Goal: Task Accomplishment & Management: Manage account settings

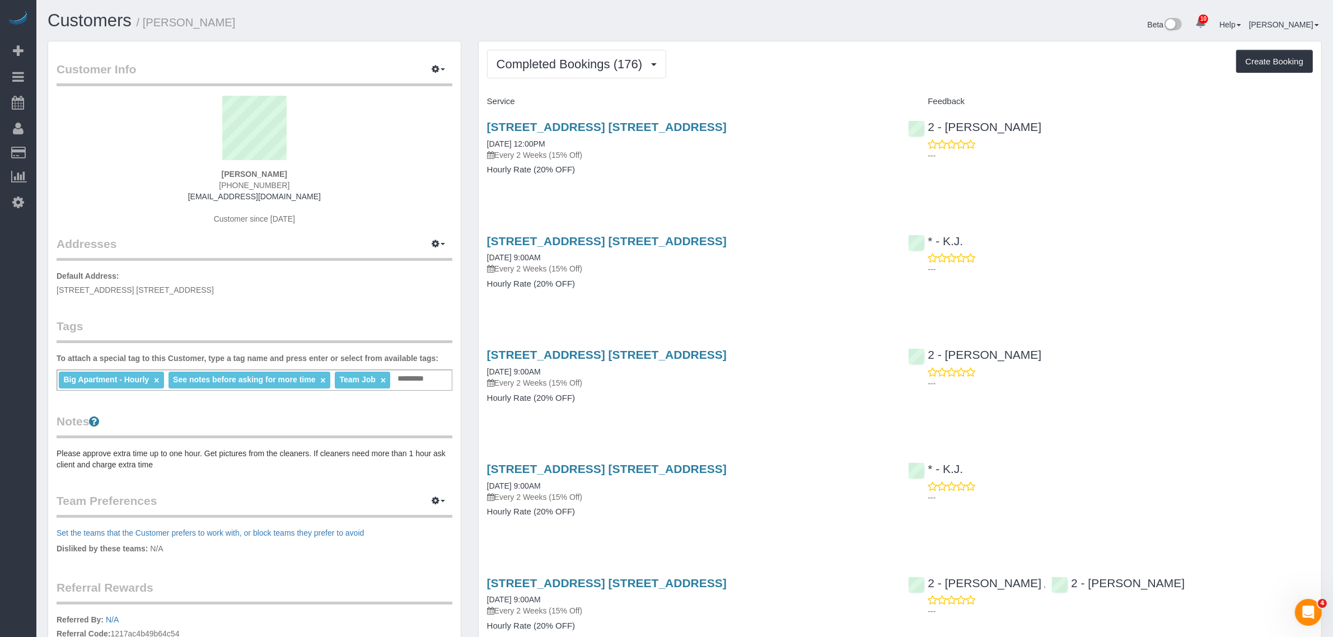
click at [759, 92] on div "Service" at bounding box center [689, 101] width 421 height 19
click at [610, 69] on span "Completed Bookings (176)" at bounding box center [571, 64] width 151 height 14
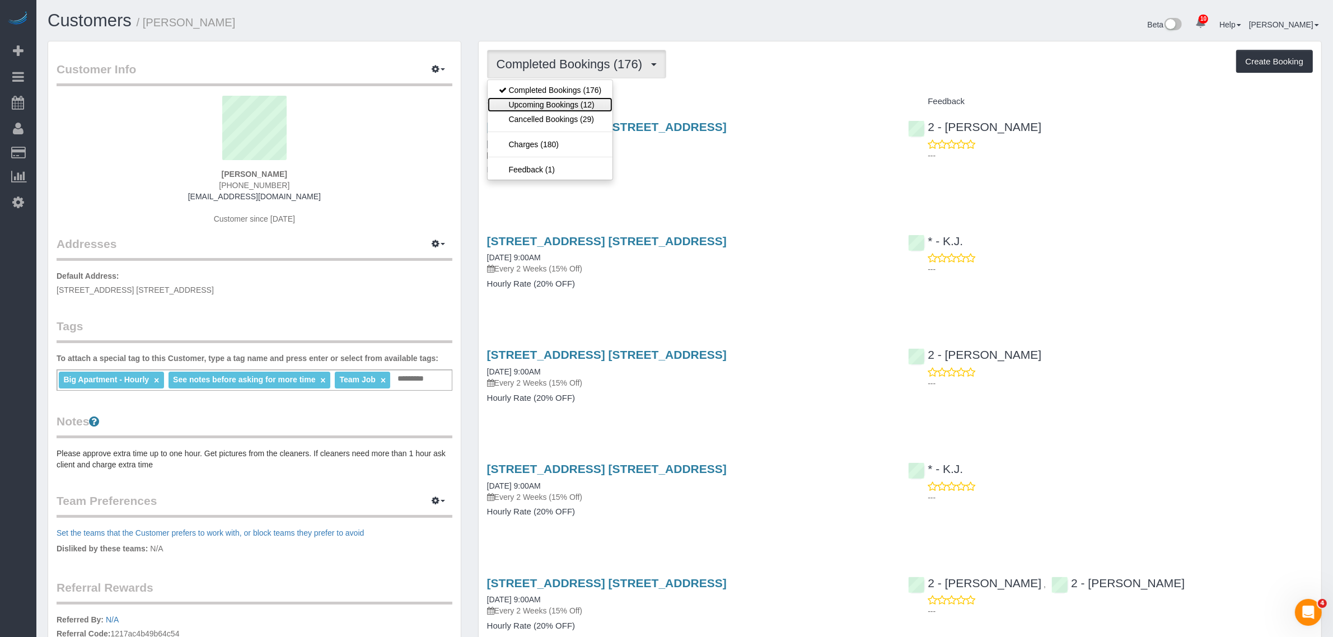
click at [597, 105] on link "Upcoming Bookings (12)" at bounding box center [549, 104] width 125 height 15
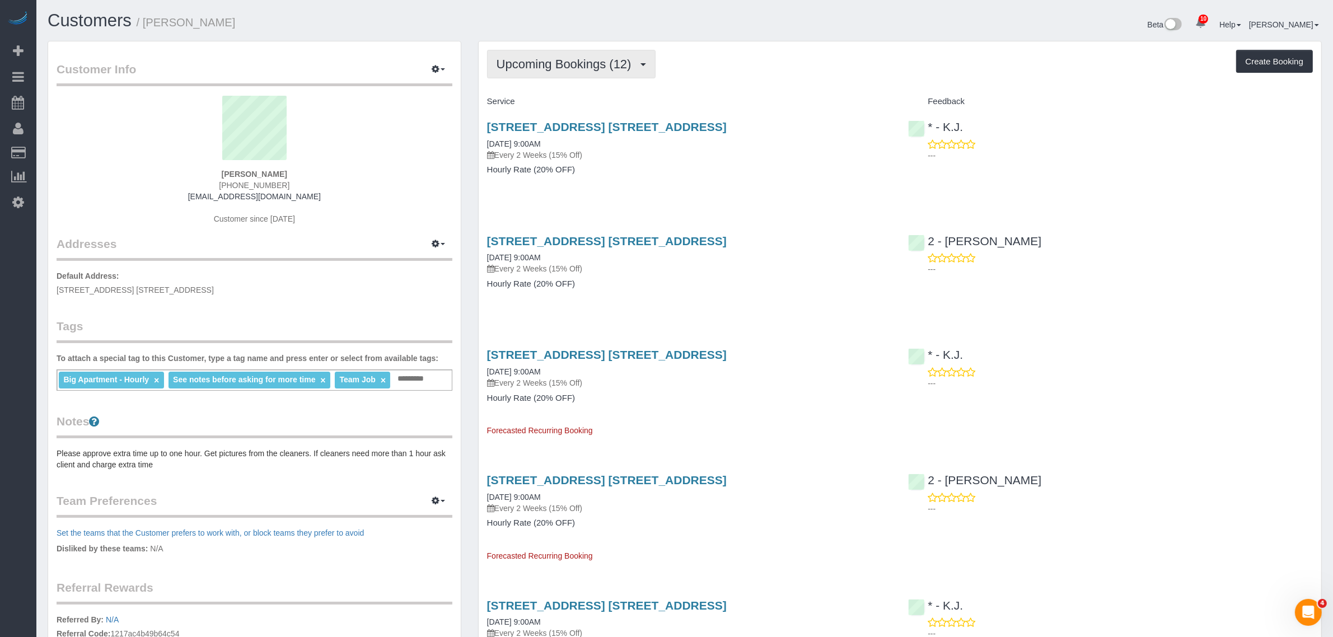
click at [578, 55] on button "Upcoming Bookings (12)" at bounding box center [571, 64] width 168 height 29
click at [561, 99] on link "Upcoming Bookings (12)" at bounding box center [549, 104] width 125 height 15
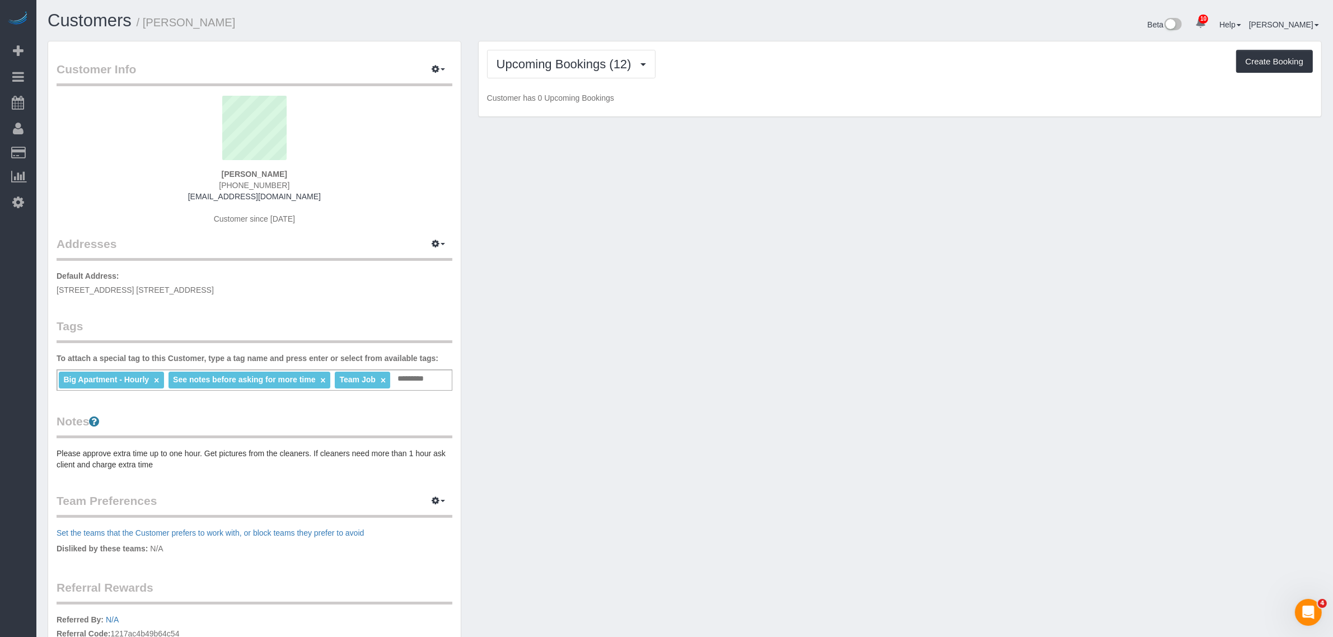
click at [793, 64] on div "Upcoming Bookings (12) Completed Bookings (176) Upcoming Bookings (12) Cancelle…" at bounding box center [900, 64] width 826 height 29
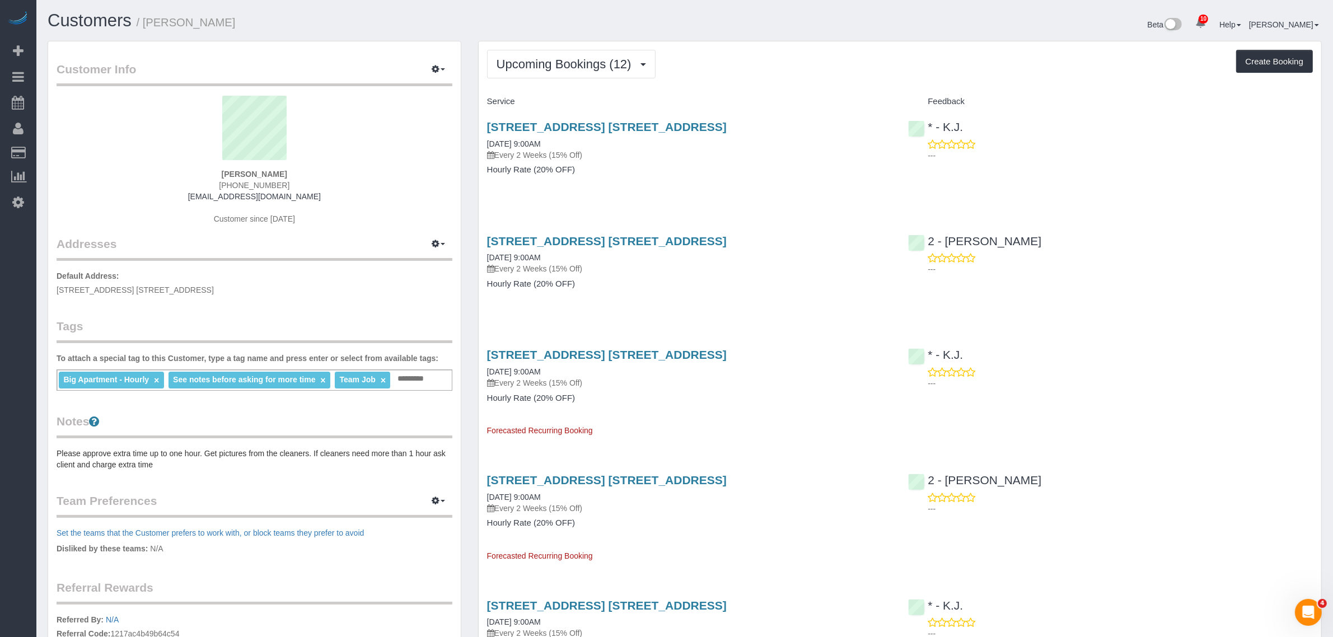
click at [552, 69] on span "Upcoming Bookings (12)" at bounding box center [566, 64] width 140 height 14
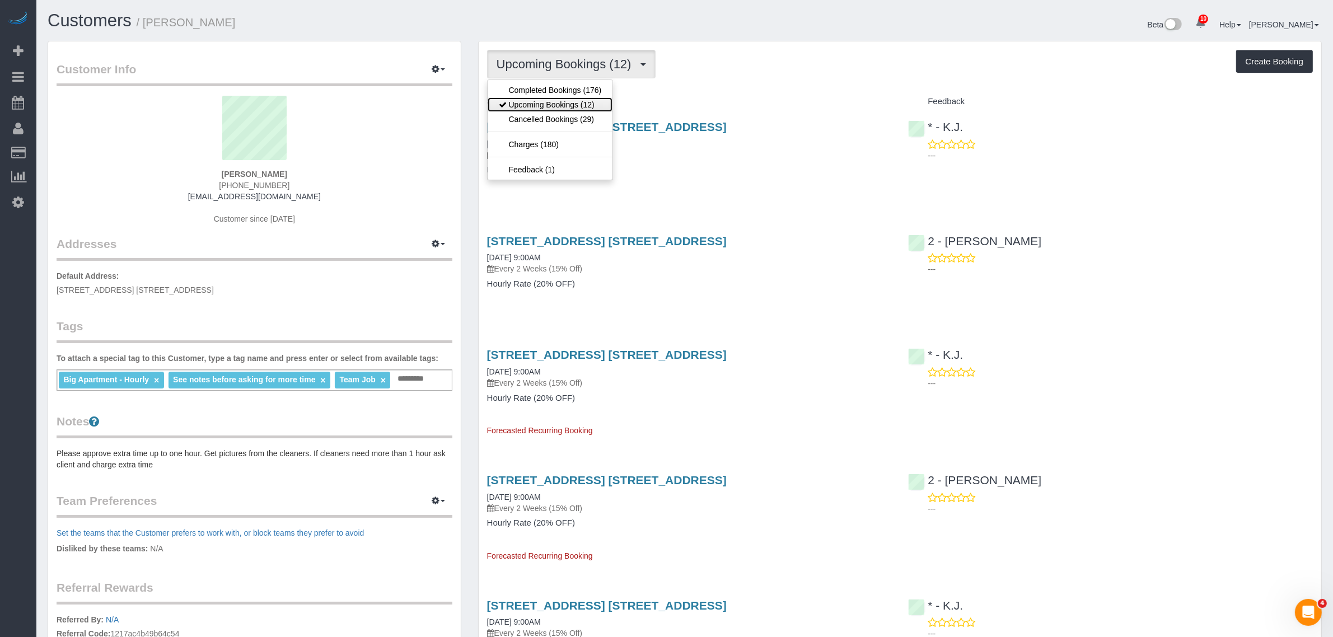
click at [556, 109] on link "Upcoming Bookings (12)" at bounding box center [549, 104] width 125 height 15
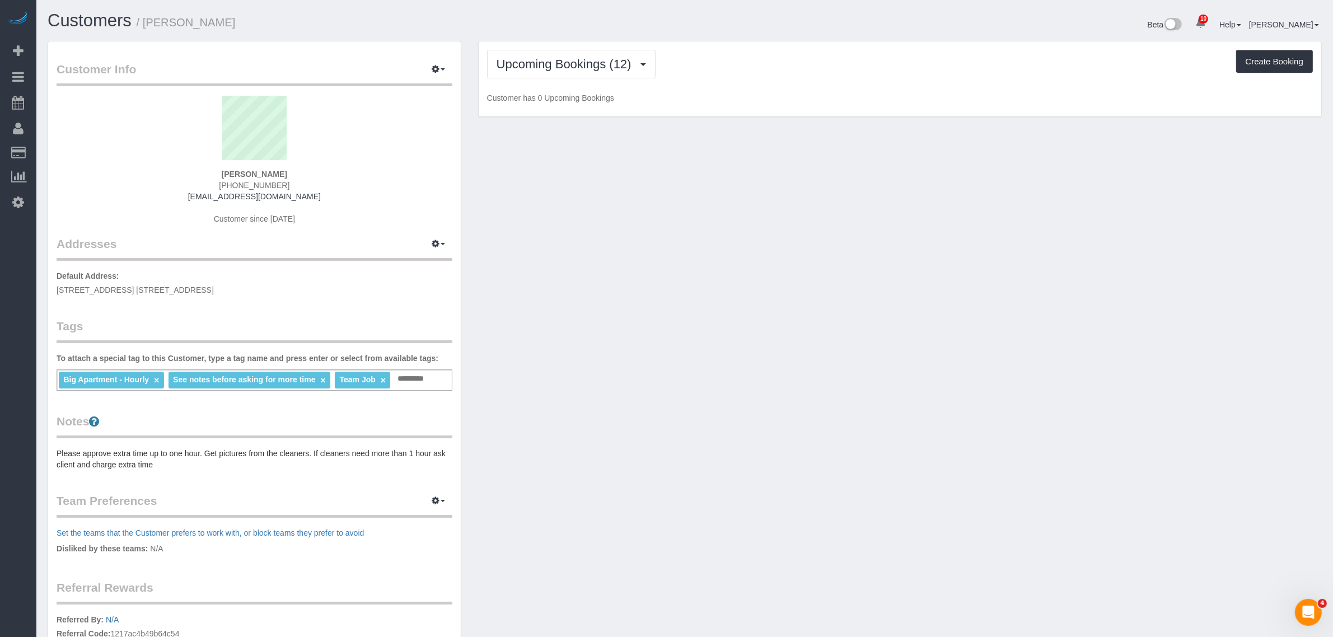
click at [801, 87] on div "Upcoming Bookings (12) Completed Bookings (176) Upcoming Bookings (12) Cancelle…" at bounding box center [900, 79] width 842 height 76
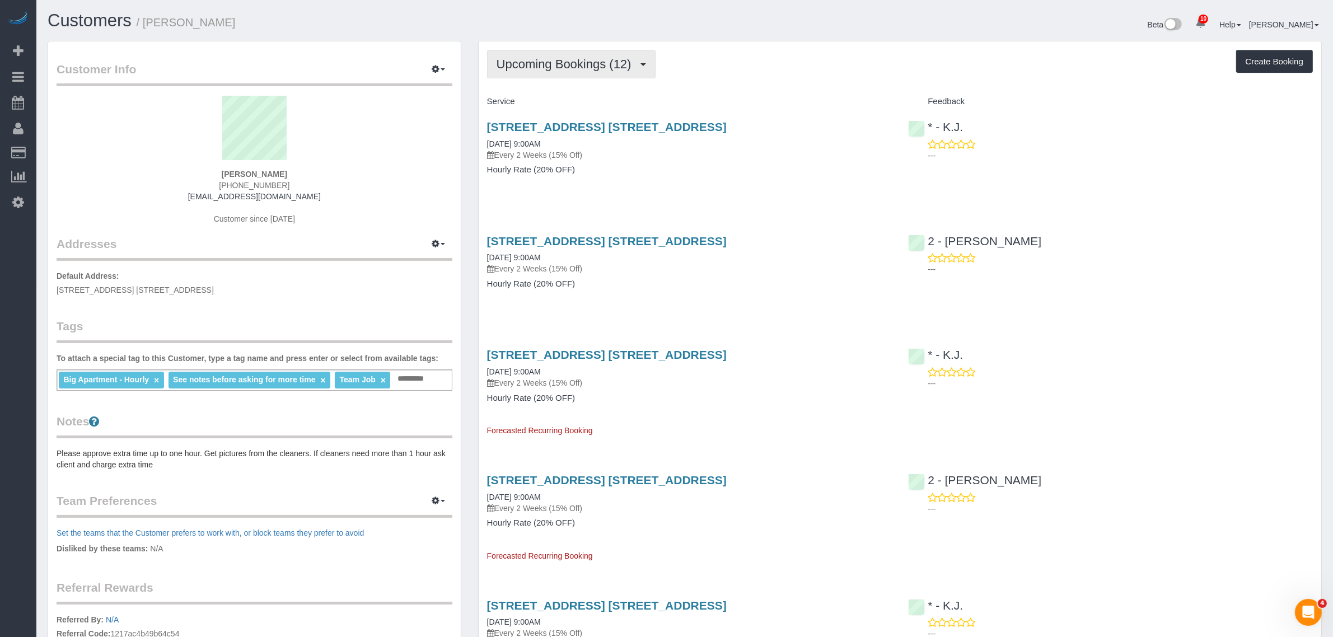
click at [592, 59] on span "Upcoming Bookings (12)" at bounding box center [566, 64] width 140 height 14
click at [571, 116] on link "Cancelled Bookings (29)" at bounding box center [549, 119] width 125 height 15
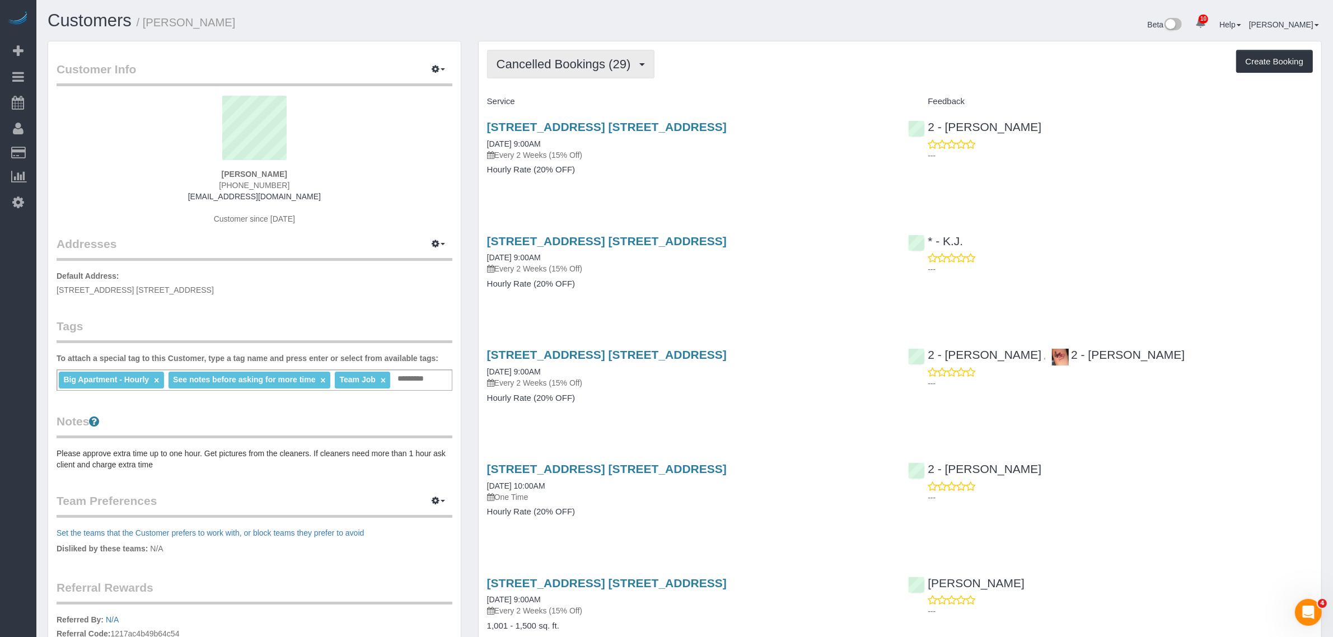
click at [555, 62] on span "Cancelled Bookings (29)" at bounding box center [566, 64] width 140 height 14
click at [557, 106] on link "Upcoming Bookings (12)" at bounding box center [549, 104] width 125 height 15
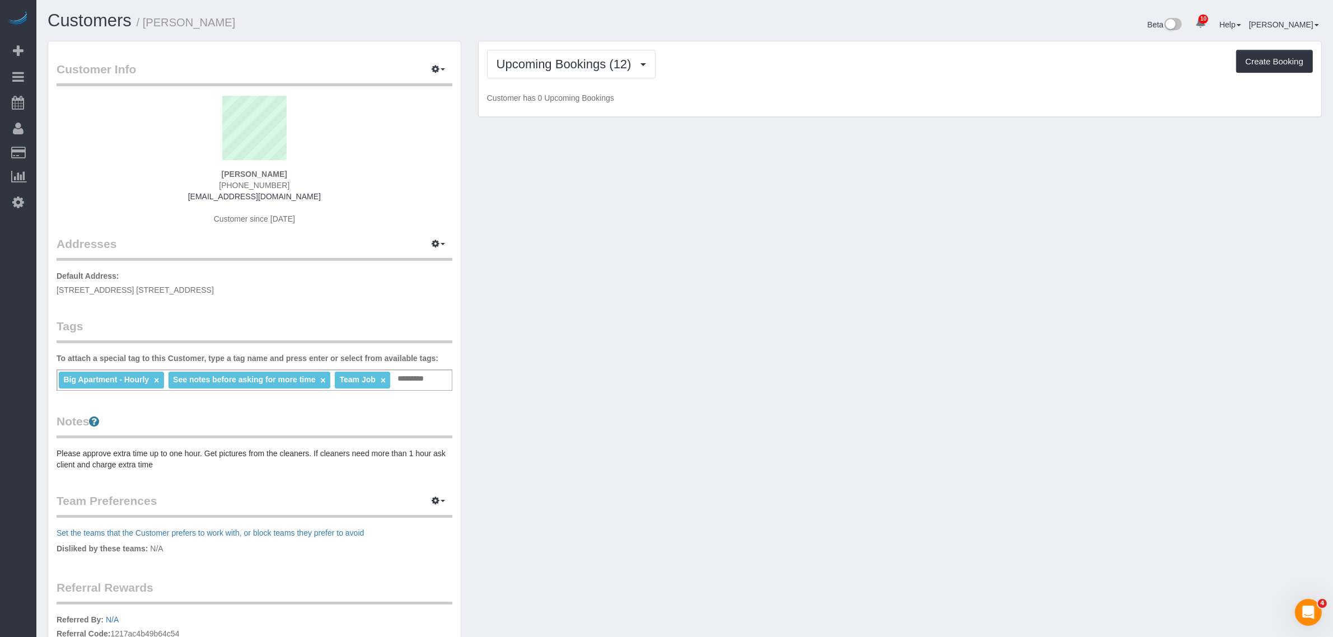
click at [729, 88] on div "Upcoming Bookings (12) Completed Bookings (176) Upcoming Bookings (12) Cancelle…" at bounding box center [900, 79] width 842 height 76
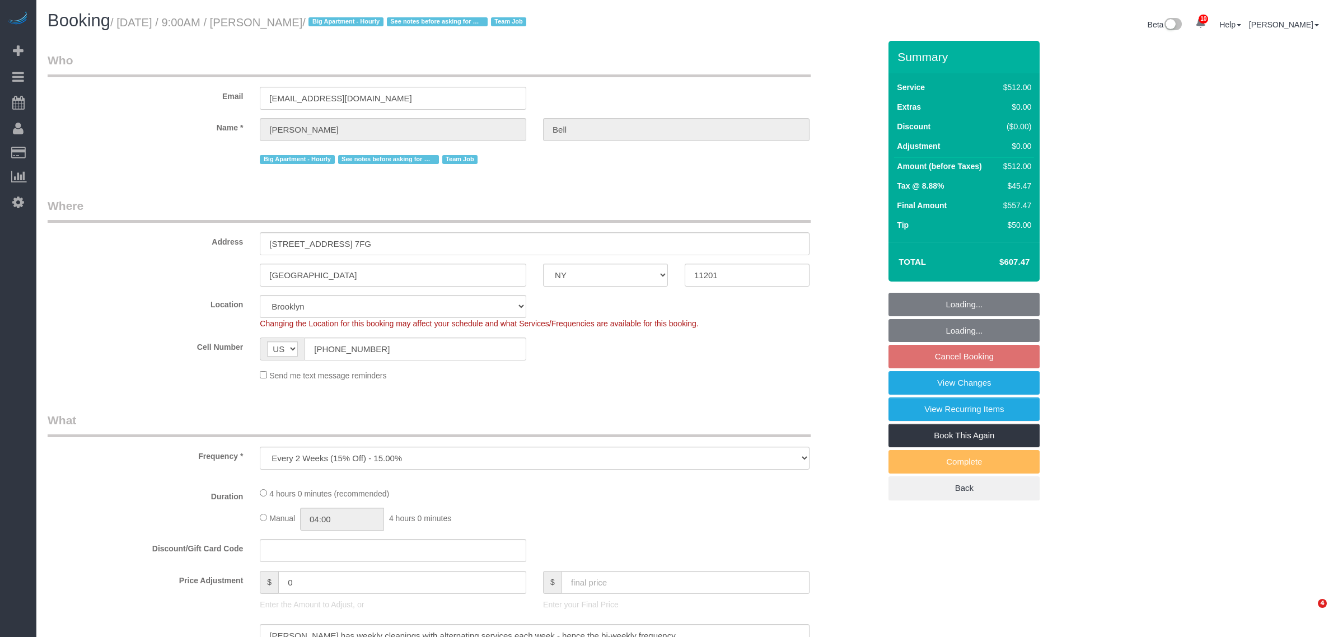
select select "NY"
select select "number:89"
select select "number:90"
select select "number:15"
select select "number:5"
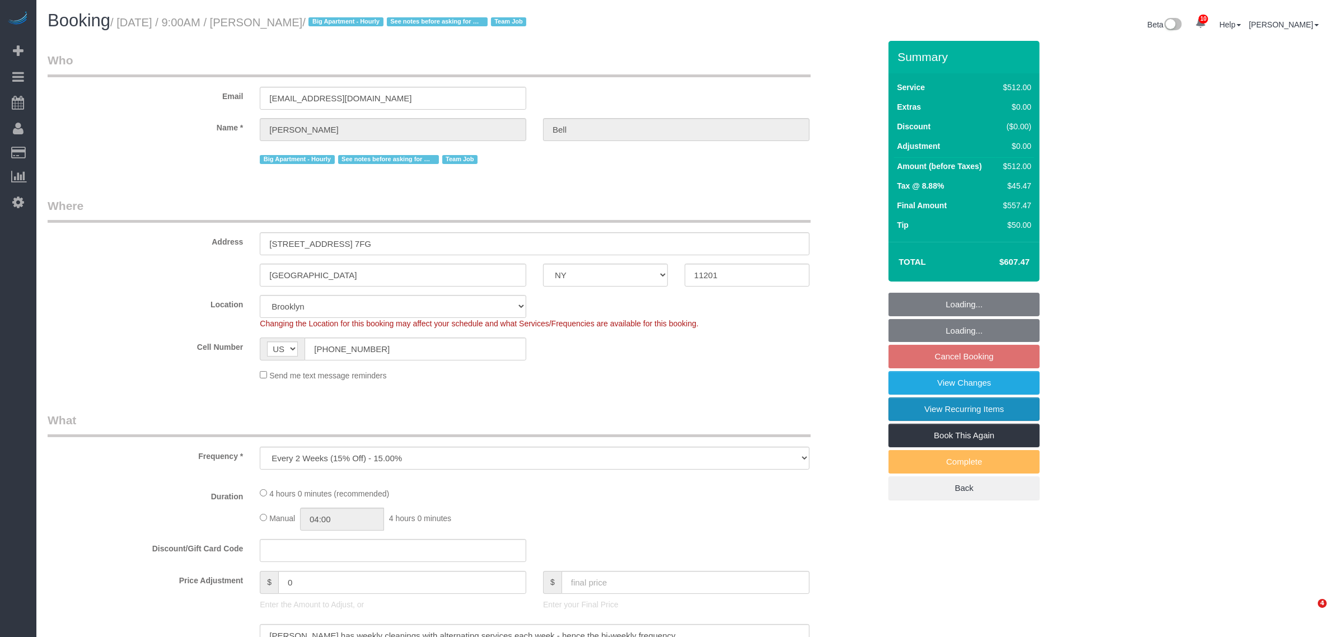
select select "string:stripe-pm_1KXFUA4VGloSiKo7ffajs4Qi"
select select "2"
select select "240"
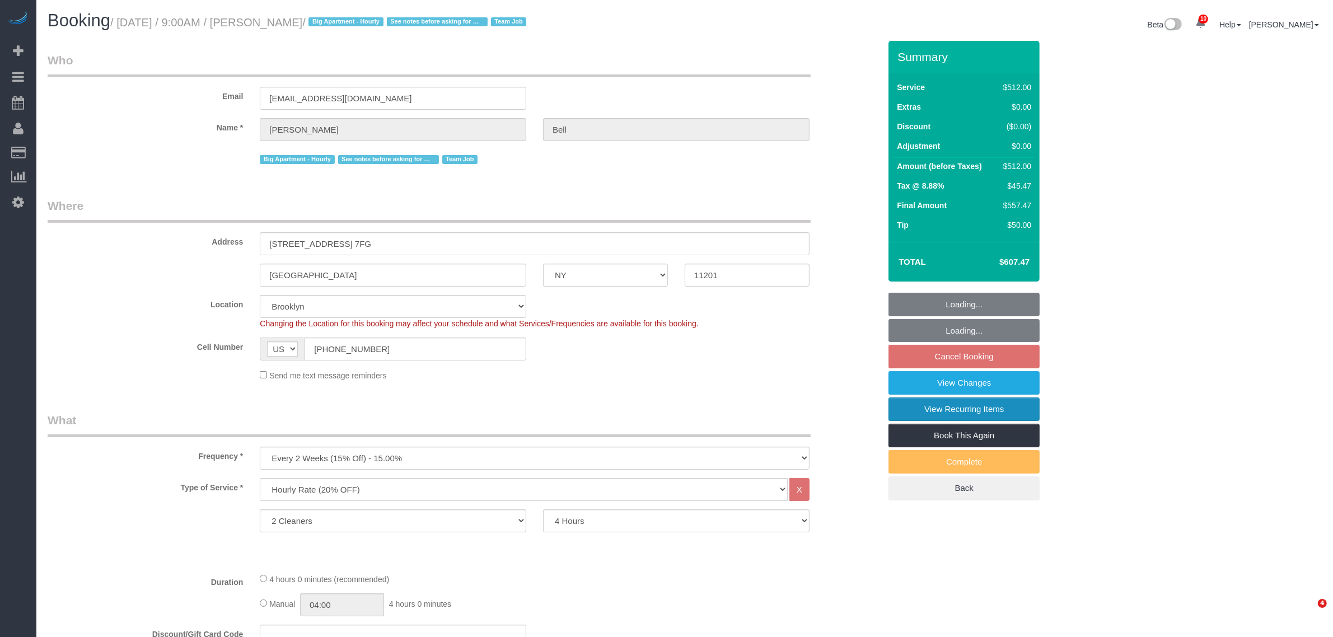
select select "object:1016"
select select "spot2"
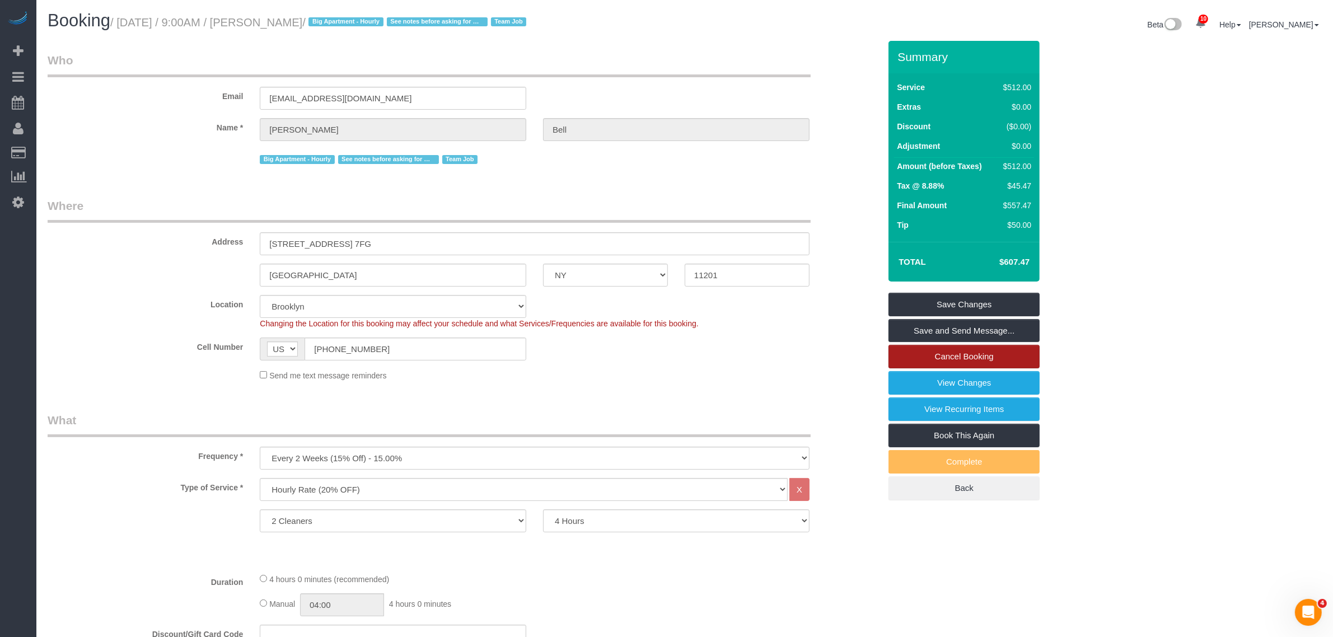
click at [983, 353] on link "Cancel Booking" at bounding box center [963, 357] width 151 height 24
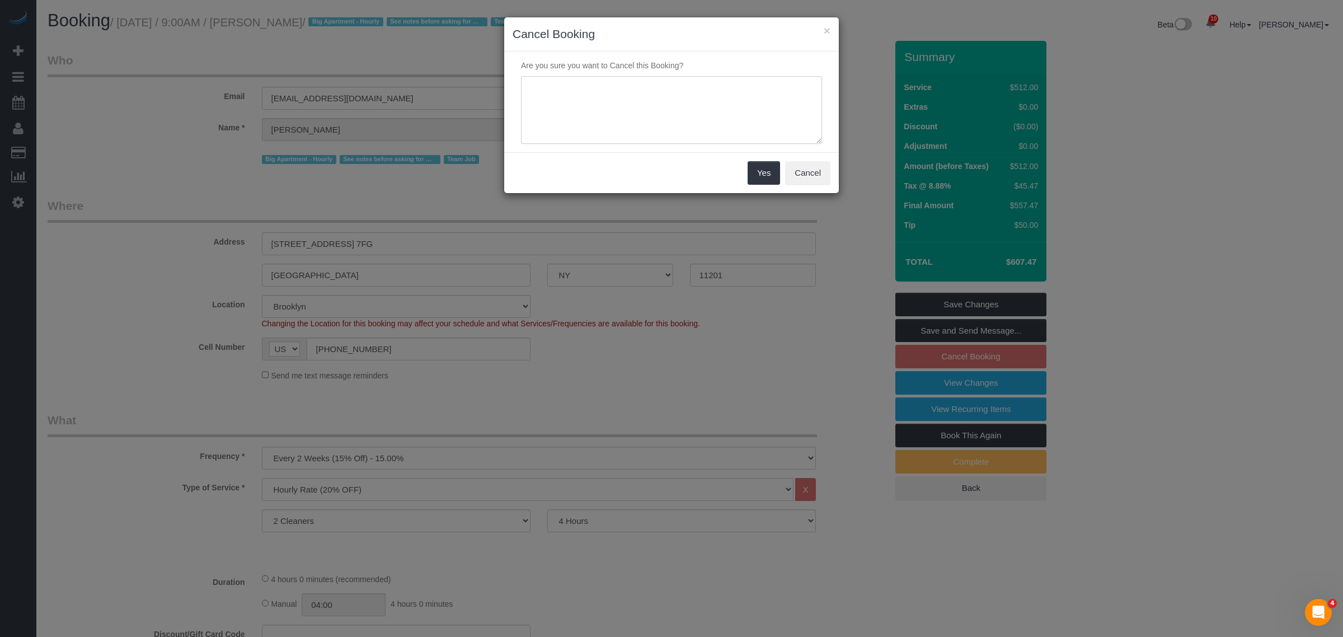
click at [609, 108] on textarea at bounding box center [671, 110] width 301 height 68
type textarea "cancelled as requested"
click at [767, 174] on button "Yes" at bounding box center [764, 173] width 32 height 24
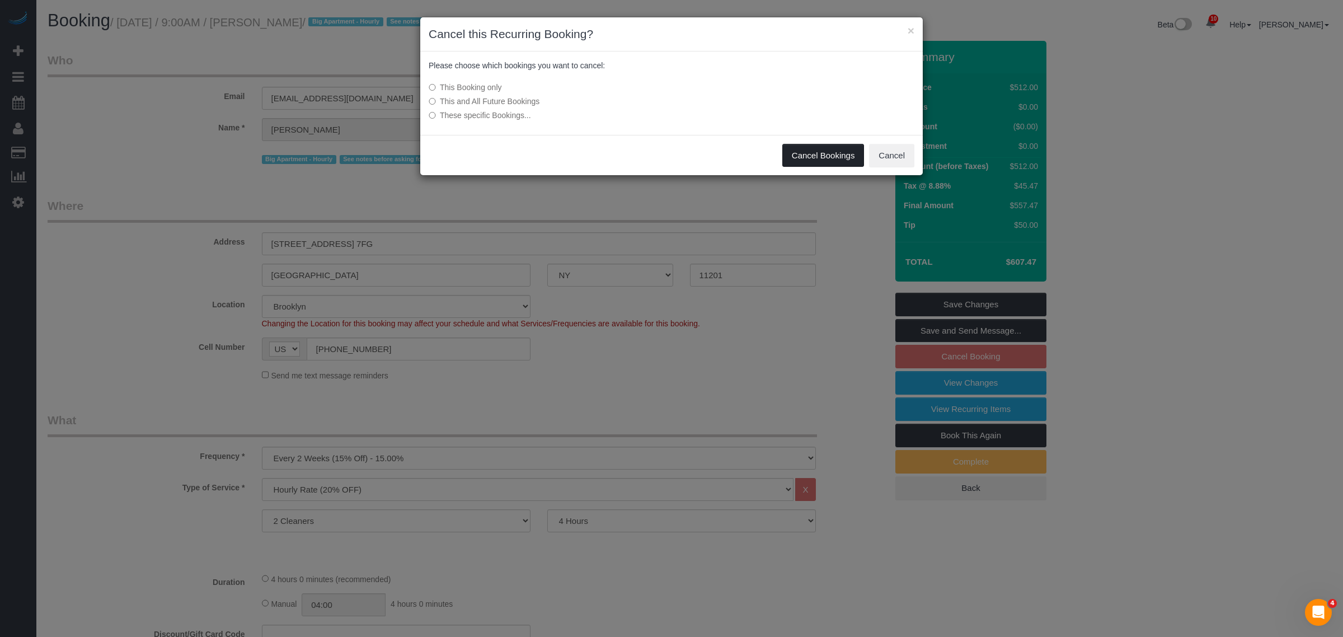
click at [834, 158] on button "Cancel Bookings" at bounding box center [823, 156] width 82 height 24
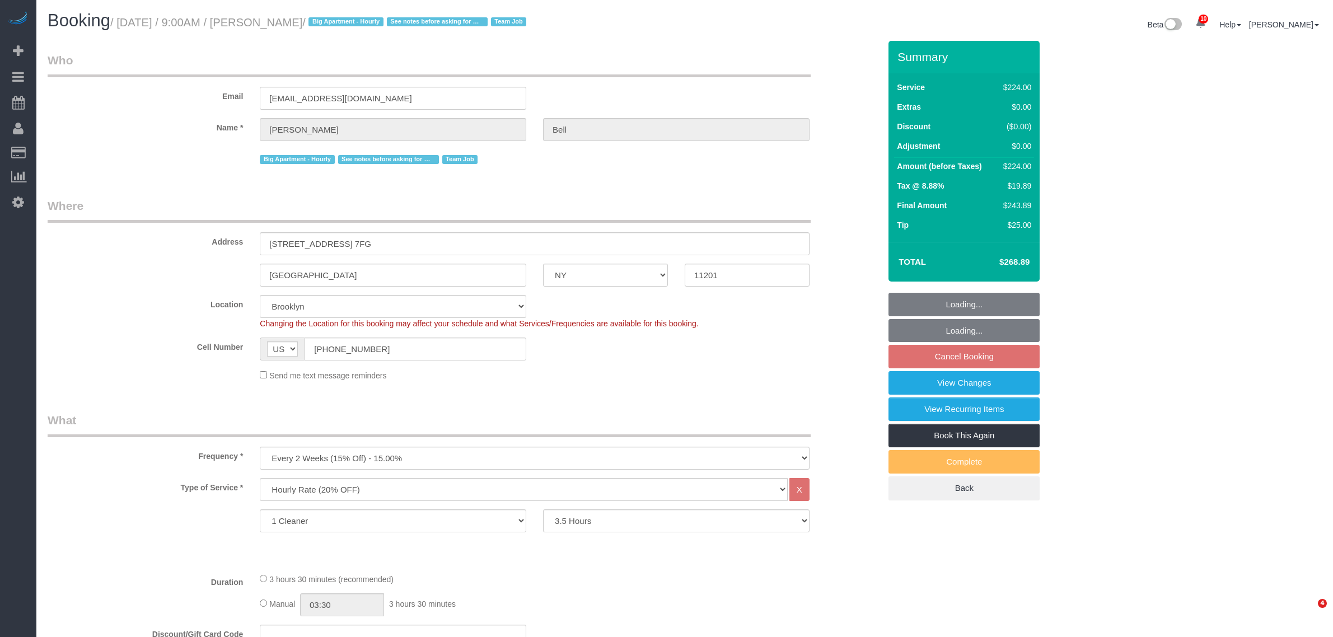
select select "NY"
select select "210"
select select "number:89"
select select "number:90"
select select "number:15"
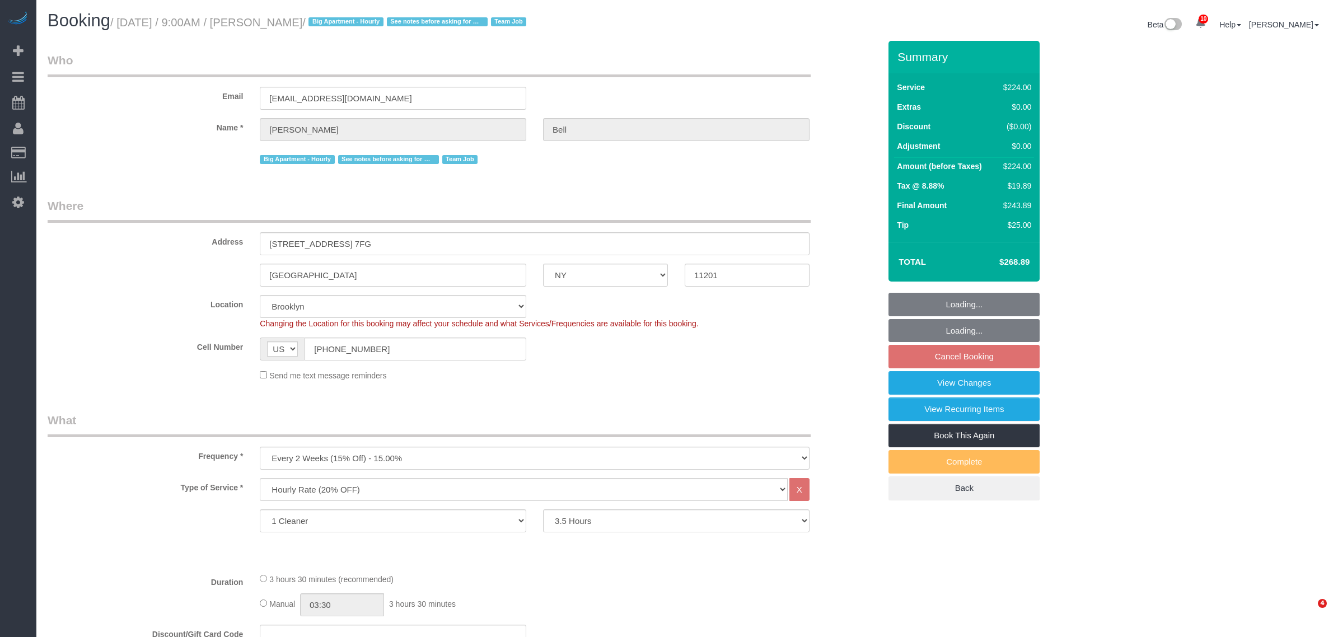
select select "number:5"
select select "number:21"
select select "spot2"
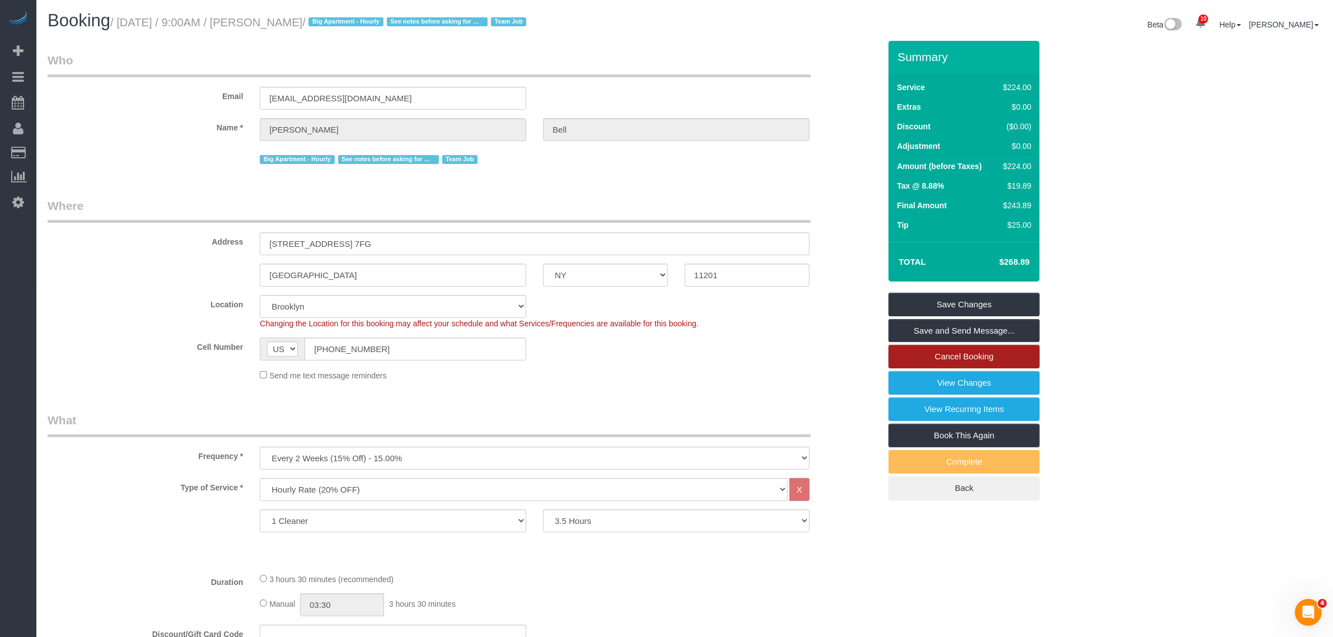
click at [927, 362] on link "Cancel Booking" at bounding box center [963, 357] width 151 height 24
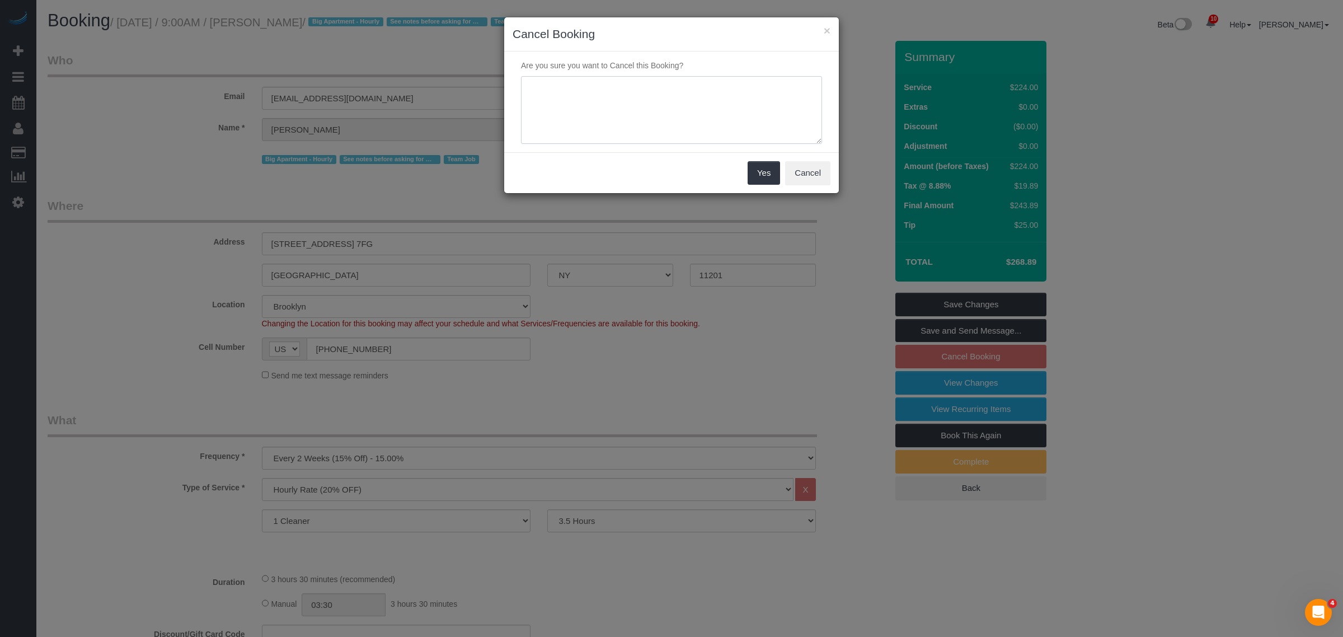
click at [619, 96] on textarea at bounding box center [671, 110] width 301 height 68
type textarea "cancelled as requested"
click at [758, 180] on button "Yes" at bounding box center [764, 173] width 32 height 24
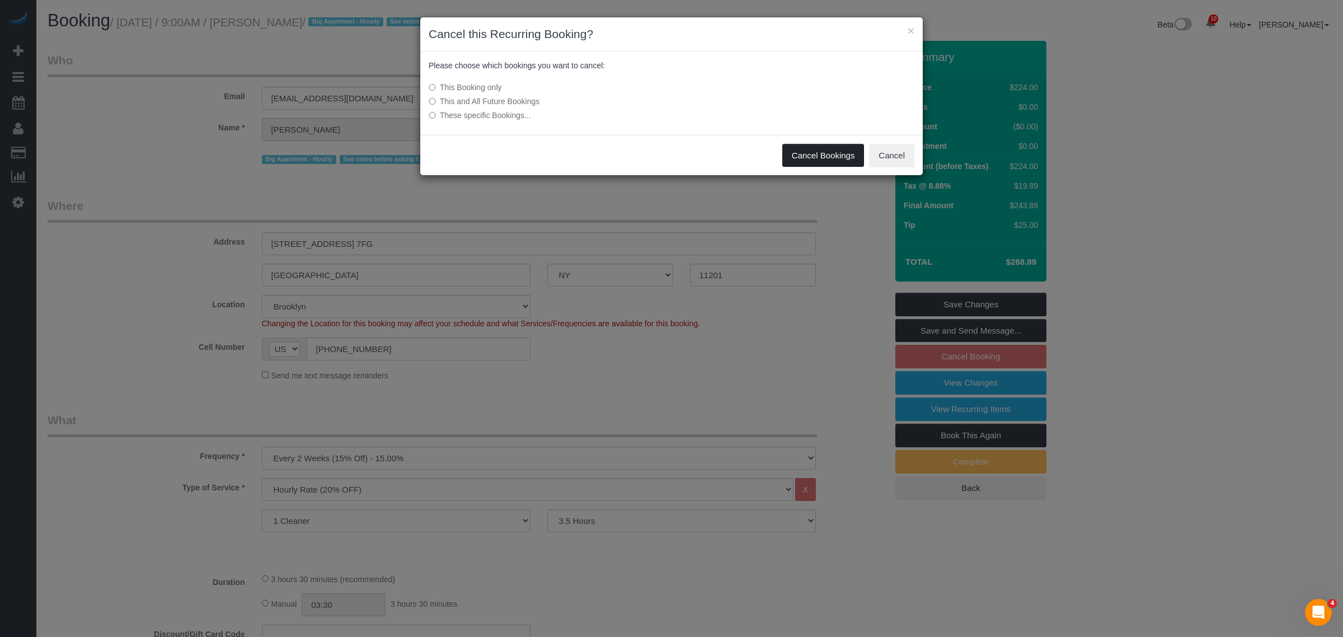
click at [801, 151] on button "Cancel Bookings" at bounding box center [823, 156] width 82 height 24
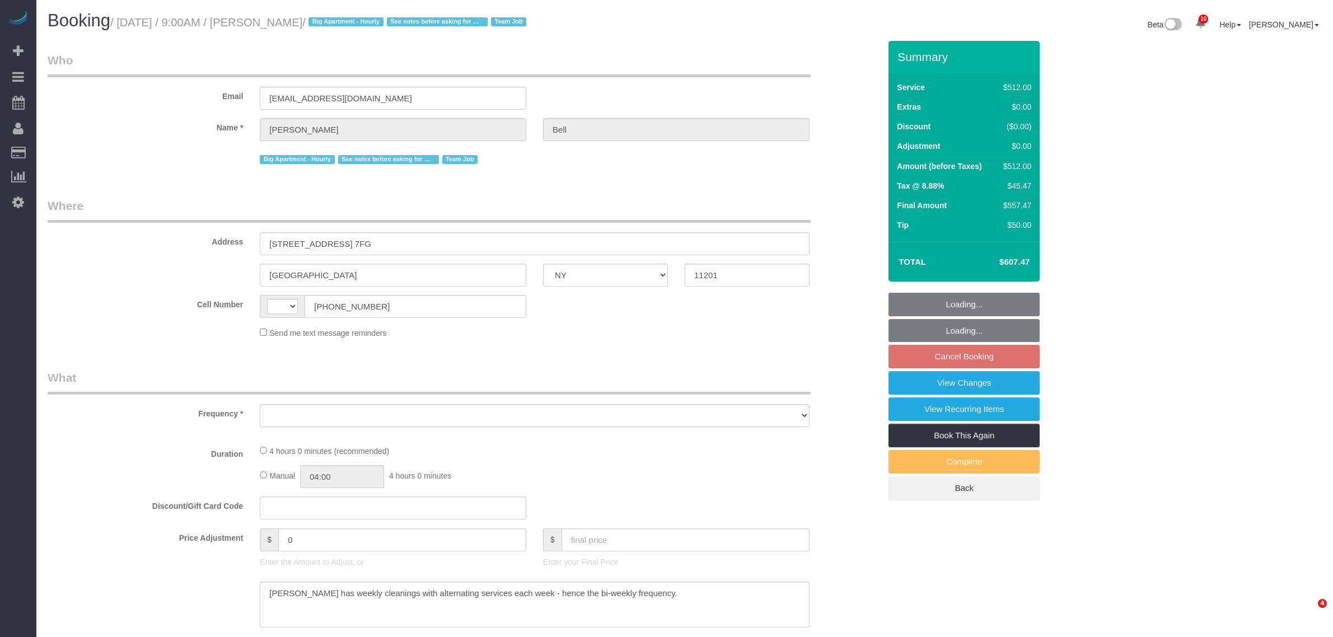
select select "NY"
select select "number:89"
select select "number:90"
select select "number:15"
select select "number:5"
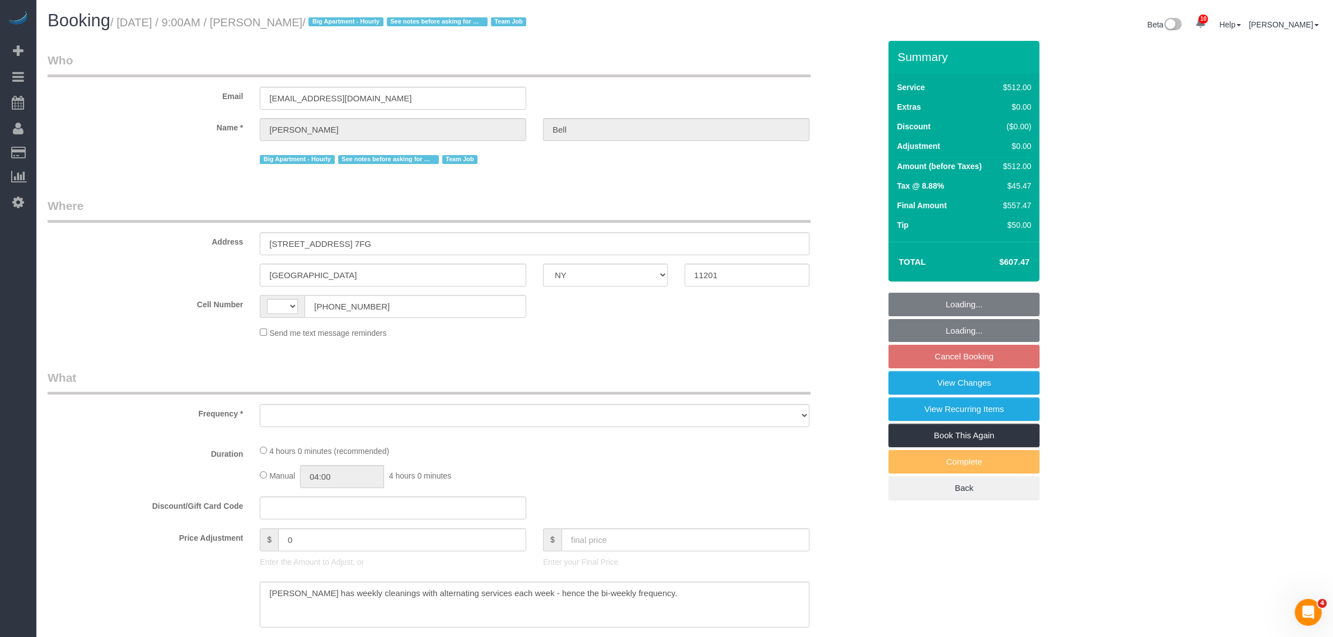
select select "string:US"
select select "string:stripe-pm_1KXFUA4VGloSiKo7ffajs4Qi"
select select "2"
select select "240"
select select "spot2"
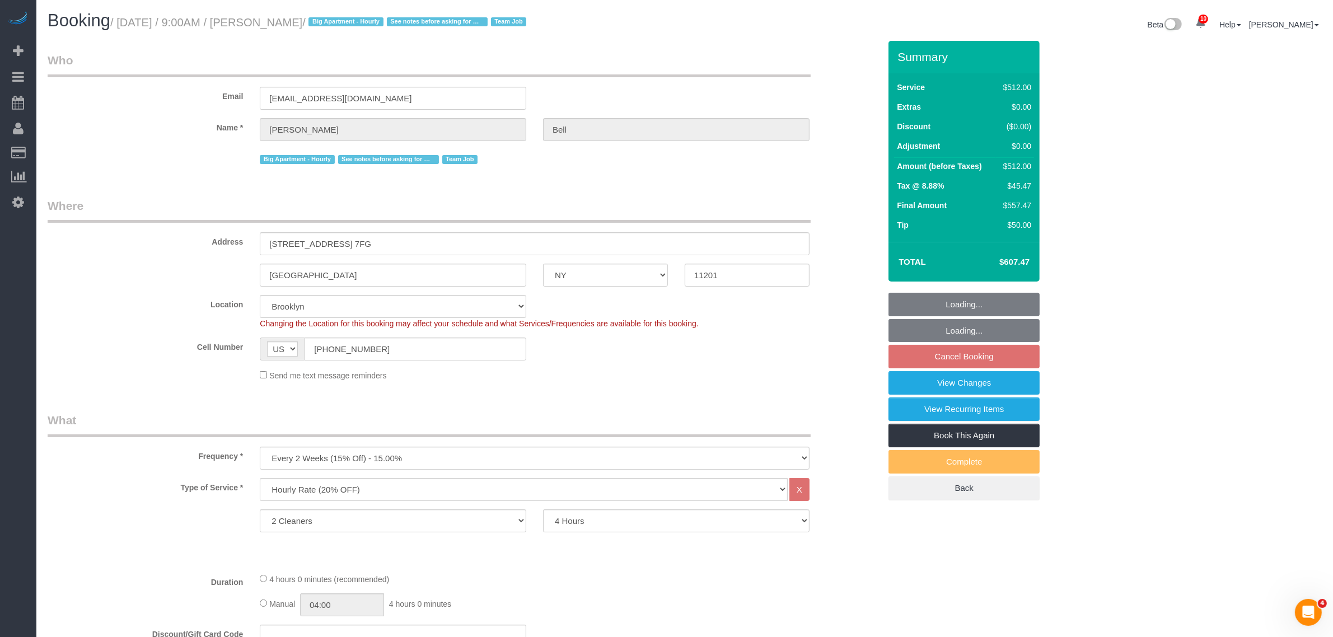
select select "object:1419"
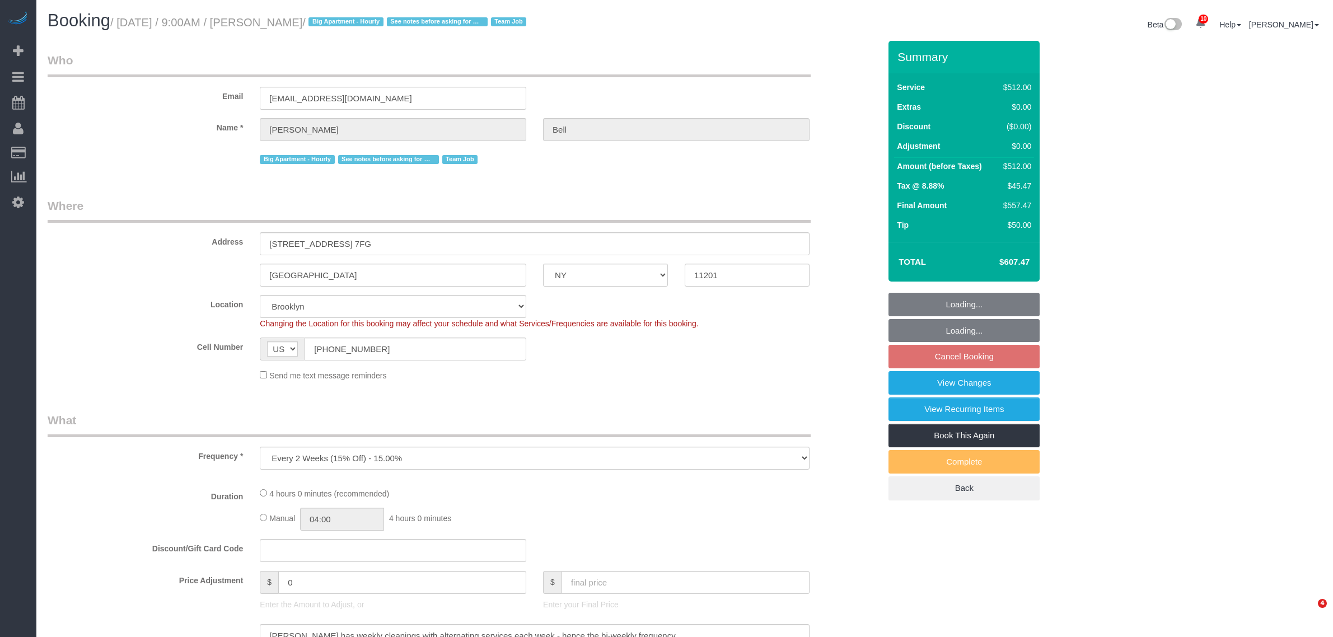
select select "NY"
select select "string:stripe-pm_1KXFUA4VGloSiKo7ffajs4Qi"
select select "2"
select select "240"
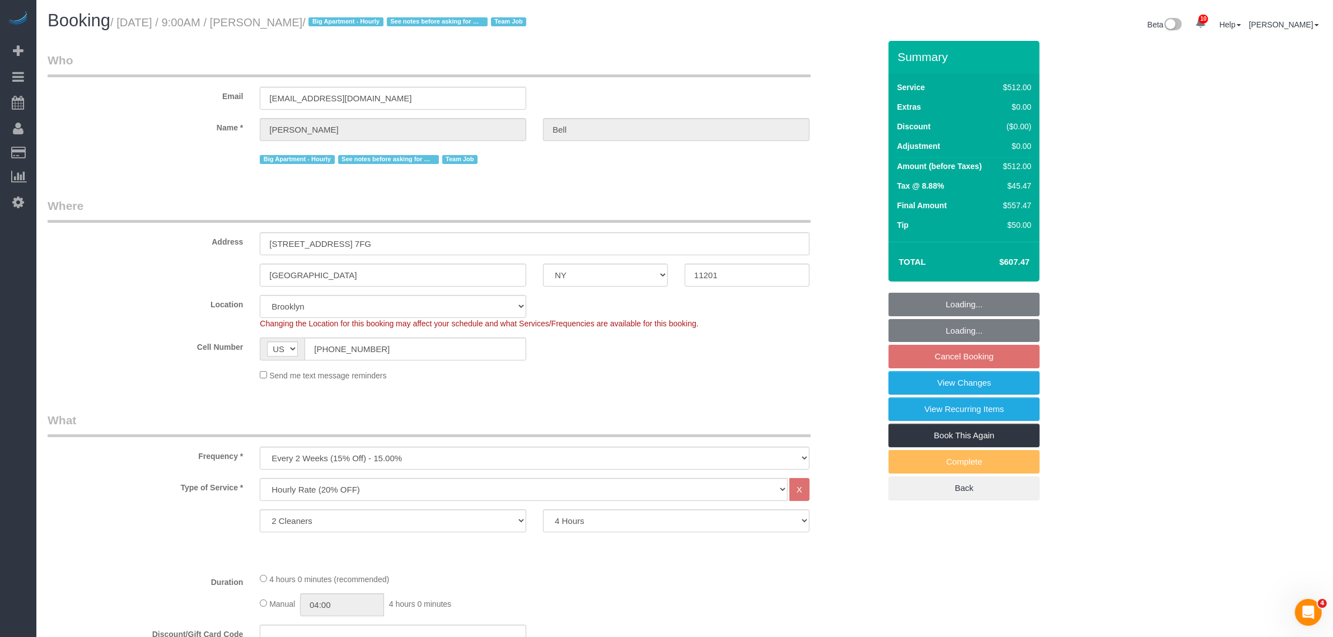
select select "object:871"
select select "spot2"
select select "number:89"
select select "number:90"
select select "number:15"
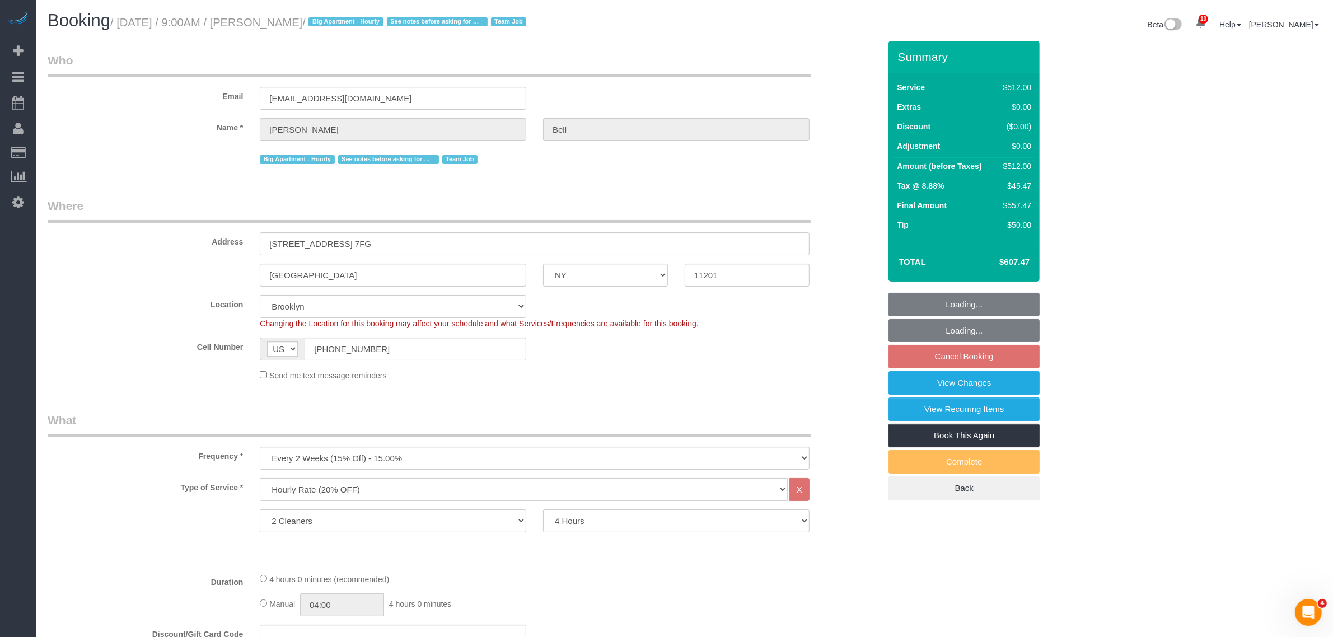
select select "number:5"
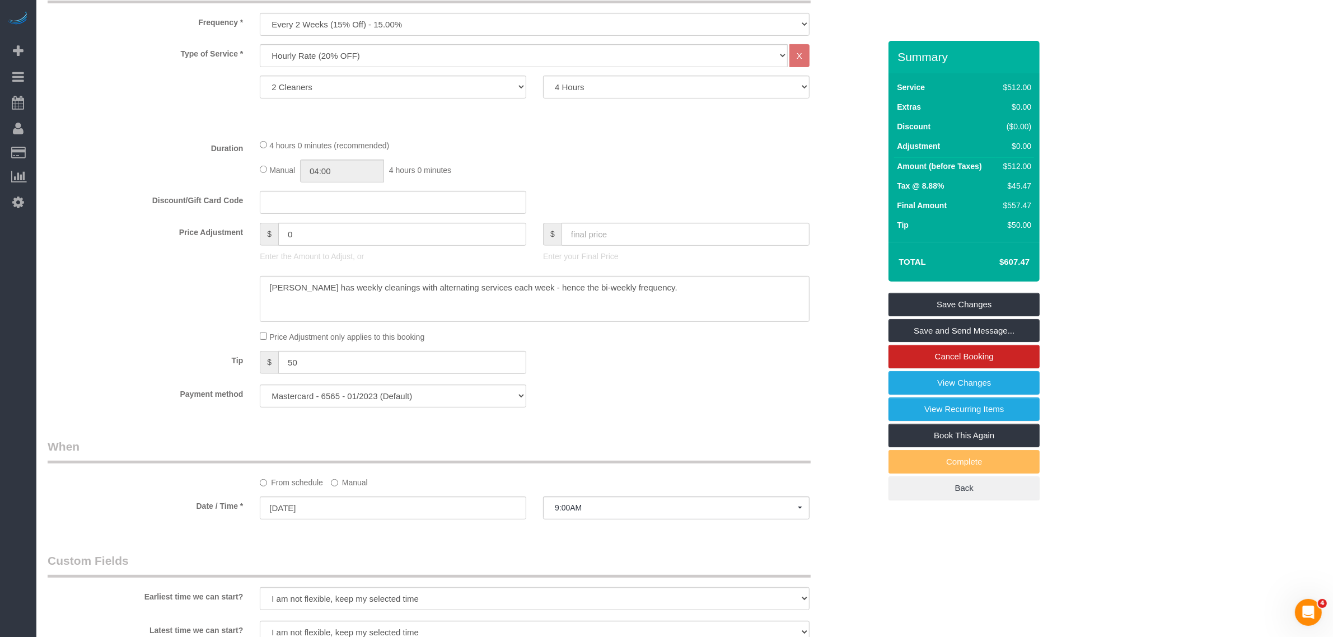
scroll to position [560, 0]
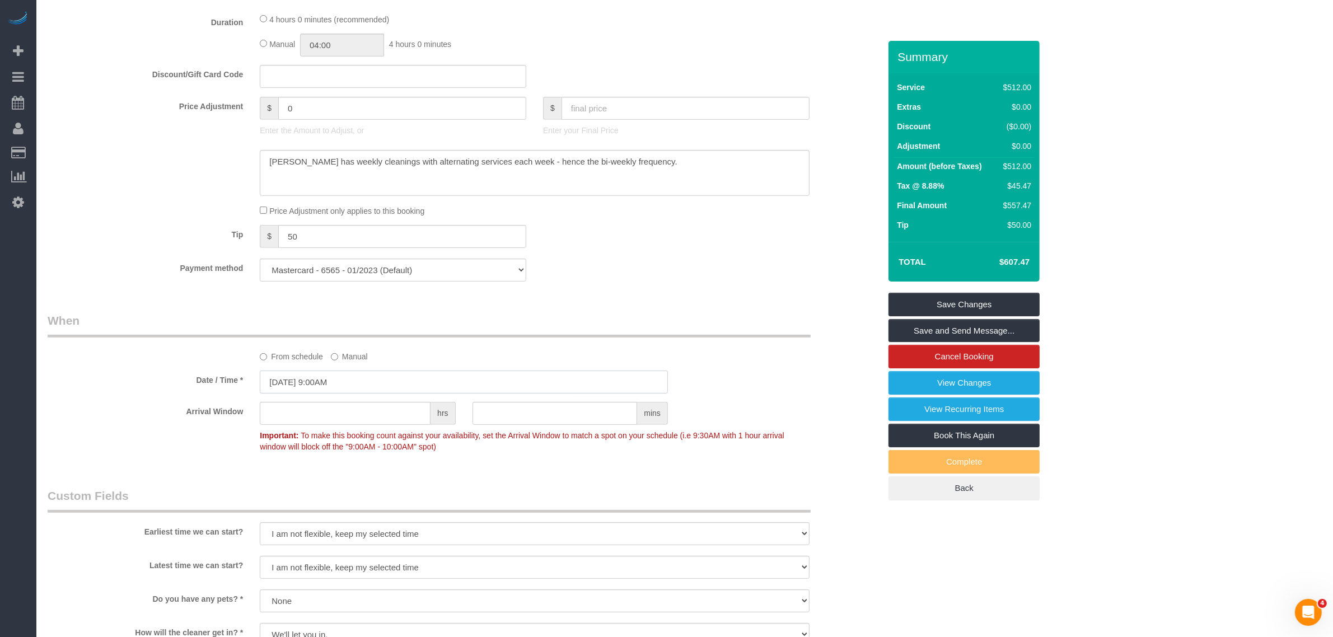
click at [350, 374] on input "09/05/2025 9:00AM" at bounding box center [464, 382] width 408 height 23
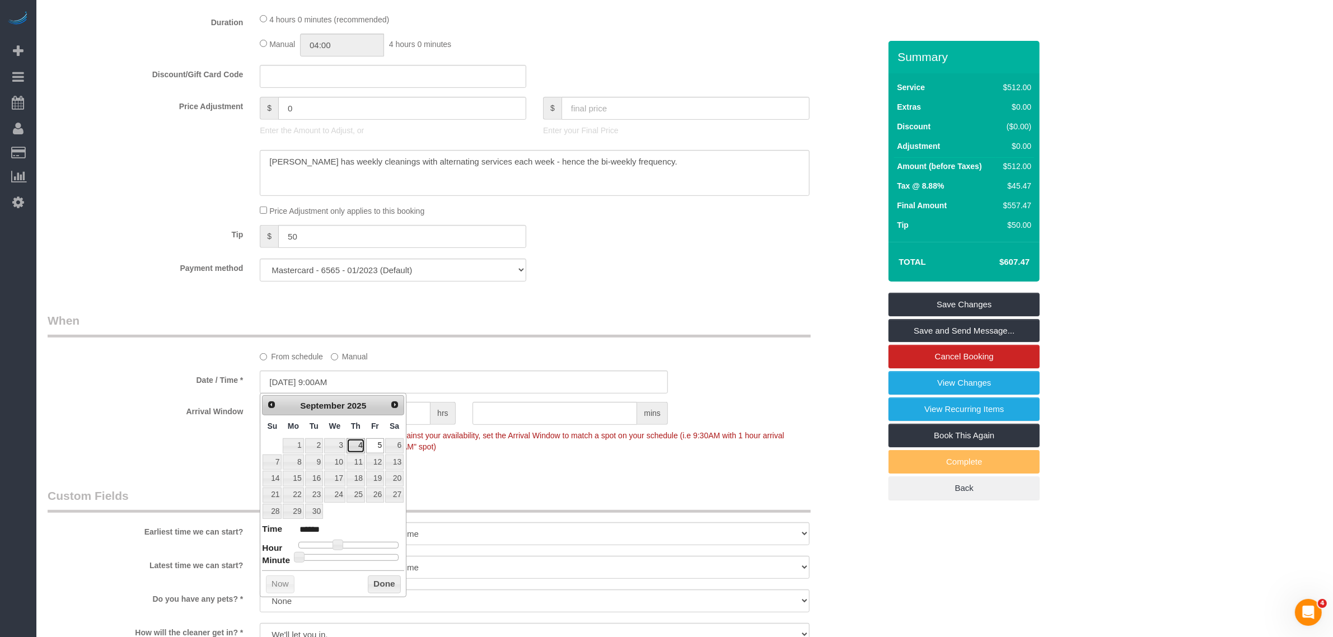
click at [356, 448] on link "4" at bounding box center [355, 445] width 18 height 15
type input "09/04/2025 9:00AM"
click at [386, 586] on button "Done" at bounding box center [384, 584] width 33 height 18
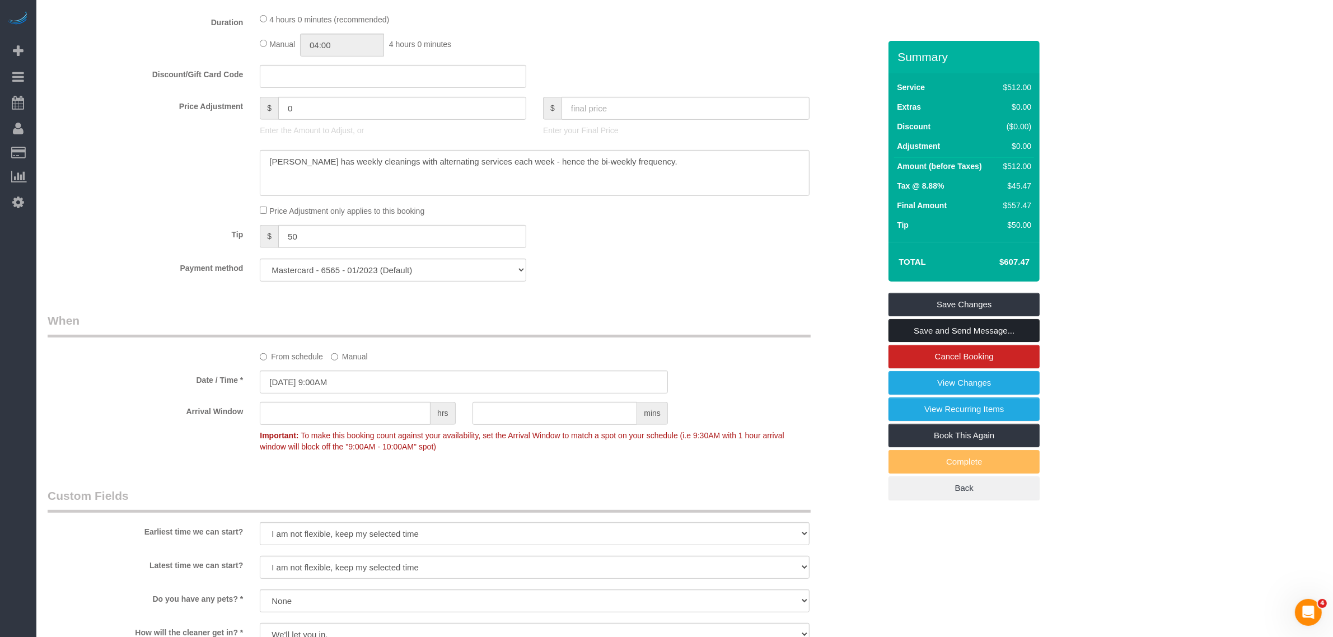
click at [978, 331] on link "Save and Send Message..." at bounding box center [963, 331] width 151 height 24
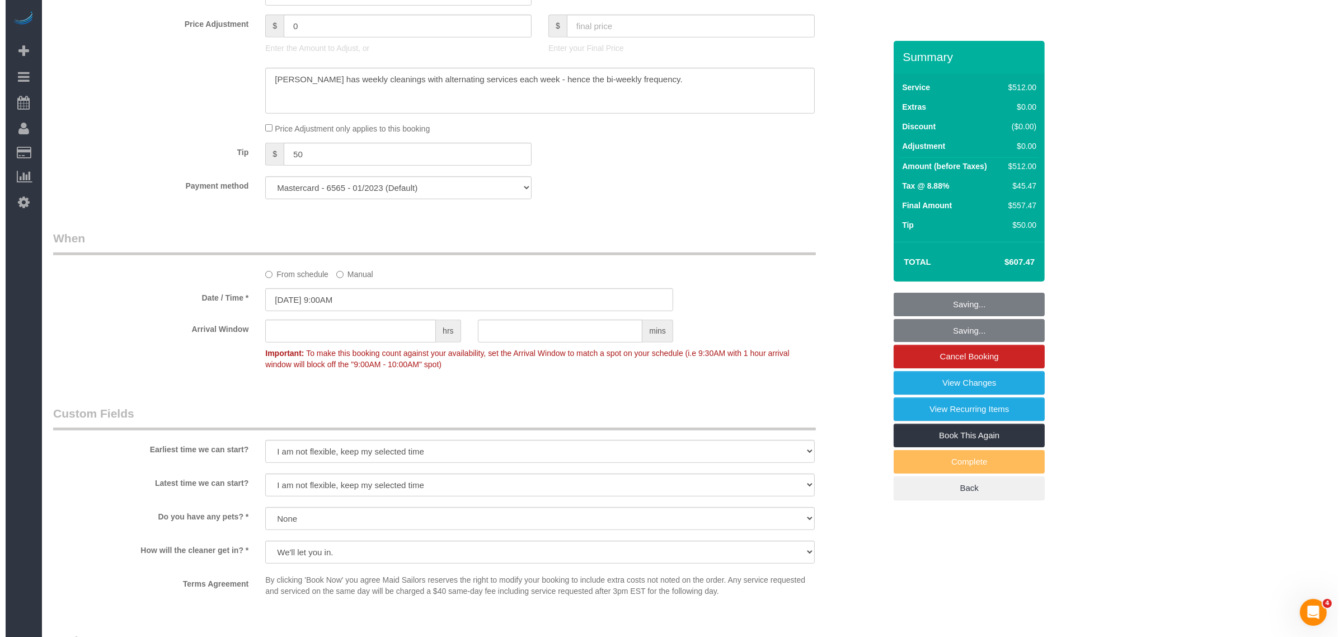
scroll to position [770, 0]
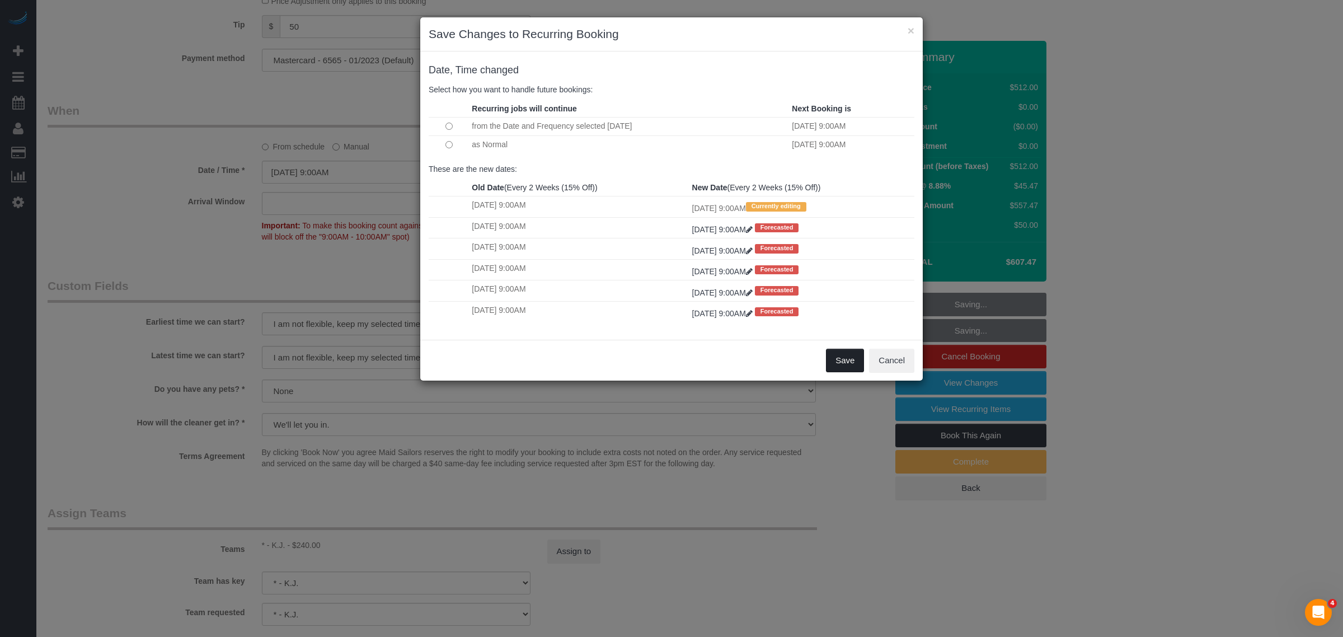
click at [844, 365] on button "Save" at bounding box center [845, 361] width 38 height 24
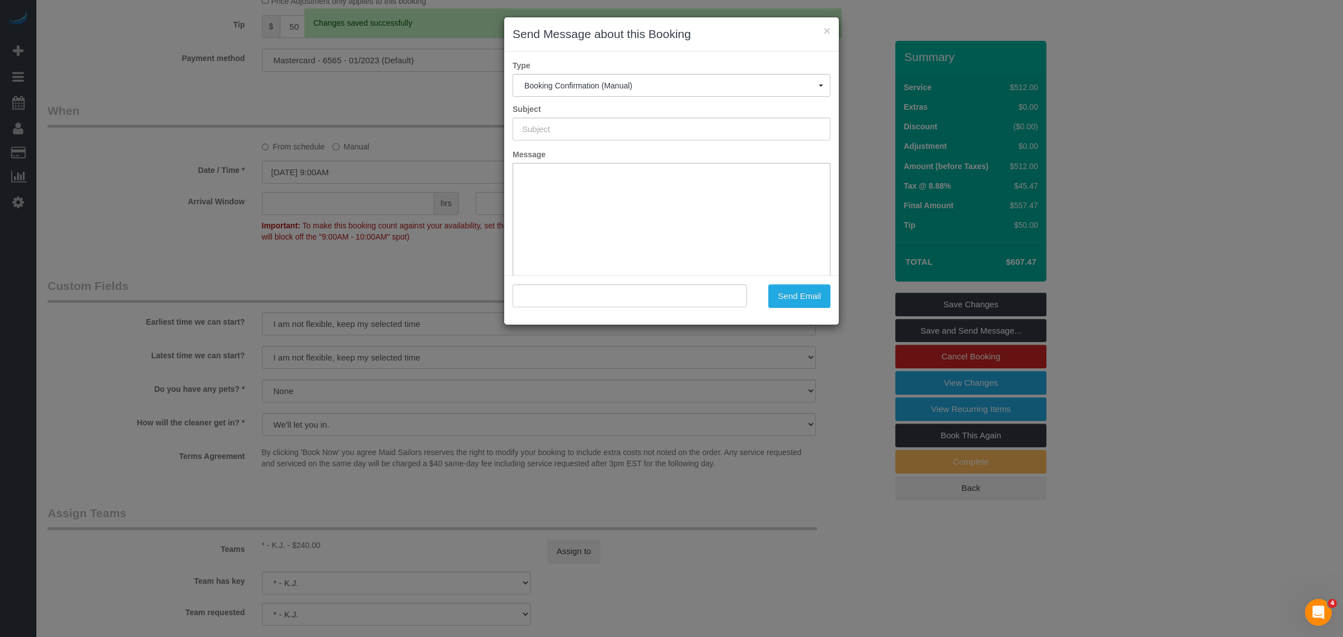
type input "Cleaning Confirmed for 09/04/2025 at 9:00am"
type input ""Michelle Bell" <michelledwbell@gmail.com>"
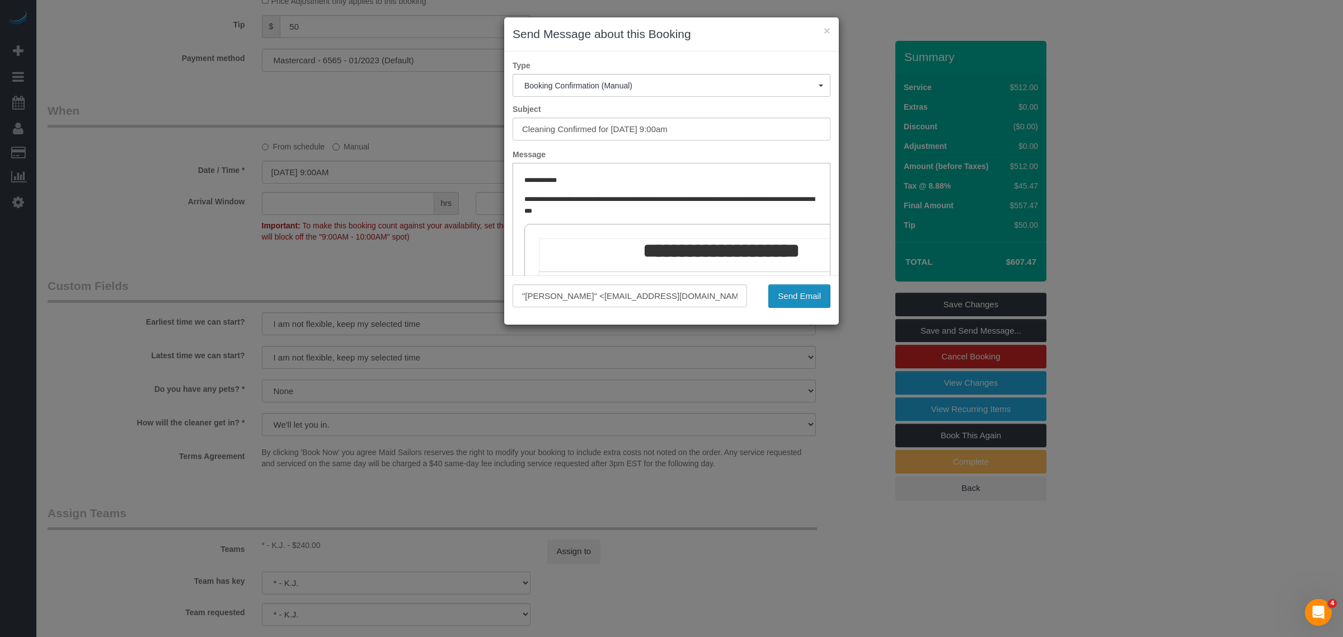
click at [787, 296] on button "Send Email" at bounding box center [799, 296] width 62 height 24
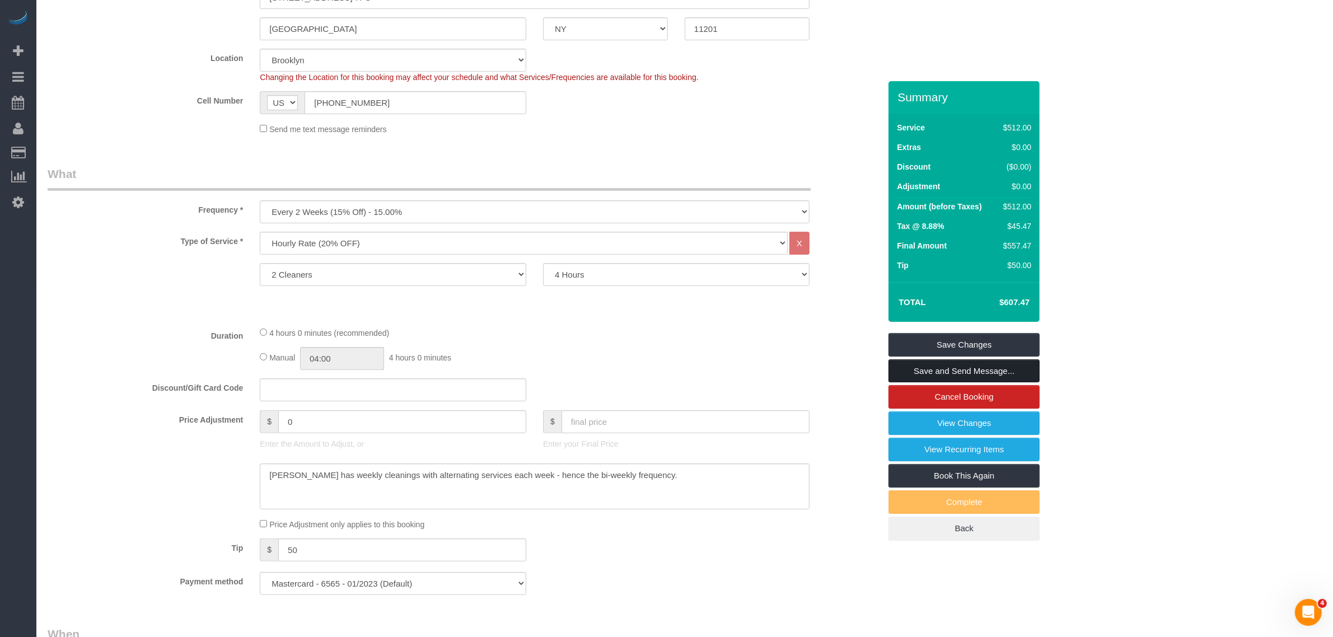
scroll to position [180, 0]
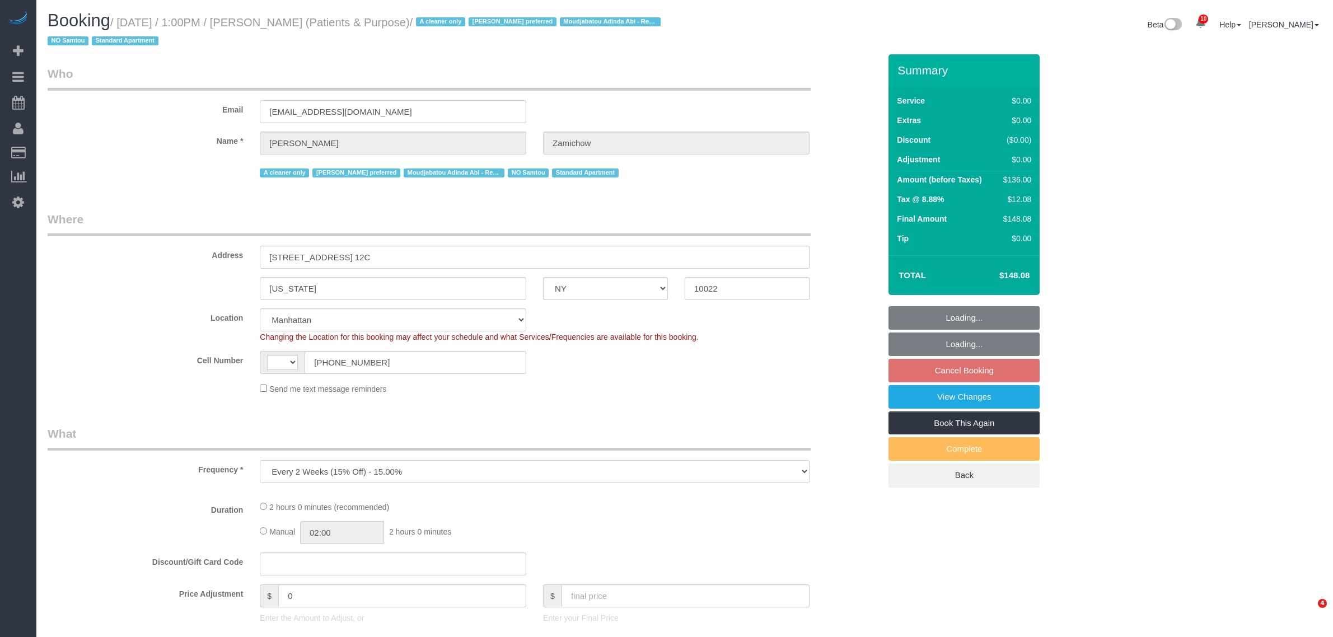
select select "NY"
select select "string:[GEOGRAPHIC_DATA]"
select select "spot6"
select select "number:89"
select select "number:90"
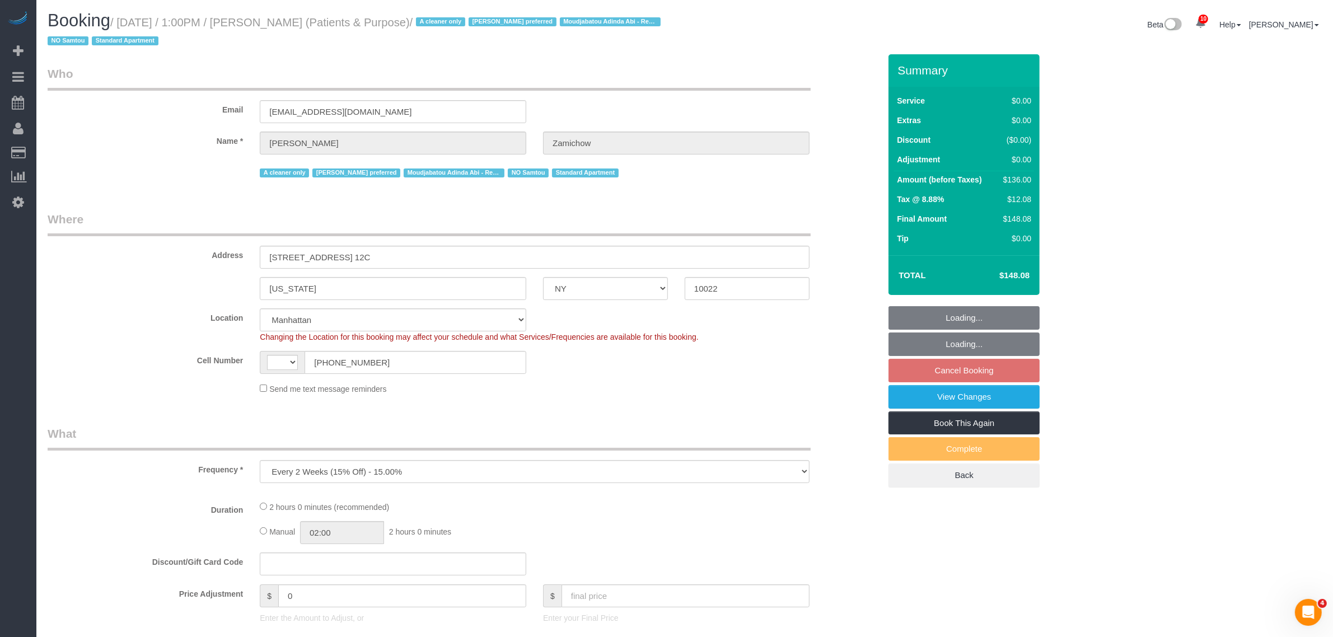
select select "number:15"
select select "number:7"
select select "object:1175"
select select "string:stripe-pm_1QChMk4VGloSiKo73YhVfFtE"
select select "1"
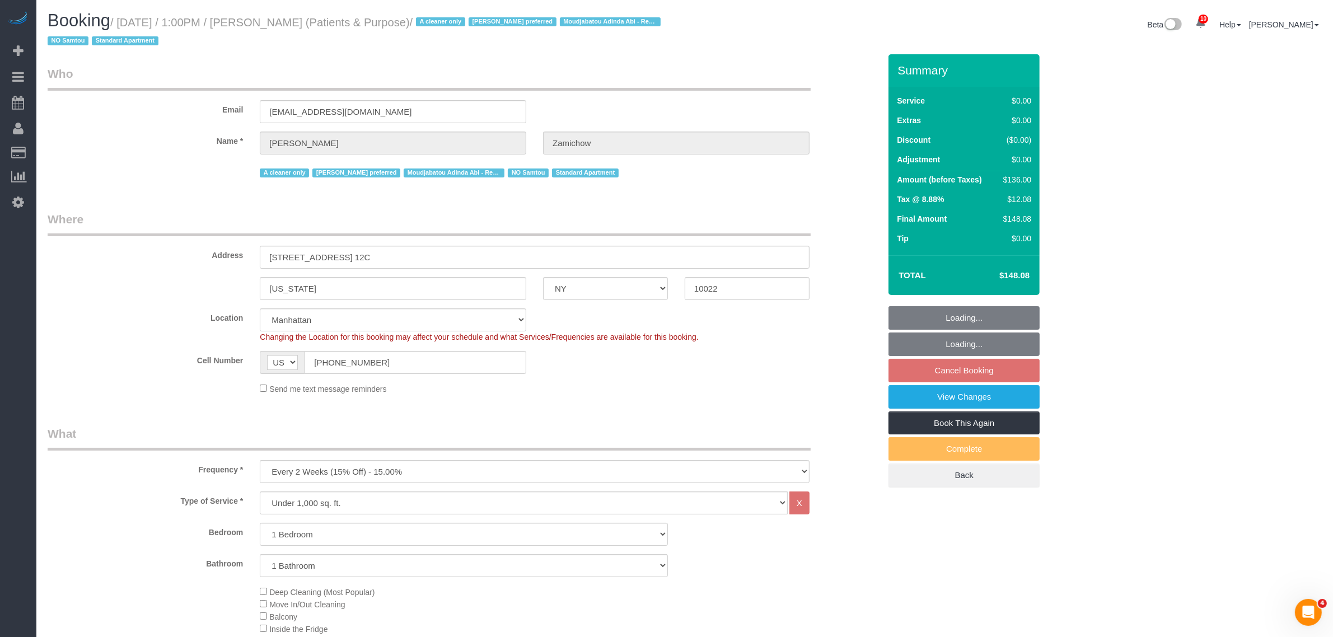
select select "1"
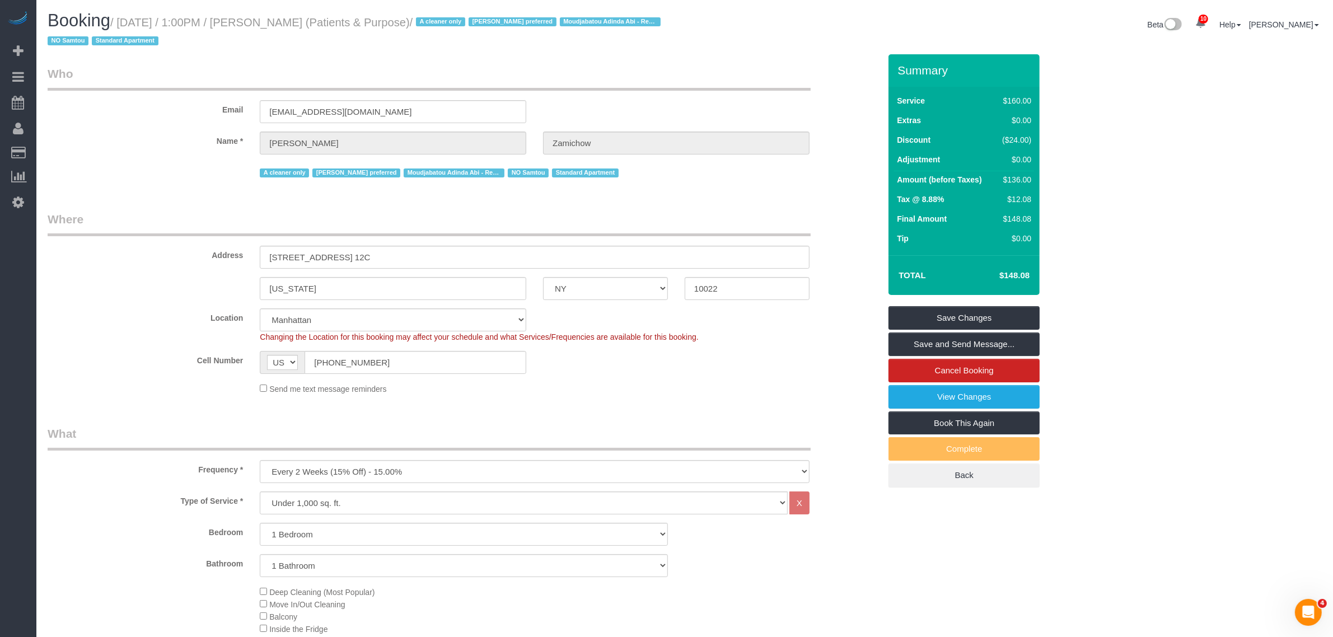
click at [293, 32] on h1 "Booking / [DATE] / 1:00PM / [PERSON_NAME] (Patients & Purpose) / A cleaner only…" at bounding box center [362, 30] width 629 height 38
click at [278, 25] on small "/ [DATE] / 1:00PM / [PERSON_NAME] (Patients & Purpose) / A cleaner only [PERSON…" at bounding box center [356, 31] width 616 height 31
click at [325, 24] on small "/ [DATE] / 1:00PM / [PERSON_NAME] (Patients & Purpose) / A cleaner only [PERSON…" at bounding box center [356, 31] width 616 height 31
copy small "[PERSON_NAME]"
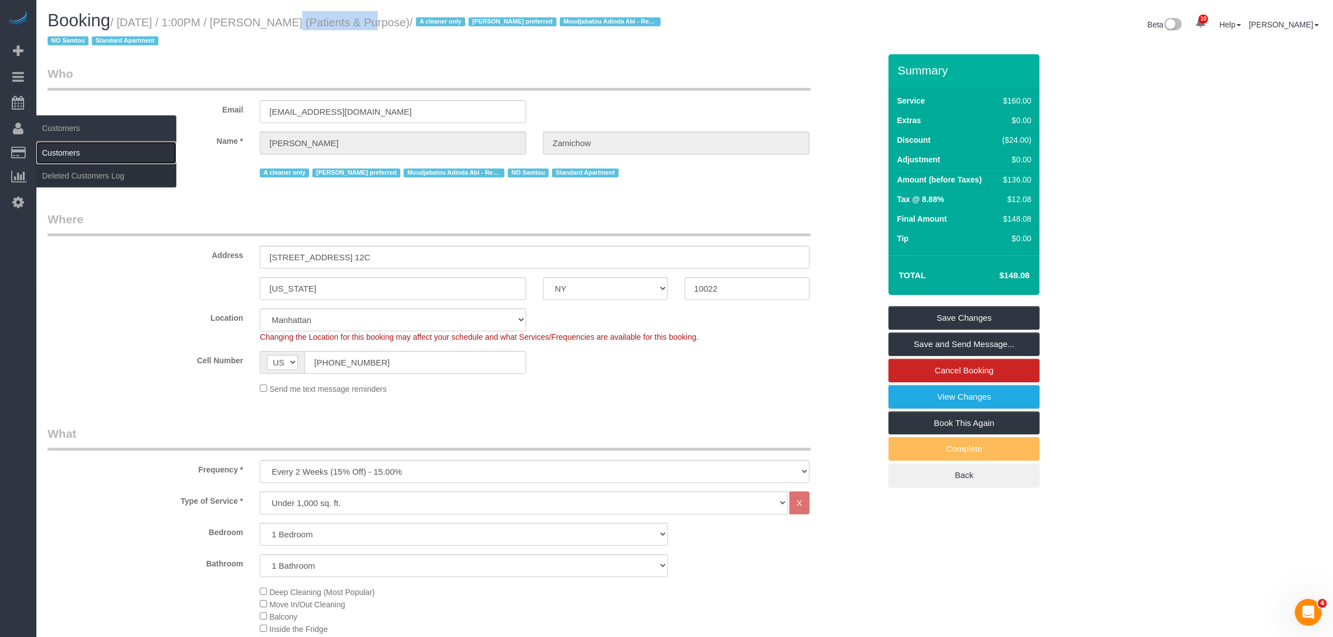
click at [70, 151] on link "Customers" at bounding box center [106, 153] width 140 height 22
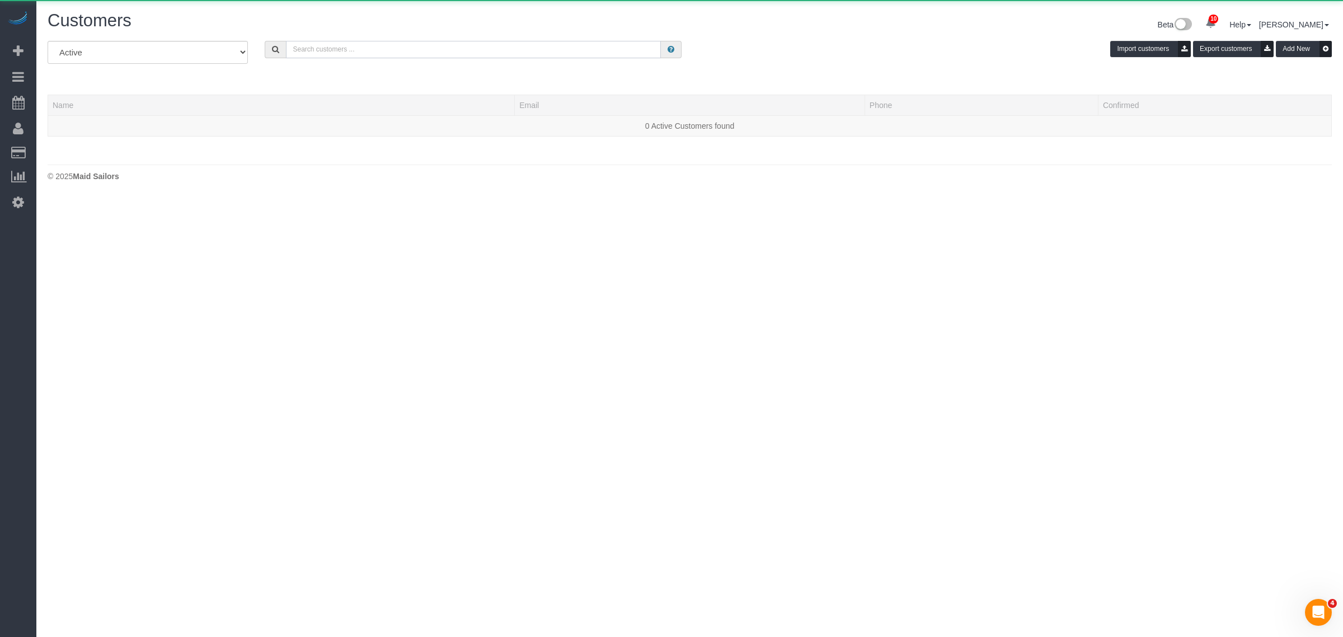
click at [426, 48] on input "text" at bounding box center [473, 49] width 375 height 17
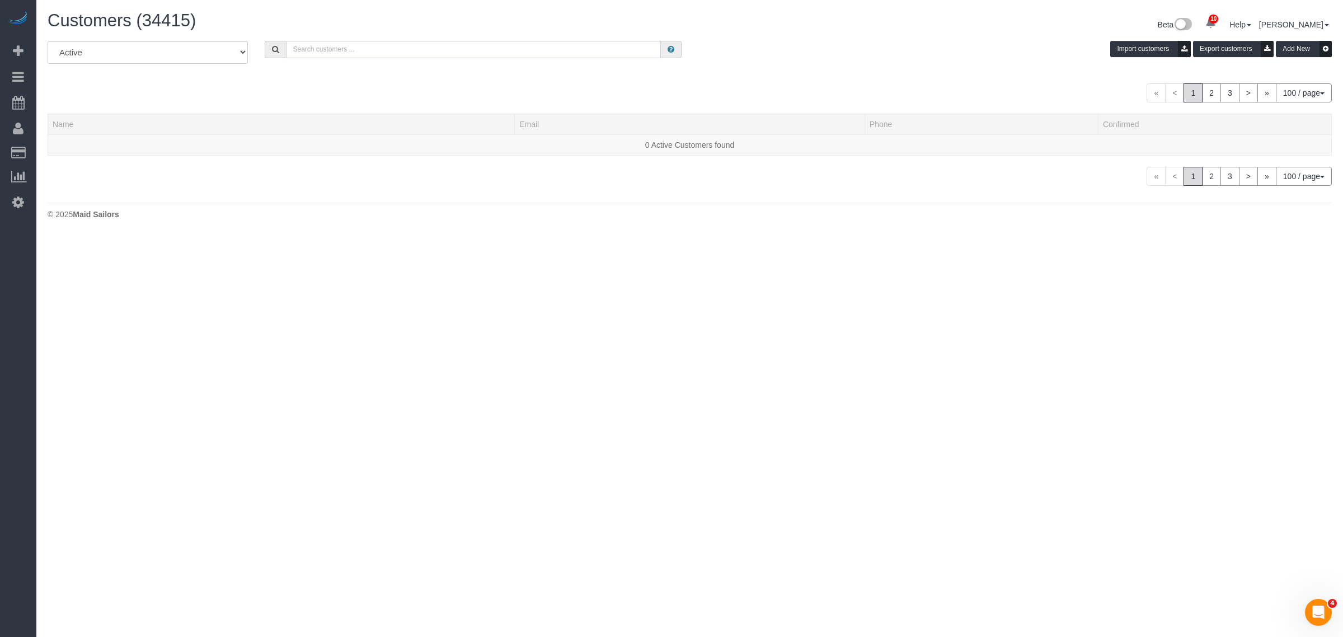
paste input "Audrey Zamichow"
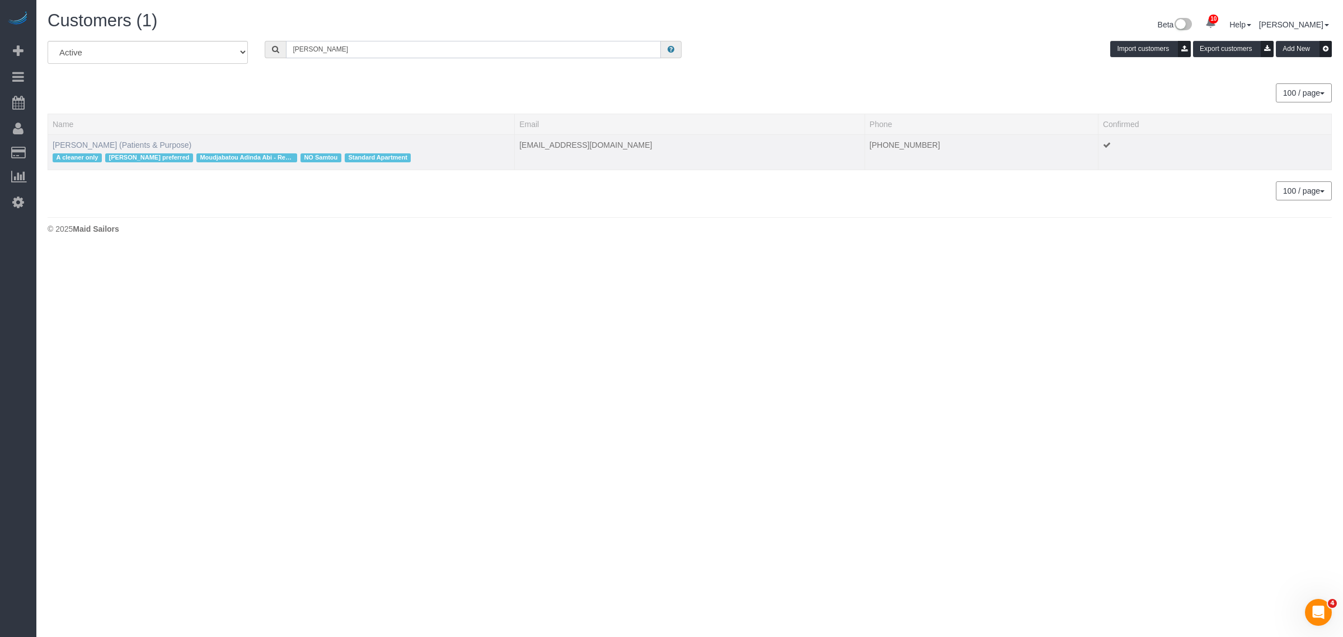
type input "Audrey Zamichow"
click at [141, 140] on link "Audrey Zamichow (Patients & Purpose)" at bounding box center [122, 144] width 139 height 9
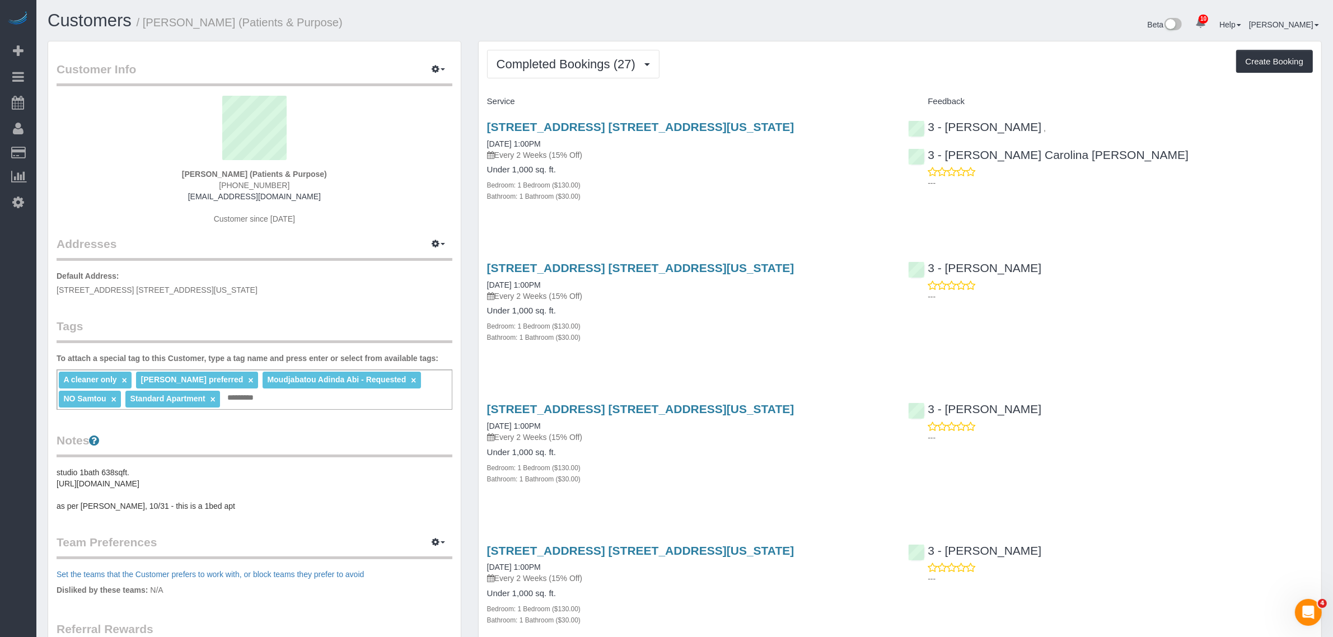
click at [691, 210] on div "300 East 57th Street, Apt. 12c, New York, NY 10022 08/05/2025 1:00PM Every 2 We…" at bounding box center [689, 167] width 421 height 113
click at [858, 210] on div "300 East 57th Street, Apt. 12c, New York, NY 10022 08/05/2025 1:00PM Every 2 We…" at bounding box center [689, 167] width 421 height 113
click at [818, 211] on div "300 East 57th Street, Apt. 12c, New York, NY 10022 08/05/2025 1:00PM Every 2 We…" at bounding box center [689, 167] width 421 height 113
click at [773, 76] on div "Completed Bookings (27) Completed Bookings (27) Upcoming Bookings (6) Cancelled…" at bounding box center [900, 64] width 826 height 29
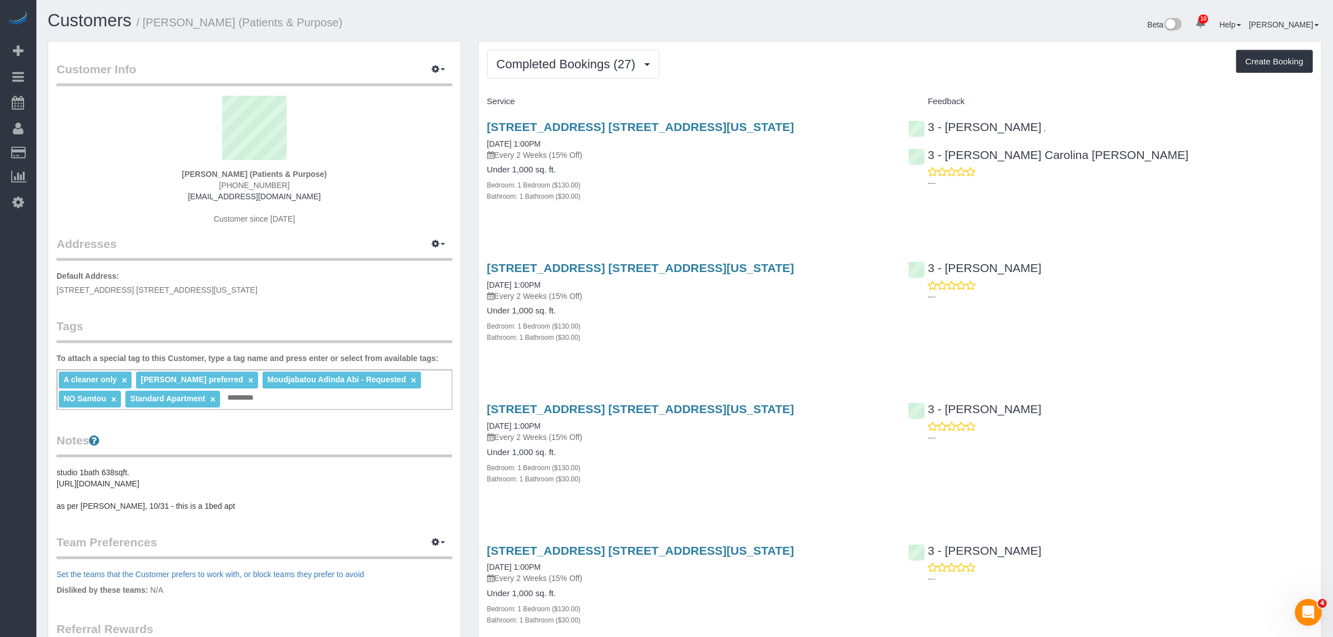
click at [876, 62] on div "Completed Bookings (27) Completed Bookings (27) Upcoming Bookings (6) Cancelled…" at bounding box center [900, 64] width 826 height 29
click at [788, 73] on div "Completed Bookings (27) Completed Bookings (27) Upcoming Bookings (6) Cancelled…" at bounding box center [900, 64] width 826 height 29
click at [578, 65] on span "Completed Bookings (27)" at bounding box center [568, 64] width 144 height 14
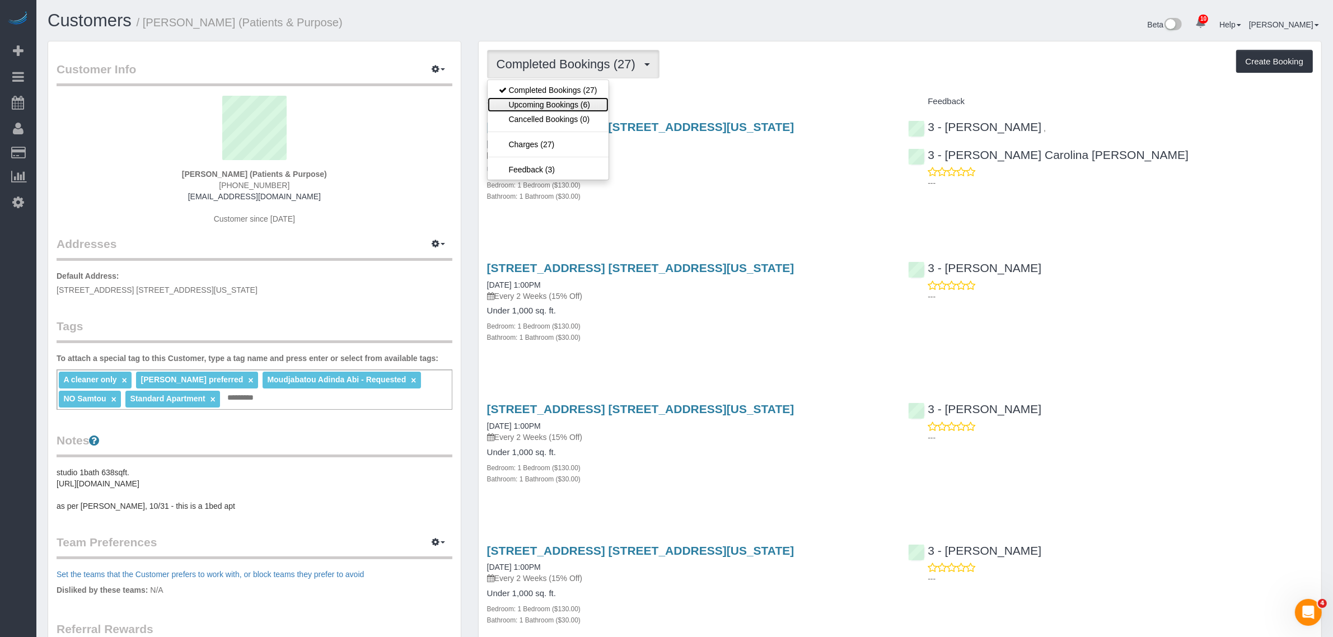
click at [582, 105] on link "Upcoming Bookings (6)" at bounding box center [547, 104] width 121 height 15
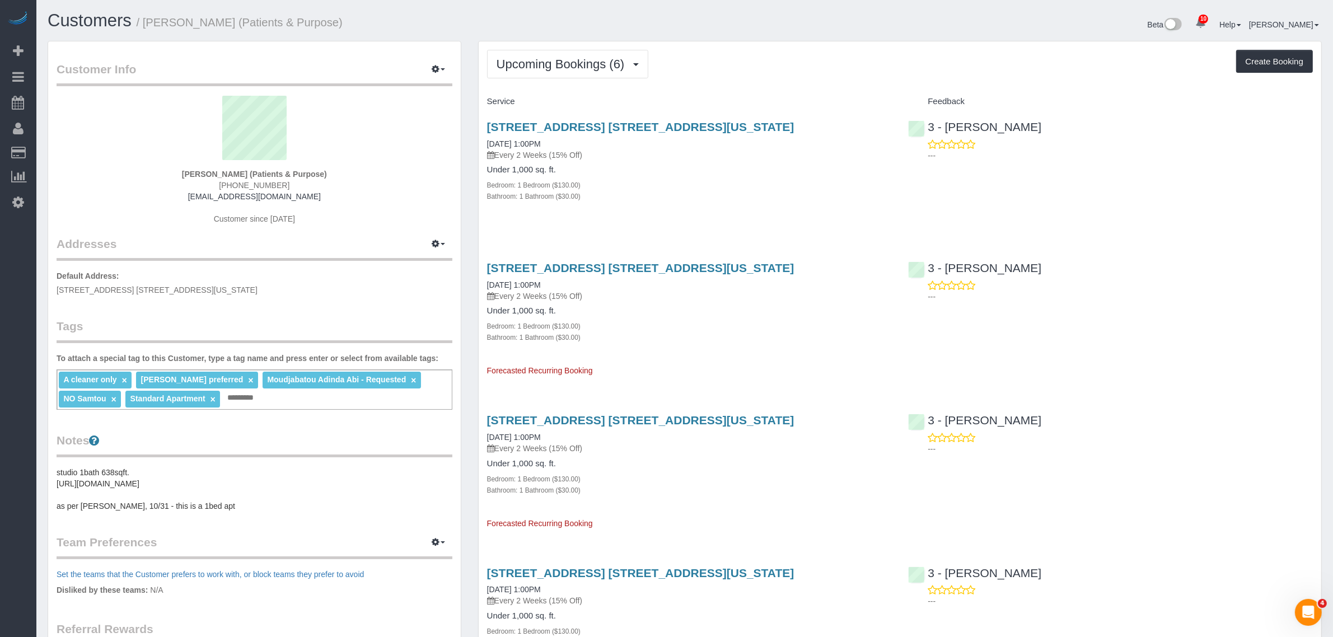
click at [768, 81] on div "Upcoming Bookings (6) Completed Bookings (27) Upcoming Bookings (6) Cancelled B…" at bounding box center [900, 531] width 842 height 981
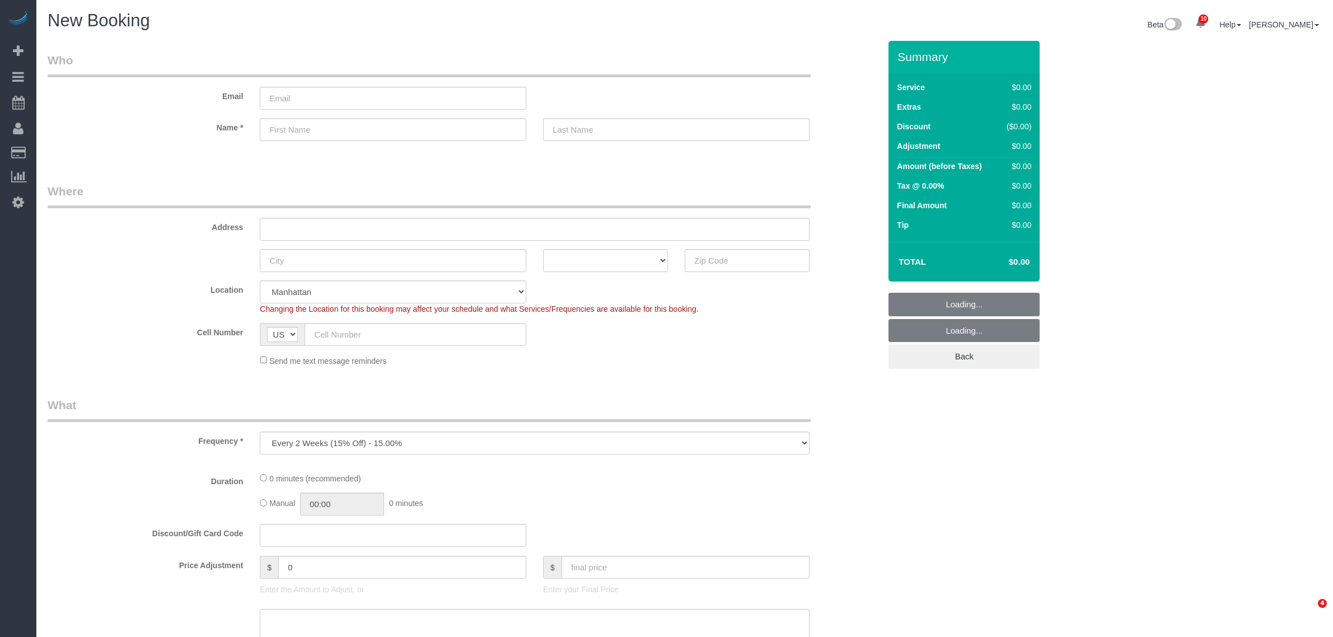
select select "number:89"
select select "number:90"
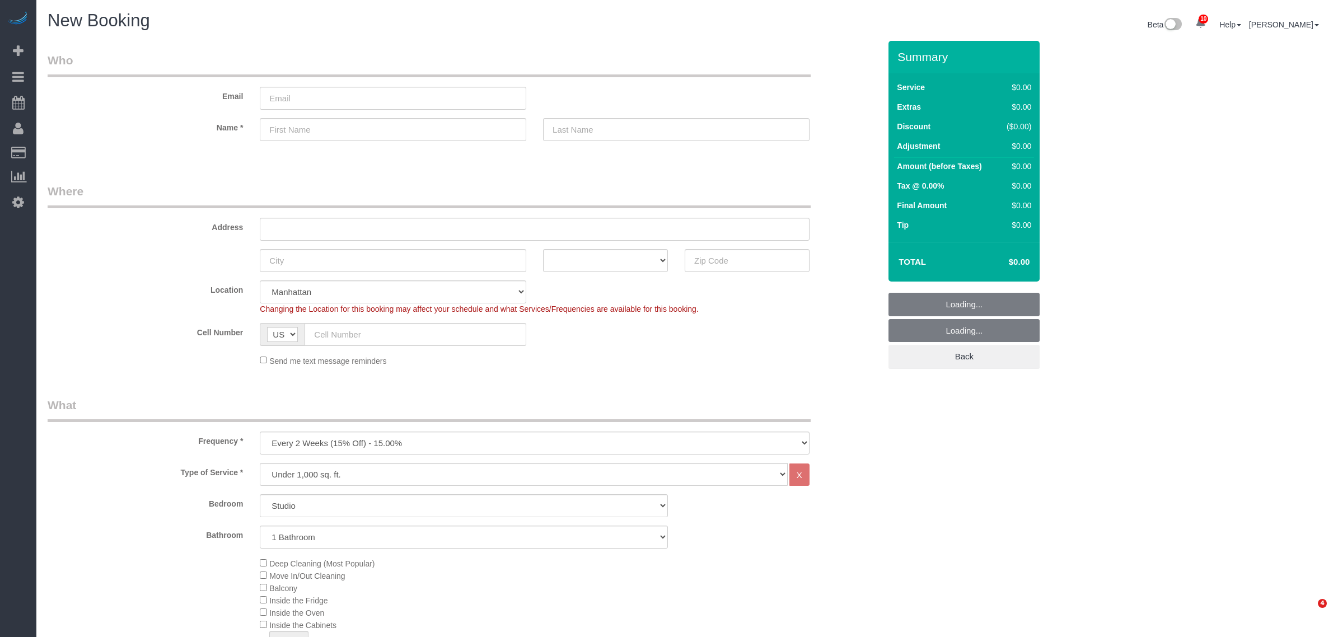
select select "object:1986"
click at [329, 233] on input "text" at bounding box center [535, 229] width 550 height 23
paste input "[STREET_ADDRESS][PERSON_NAME] [STREET_ADDRESS][US_STATE]"
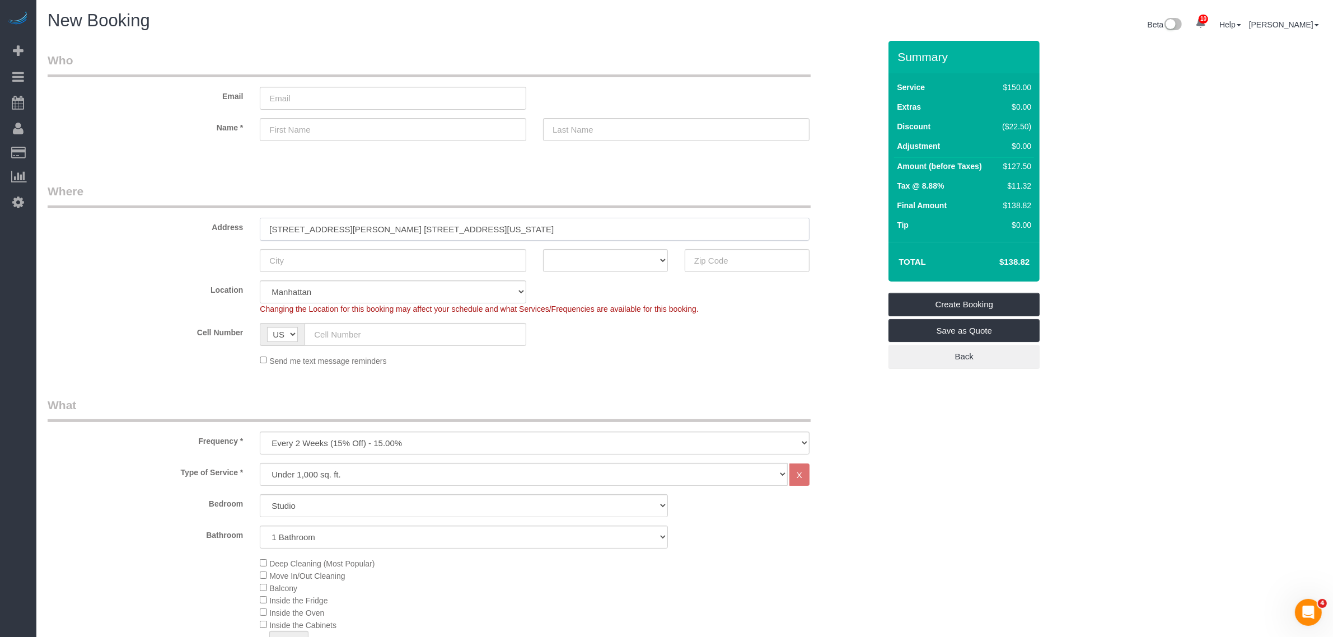
click at [437, 230] on input "[STREET_ADDRESS][PERSON_NAME] [STREET_ADDRESS][US_STATE]" at bounding box center [535, 229] width 550 height 23
type input "[STREET_ADDRESS][PERSON_NAME] [STREET_ADDRESS][US_STATE]"
click at [715, 261] on input "text" at bounding box center [746, 260] width 125 height 23
paste input "11217"
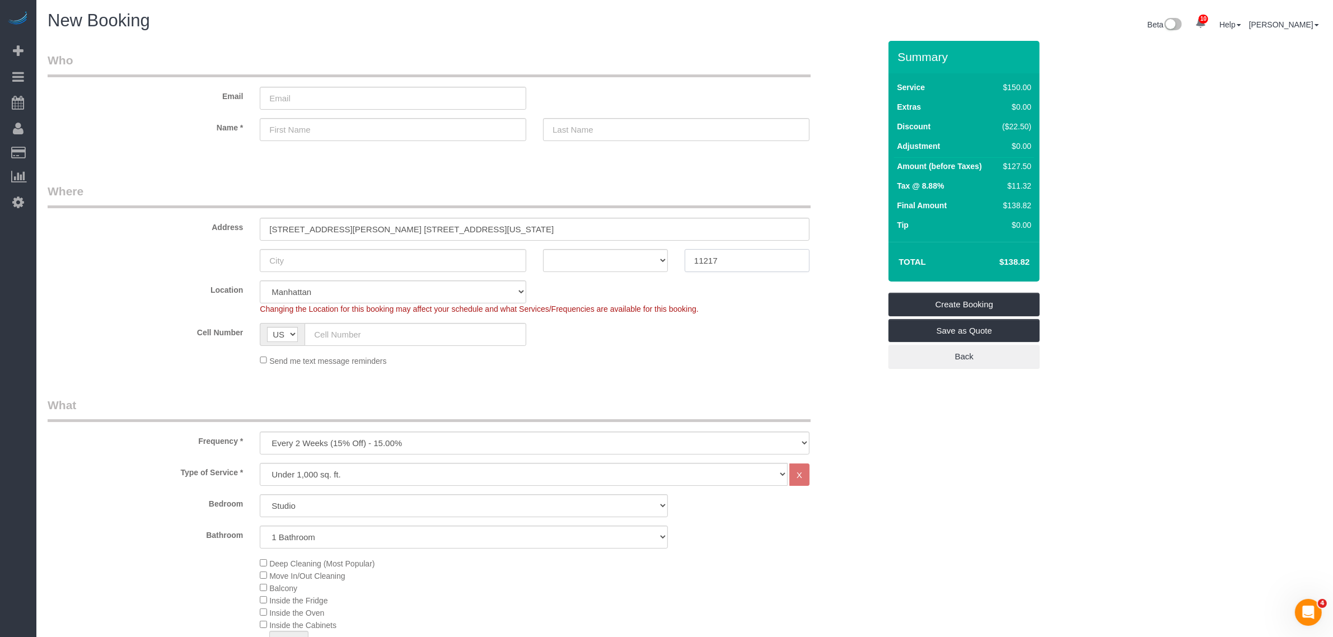
type input "11217"
click at [339, 266] on input "text" at bounding box center [393, 260] width 266 height 23
type input "B"
select select "6"
type input "Brook"
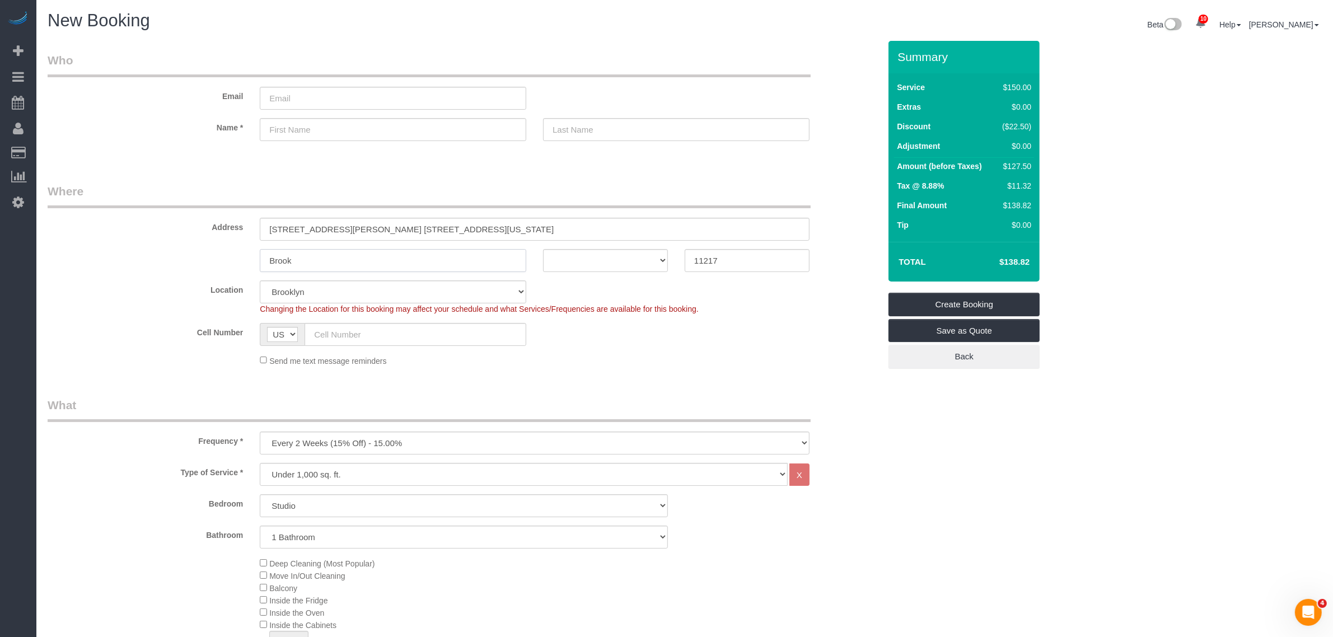
select select "object:2444"
type input "[GEOGRAPHIC_DATA]"
select select "NY"
drag, startPoint x: 364, startPoint y: 229, endPoint x: 634, endPoint y: 220, distance: 269.9
click at [634, 220] on input "[STREET_ADDRESS][PERSON_NAME] [STREET_ADDRESS][US_STATE]" at bounding box center [535, 229] width 550 height 23
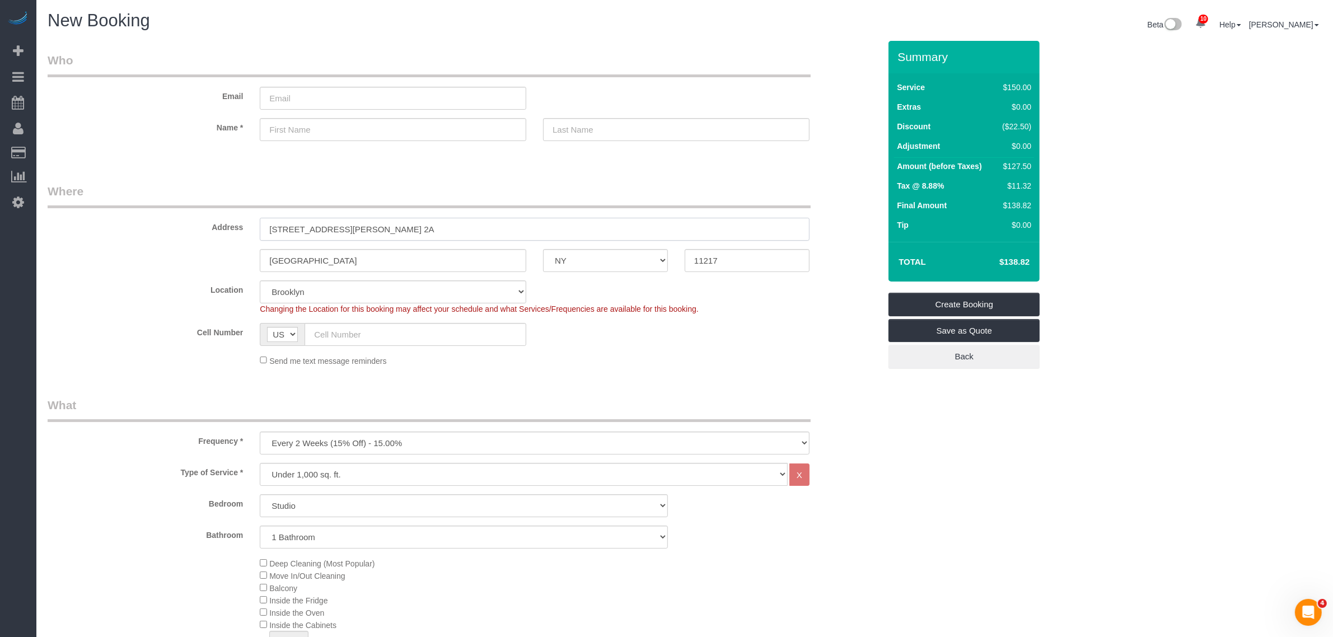
type input "[STREET_ADDRESS][PERSON_NAME] 2A"
click at [351, 339] on input "text" at bounding box center [415, 334] width 222 height 23
paste input "[PHONE_NUMBER]"
type input "[PHONE_NUMBER]"
click at [387, 129] on input "text" at bounding box center [393, 129] width 266 height 23
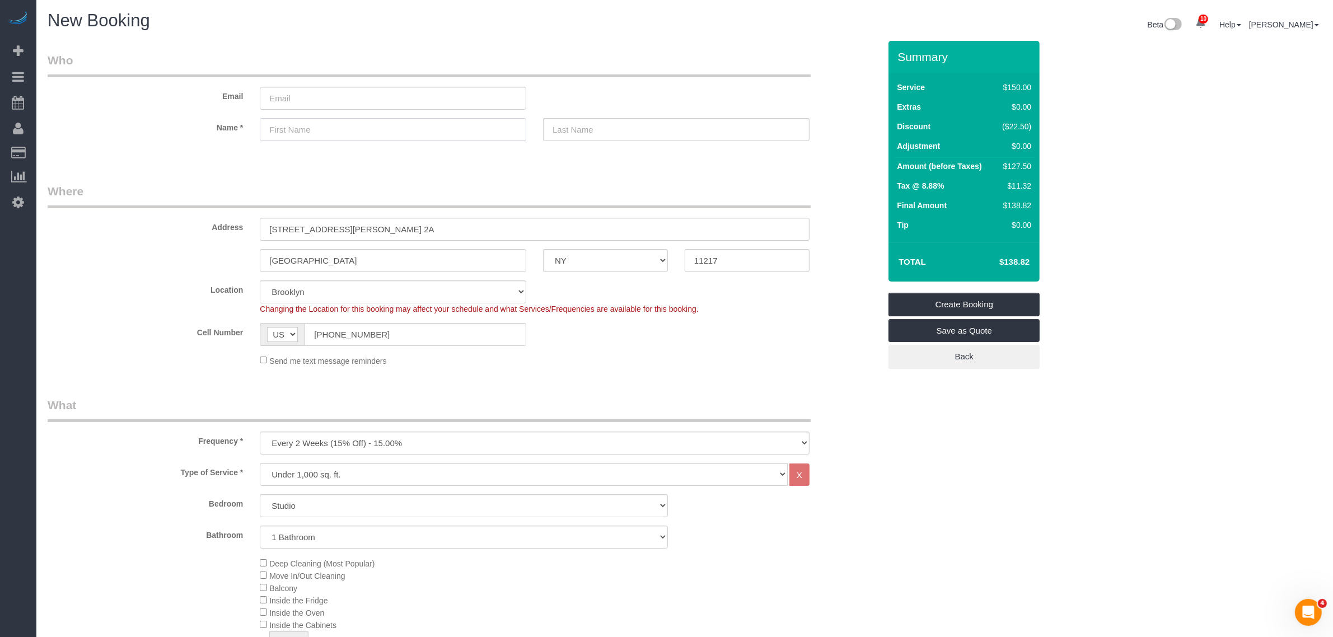
paste input "[PERSON_NAME]"
click at [327, 129] on input "[PERSON_NAME]" at bounding box center [393, 129] width 266 height 23
type input "[PERSON_NAME]"
click at [582, 133] on input "text" at bounding box center [676, 129] width 266 height 23
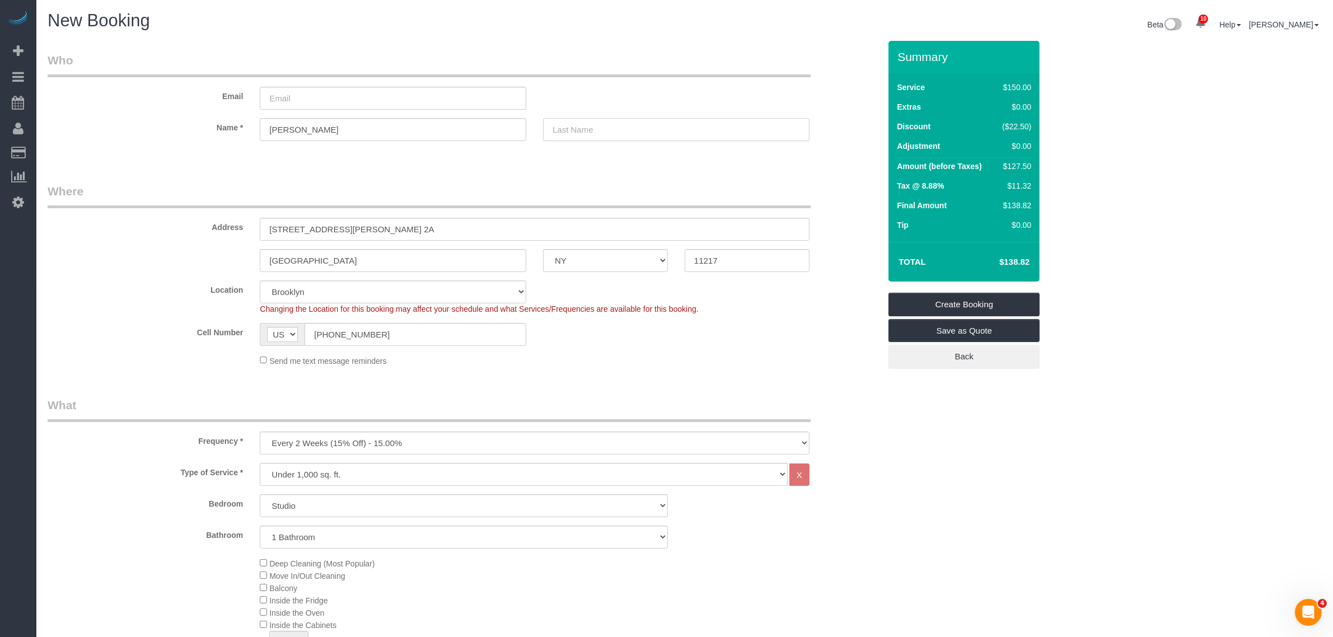
paste input "[PERSON_NAME]"
type input "[PERSON_NAME]"
drag, startPoint x: 337, startPoint y: 99, endPoint x: 357, endPoint y: 101, distance: 20.3
click at [337, 99] on input "email" at bounding box center [393, 98] width 266 height 23
paste input "[PERSON_NAME][EMAIL_ADDRESS][PERSON_NAME][DOMAIN_NAME]"
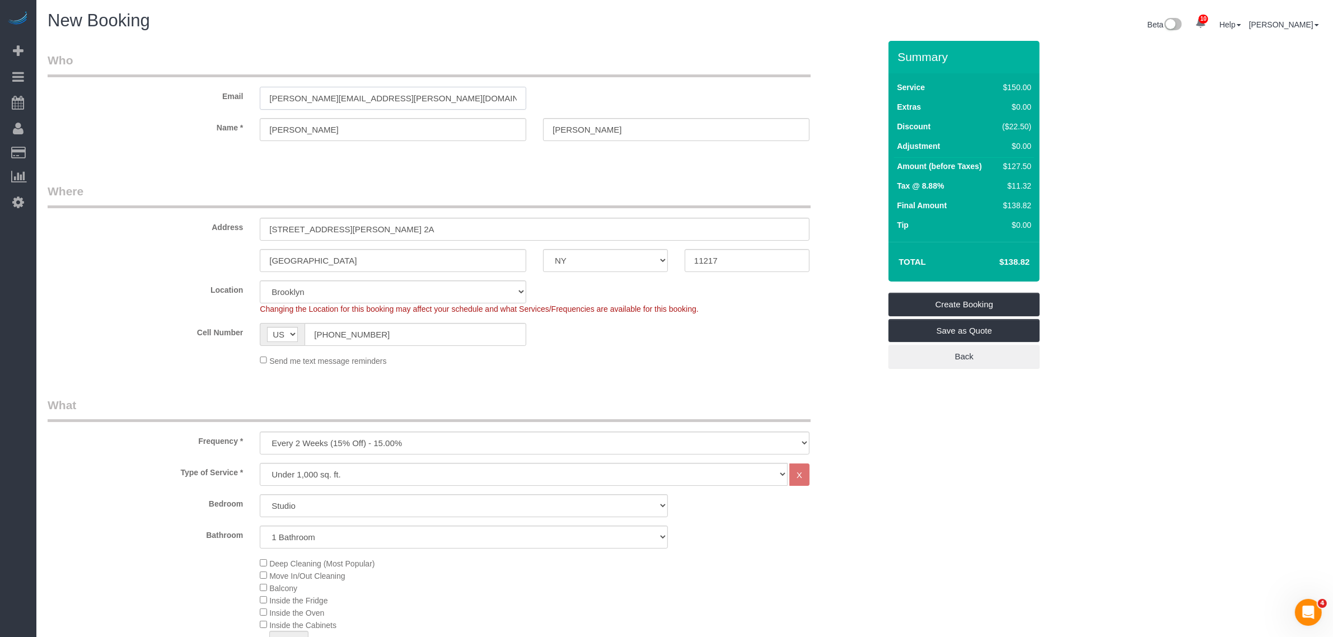
type input "[PERSON_NAME][EMAIL_ADDRESS][PERSON_NAME][DOMAIN_NAME]"
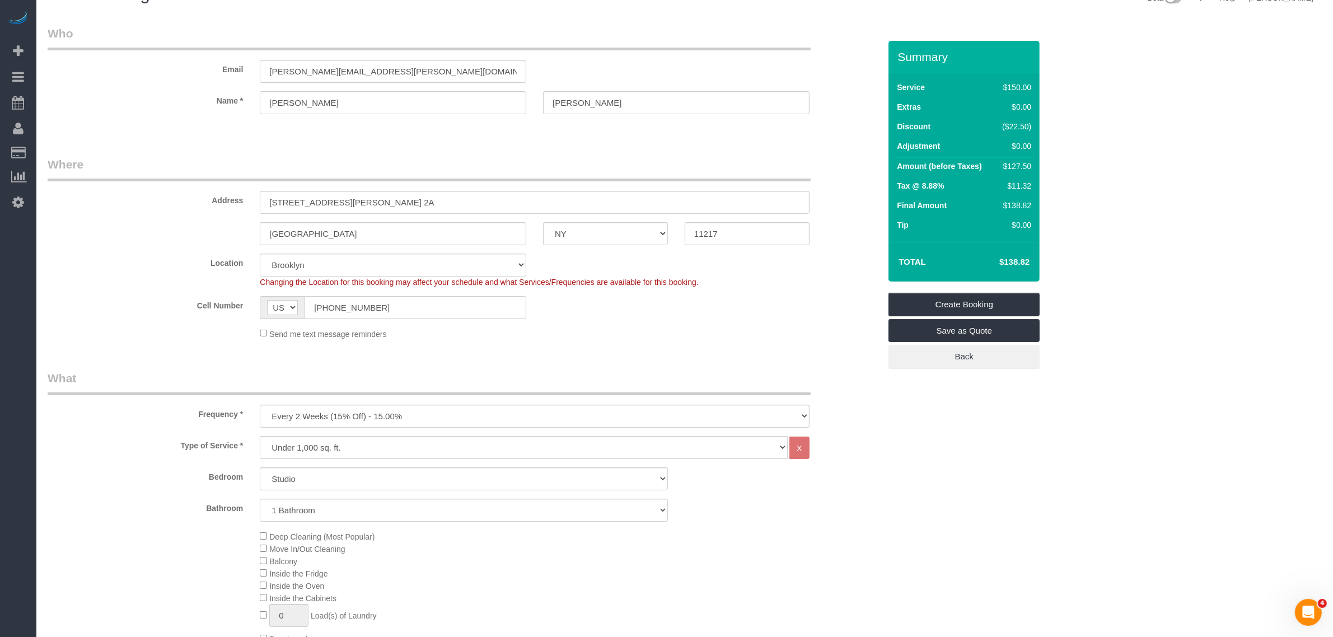
scroll to position [140, 0]
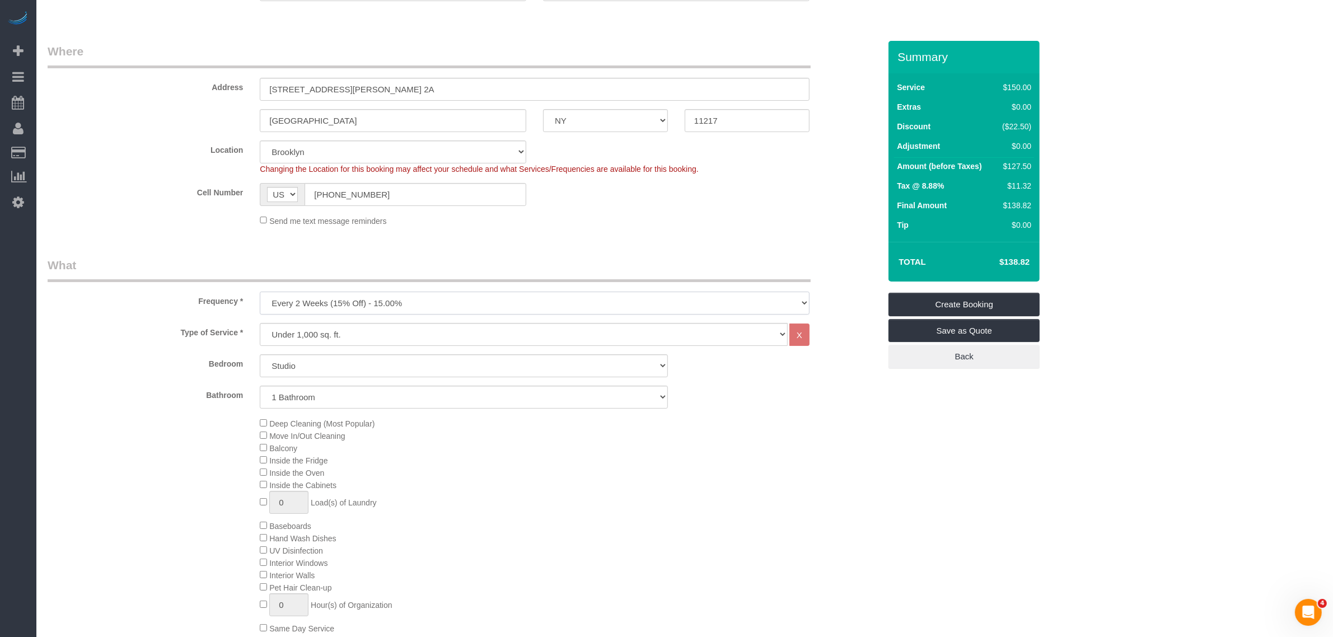
click at [471, 298] on select "One Time Weekly (20% Off) - 20.00% Every 2 Weeks (15% Off) - 15.00% Every 4 Wee…" at bounding box center [535, 303] width 550 height 23
select select "object:2445"
click at [260, 292] on select "One Time Weekly (20% Off) - 20.00% Every 2 Weeks (15% Off) - 15.00% Every 4 Wee…" at bounding box center [535, 303] width 550 height 23
click at [605, 226] on fieldset "Where Address [STREET_ADDRESS][PERSON_NAME] 2A [GEOGRAPHIC_DATA] AK AL AR AZ CA…" at bounding box center [464, 139] width 832 height 192
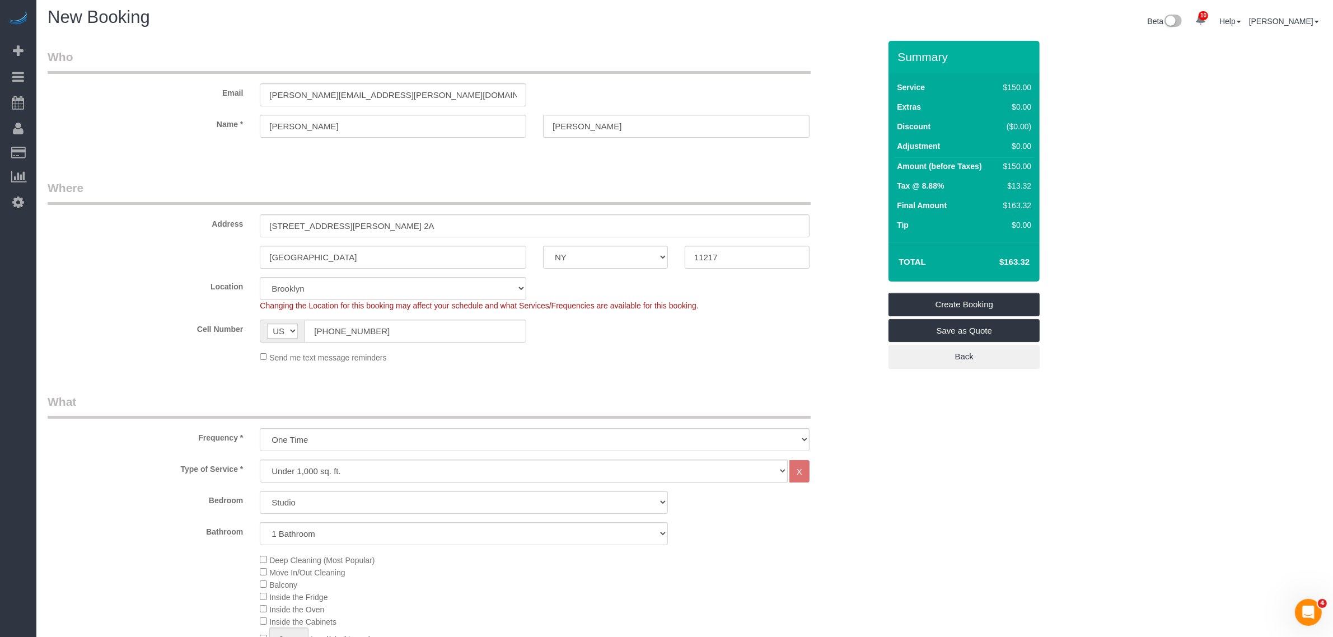
scroll to position [0, 0]
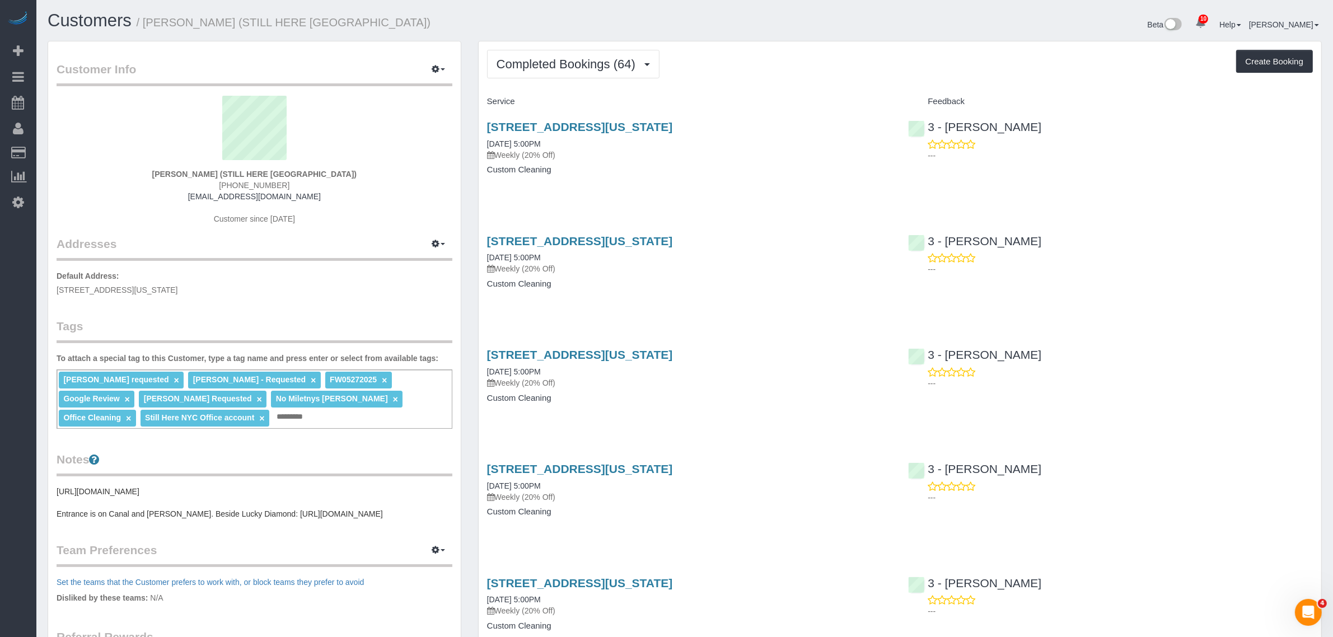
drag, startPoint x: 172, startPoint y: 161, endPoint x: 185, endPoint y: 168, distance: 14.8
click at [242, 160] on sui-profile-pic at bounding box center [254, 132] width 379 height 73
drag, startPoint x: 182, startPoint y: 172, endPoint x: 246, endPoint y: 175, distance: 63.9
click at [246, 175] on div "William Jewkes (STILL HERE NYC) (802) 238-3032 will@willjewkes.com Customer sin…" at bounding box center [255, 166] width 396 height 140
copy strong "William Jewkes"
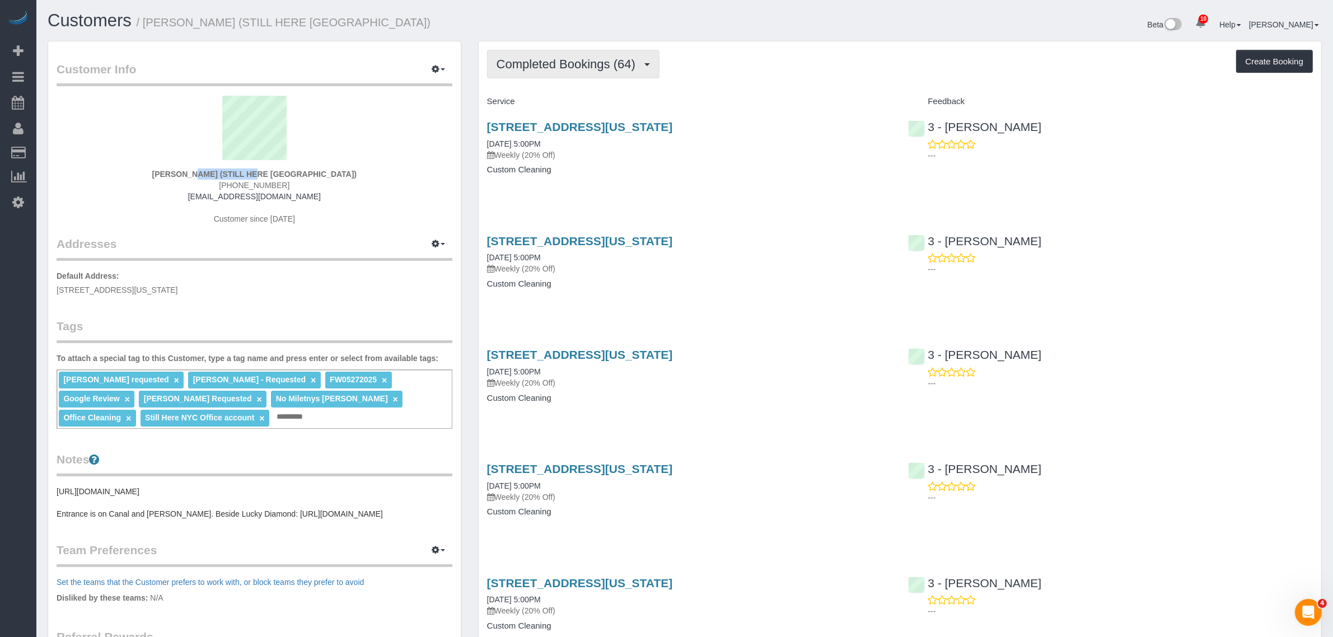
click at [611, 67] on span "Completed Bookings (64)" at bounding box center [568, 64] width 144 height 14
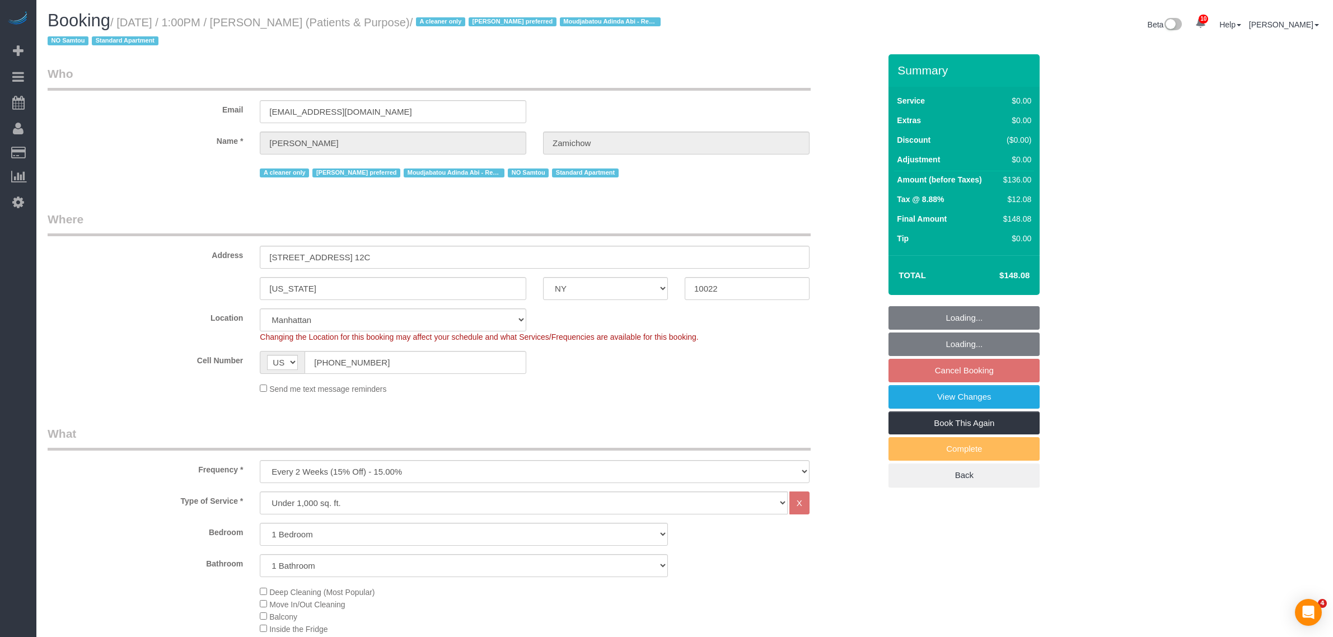
select select "NY"
select select "1"
select select "string:stripe-pm_1QChMk4VGloSiKo73YhVfFtE"
select select "number:89"
select select "number:90"
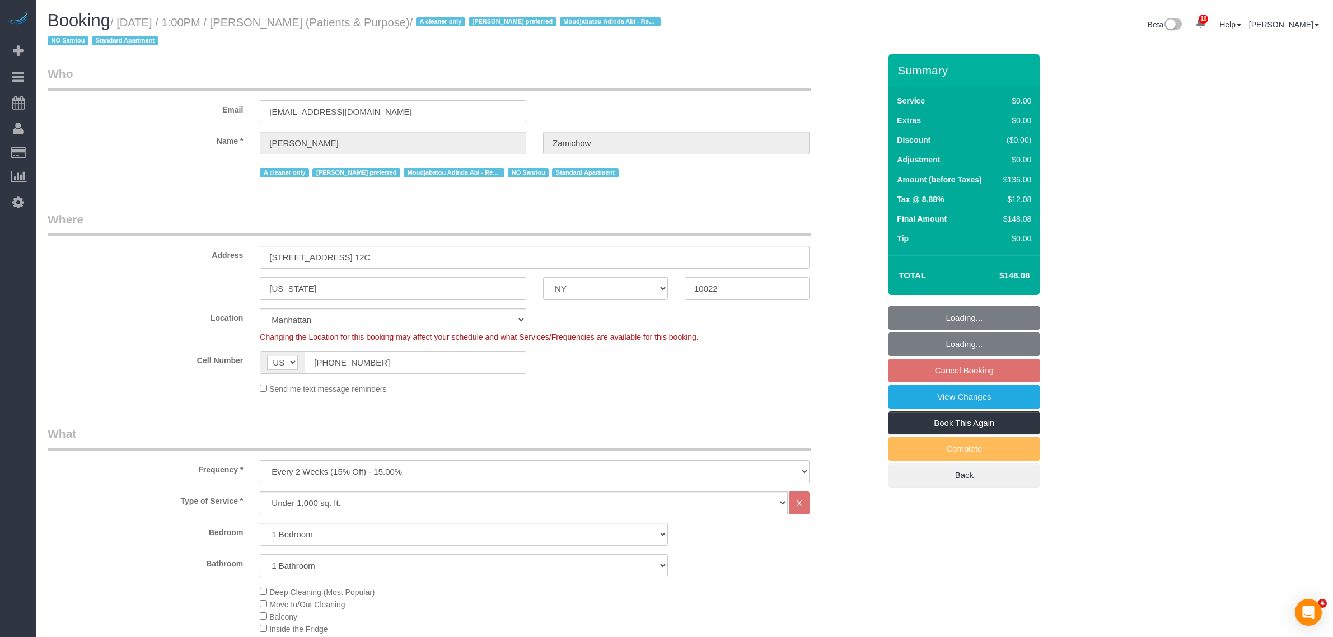
select select "number:15"
select select "number:7"
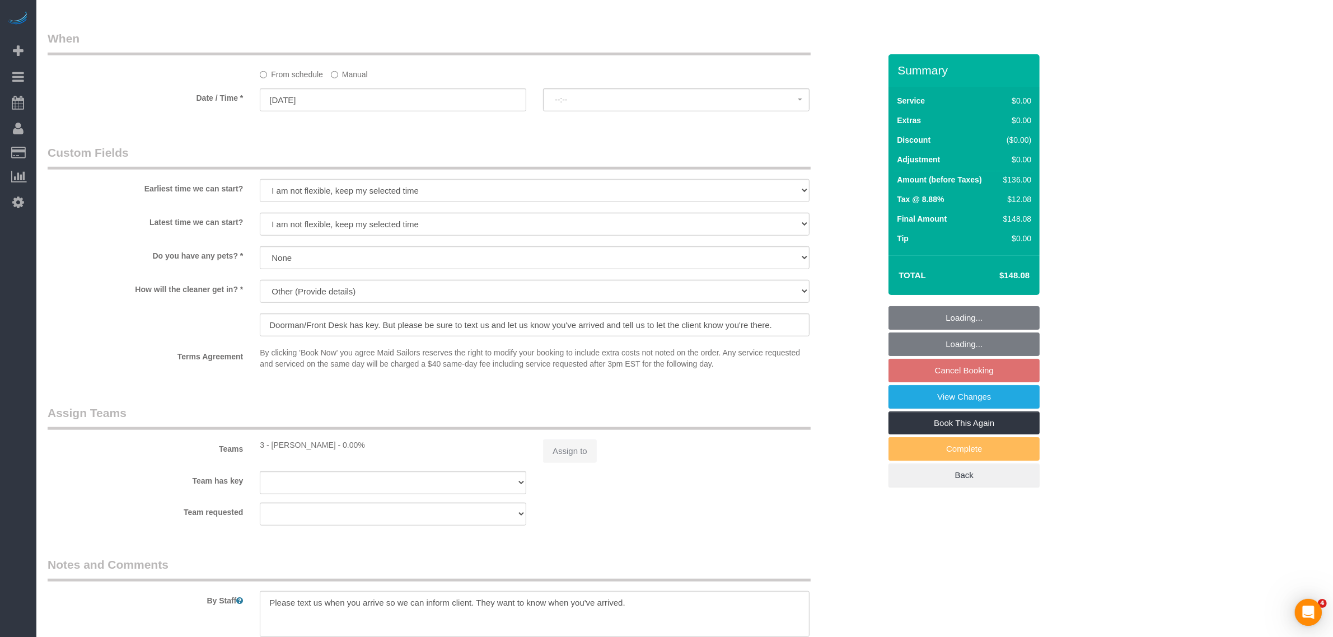
select select "spot6"
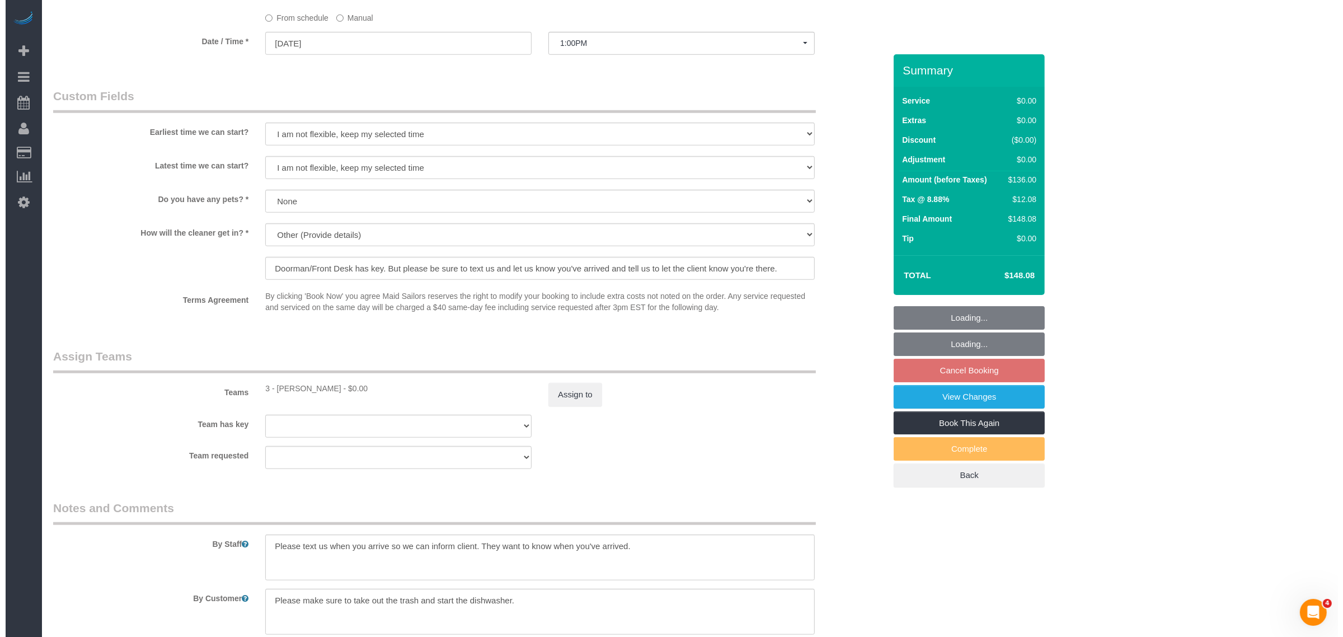
scroll to position [1313, 0]
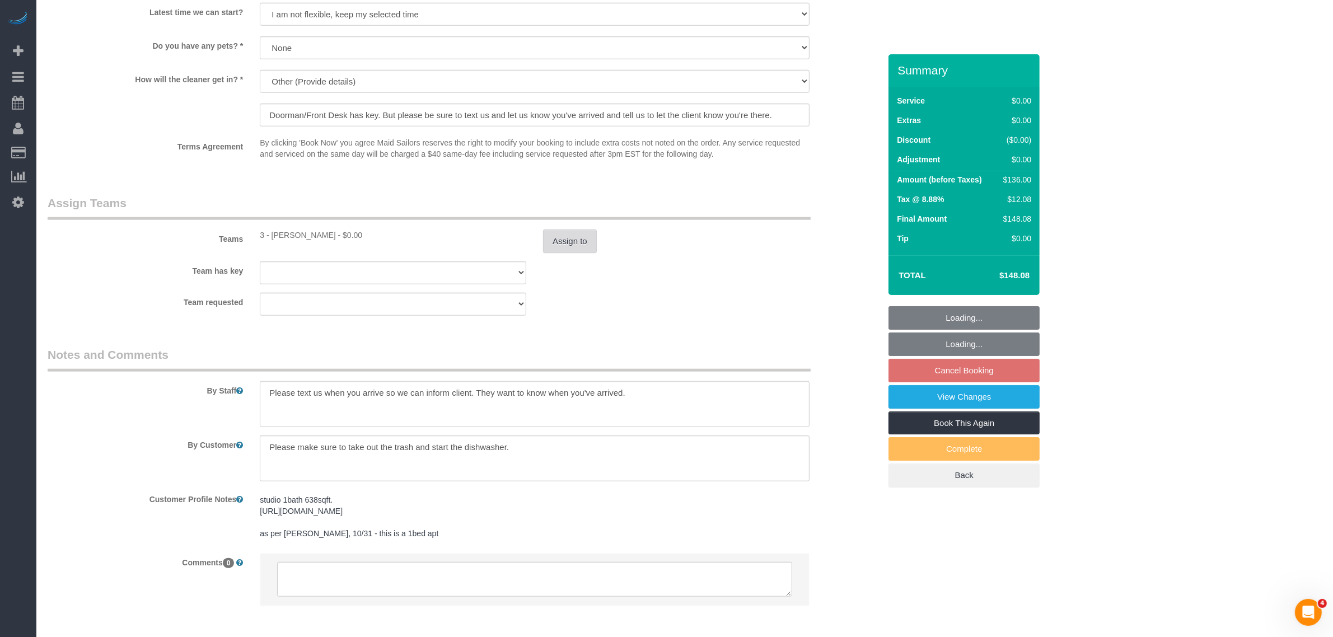
click at [564, 241] on button "Assign to" at bounding box center [570, 241] width 54 height 24
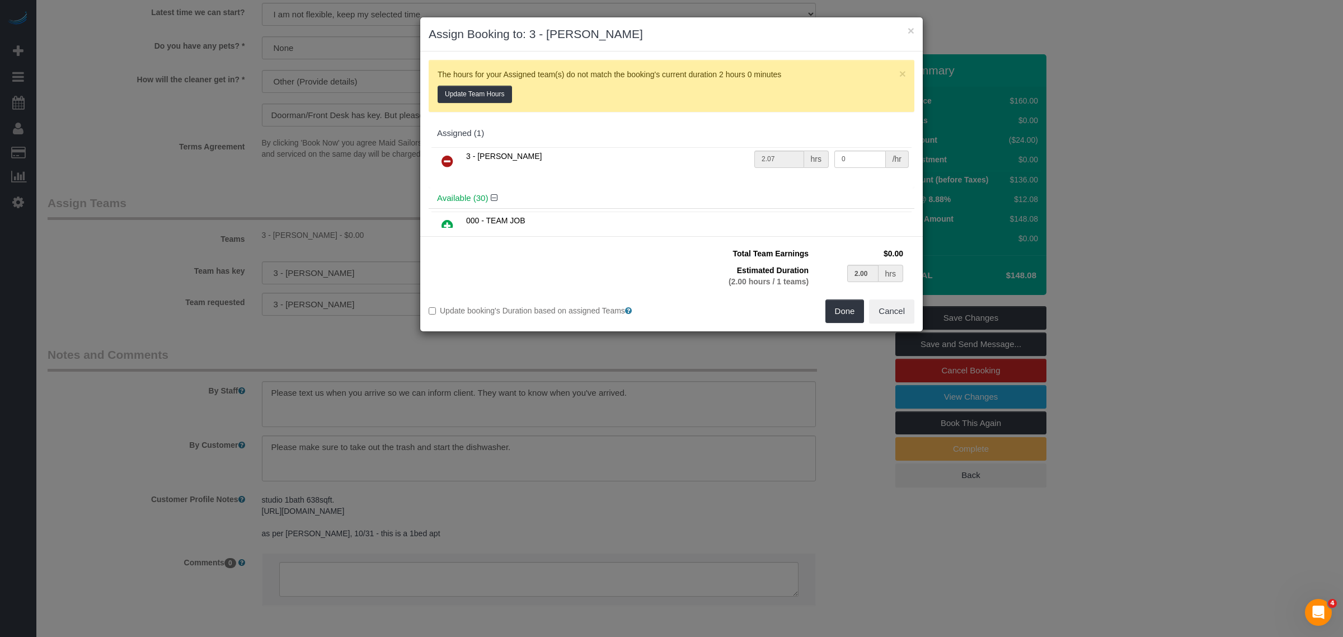
click at [456, 162] on link at bounding box center [447, 162] width 26 height 22
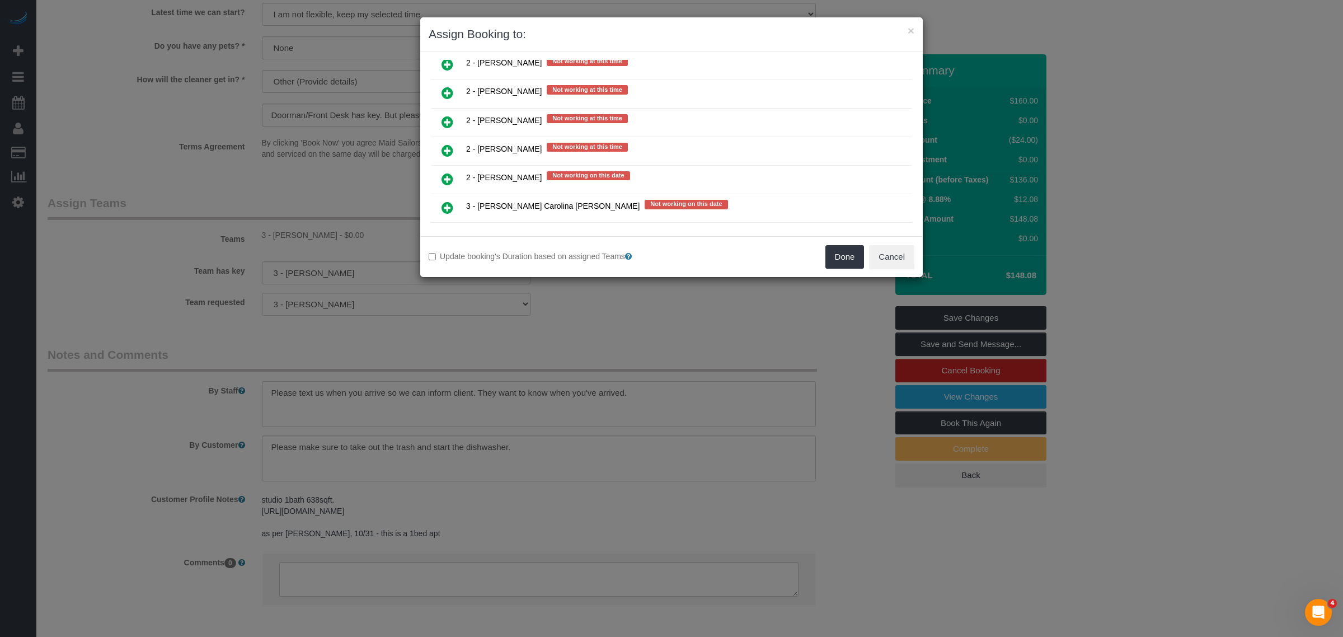
scroll to position [1679, 0]
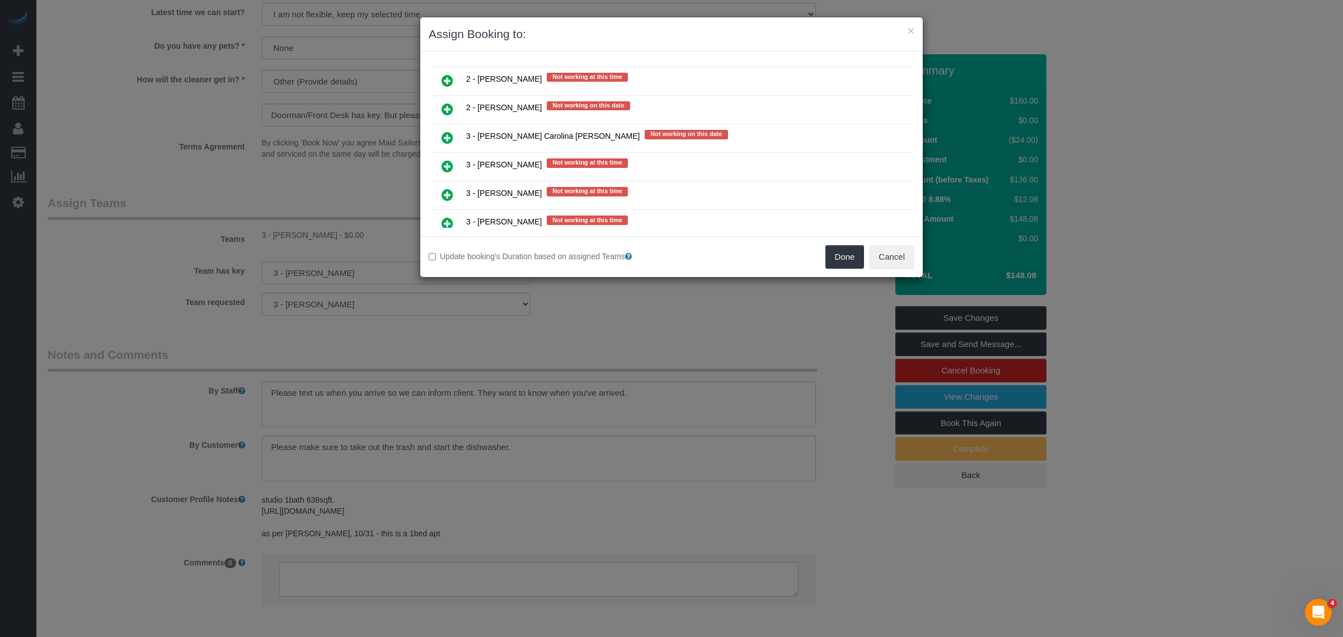
click at [451, 127] on link at bounding box center [447, 138] width 26 height 22
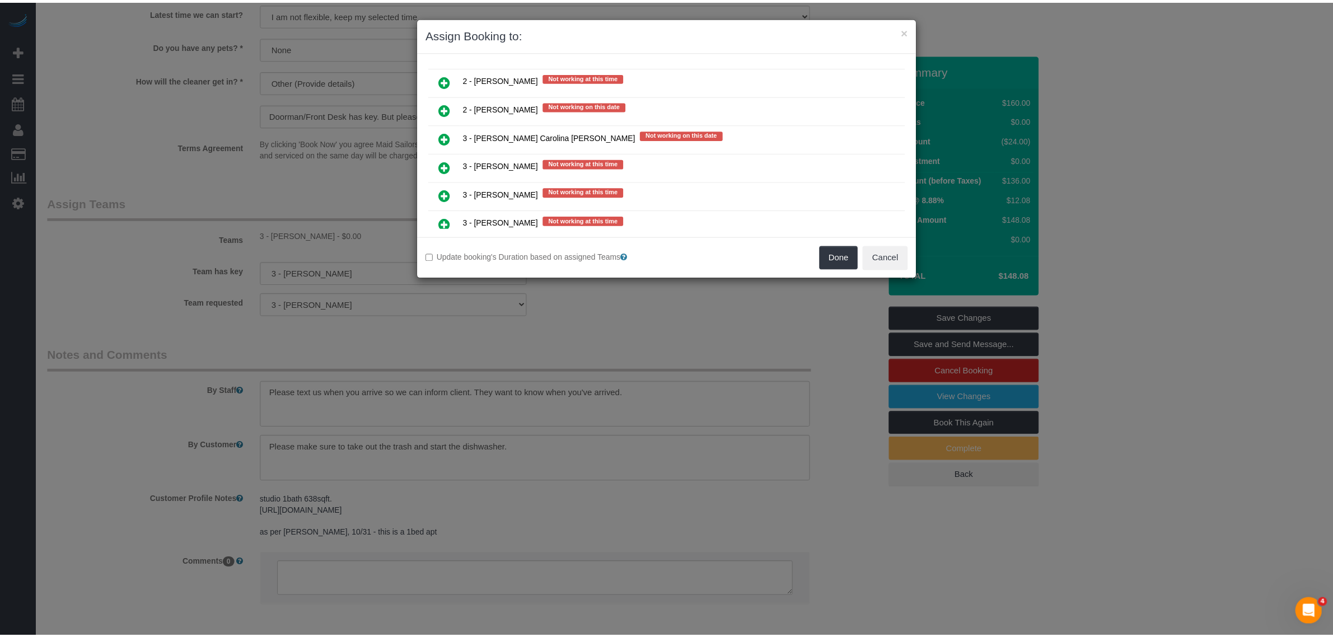
scroll to position [1705, 0]
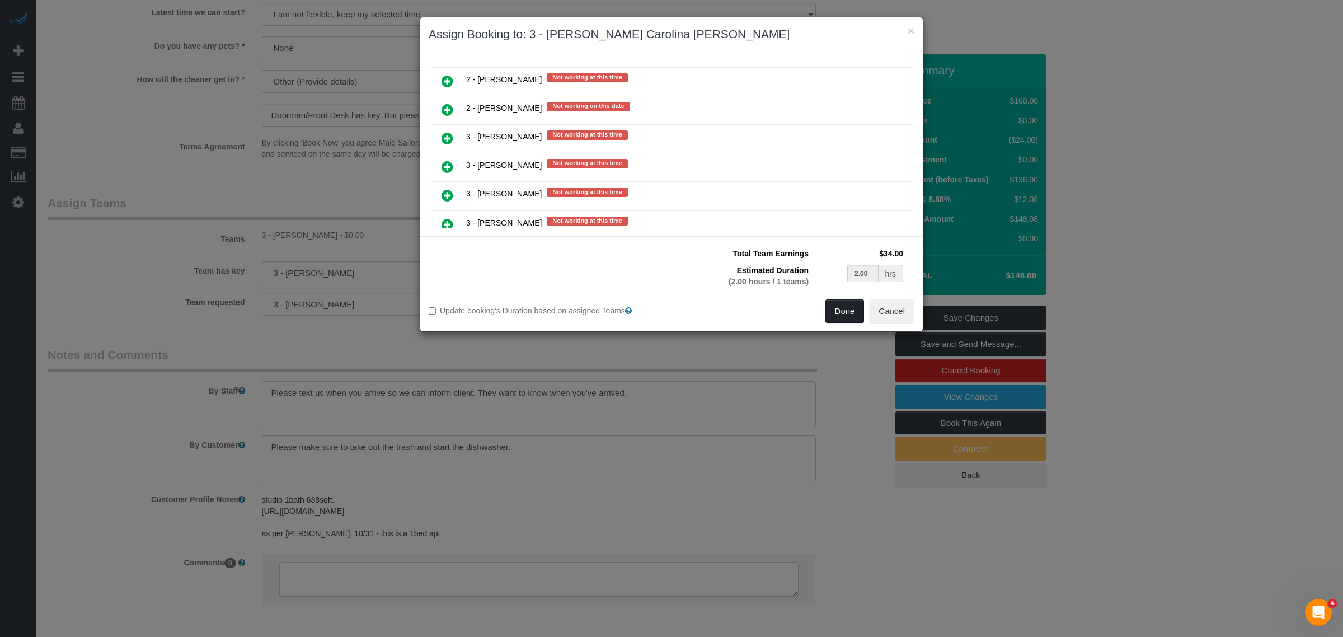
click at [851, 309] on button "Done" at bounding box center [845, 311] width 39 height 24
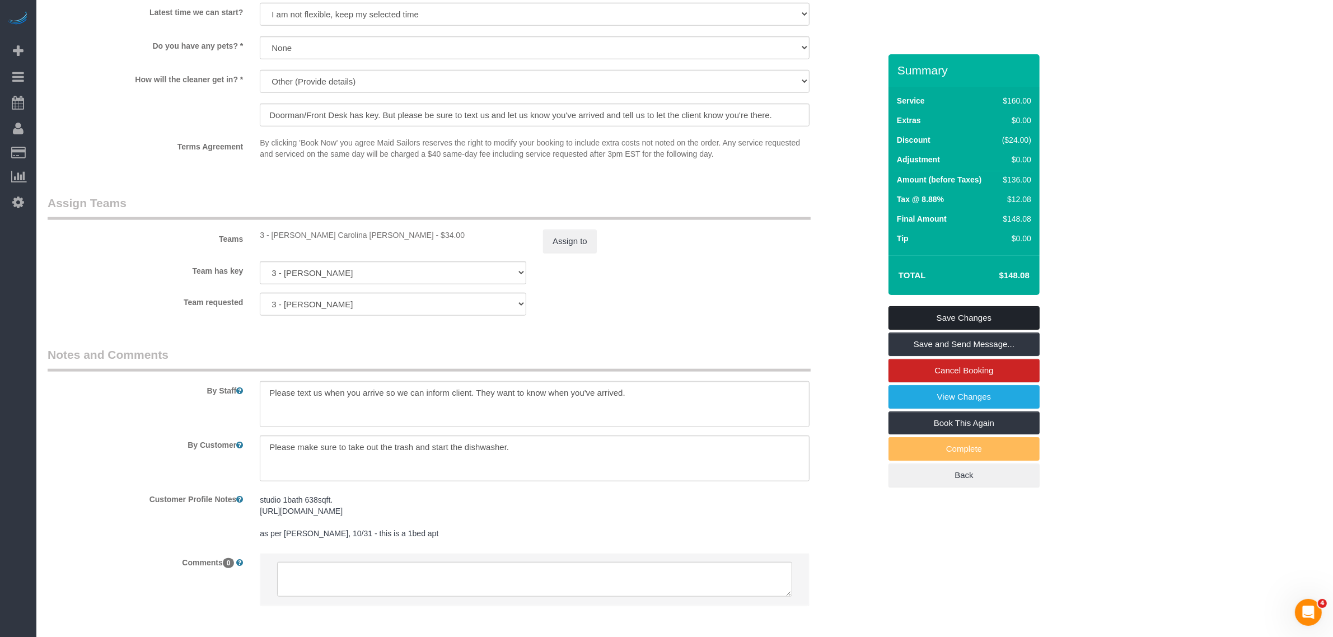
click at [922, 315] on link "Save Changes" at bounding box center [963, 318] width 151 height 24
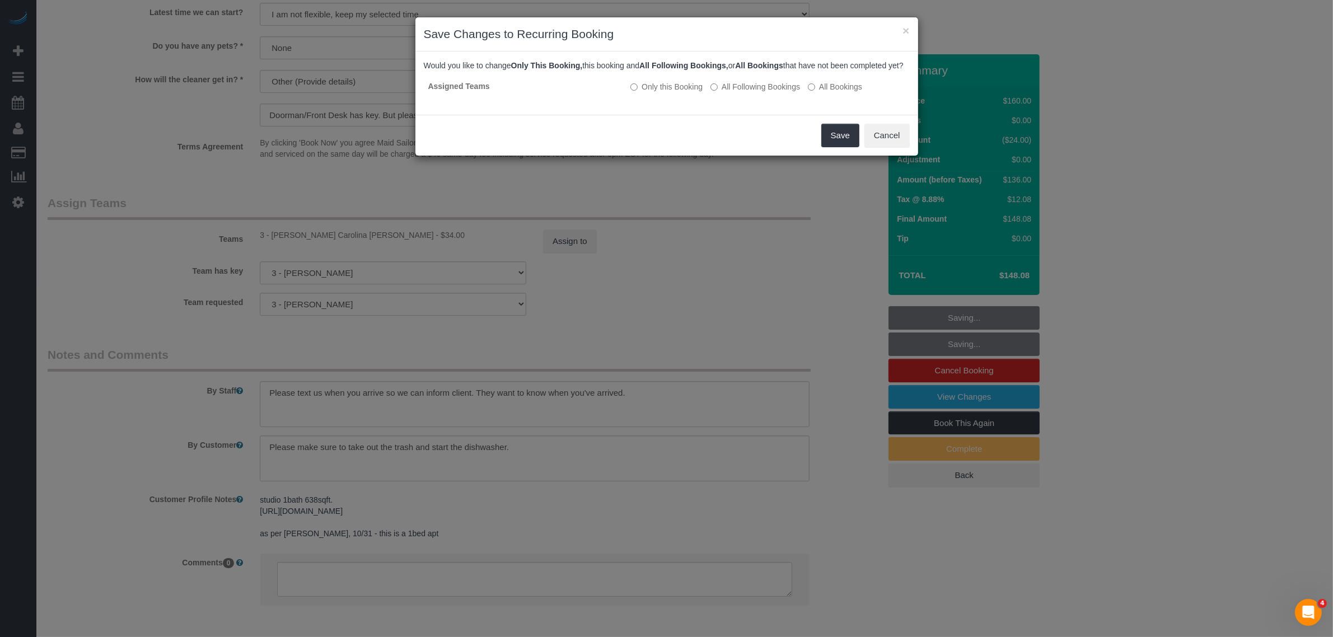
scroll to position [893, 0]
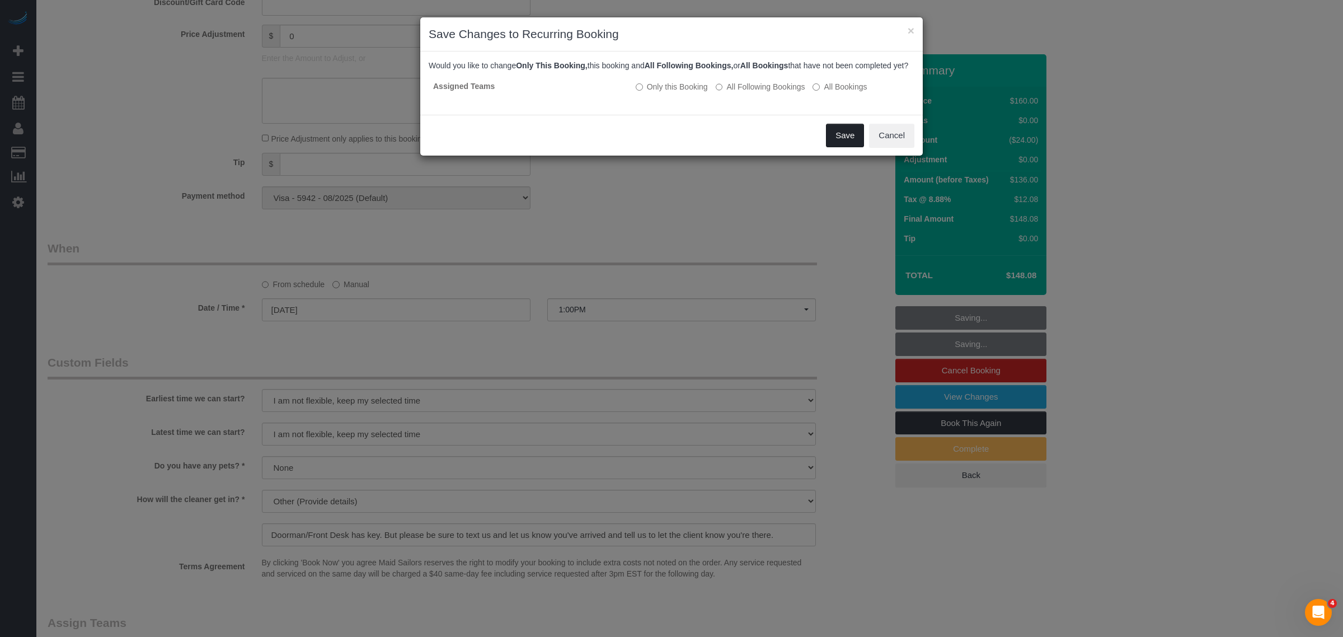
click at [834, 140] on button "Save" at bounding box center [845, 136] width 38 height 24
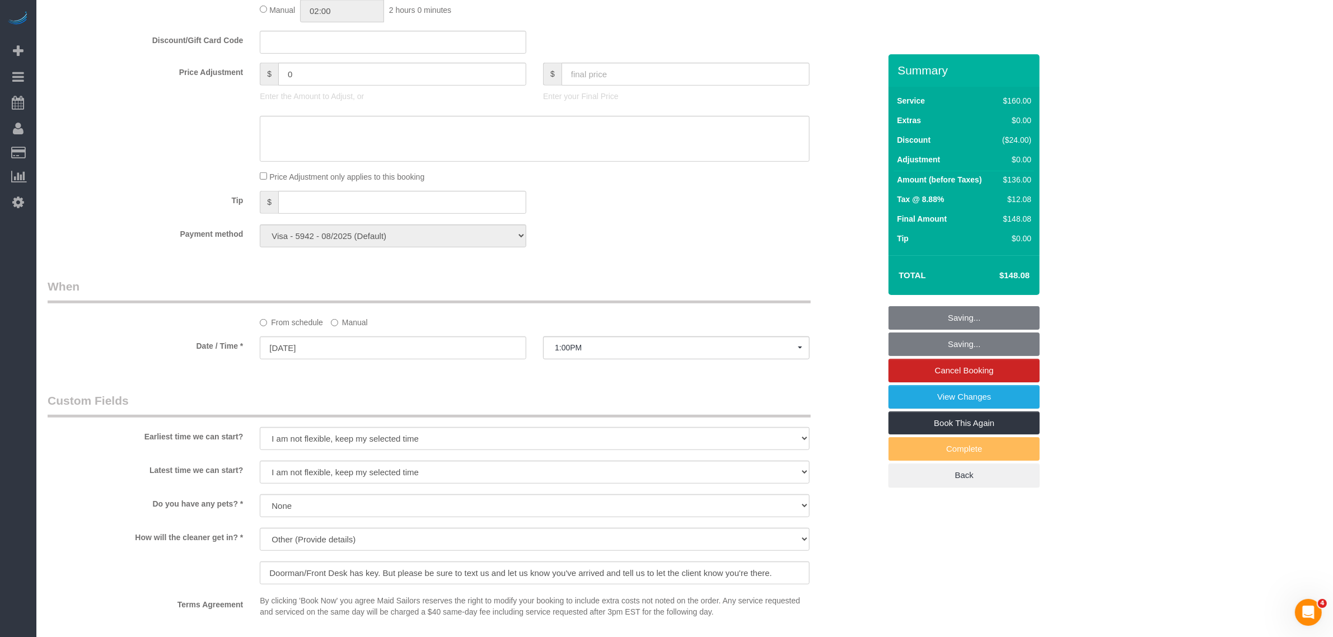
scroll to position [823, 0]
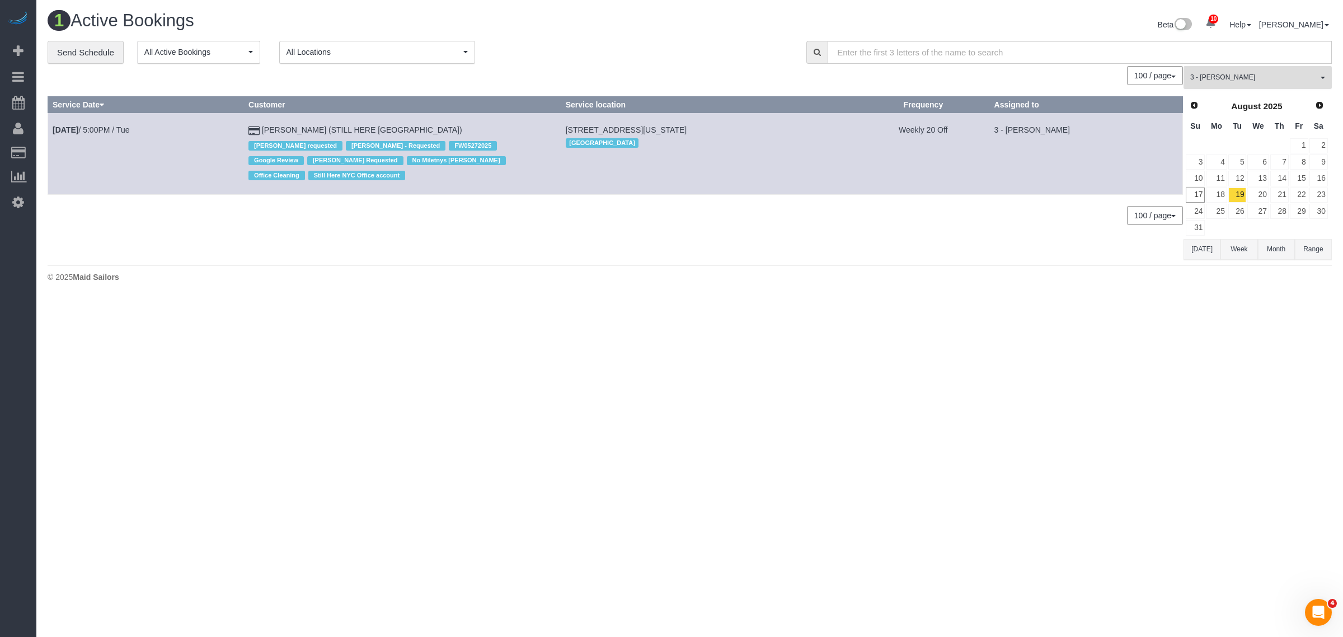
click at [1254, 78] on span "3 - [PERSON_NAME]" at bounding box center [1254, 78] width 128 height 10
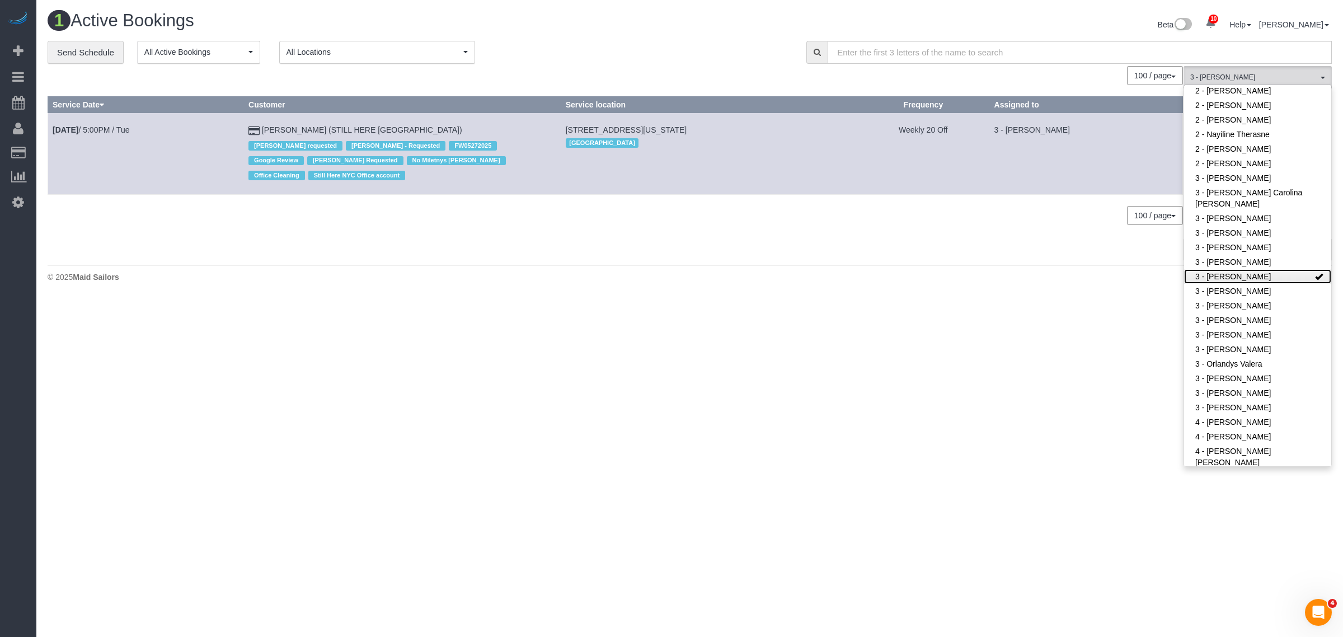
click at [1277, 272] on link "3 - [PERSON_NAME]" at bounding box center [1257, 276] width 147 height 15
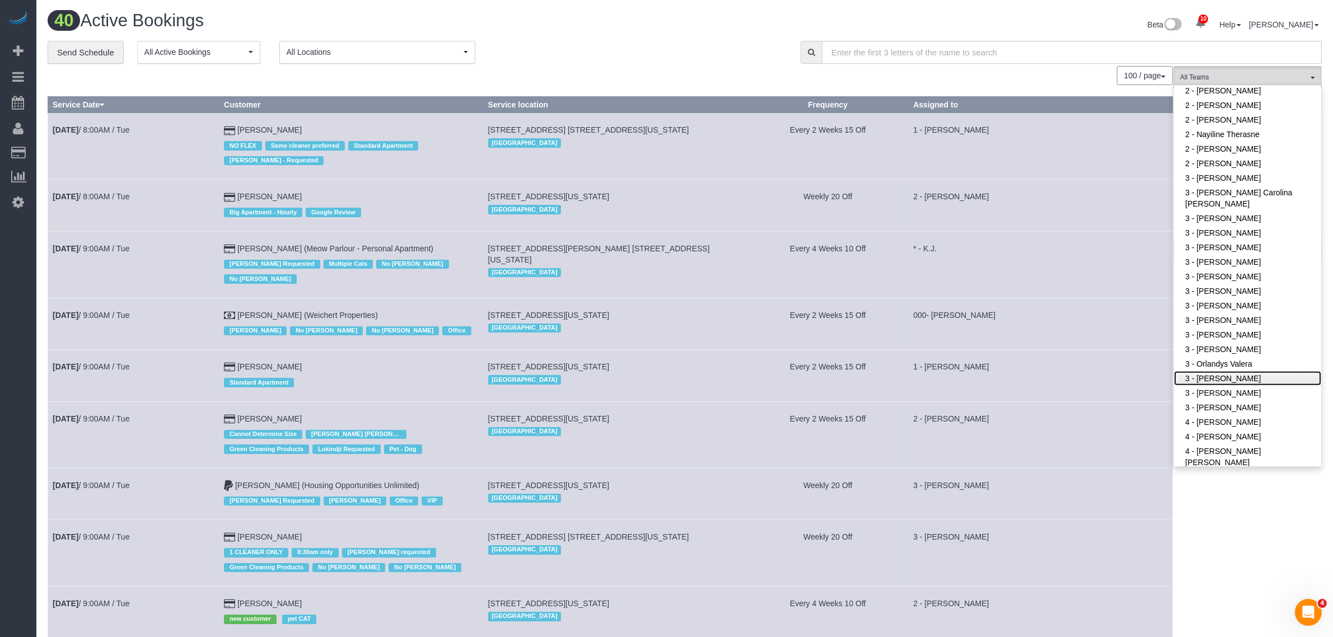
click at [1235, 374] on link "3 - [PERSON_NAME]" at bounding box center [1247, 378] width 147 height 15
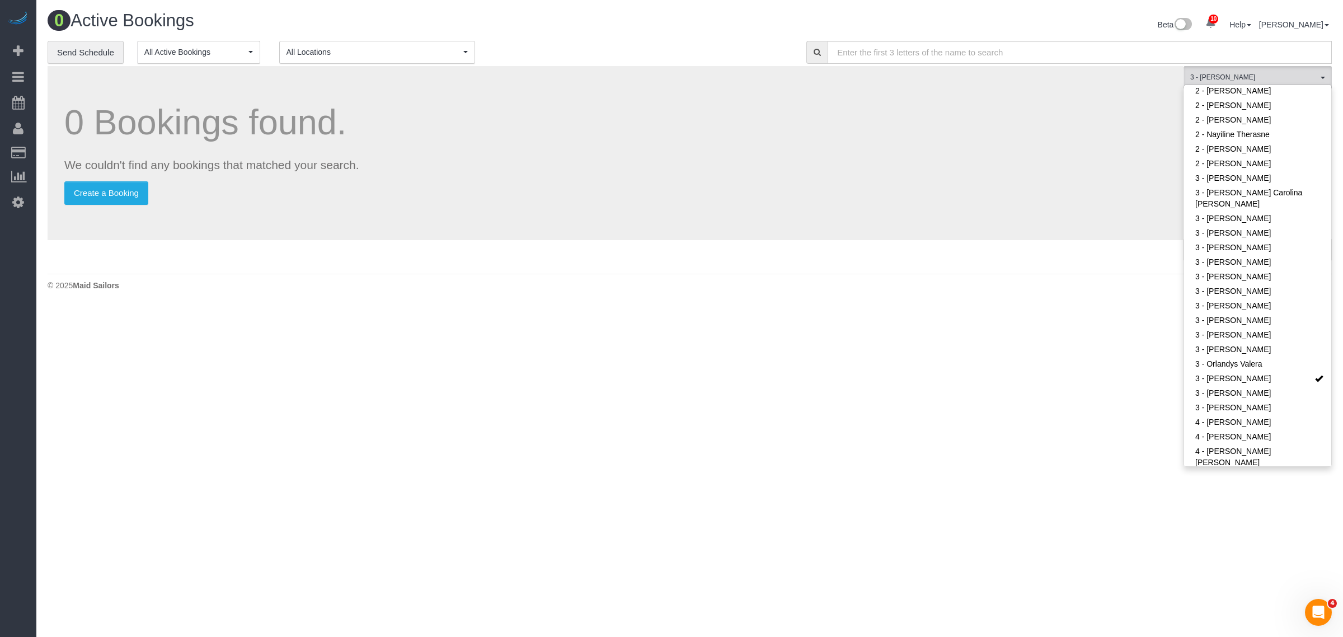
drag, startPoint x: 691, startPoint y: 68, endPoint x: 705, endPoint y: 73, distance: 14.7
click at [691, 68] on div "0 Bookings found. We couldn't find any bookings that matched your search. Creat…" at bounding box center [616, 153] width 1136 height 174
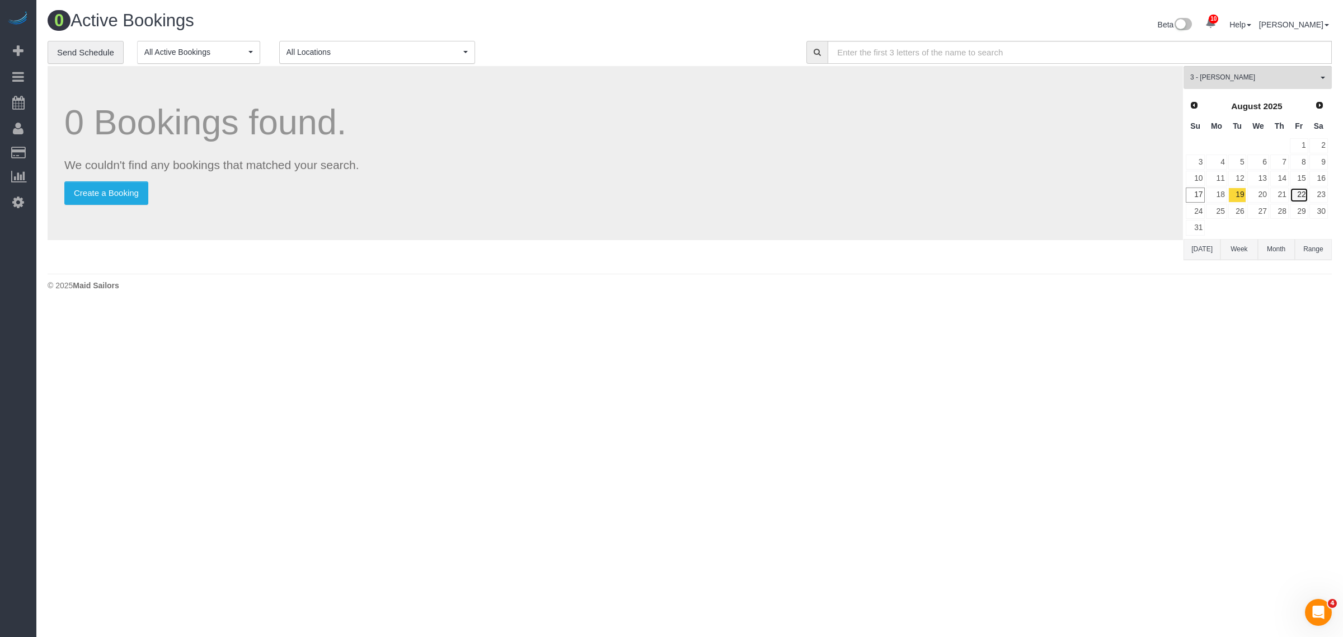
click at [1300, 188] on link "22" at bounding box center [1299, 194] width 18 height 15
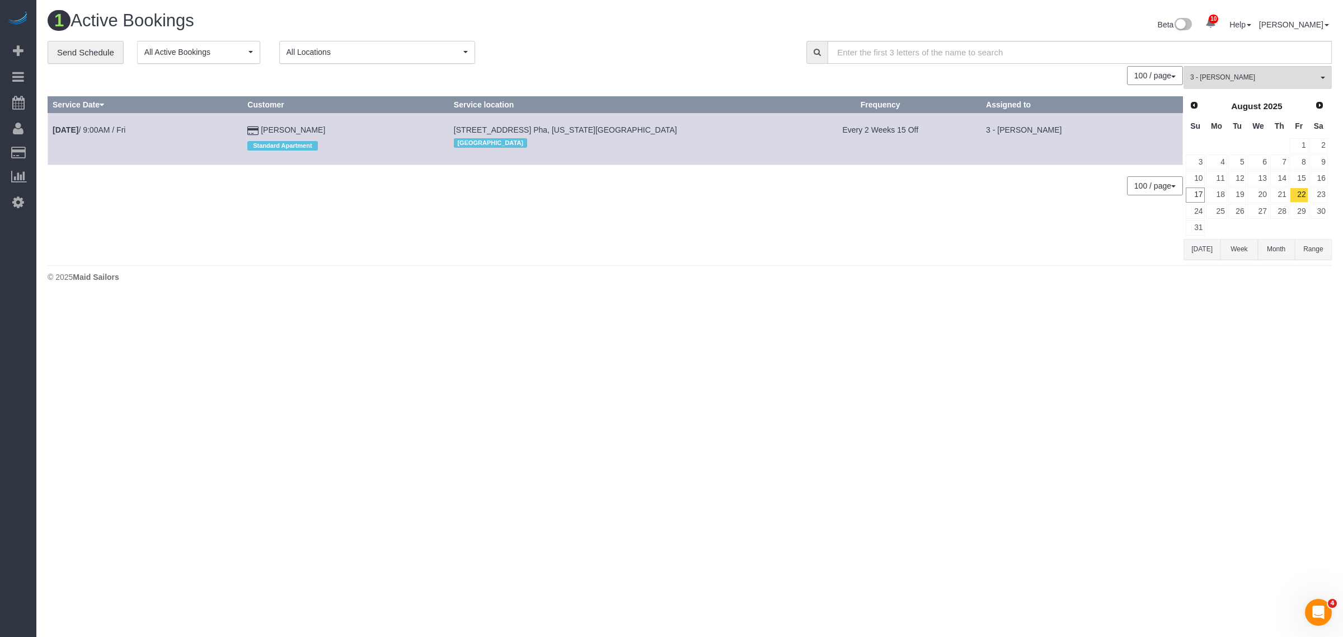
click at [894, 239] on div "0 Bookings found. We couldn't find any bookings that matched your search. Creat…" at bounding box center [616, 163] width 1136 height 194
click at [1313, 197] on link "23" at bounding box center [1319, 194] width 18 height 15
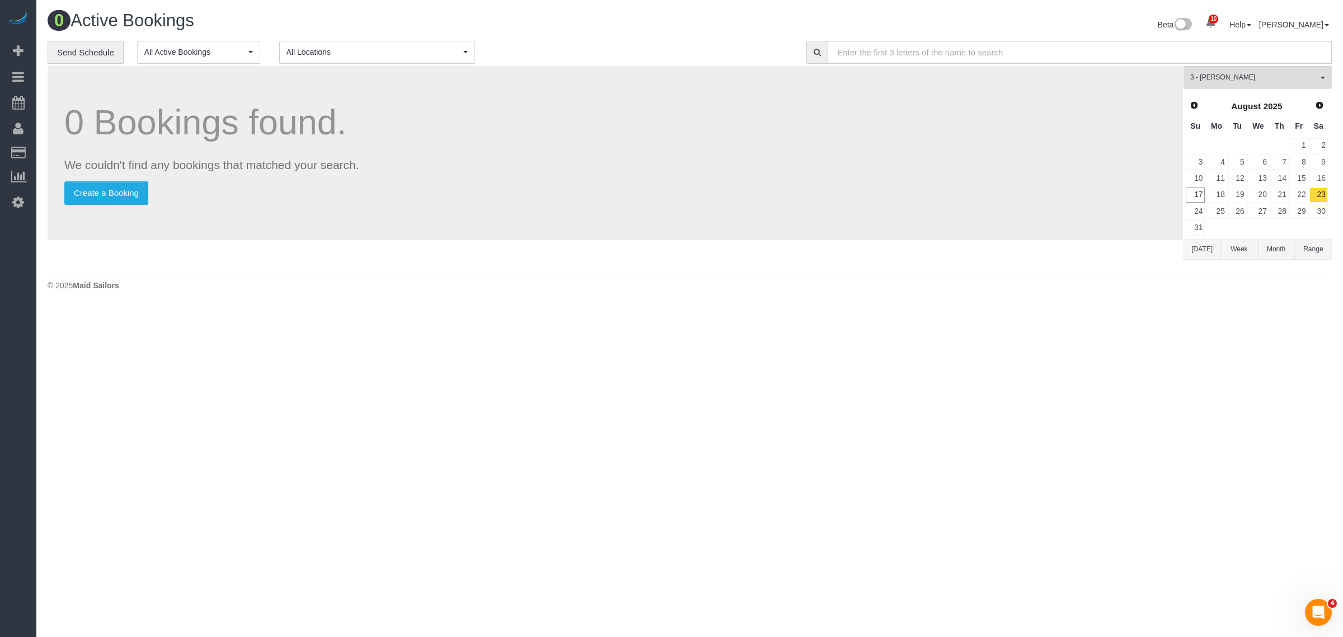
drag, startPoint x: 1018, startPoint y: 244, endPoint x: 1020, endPoint y: 233, distance: 11.0
click at [1018, 244] on div "0 Bookings found. We couldn't find any bookings that matched your search. Creat…" at bounding box center [616, 167] width 1136 height 202
click at [1288, 204] on link "28" at bounding box center [1279, 211] width 18 height 15
click at [1281, 194] on link "21" at bounding box center [1279, 194] width 18 height 15
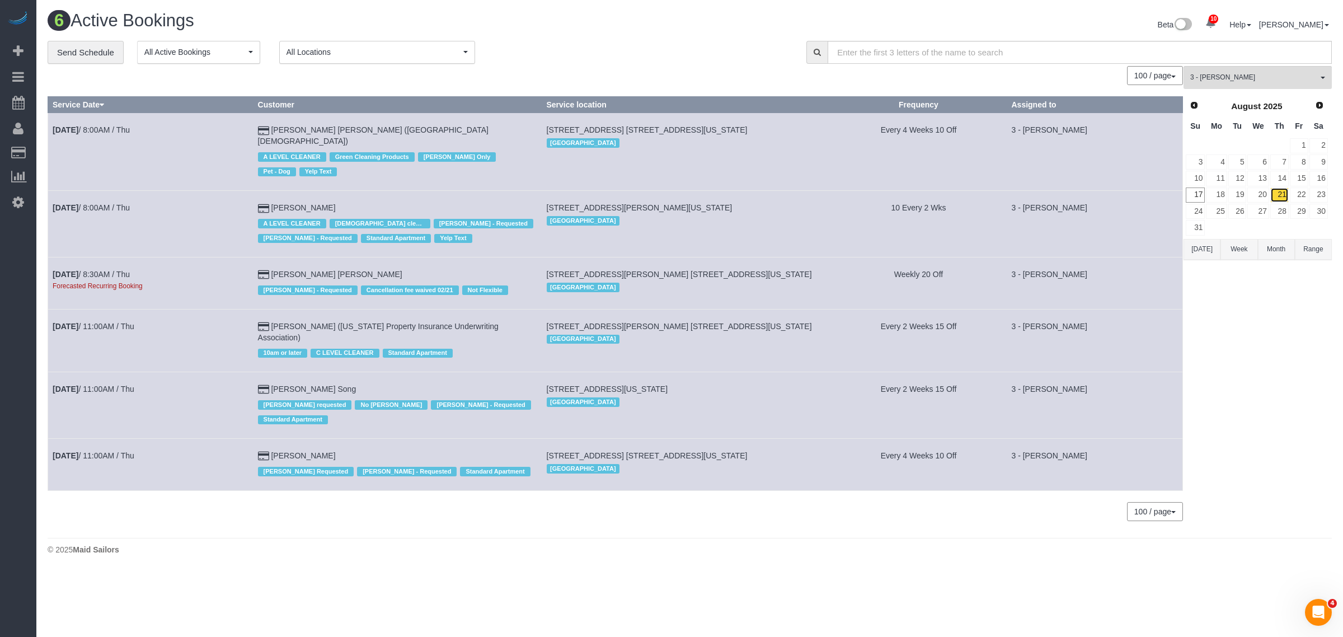
click at [1282, 194] on link "21" at bounding box center [1279, 194] width 18 height 15
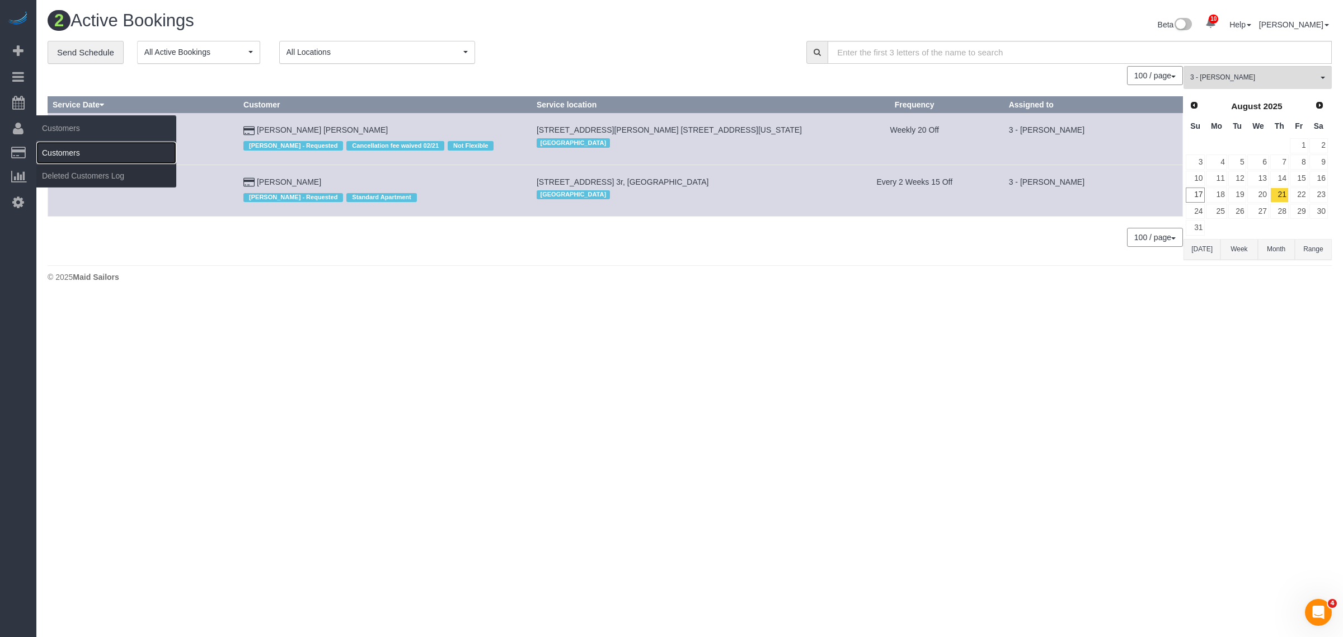
drag, startPoint x: 50, startPoint y: 152, endPoint x: 60, endPoint y: 152, distance: 10.1
click at [50, 152] on link "Customers" at bounding box center [106, 153] width 140 height 22
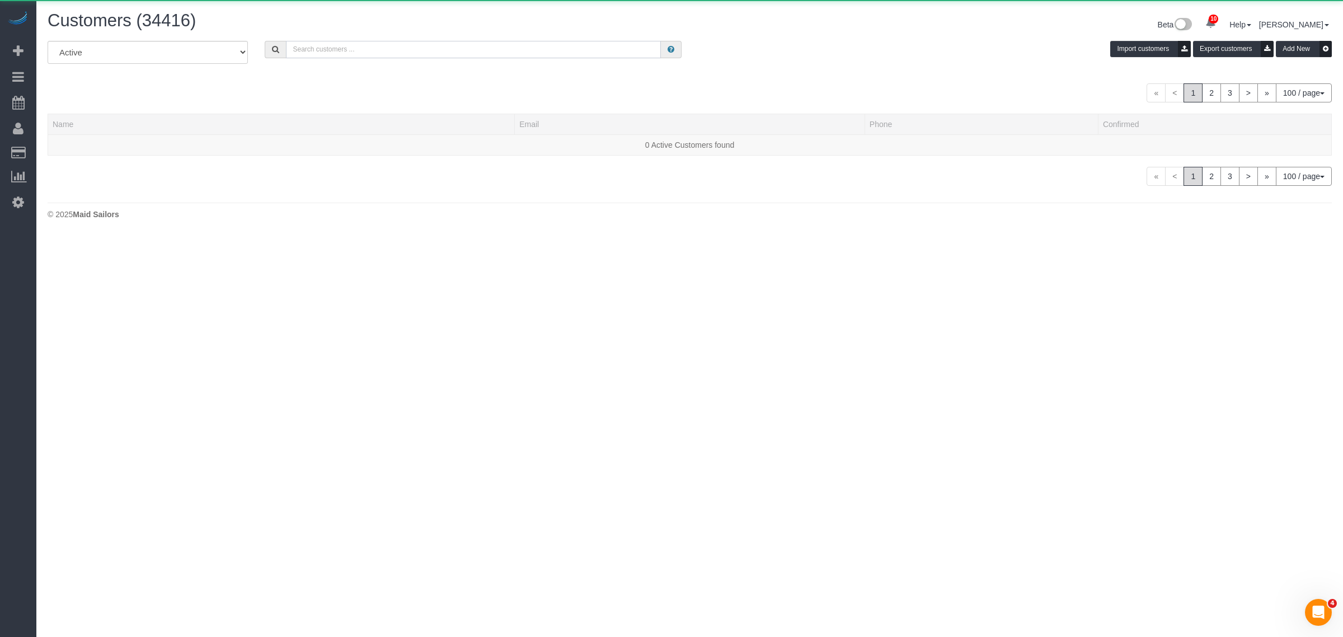
click at [392, 49] on input "text" at bounding box center [473, 49] width 375 height 17
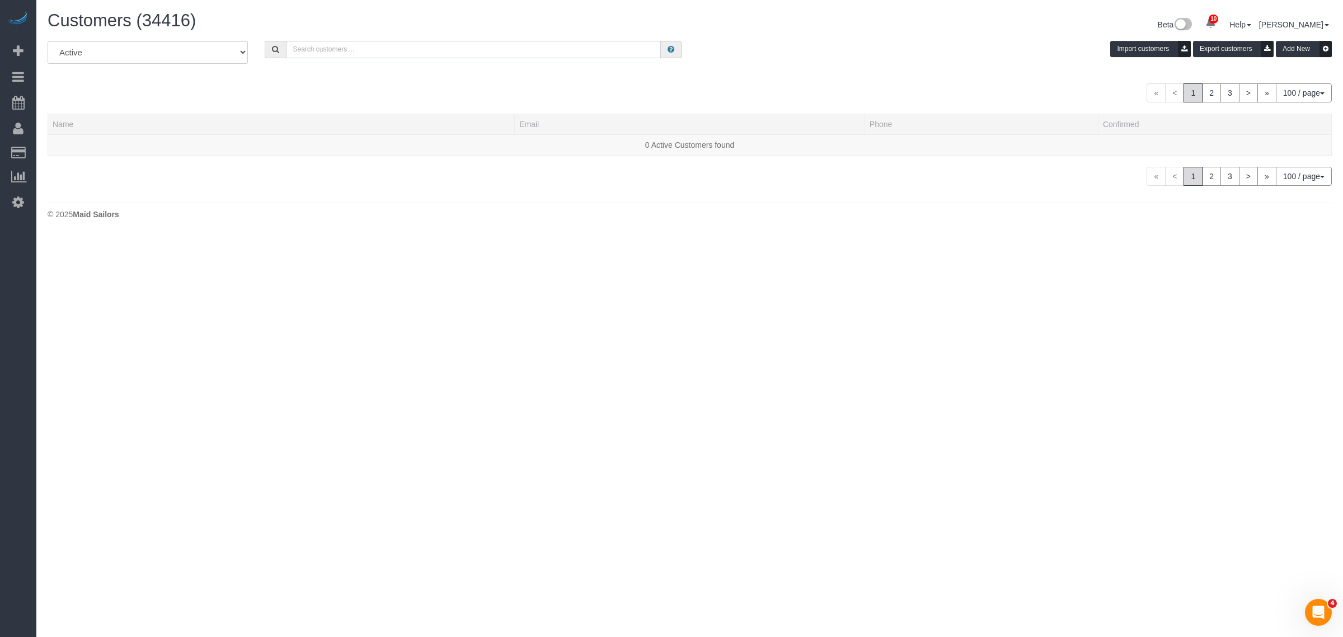
paste input "Caitlin Baker"
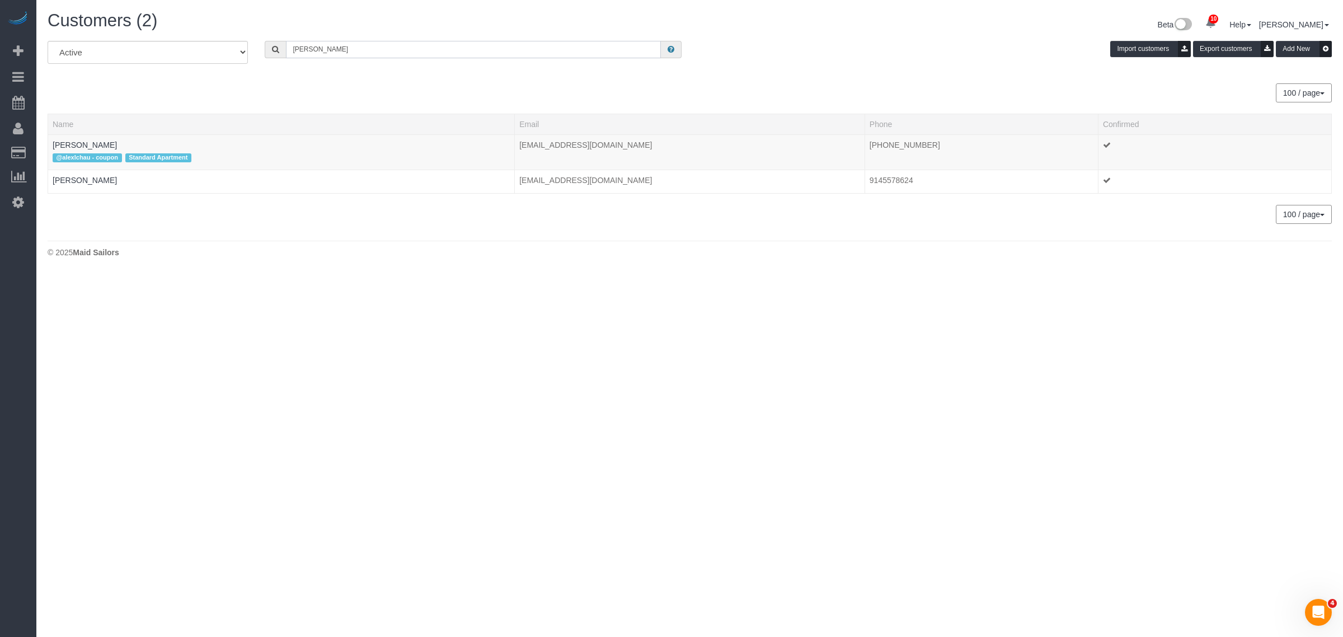
type input "Caitlin Baker"
click at [88, 140] on link "Caitlin Baker" at bounding box center [85, 144] width 64 height 9
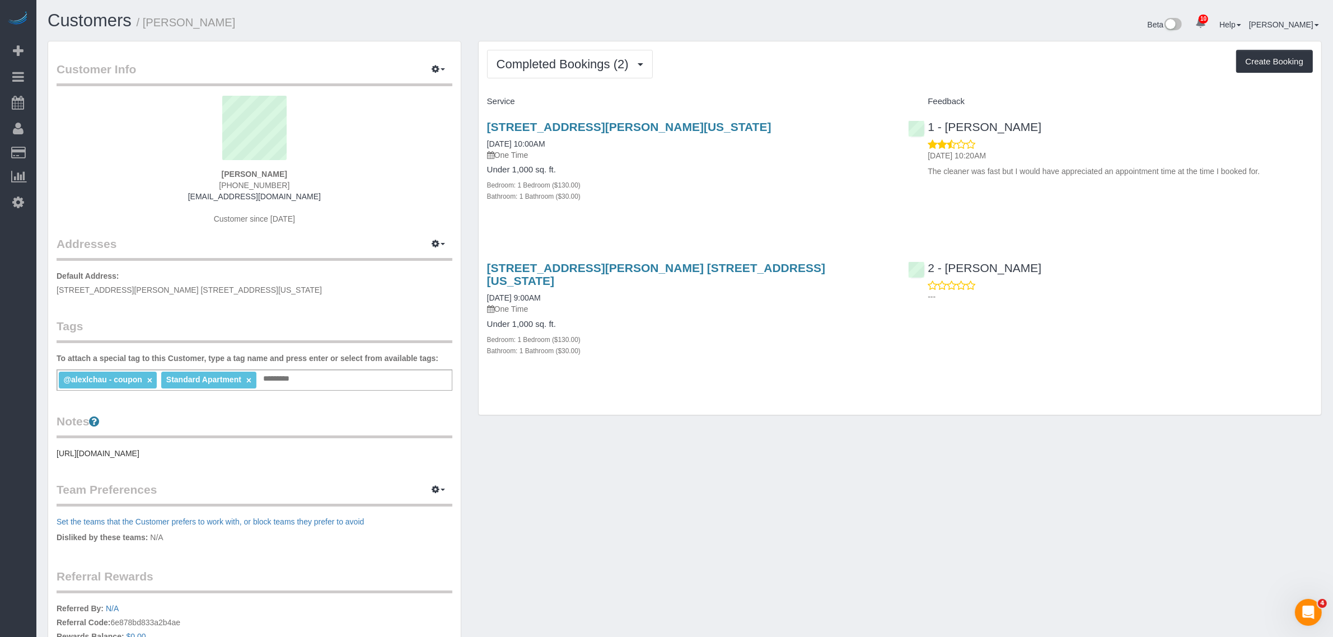
click at [834, 82] on div "Completed Bookings (2) Completed Bookings (2) Upcoming Bookings (0) Cancelled B…" at bounding box center [900, 227] width 842 height 373
click at [580, 63] on span "Completed Bookings (2)" at bounding box center [565, 64] width 138 height 14
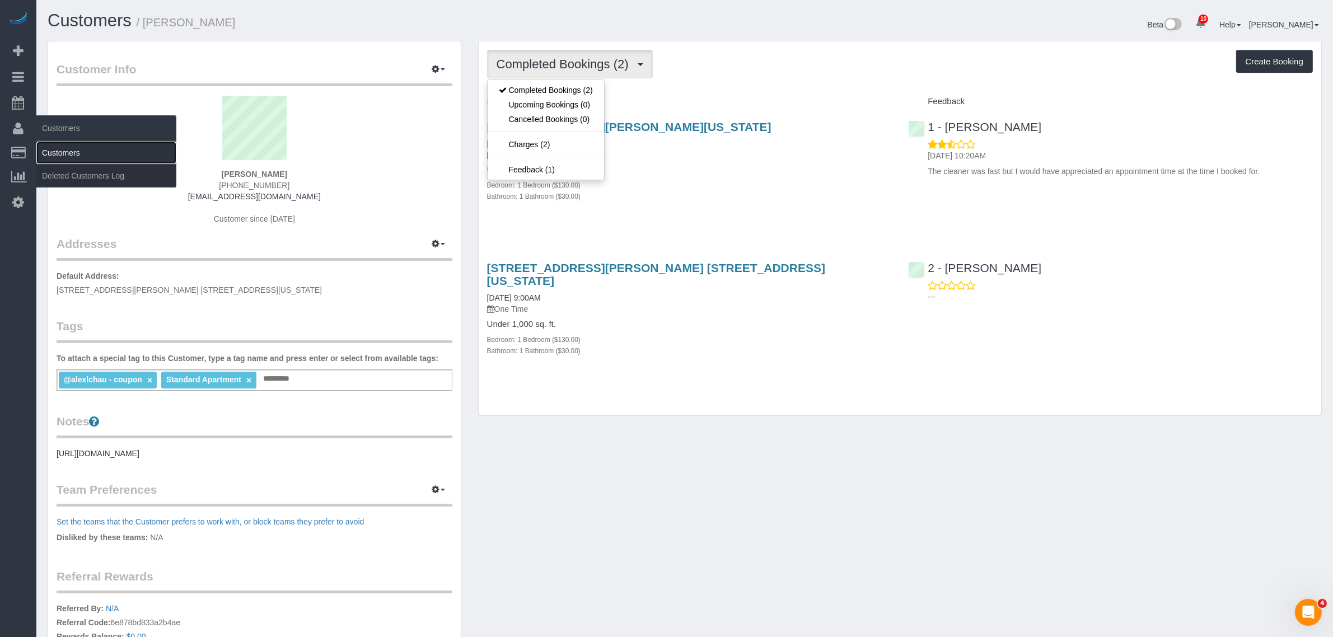
click at [68, 151] on link "Customers" at bounding box center [106, 153] width 140 height 22
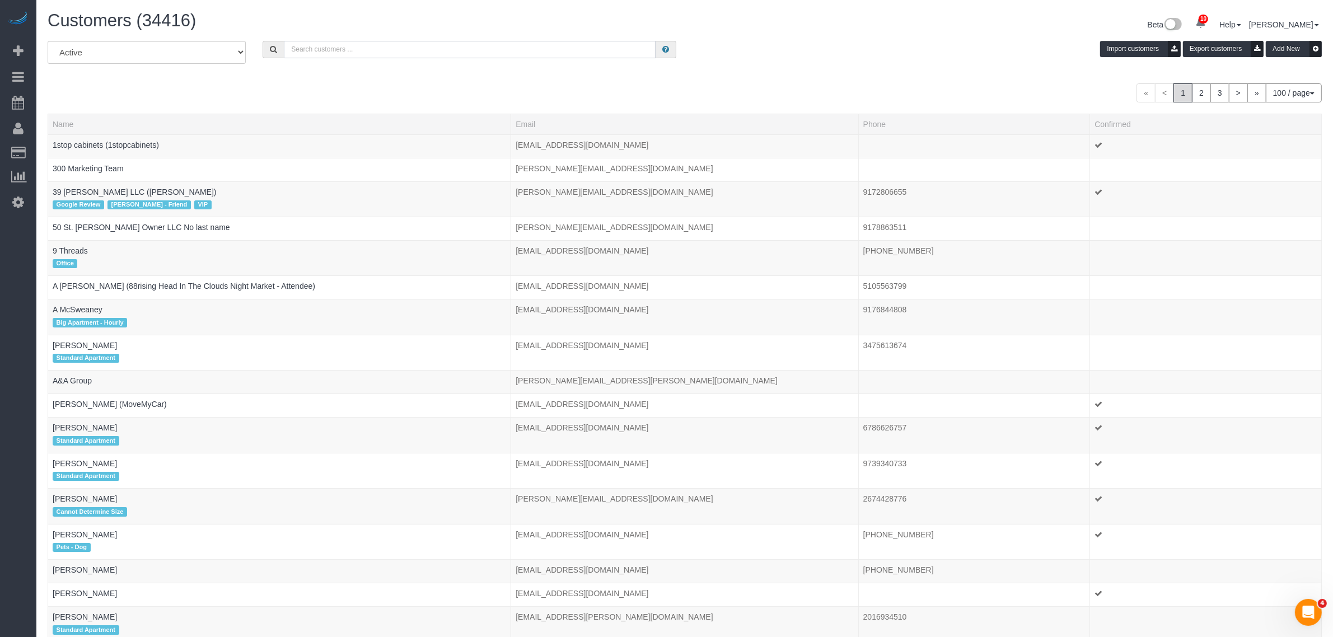
click at [298, 41] on input "text" at bounding box center [470, 49] width 372 height 17
click at [313, 45] on input "text" at bounding box center [470, 49] width 372 height 17
paste input "caitlinfbaker@gmail.com"
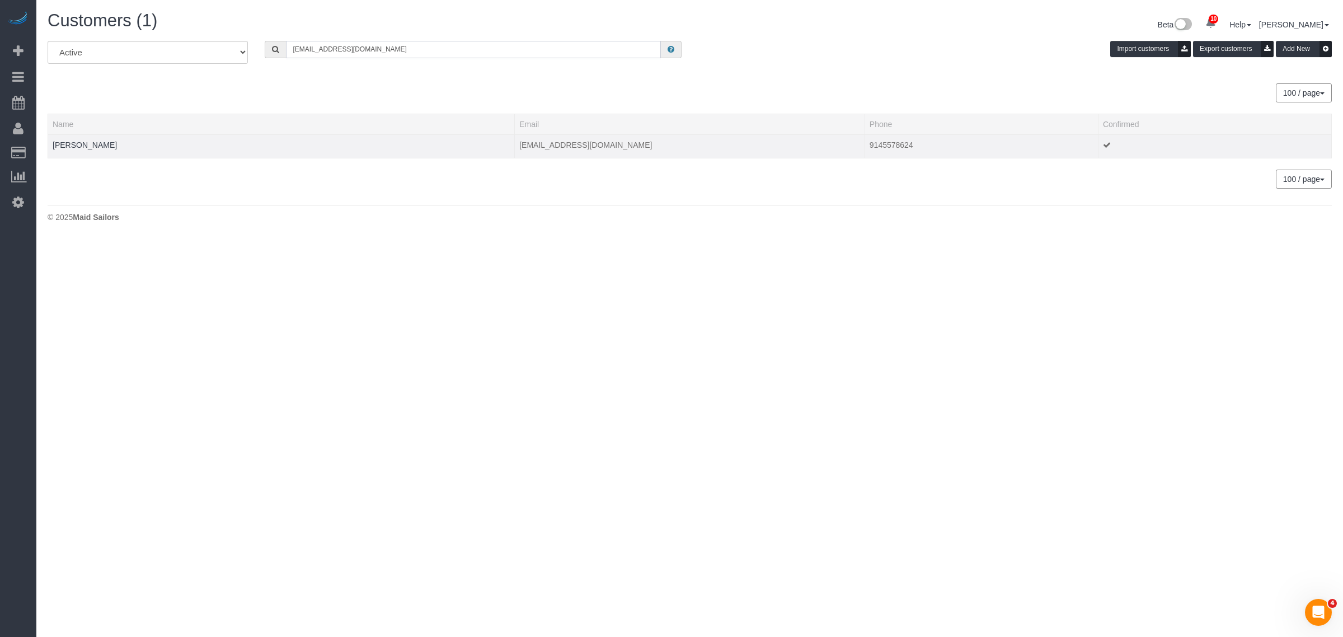
type input "caitlinfbaker@gmail.com"
click at [70, 138] on td "Caitlin Baker" at bounding box center [281, 146] width 467 height 24
click at [69, 142] on link "Caitlin Baker" at bounding box center [85, 144] width 64 height 9
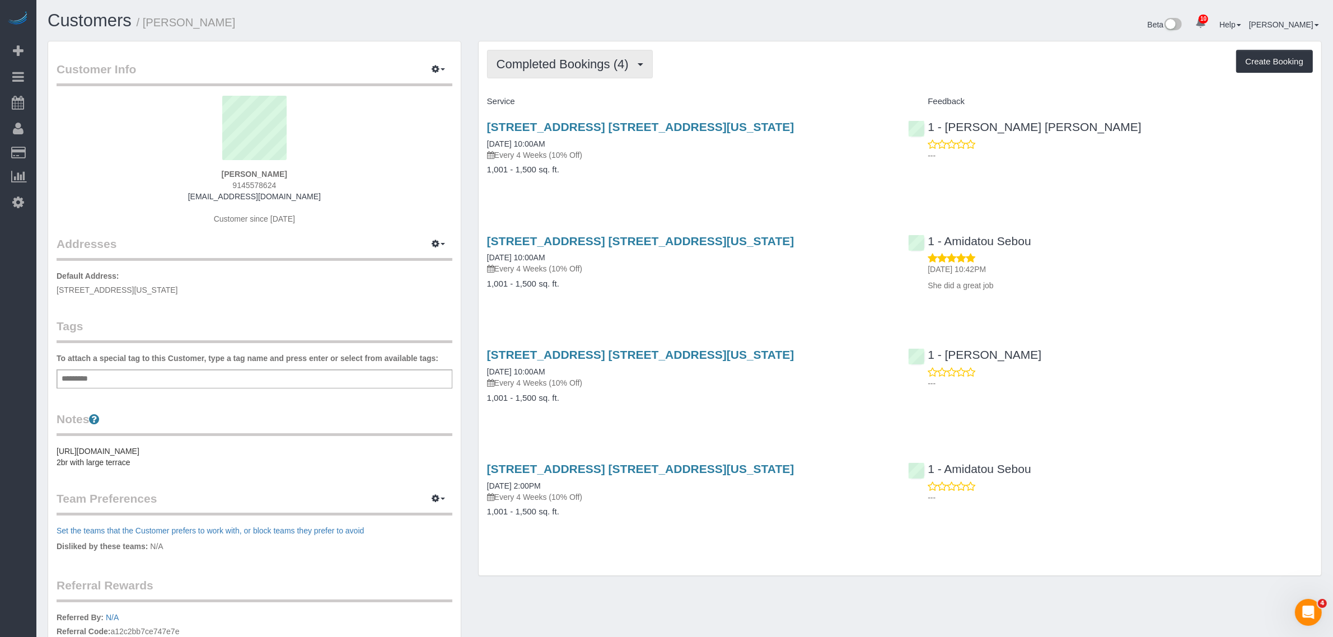
click at [560, 60] on span "Completed Bookings (4)" at bounding box center [565, 64] width 138 height 14
click at [559, 100] on link "Upcoming Bookings (6)" at bounding box center [545, 104] width 116 height 15
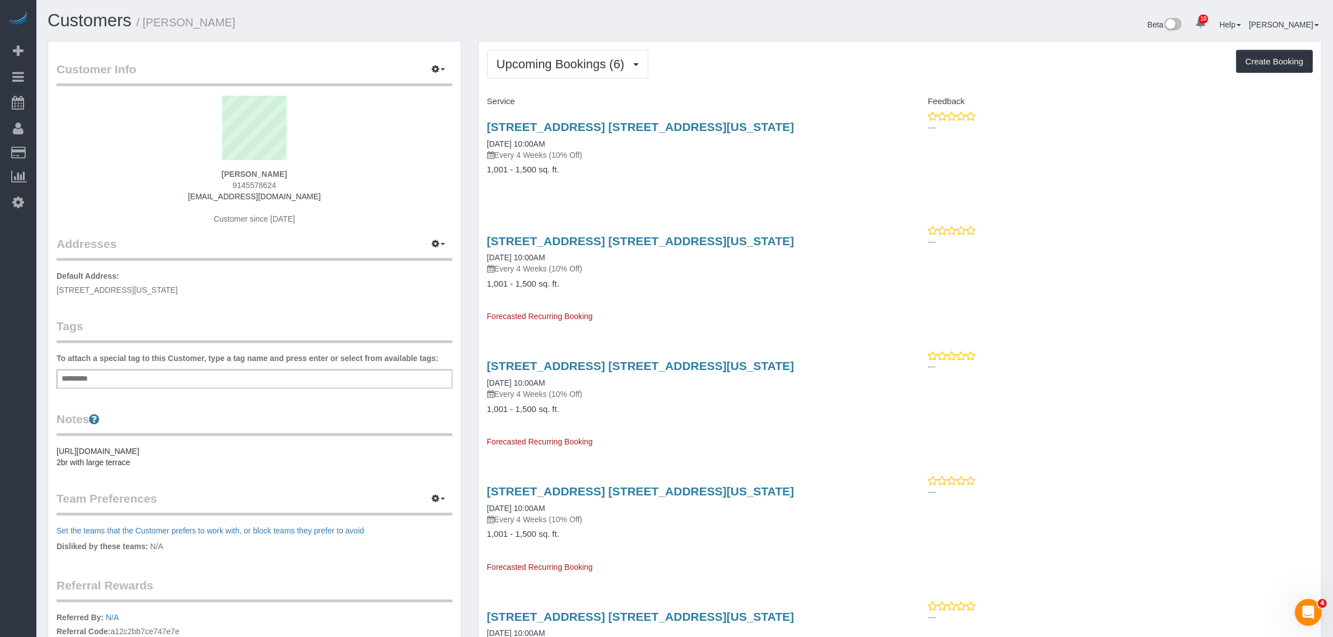
click at [773, 188] on div "175 West 90th Street, Apt. 14b, New York, NY 10024 09/09/2025 10:00AM Every 4 W…" at bounding box center [689, 154] width 421 height 86
click at [583, 53] on button "Upcoming Bookings (6)" at bounding box center [568, 64] width 162 height 29
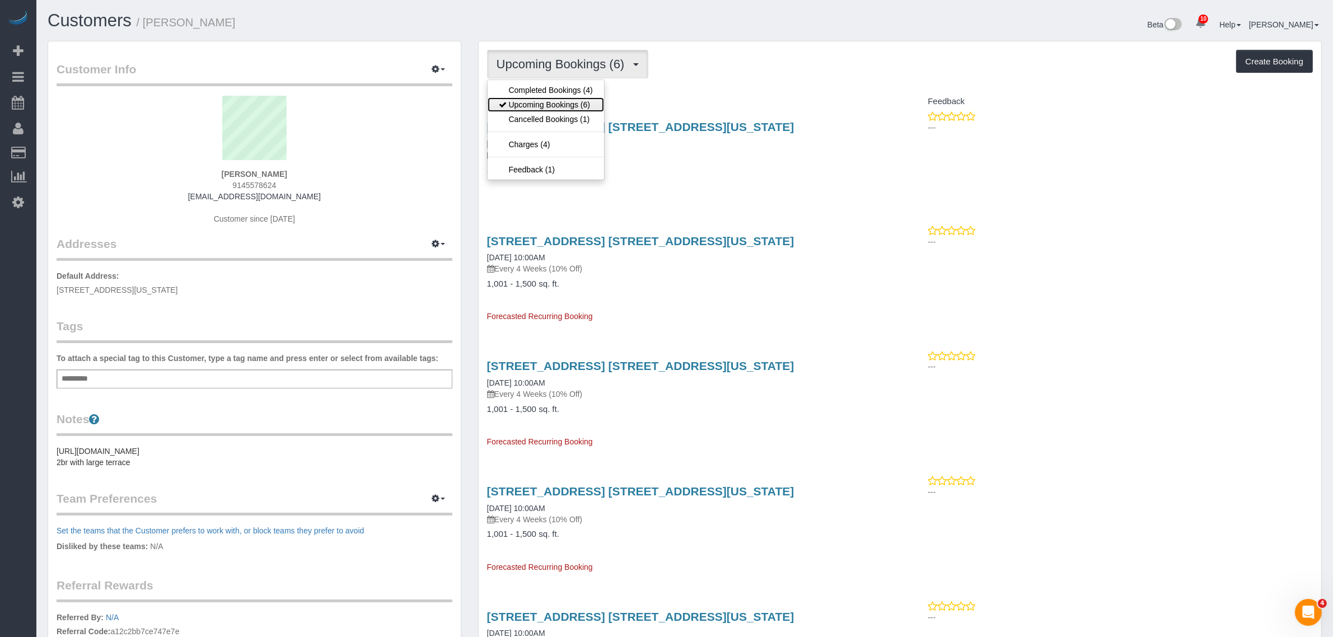
click at [570, 102] on link "Upcoming Bookings (6)" at bounding box center [545, 104] width 116 height 15
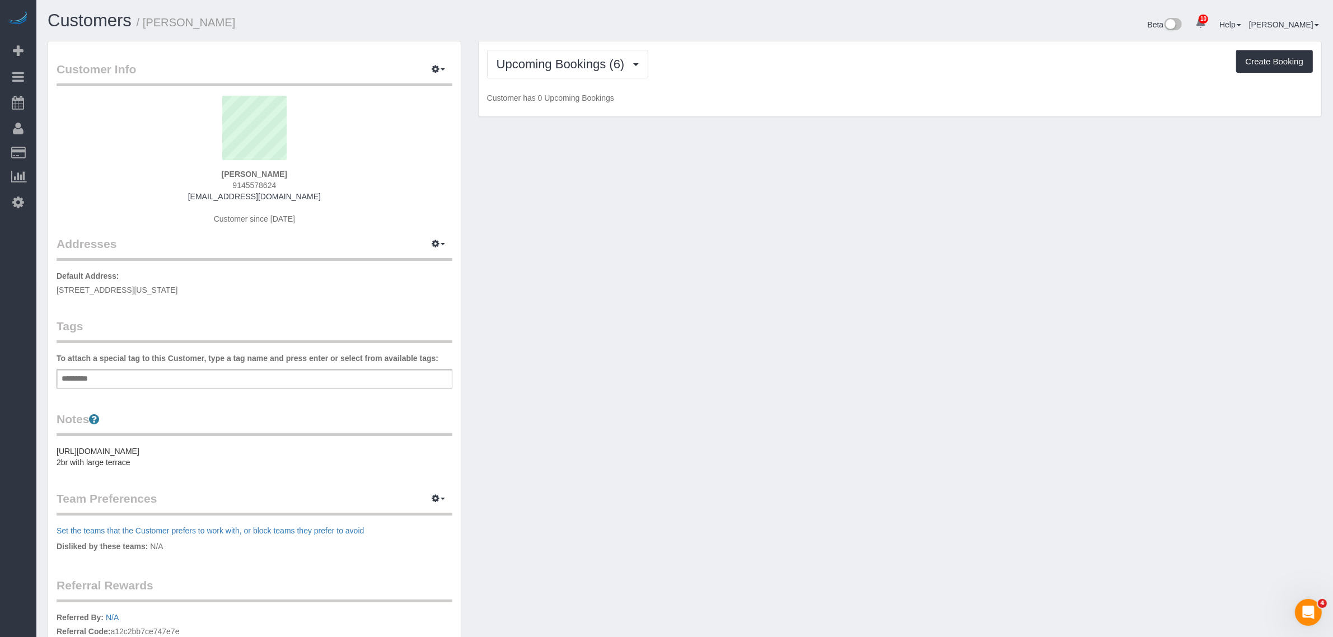
click at [773, 76] on div "Upcoming Bookings (6) Completed Bookings (4) Upcoming Bookings (6) Cancelled Bo…" at bounding box center [900, 64] width 826 height 29
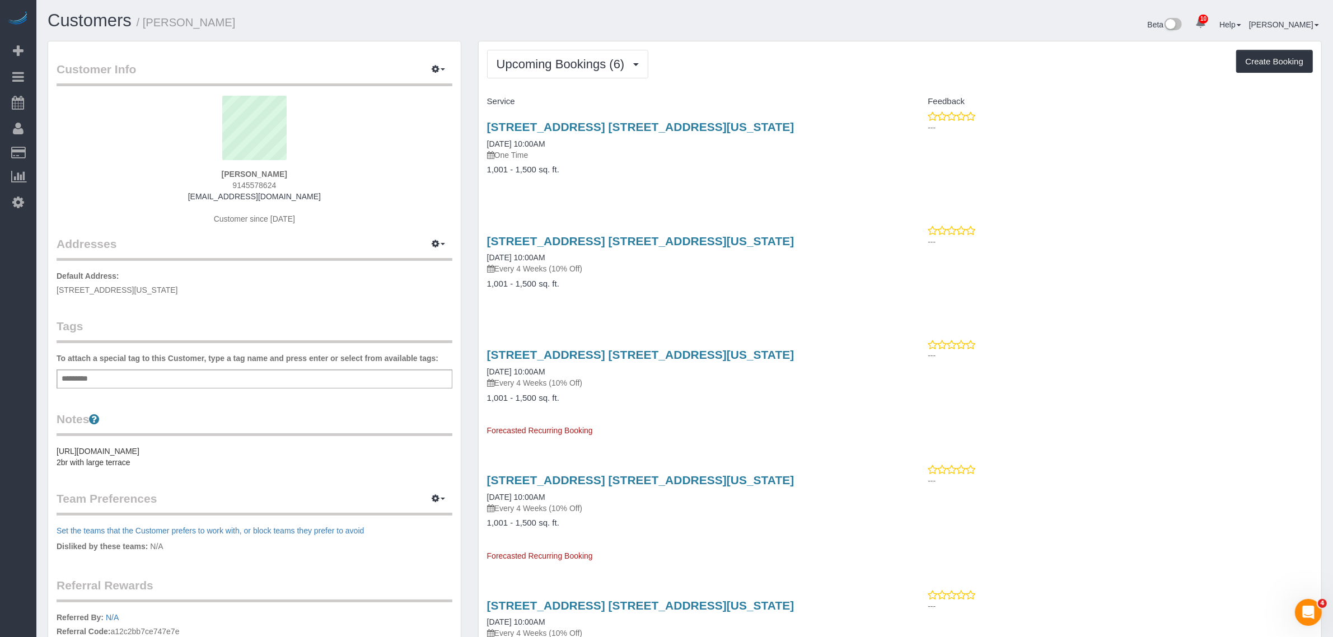
drag, startPoint x: 480, startPoint y: 140, endPoint x: 561, endPoint y: 146, distance: 81.3
click at [561, 146] on div "175 West 90th Street, Apt. 14b, New York, NY 10024 08/29/2025 10:00AM One Time …" at bounding box center [689, 154] width 421 height 86
copy link "08/29/2025 10:00AM"
drag, startPoint x: 482, startPoint y: 254, endPoint x: 579, endPoint y: 252, distance: 96.8
click at [579, 252] on div "175 West 90th Street, Apt. 14b, New York, NY 10024 09/09/2025 10:00AM Every 4 W…" at bounding box center [689, 268] width 421 height 86
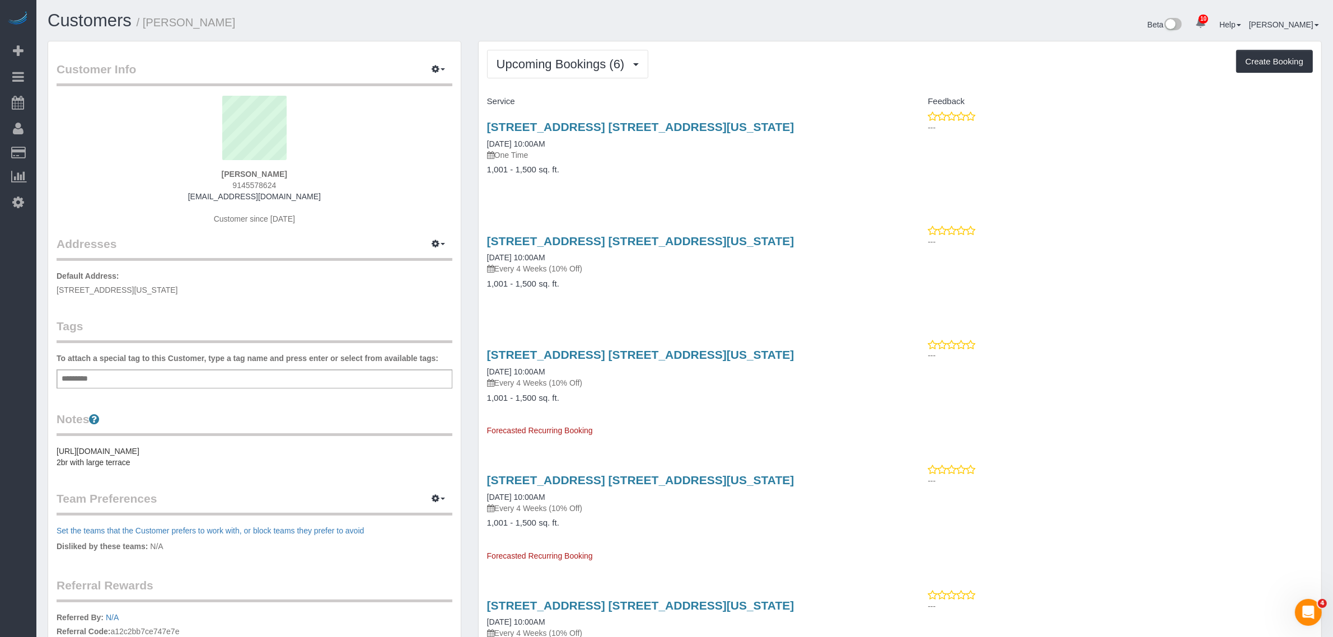
copy link "09/09/2025 10:00AM"
drag, startPoint x: 482, startPoint y: 370, endPoint x: 580, endPoint y: 368, distance: 98.0
click at [579, 368] on div "175 West 90th Street, Apt. 14b, New York, NY 10024 10/07/2025 10:00AM Every 4 W…" at bounding box center [689, 387] width 421 height 97
copy link "10/07/2025 10:00AM"
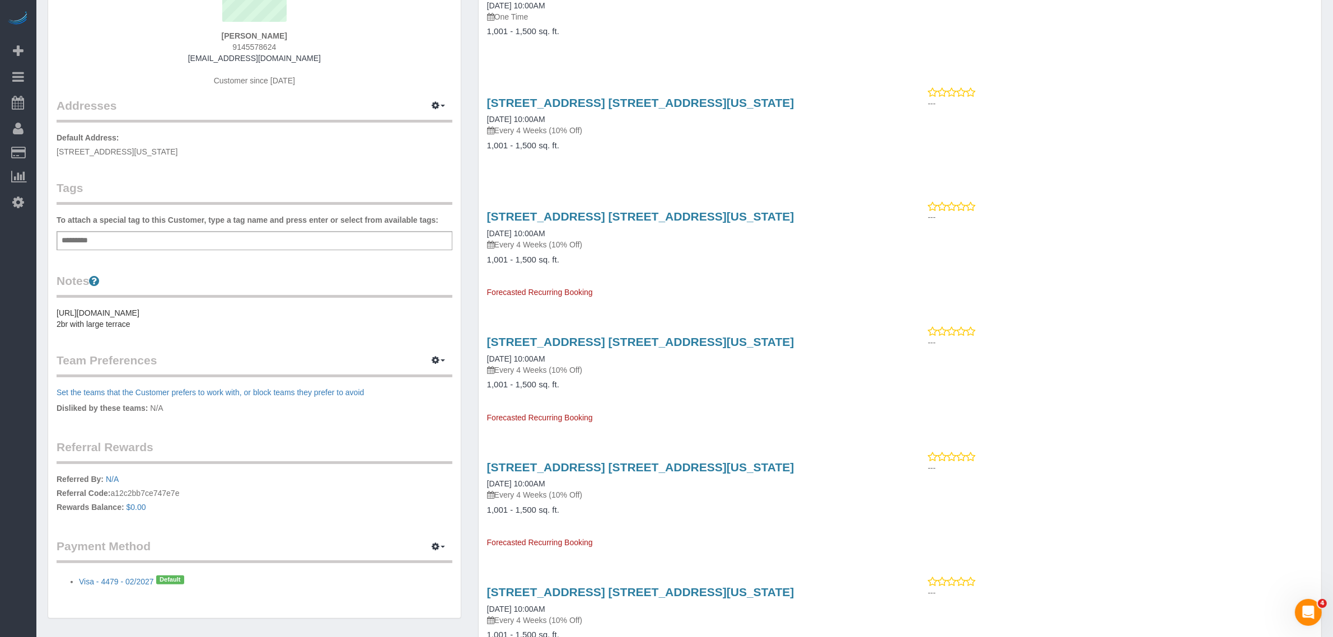
scroll to position [140, 0]
drag, startPoint x: 485, startPoint y: 354, endPoint x: 557, endPoint y: 354, distance: 71.6
click at [557, 354] on div "175 West 90th Street, Apt. 14b, New York, NY 10024 11/04/2025 10:00AM Every 4 W…" at bounding box center [689, 372] width 421 height 97
copy link "11/04/2025 10:00AM"
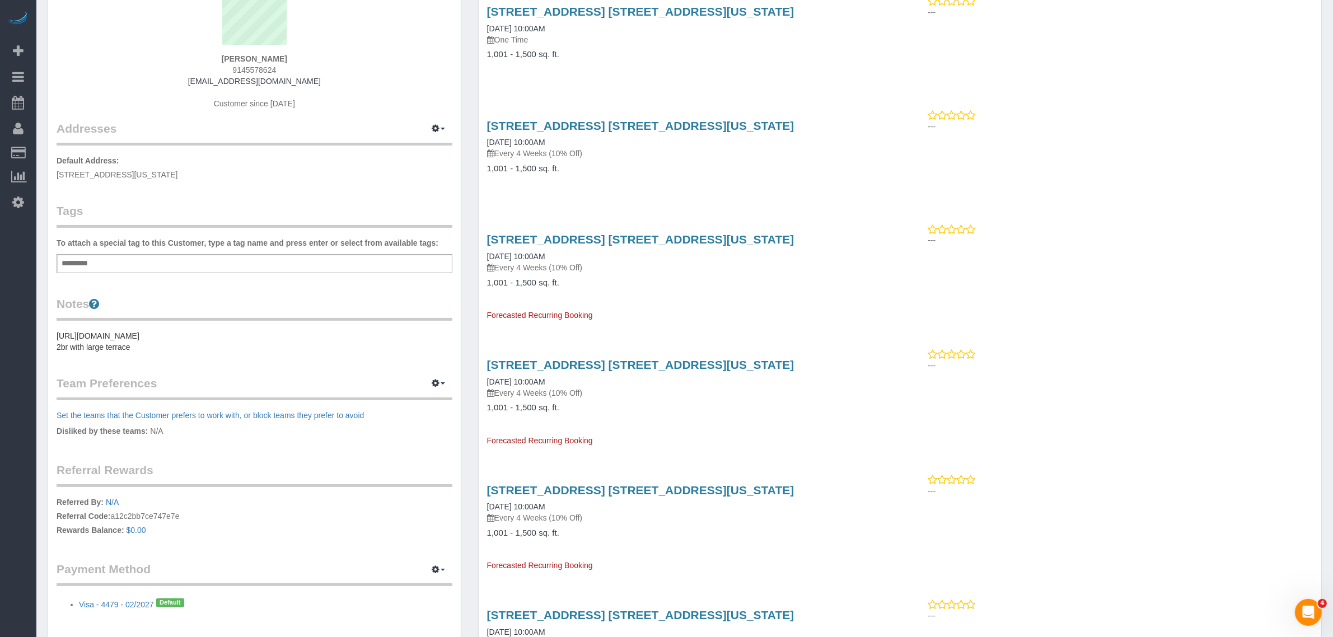
scroll to position [0, 0]
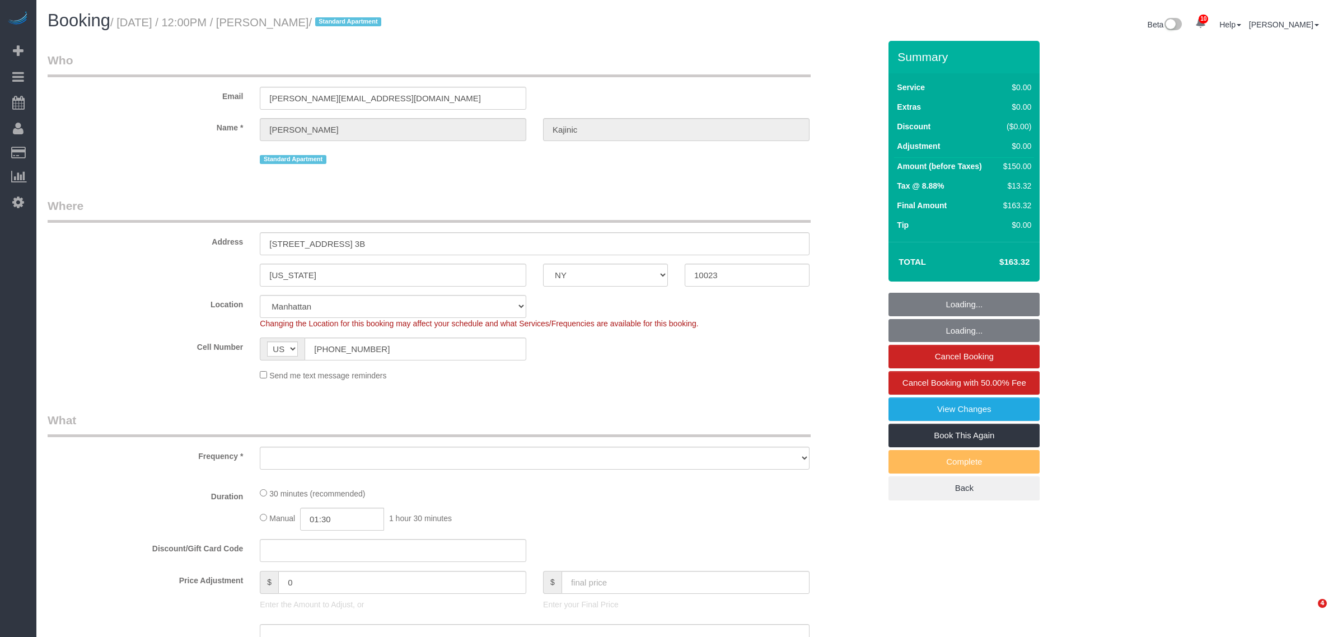
select select "NY"
select select "object:962"
select select "string:stripe-pm_1RDAbT4VGloSiKo7eWefUIbP"
select select "number:59"
select select "number:76"
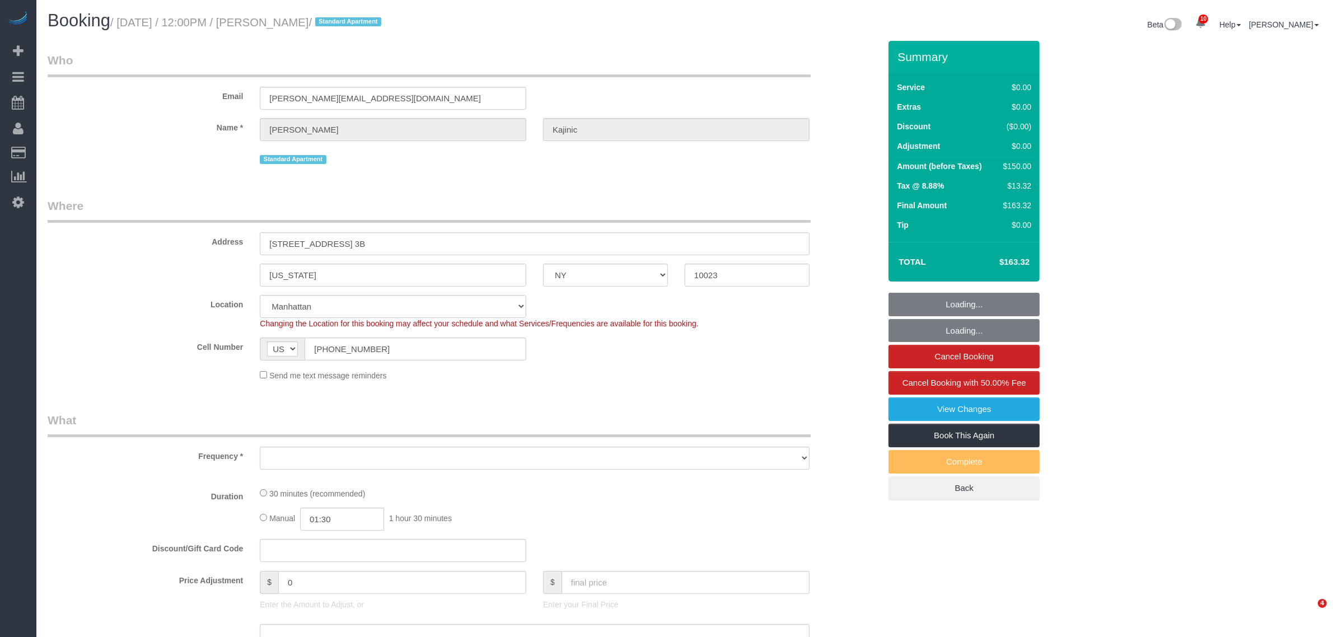
select select "number:15"
select select "number:5"
select select "spot1"
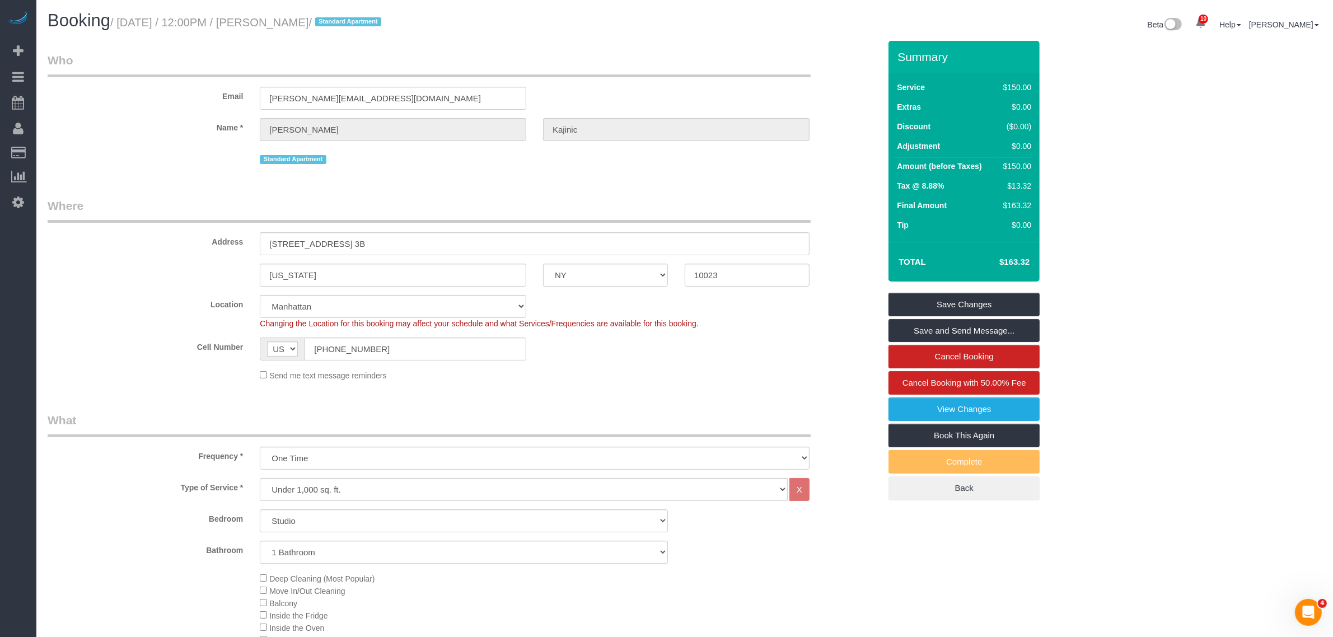
click at [423, 59] on legend "Who" at bounding box center [429, 64] width 763 height 25
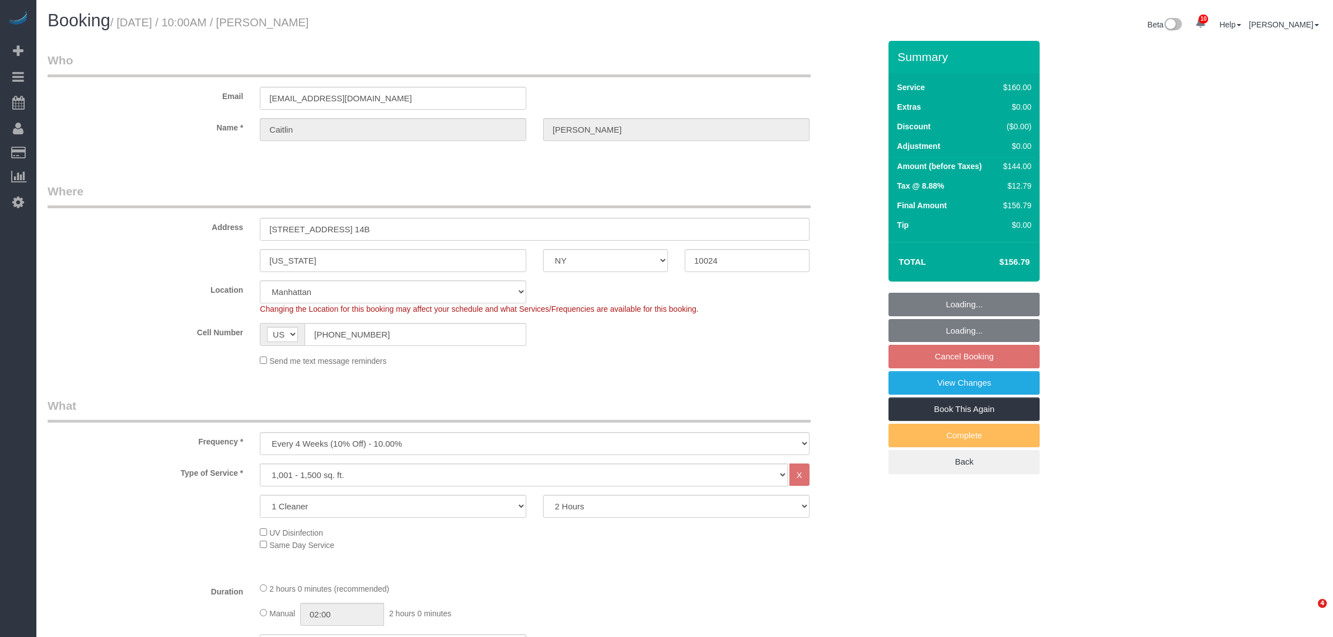
select select "NY"
select select "number:59"
select select "number:75"
select select "number:15"
select select "number:5"
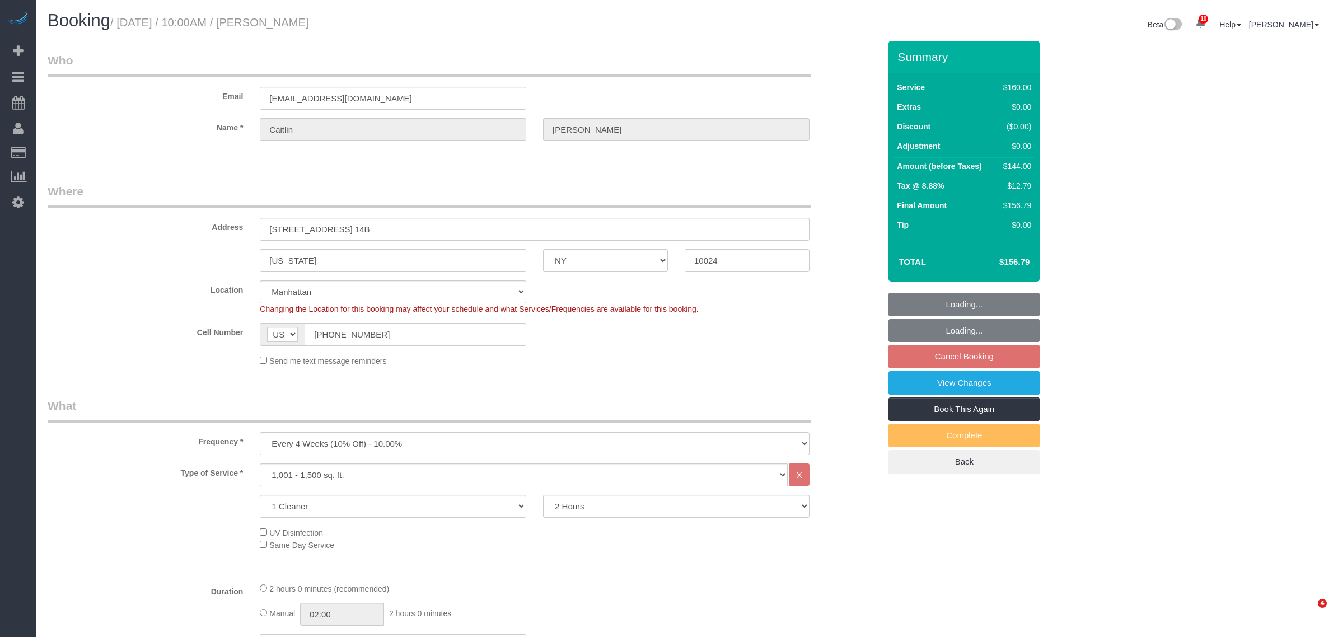
select select "object:1348"
select select "spot3"
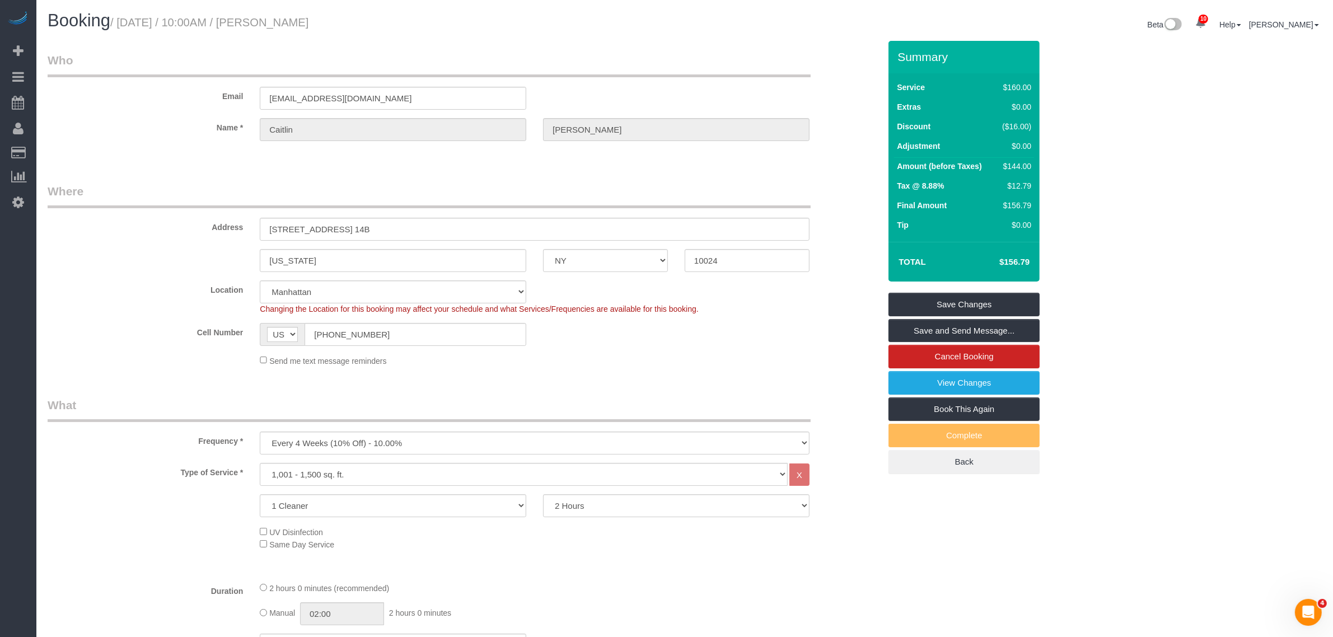
click at [650, 72] on legend "Who" at bounding box center [429, 64] width 763 height 25
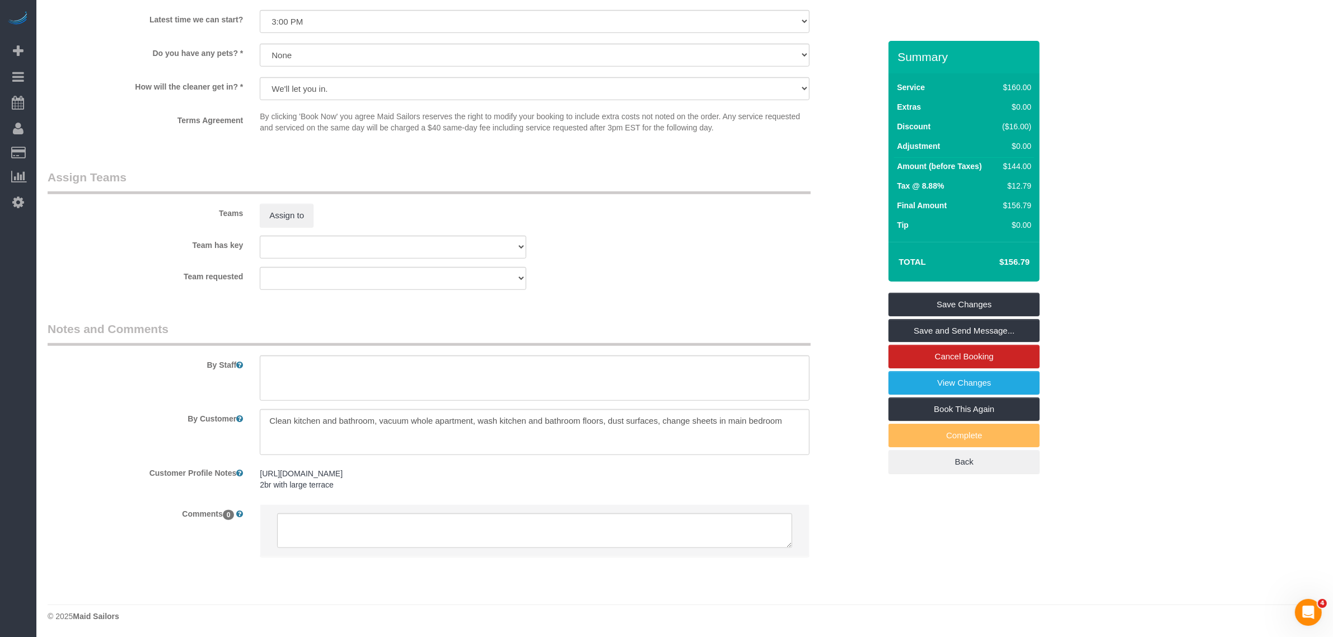
scroll to position [1055, 0]
click at [968, 409] on link "Book This Again" at bounding box center [963, 409] width 151 height 24
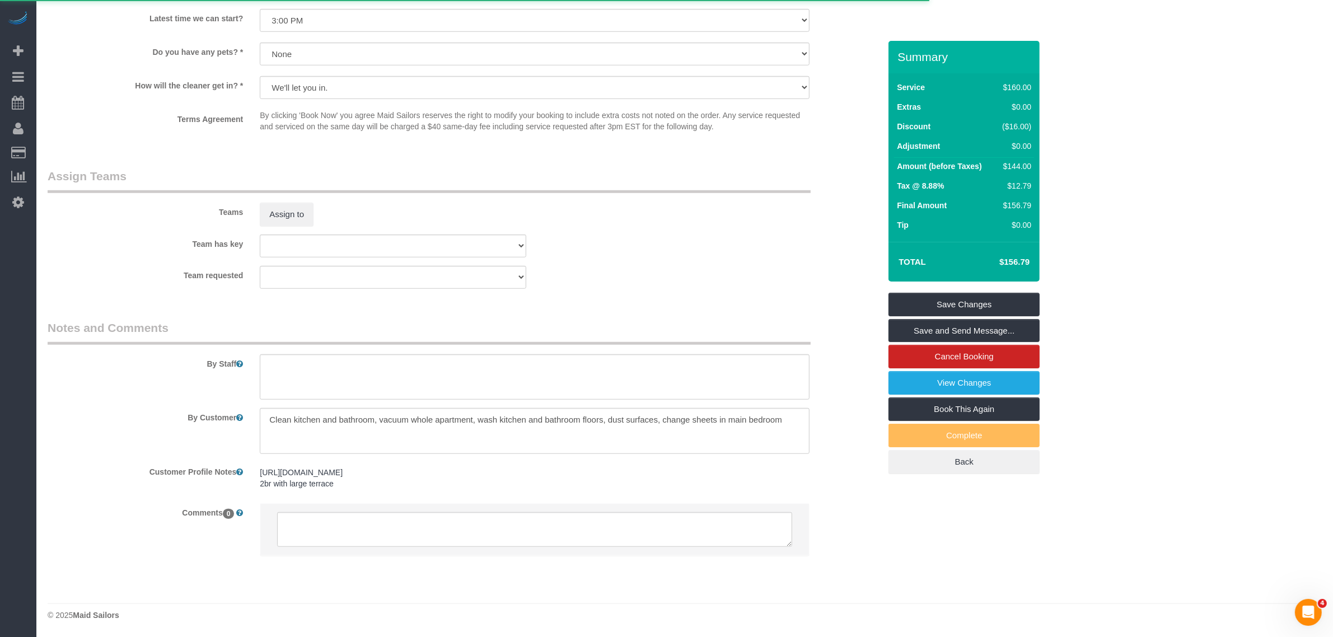
select select "NY"
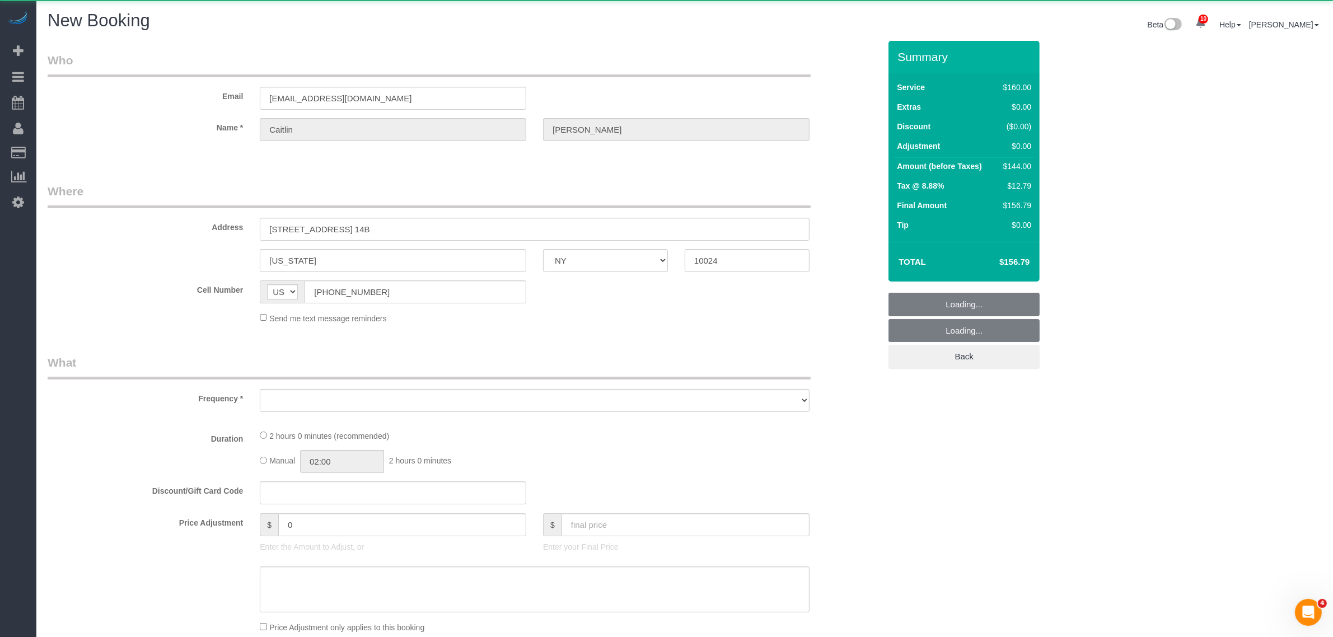
select select "string:stripe-pm_1RGsso4VGloSiKo7yoovUInS"
select select "number:59"
select select "number:75"
select select "number:15"
select select "number:5"
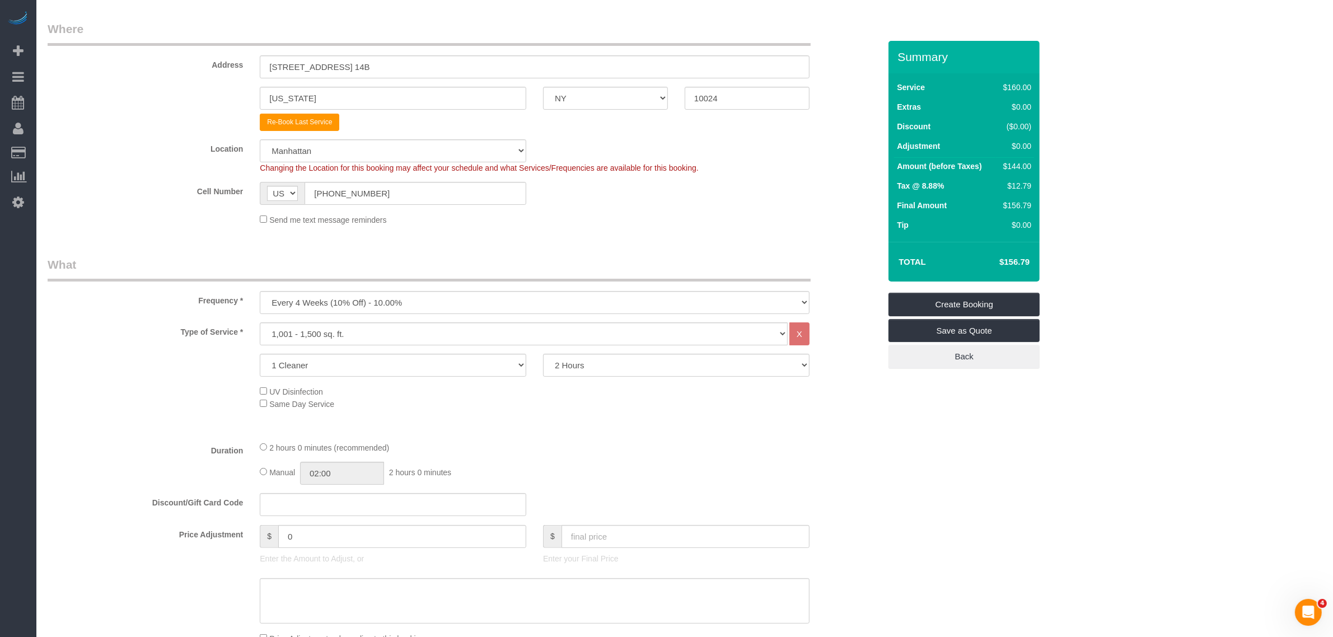
scroll to position [350, 0]
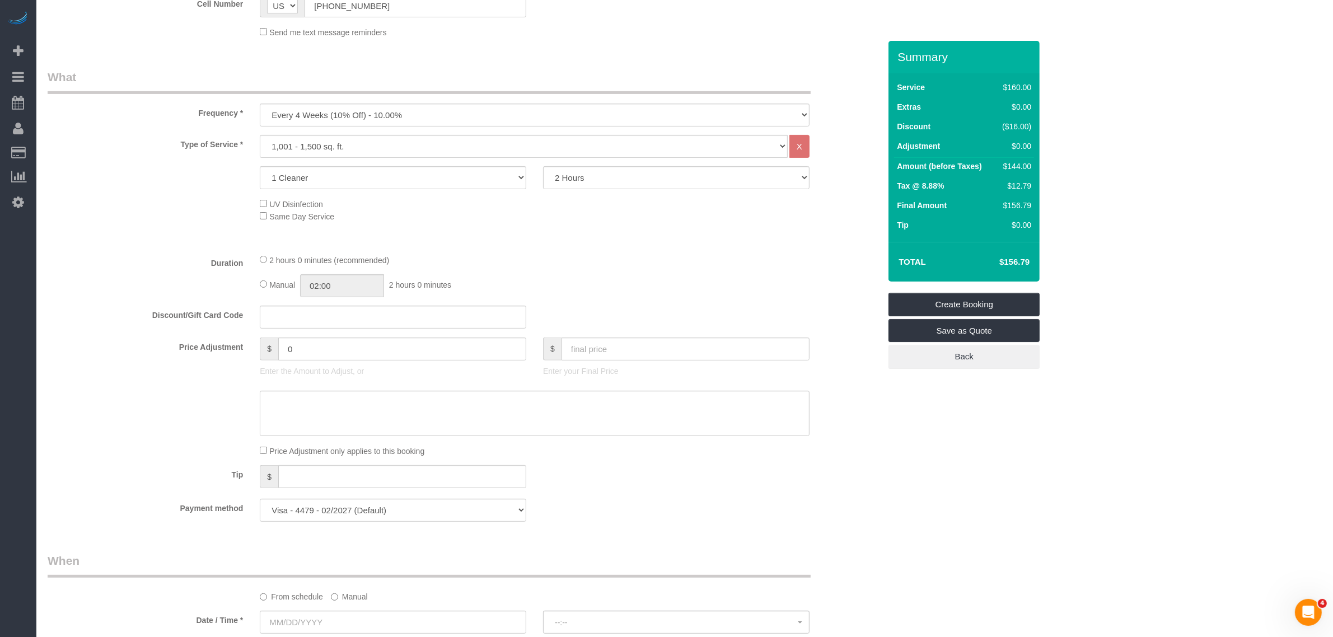
click at [431, 101] on div "Frequency * One Time Weekly (20% Off) - 20.00% Every 2 Weeks (15% Off) - 15.00%…" at bounding box center [463, 98] width 849 height 58
click at [413, 118] on select "One Time Weekly (20% Off) - 20.00% Every 2 Weeks (15% Off) - 15.00% Every 4 Wee…" at bounding box center [535, 115] width 550 height 23
select select "object:2696"
click at [260, 104] on select "One Time Weekly (20% Off) - 20.00% Every 2 Weeks (15% Off) - 15.00% Every 4 Wee…" at bounding box center [535, 115] width 550 height 23
click at [495, 73] on legend "What" at bounding box center [429, 81] width 763 height 25
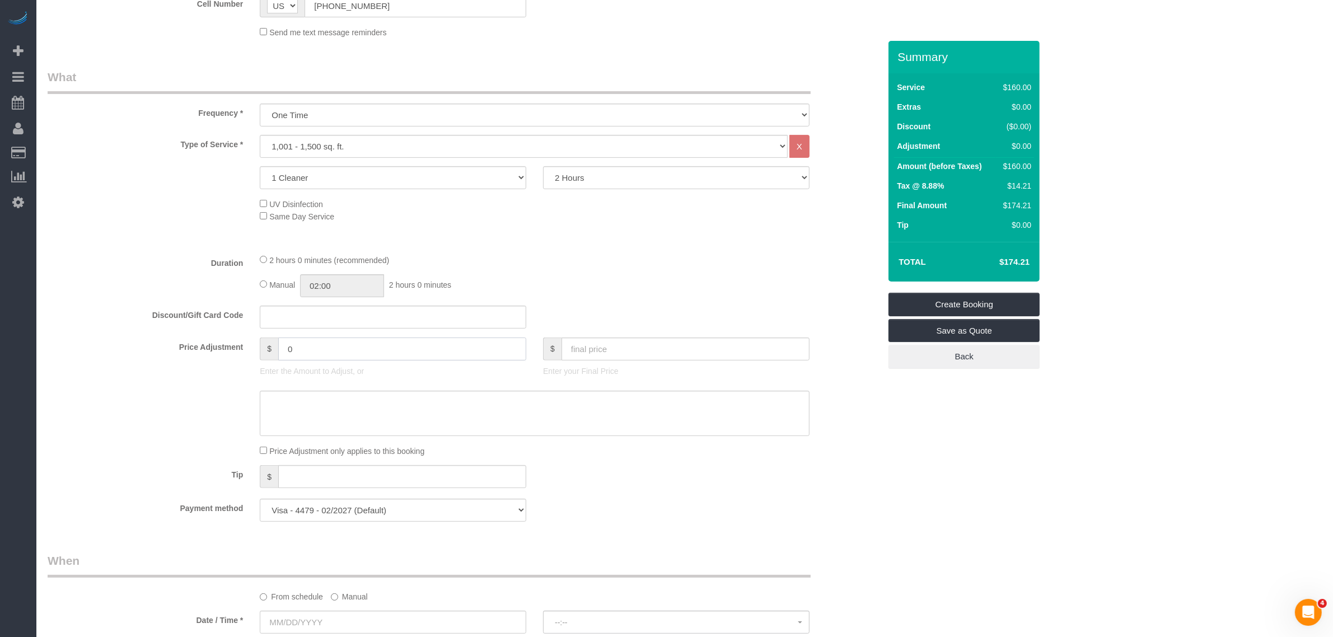
drag, startPoint x: 322, startPoint y: 353, endPoint x: 243, endPoint y: 362, distance: 78.9
click at [243, 362] on div "Price Adjustment $ 0 Enter the Amount to Adjust, or $ Enter your Final Price" at bounding box center [463, 359] width 849 height 45
type input "-16"
click at [611, 272] on div "2 hours 0 minutes (recommended) Manual 02:00 2 hours 0 minutes" at bounding box center [534, 276] width 566 height 44
drag, startPoint x: 583, startPoint y: 264, endPoint x: 569, endPoint y: 315, distance: 52.3
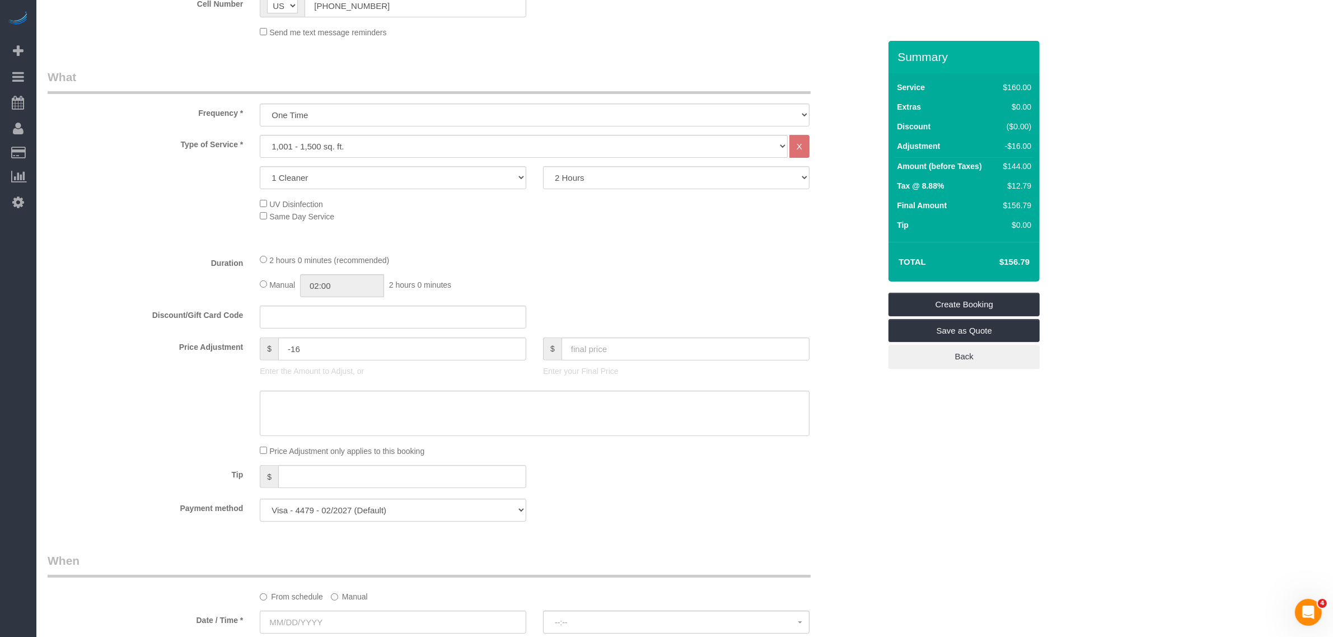
click at [583, 264] on div "2 hours 0 minutes (recommended)" at bounding box center [535, 260] width 550 height 12
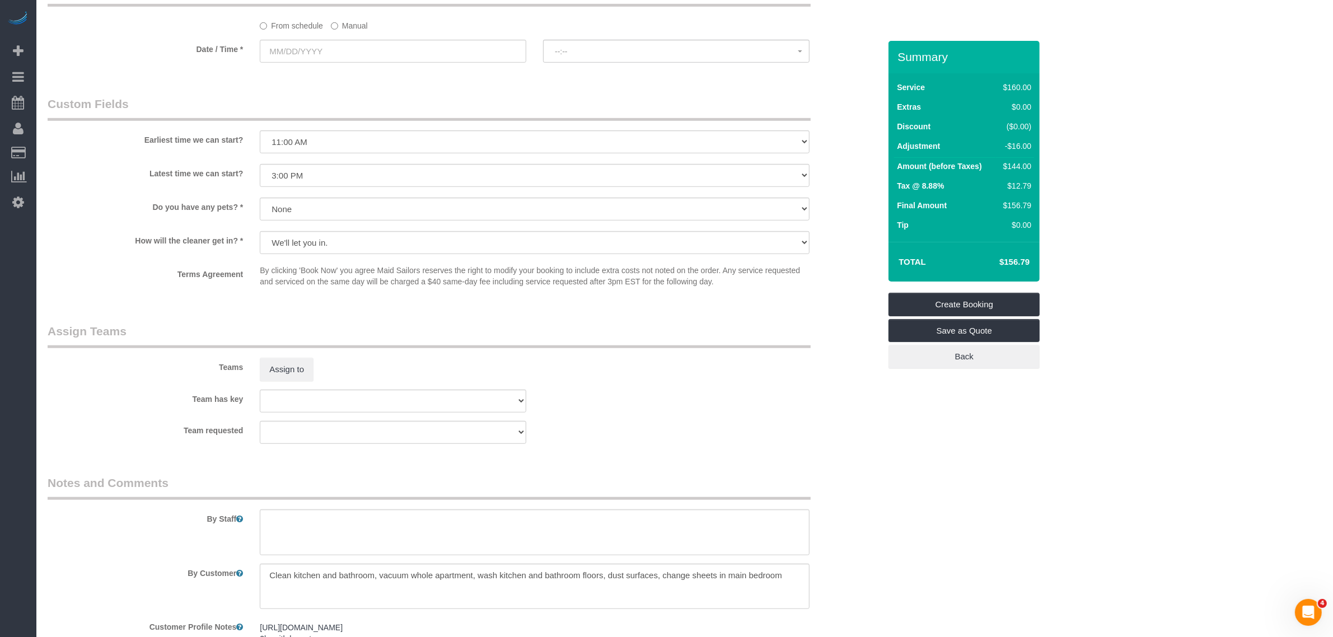
scroll to position [840, 0]
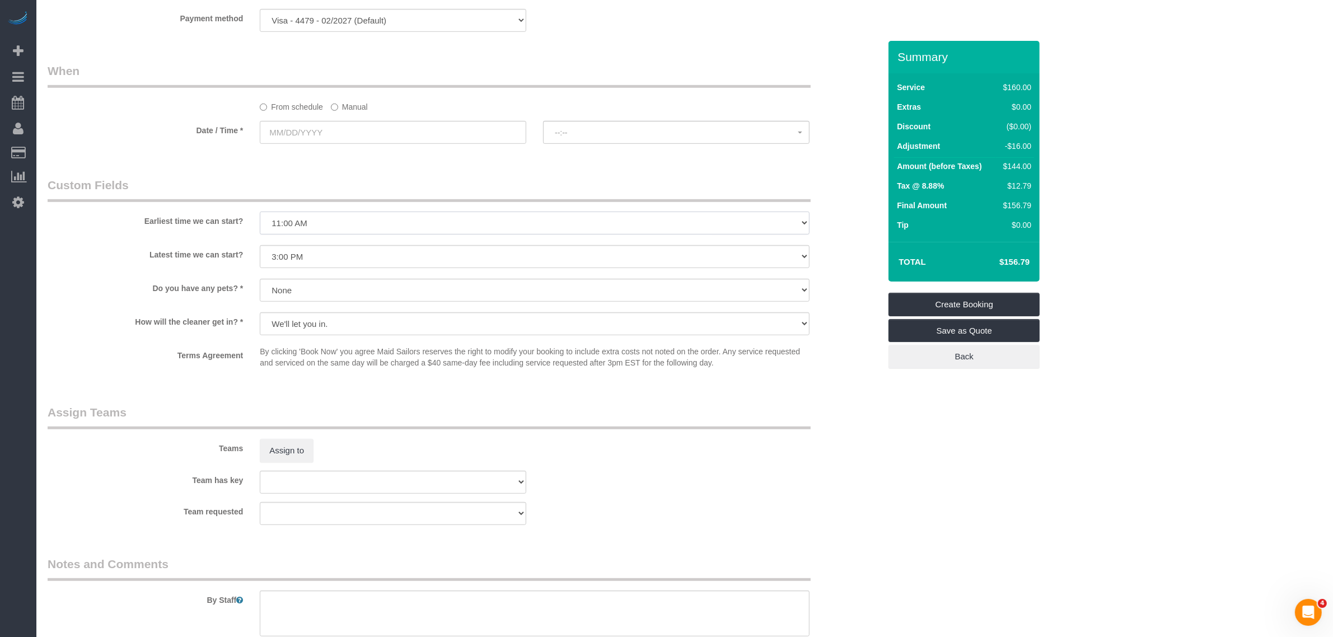
click at [337, 223] on select "I am not flexible, keep my selected time 8:00 AM 9:00 AM 10:00 AM 11:00 AM 12:0…" at bounding box center [535, 223] width 550 height 23
select select "number:58"
click at [260, 212] on select "I am not flexible, keep my selected time 8:00 AM 9:00 AM 10:00 AM 11:00 AM 12:0…" at bounding box center [535, 223] width 550 height 23
click at [395, 263] on select "I am not flexible, keep my selected time 8:00 AM 9:00 AM 10:00 AM 11:00 AM 12:0…" at bounding box center [535, 256] width 550 height 23
select select "number:76"
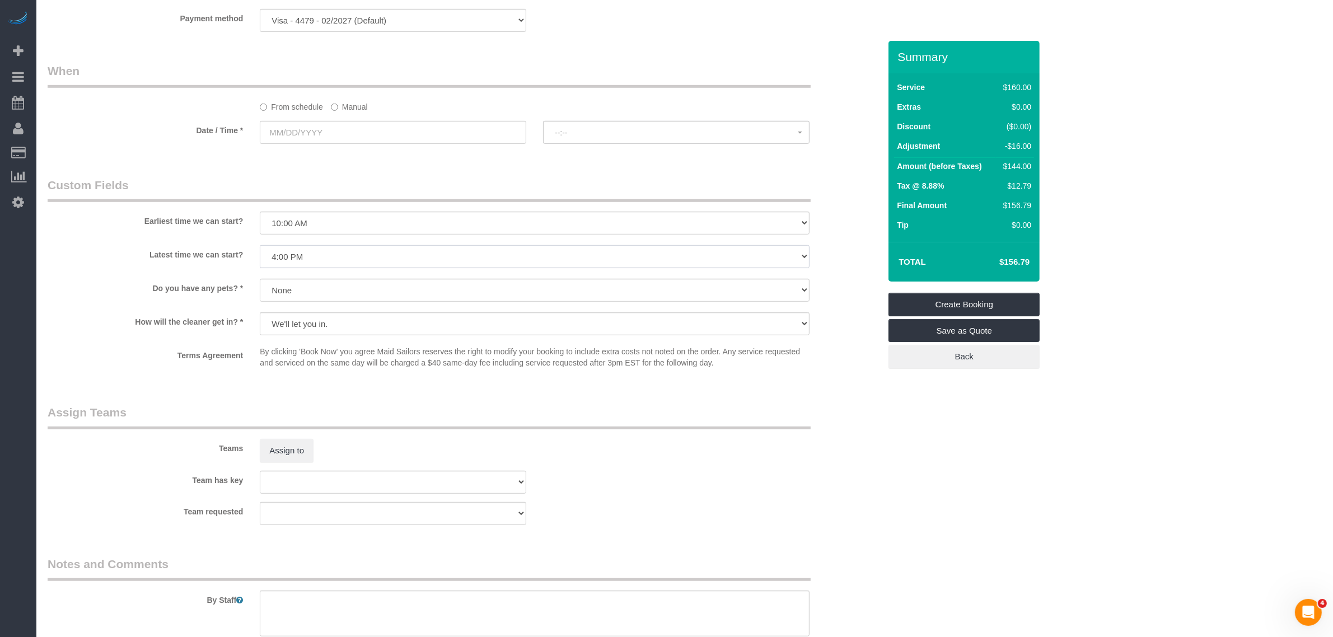
click at [260, 245] on select "I am not flexible, keep my selected time 8:00 AM 9:00 AM 10:00 AM 11:00 AM 12:0…" at bounding box center [535, 256] width 550 height 23
click at [88, 321] on label "How will the cleaner get in? *" at bounding box center [145, 319] width 212 height 15
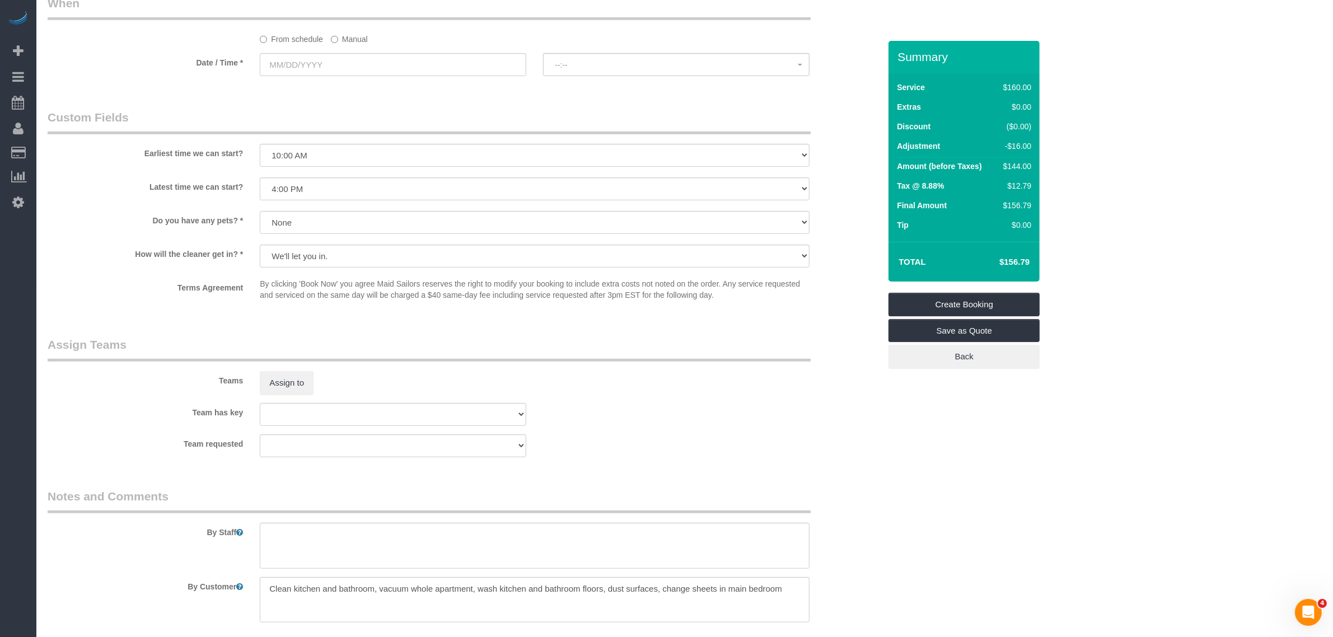
scroll to position [1004, 0]
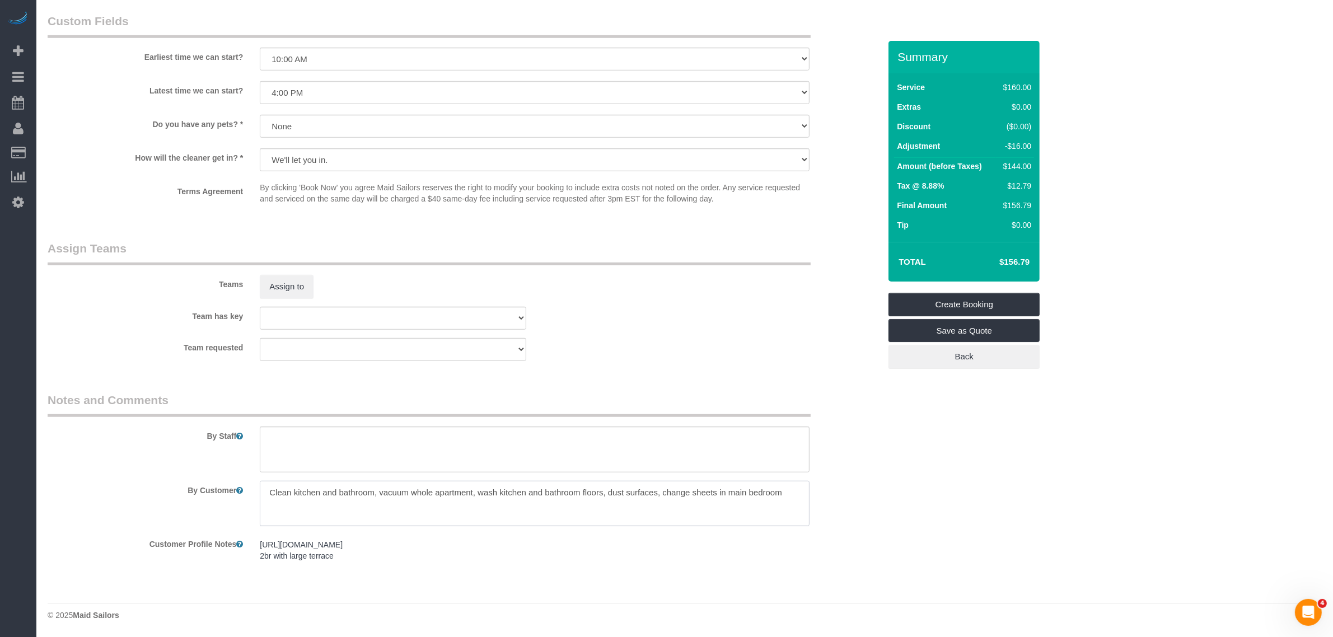
click at [468, 493] on textarea at bounding box center [535, 504] width 550 height 46
click at [357, 491] on textarea at bounding box center [535, 504] width 550 height 46
click at [358, 491] on textarea at bounding box center [535, 504] width 550 height 46
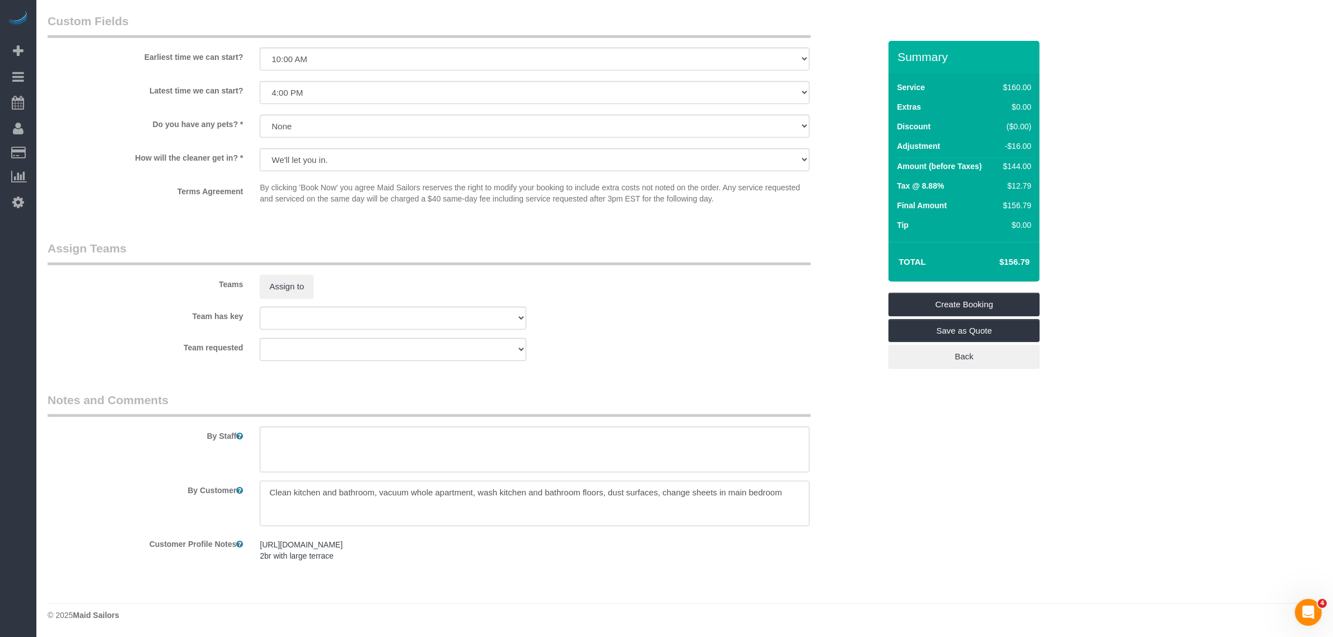
click at [358, 491] on textarea at bounding box center [535, 504] width 550 height 46
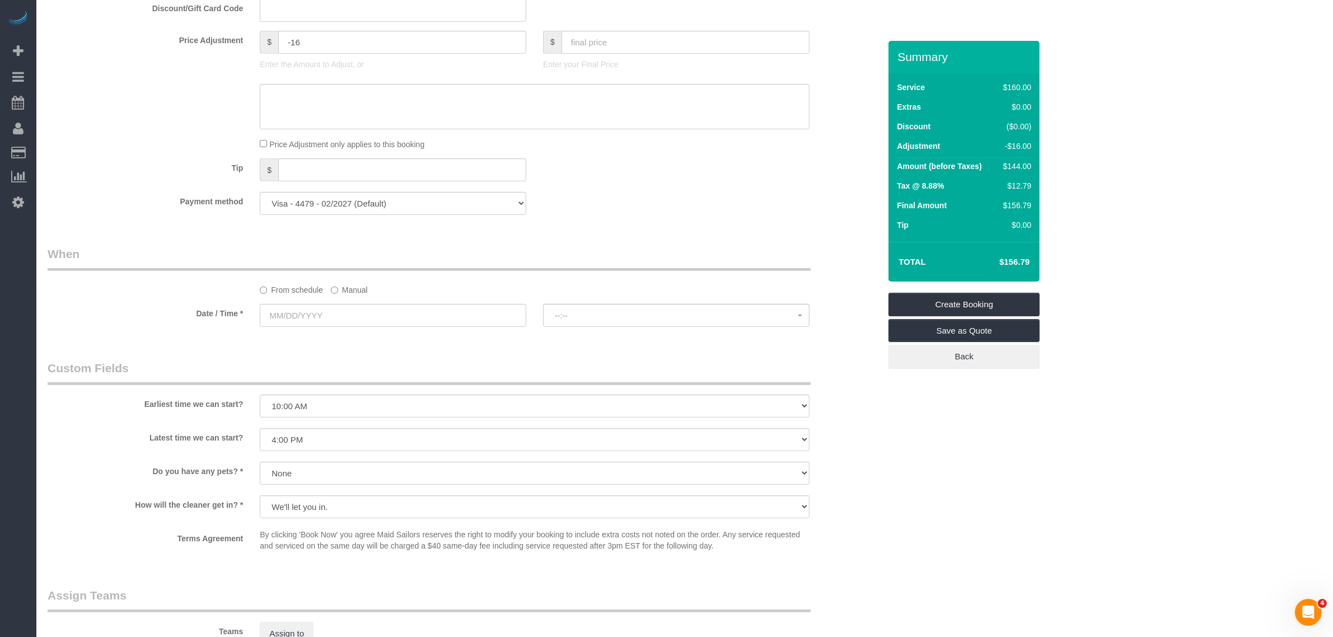
scroll to position [700, 0]
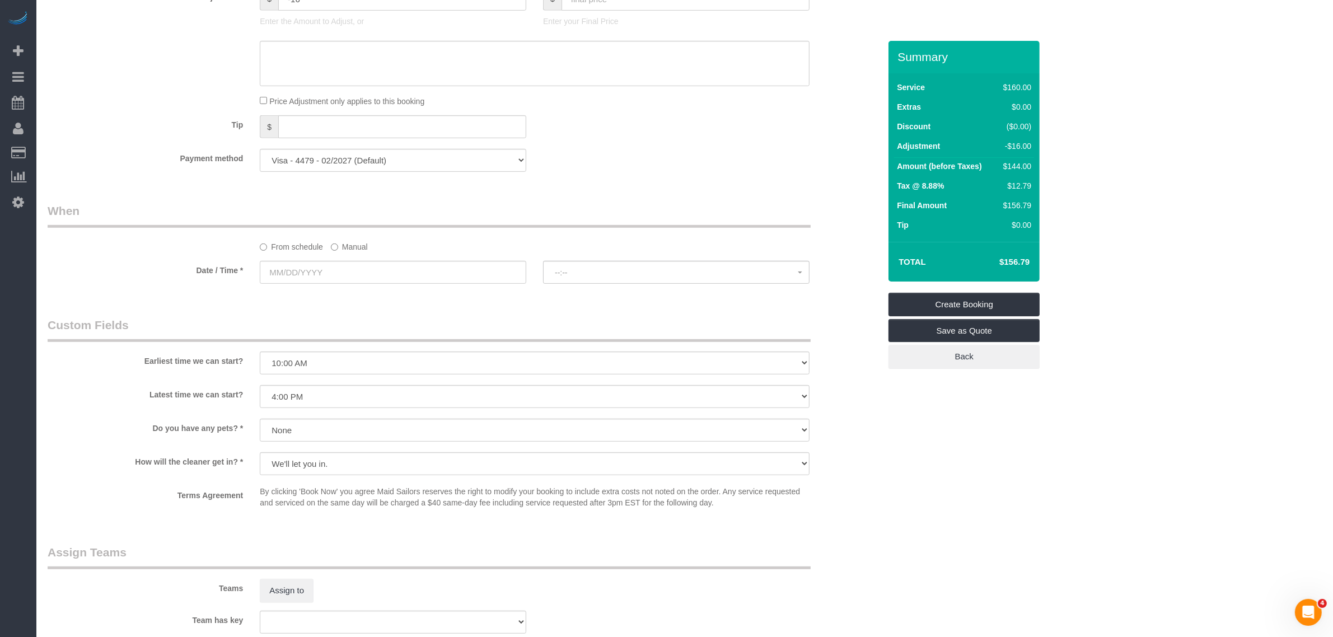
drag, startPoint x: 350, startPoint y: 245, endPoint x: 347, endPoint y: 259, distance: 14.4
click at [350, 245] on label "Manual" at bounding box center [349, 244] width 37 height 15
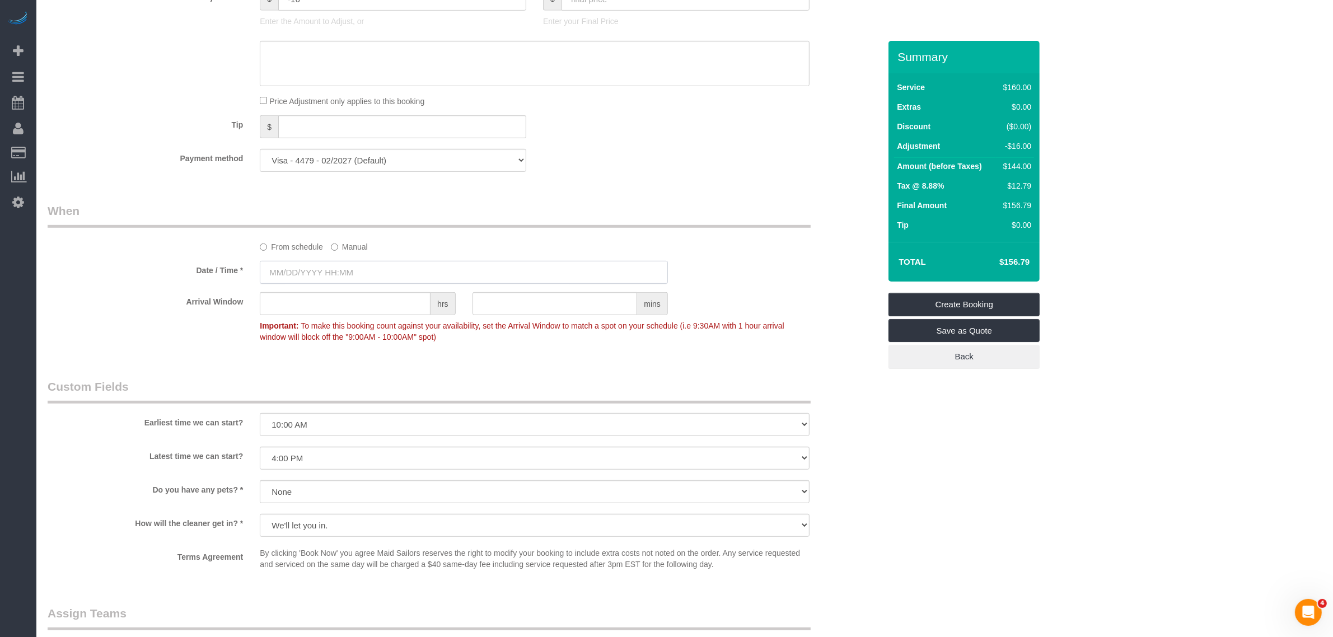
click at [342, 271] on input "text" at bounding box center [464, 272] width 408 height 23
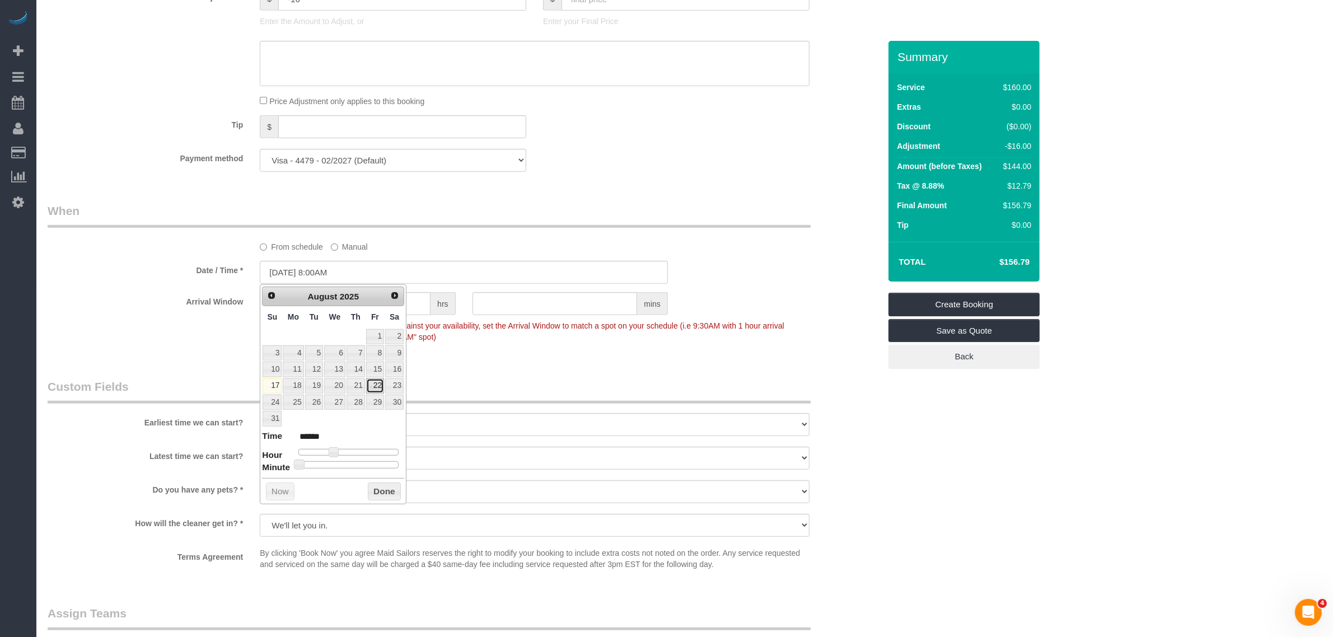
click at [373, 384] on link "22" at bounding box center [375, 385] width 18 height 15
click at [376, 400] on link "29" at bounding box center [375, 402] width 18 height 15
click at [331, 452] on span at bounding box center [334, 452] width 10 height 10
type input "08/29/2025 9:00AM"
type input "******"
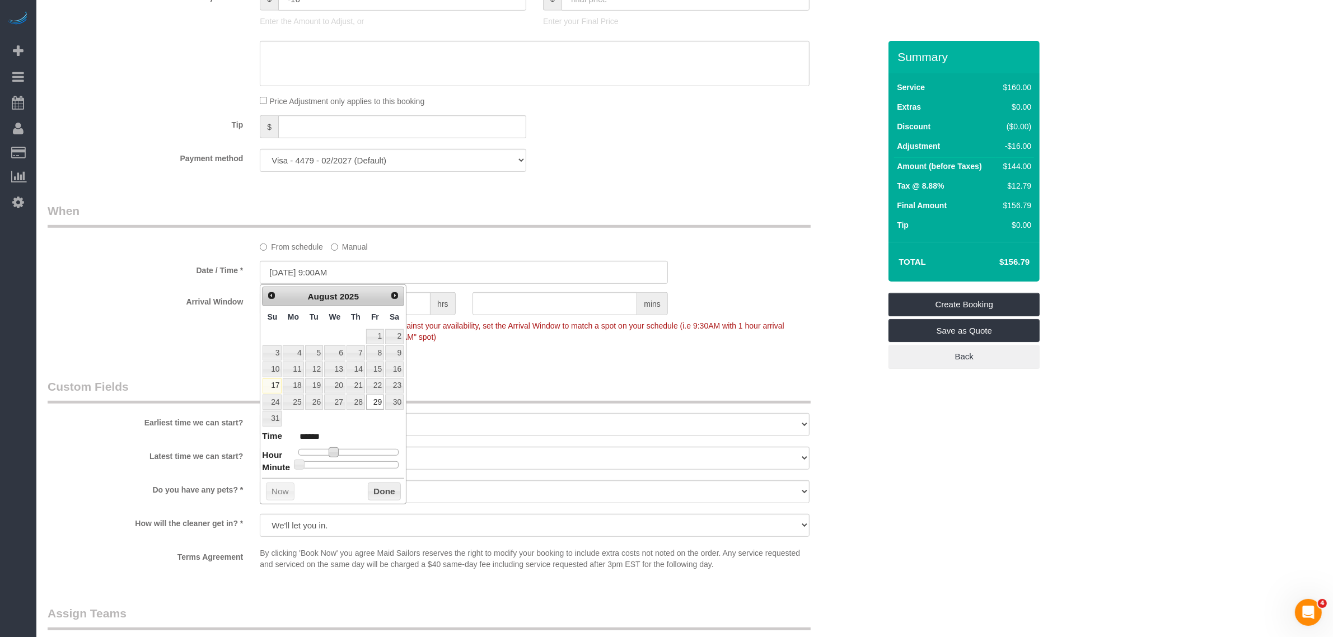
type input "08/29/2025 10:00AM"
type input "*******"
click at [374, 493] on button "Done" at bounding box center [384, 491] width 33 height 18
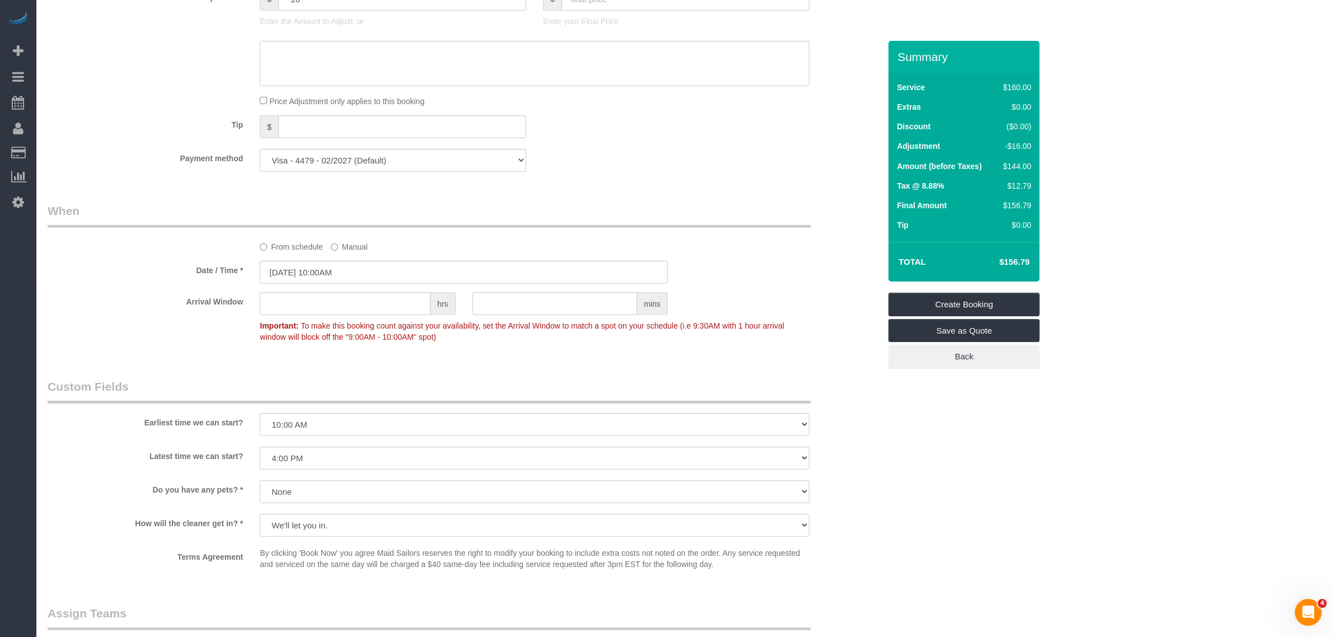
click at [651, 187] on div "Who Email caitlinfbaker@gmail.com Name * Caitlin Baker Where Address 175 West 9…" at bounding box center [463, 152] width 849 height 1622
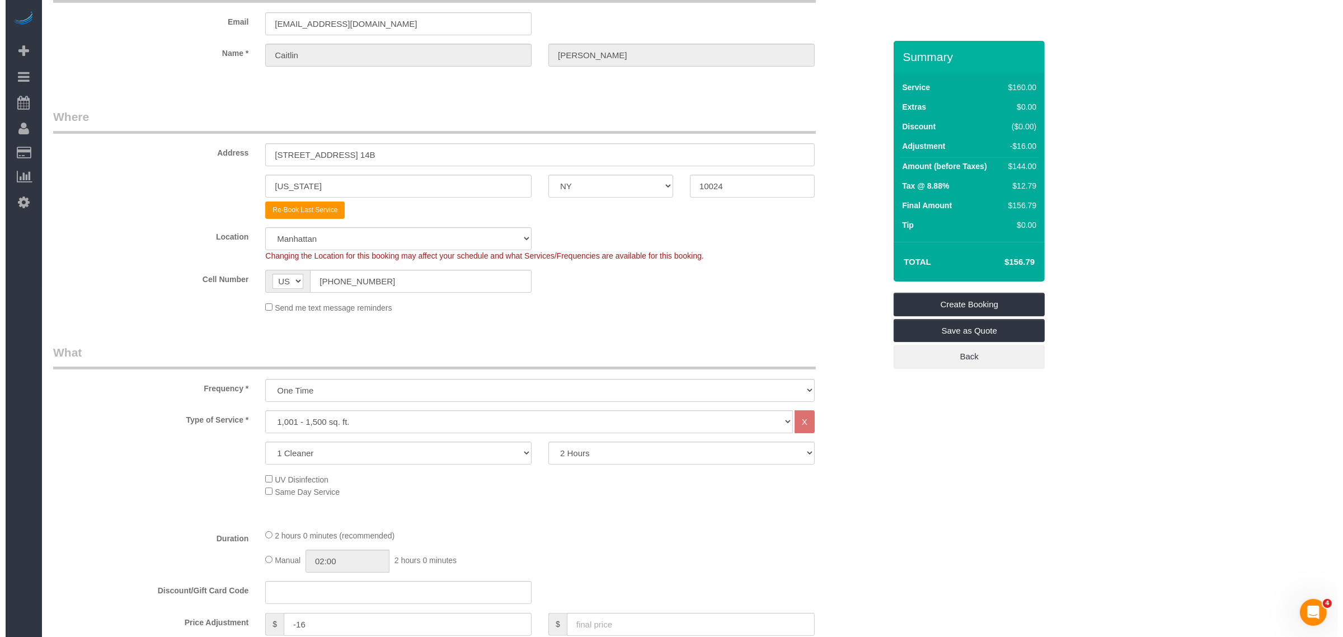
scroll to position [0, 0]
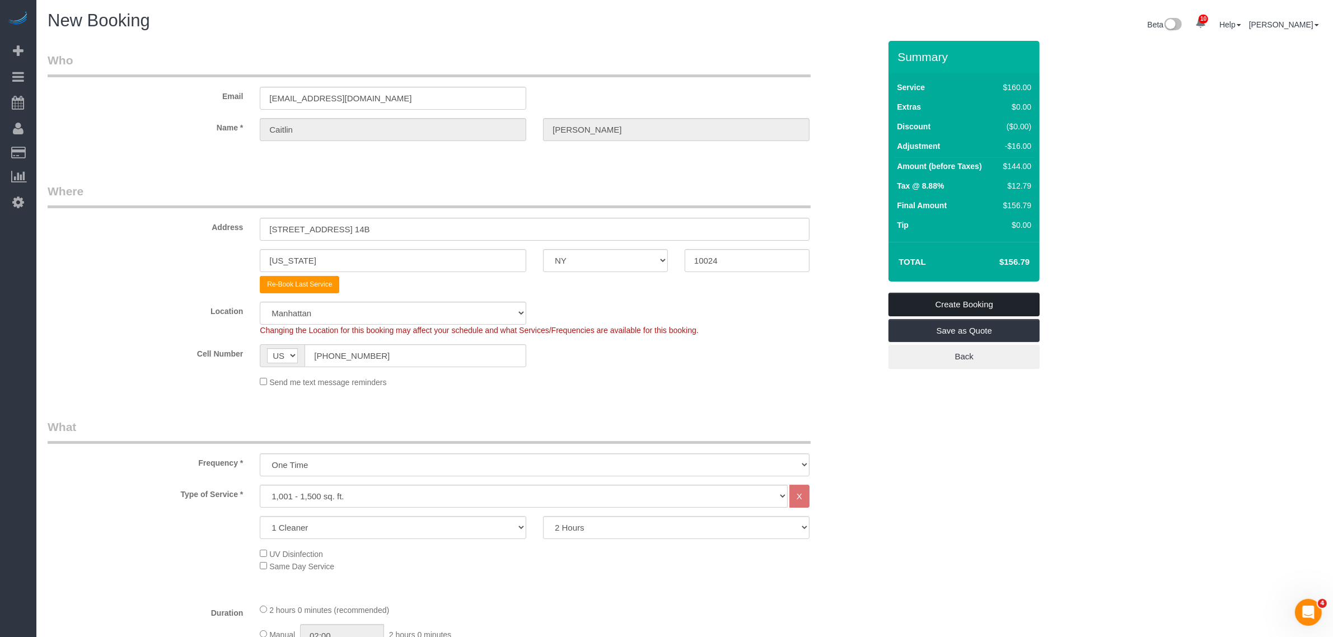
click at [983, 304] on link "Create Booking" at bounding box center [963, 305] width 151 height 24
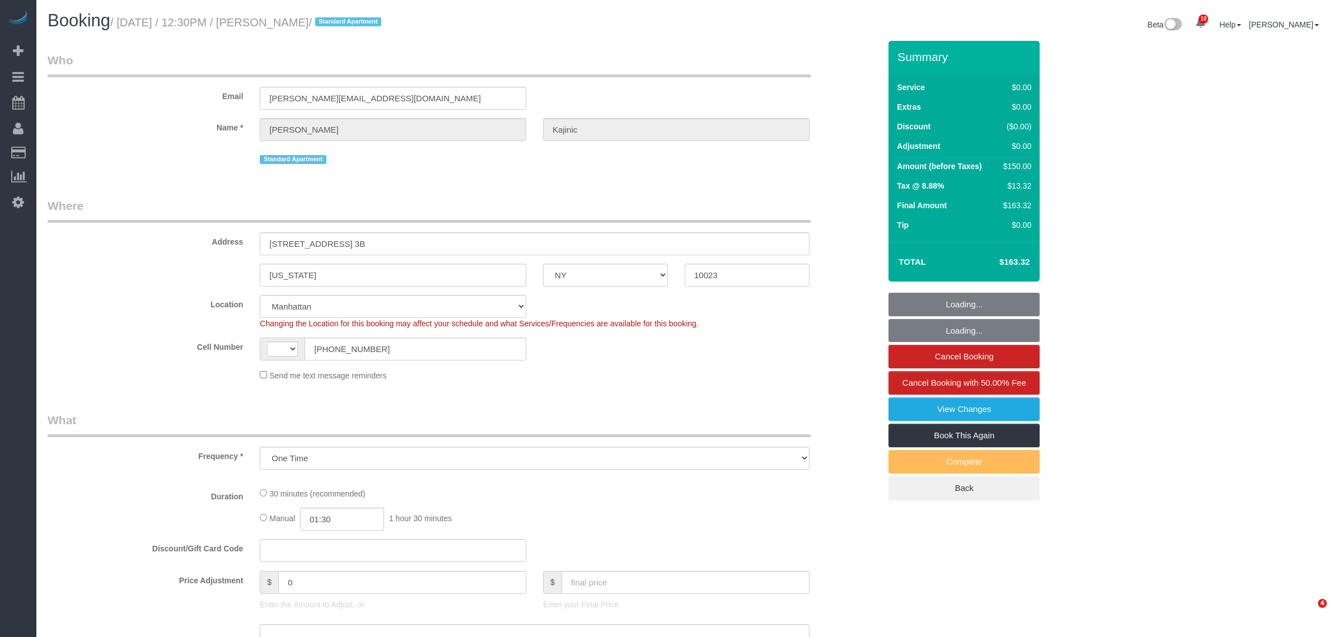
select select "NY"
select select "number:59"
select select "number:76"
select select "number:15"
select select "number:5"
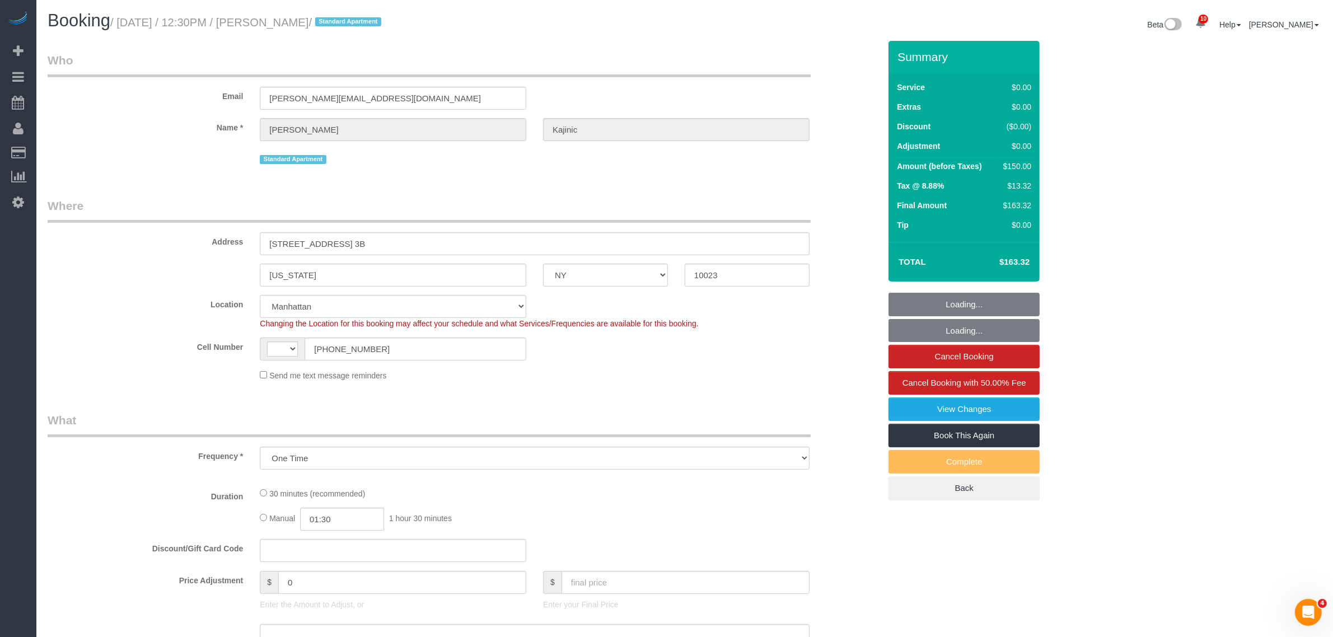
select select "string:stripe-pm_1RDAbT4VGloSiKo7eWefUIbP"
select select "object:618"
select select "string:[GEOGRAPHIC_DATA]"
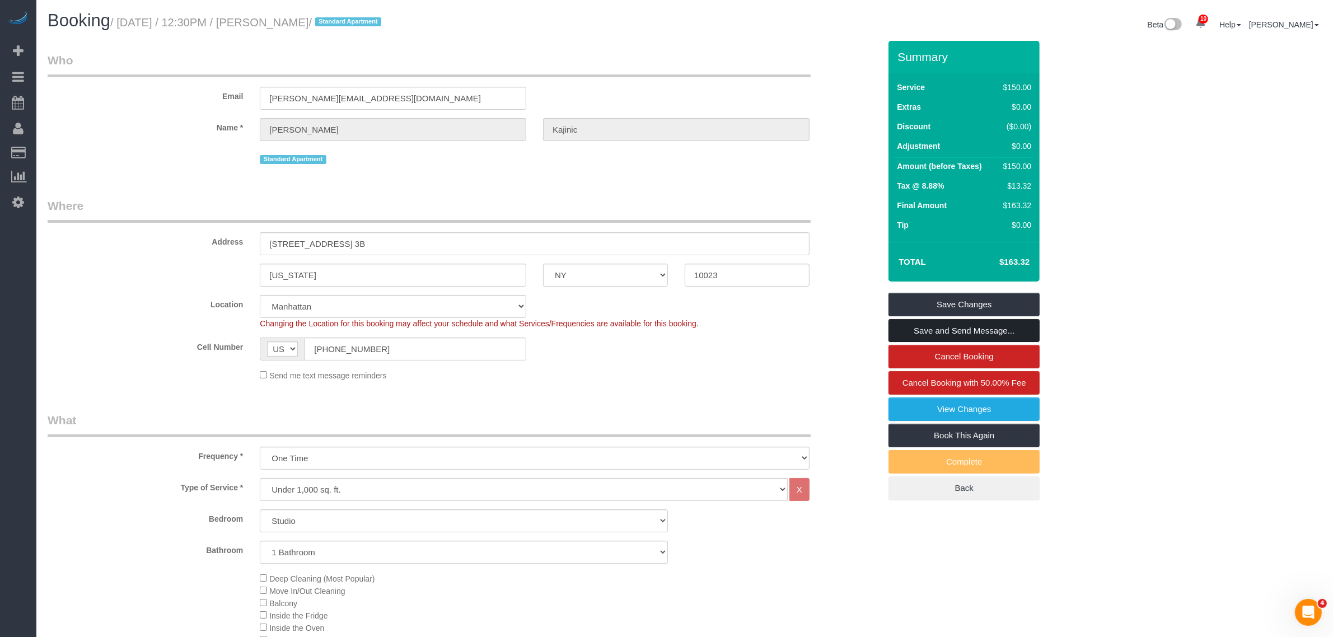
click at [963, 326] on link "Save and Send Message..." at bounding box center [963, 331] width 151 height 24
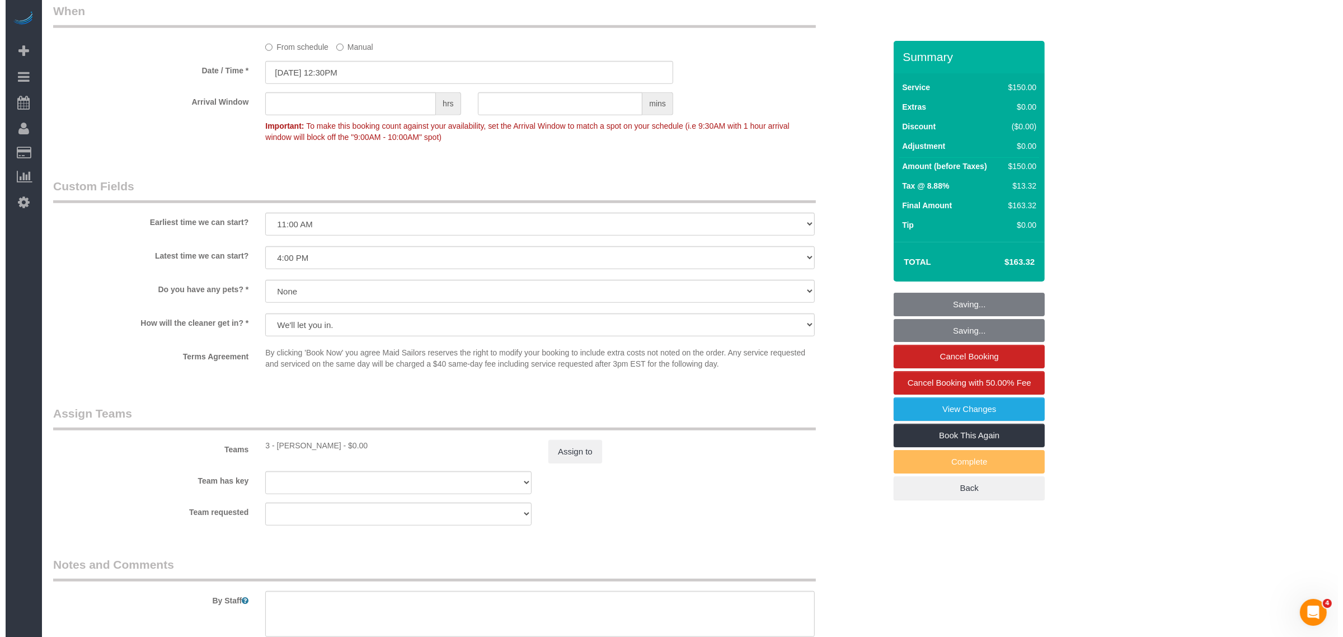
scroll to position [1119, 0]
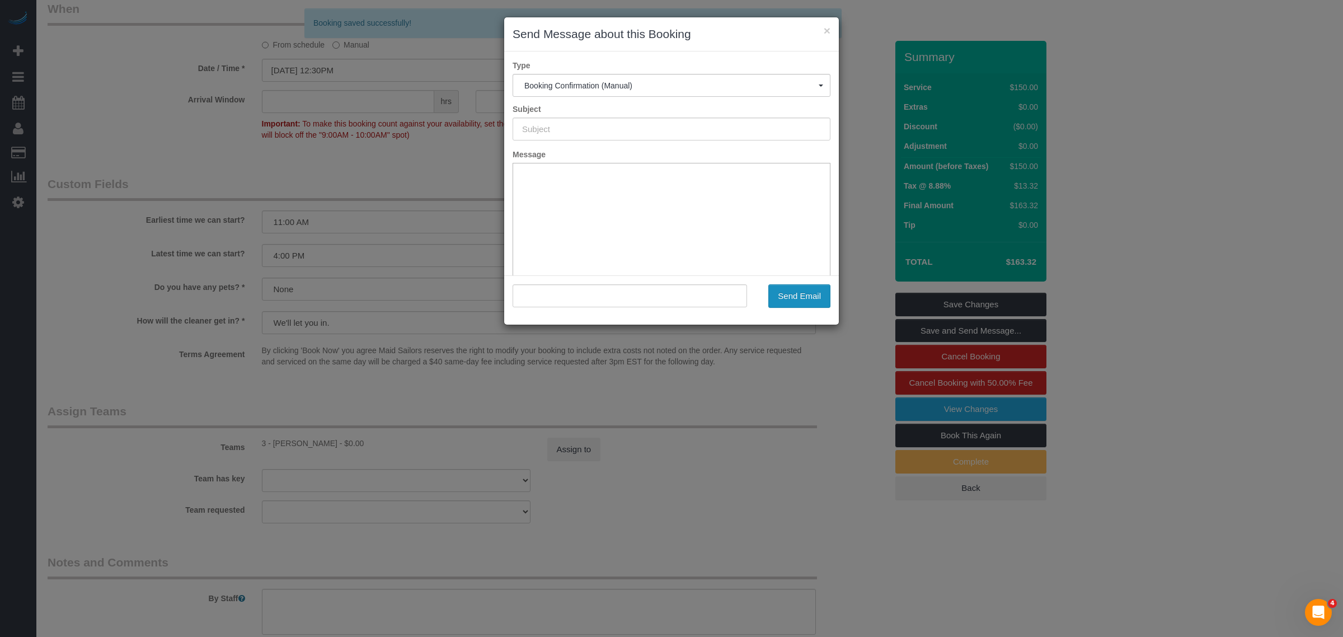
type input "Cleaning Confirmed for [DATE] 12:30pm"
type input ""[PERSON_NAME]" <[PERSON_NAME][EMAIL_ADDRESS][DOMAIN_NAME]>"
click at [798, 295] on button "Send Email" at bounding box center [799, 296] width 62 height 24
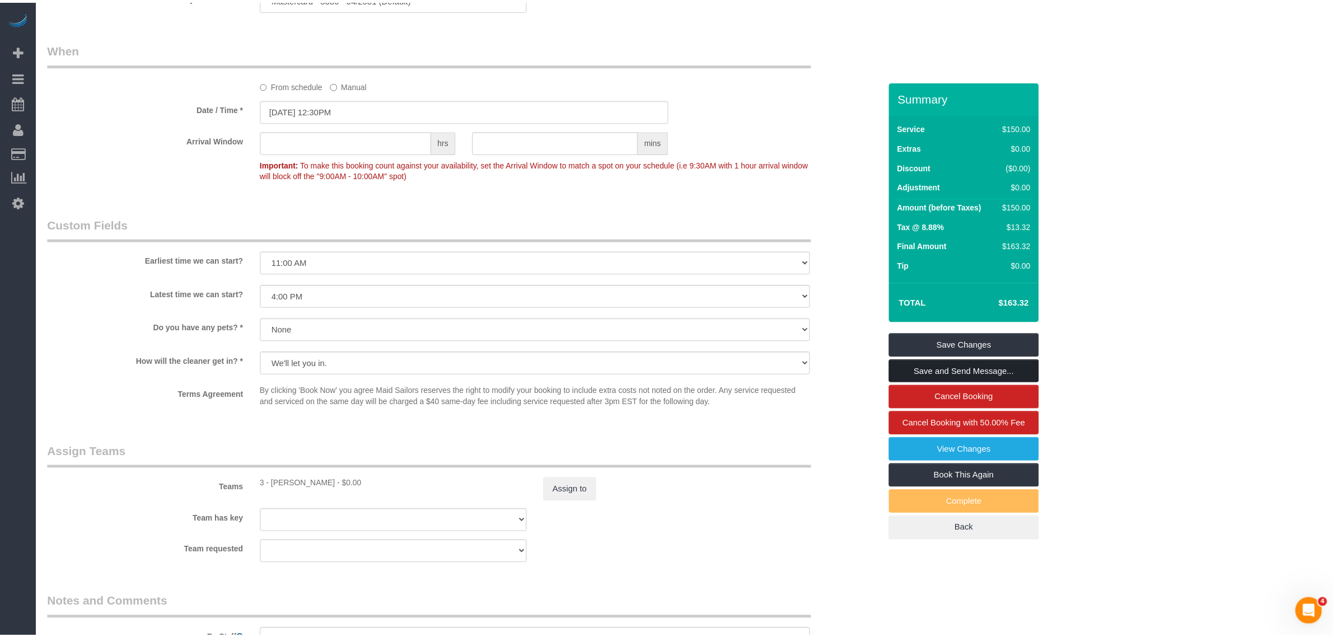
scroll to position [1160, 0]
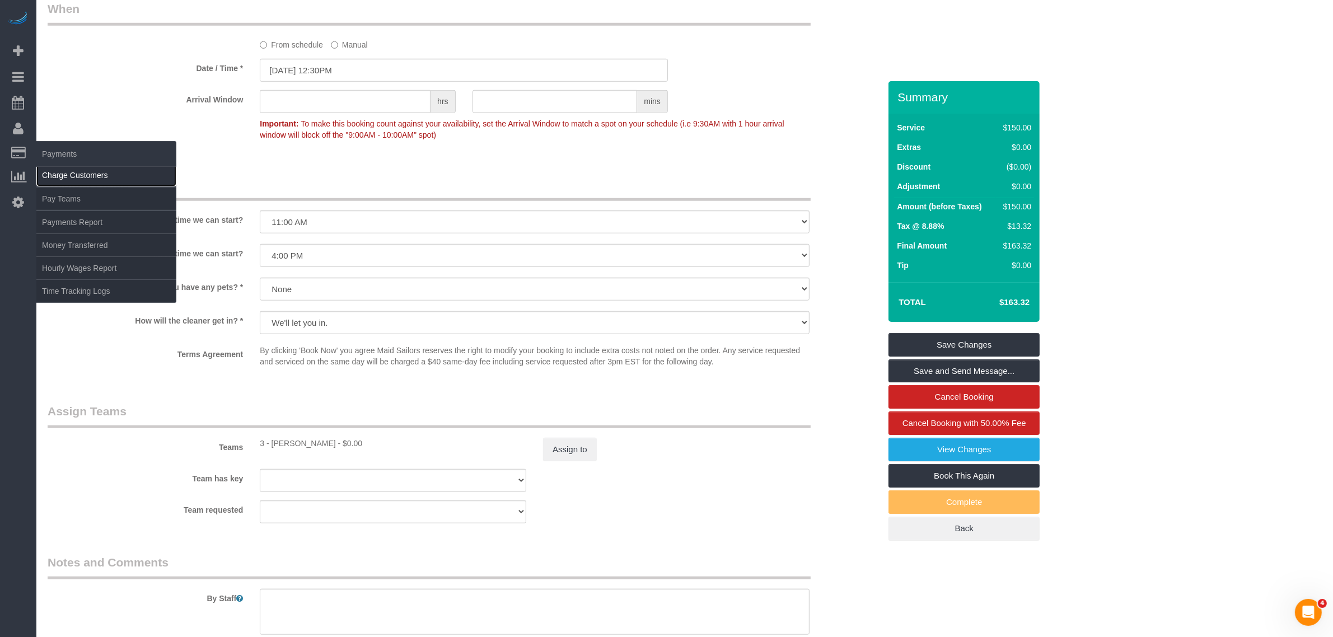
click at [63, 171] on link "Charge Customers" at bounding box center [106, 175] width 140 height 22
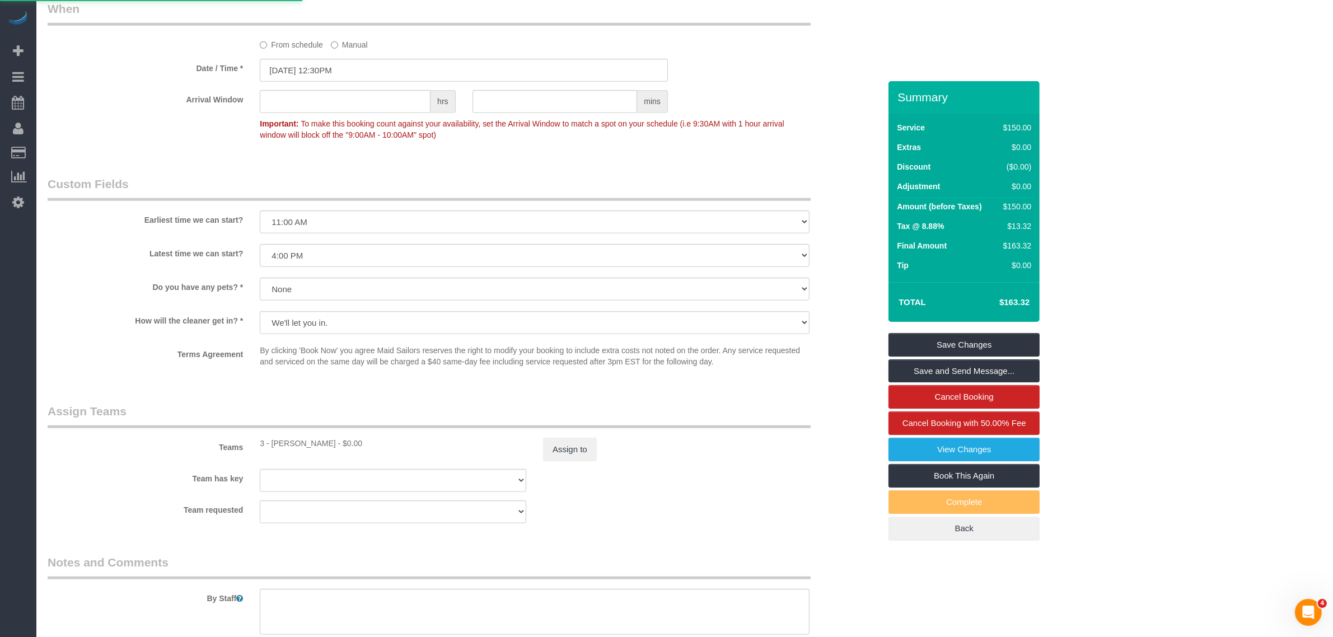
select select
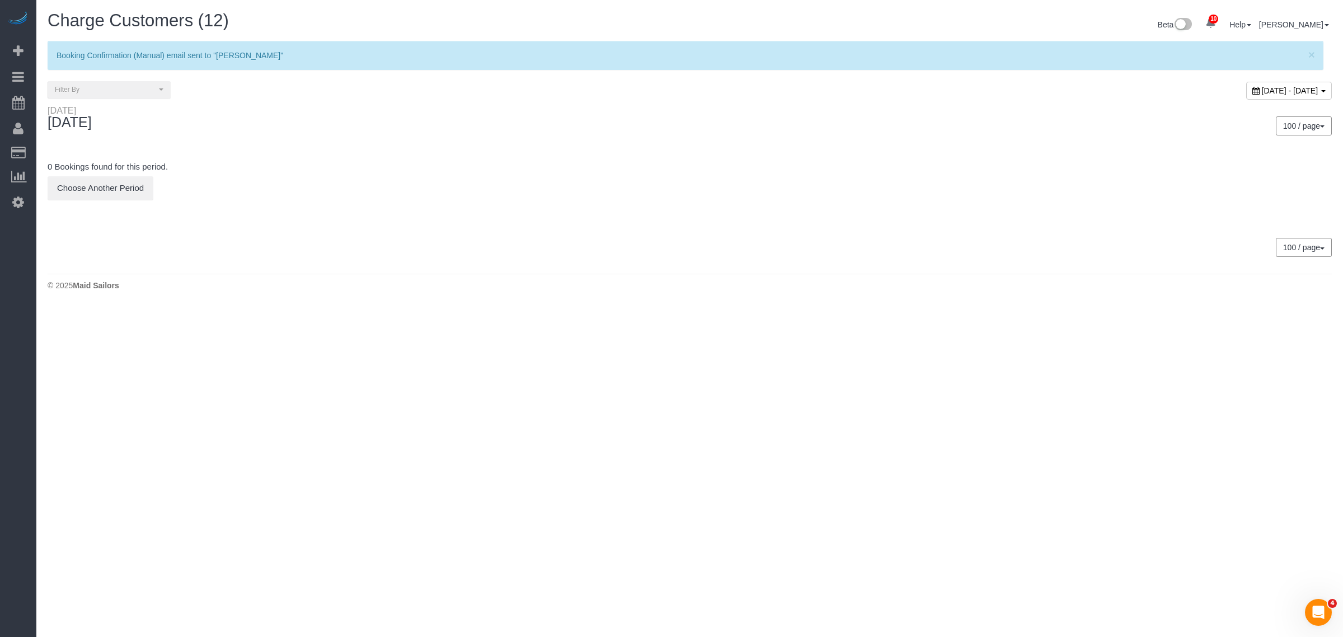
click at [1262, 90] on span "[DATE] - [DATE]" at bounding box center [1290, 90] width 57 height 9
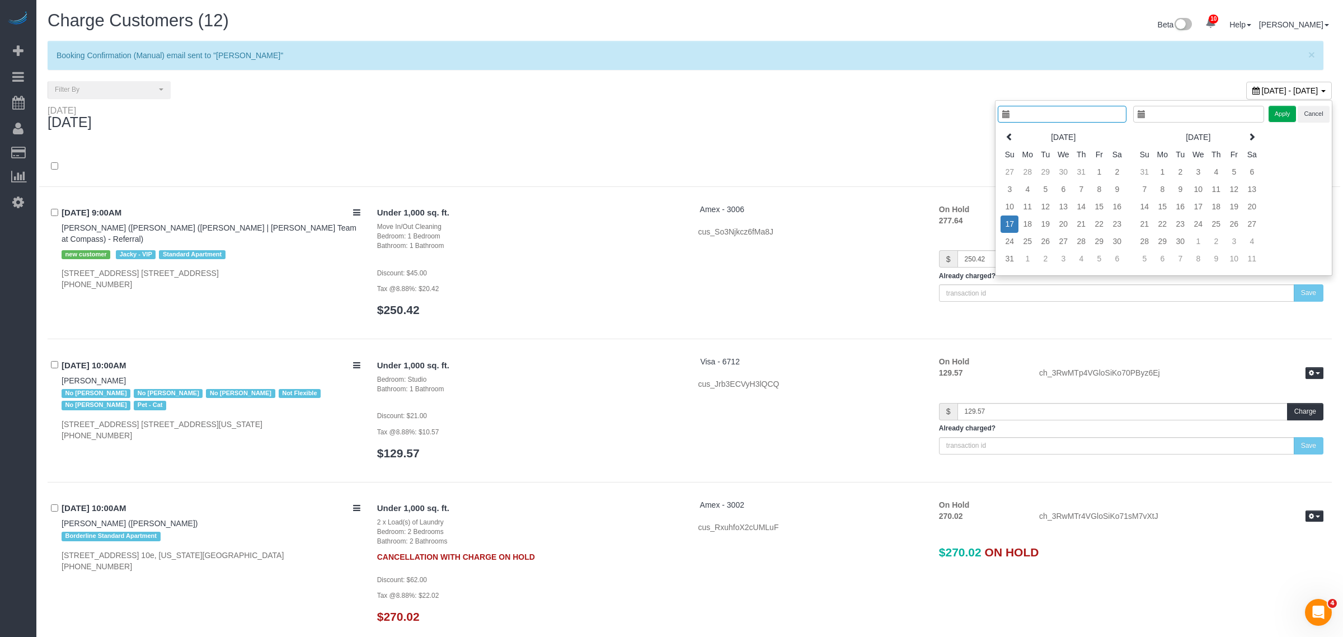
type input "**********"
click at [1014, 222] on td "18" at bounding box center [1017, 223] width 18 height 17
type input "**********"
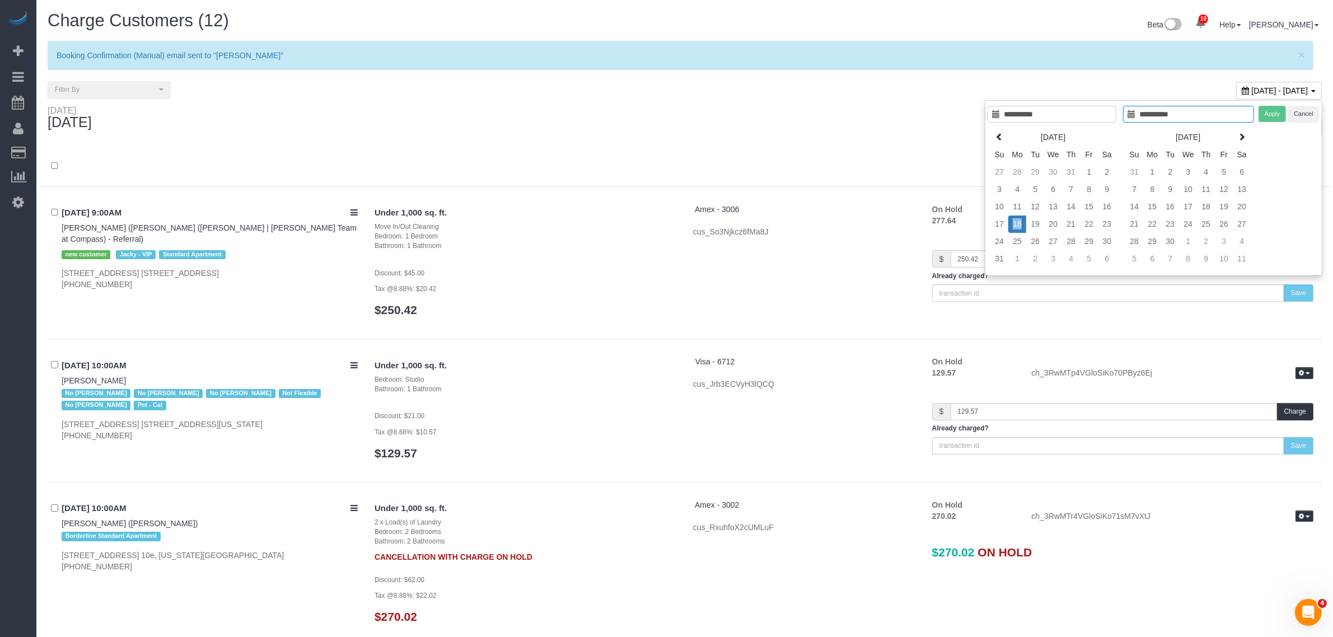
click at [1014, 222] on td "18" at bounding box center [1017, 223] width 18 height 17
type input "**********"
drag, startPoint x: 1263, startPoint y: 119, endPoint x: 977, endPoint y: 143, distance: 287.1
click at [1264, 118] on button "Apply" at bounding box center [1272, 114] width 28 height 16
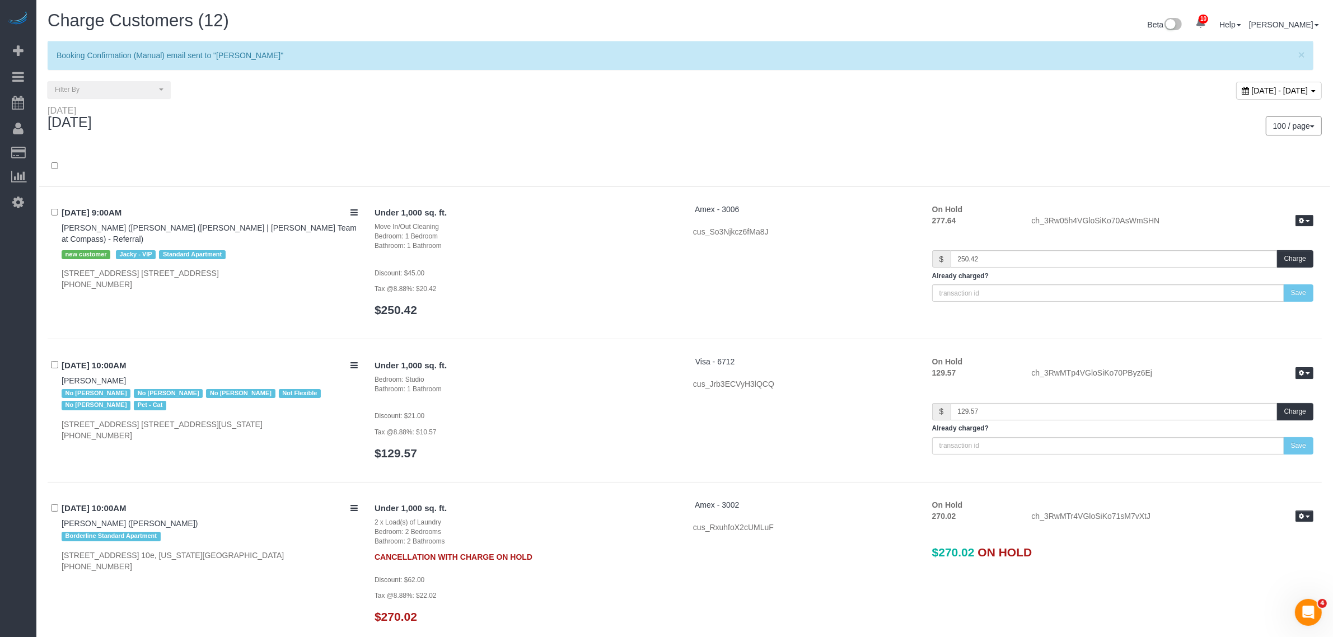
click at [655, 174] on div at bounding box center [684, 172] width 1291 height 29
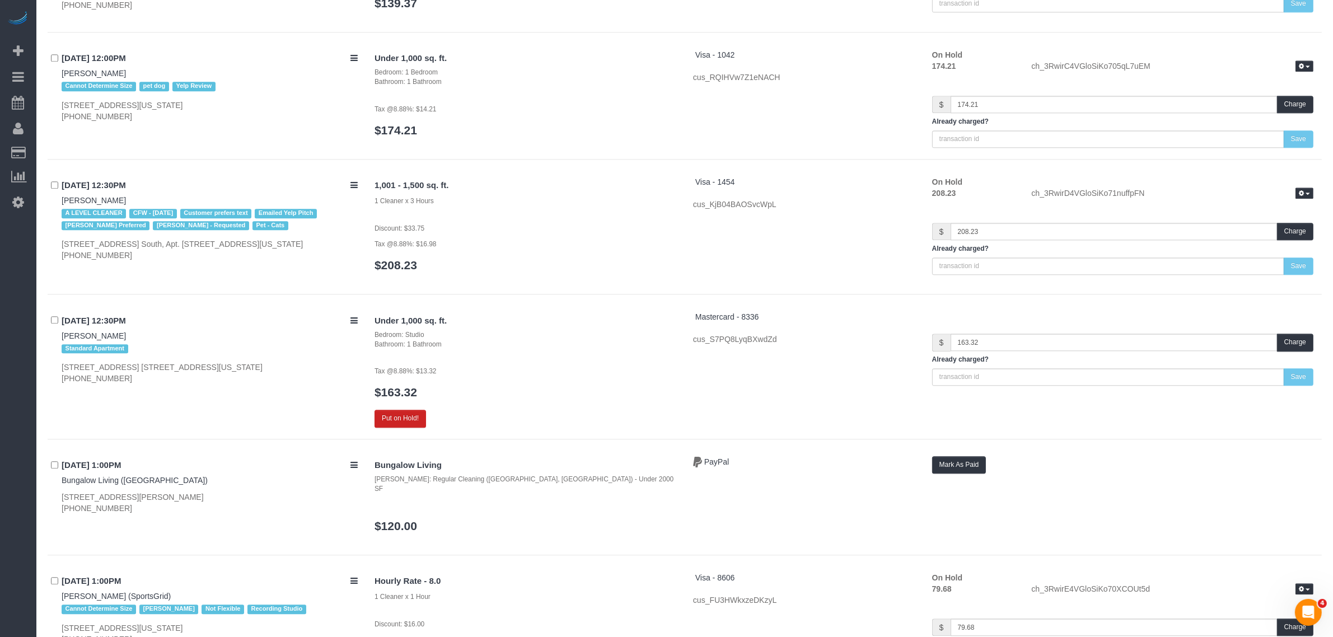
scroll to position [3428, 0]
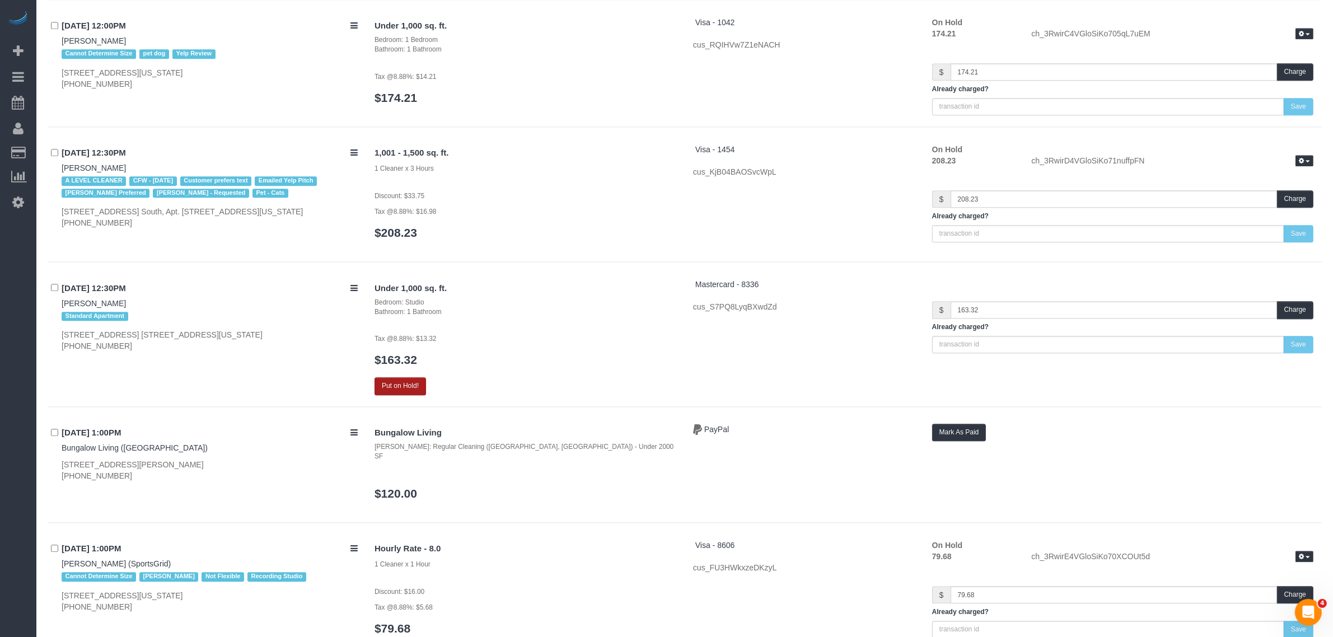
click at [399, 381] on button "Put on Hold!" at bounding box center [399, 385] width 51 height 17
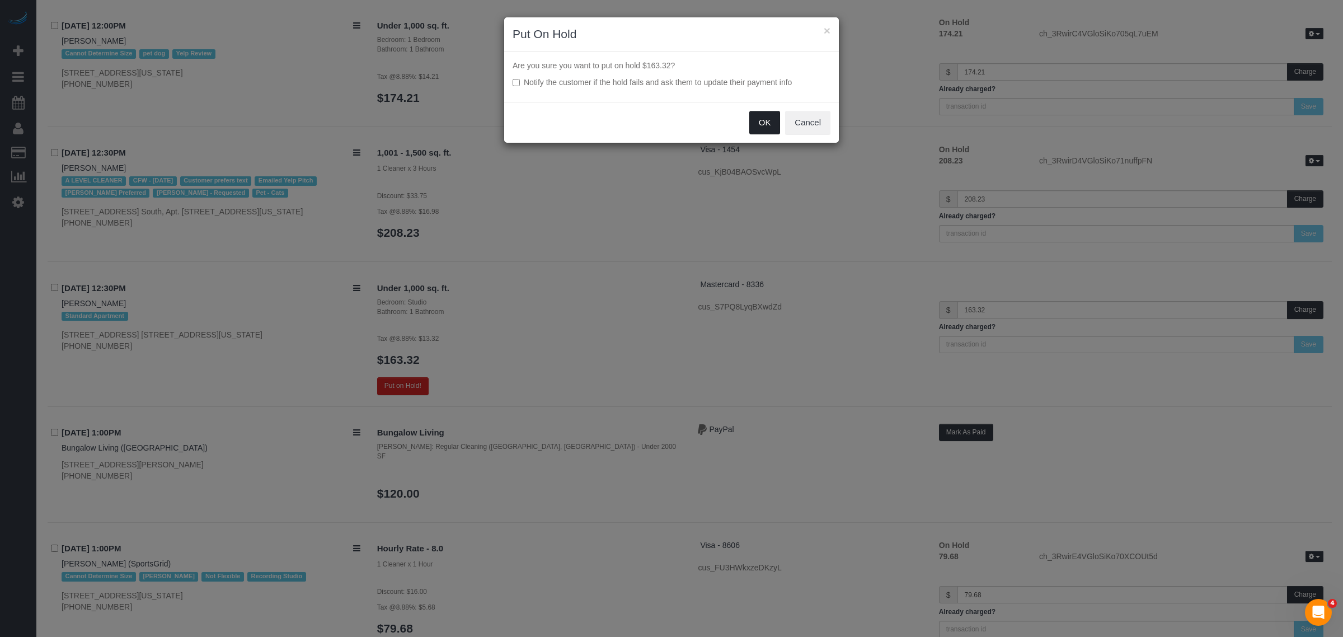
click at [762, 126] on button "OK" at bounding box center [764, 123] width 31 height 24
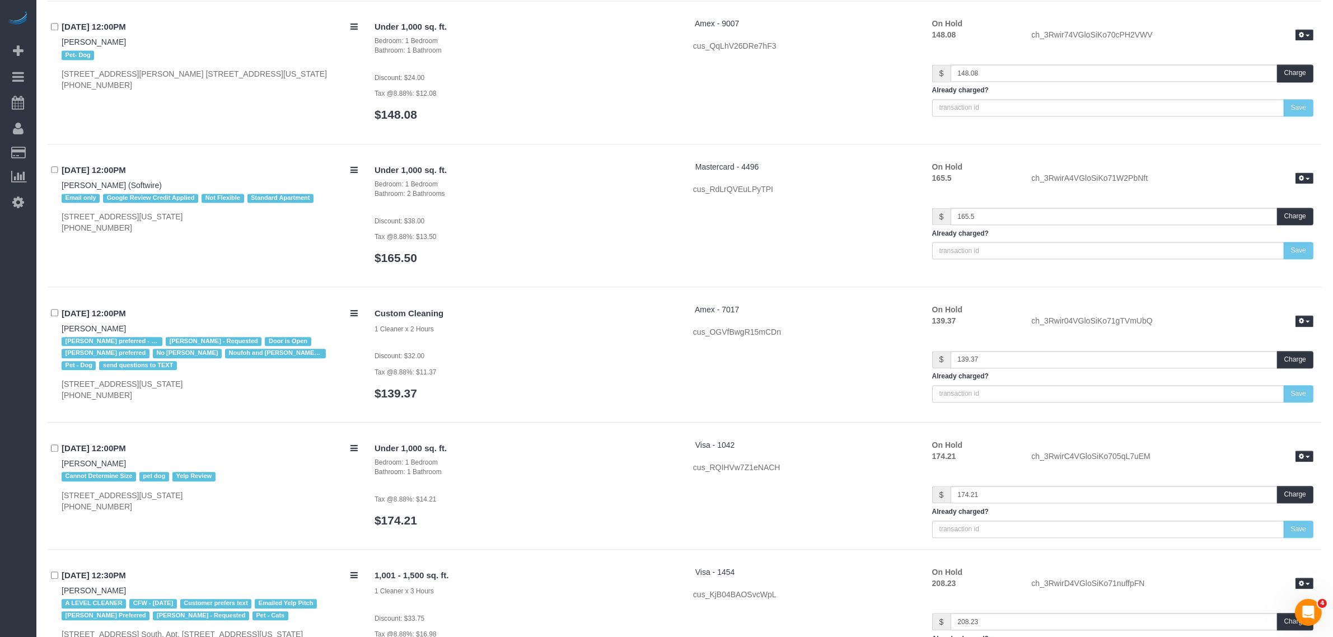
scroll to position [2964, 0]
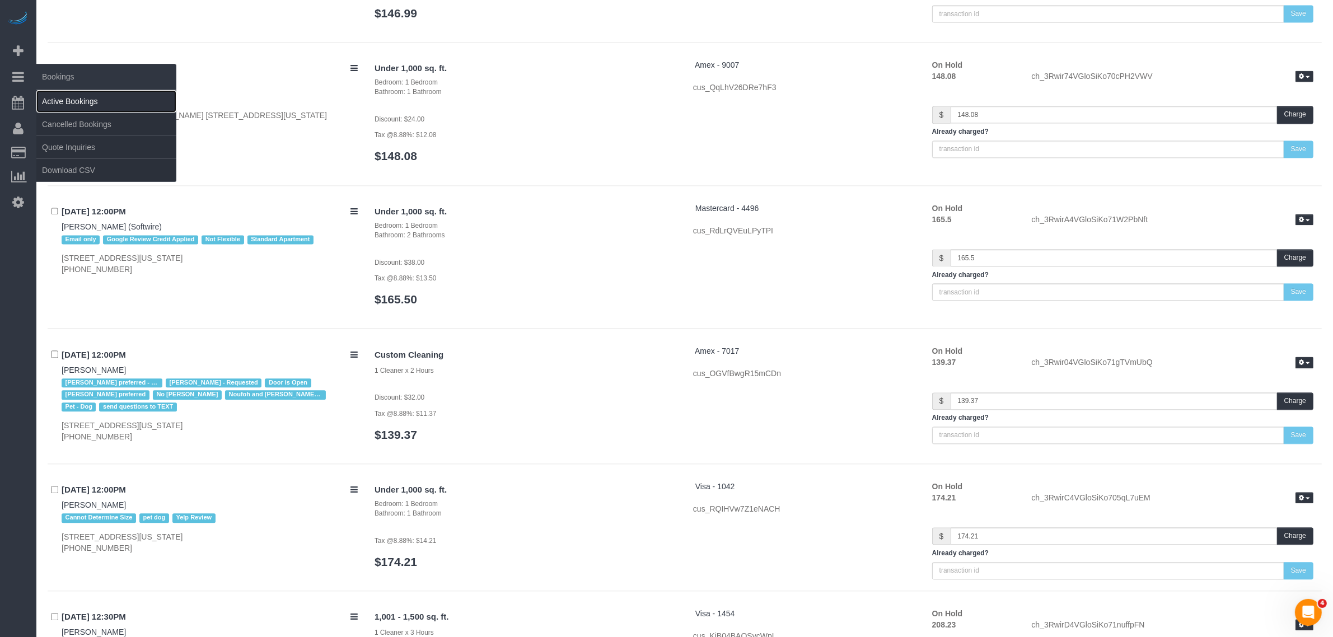
click at [60, 97] on link "Active Bookings" at bounding box center [106, 101] width 140 height 22
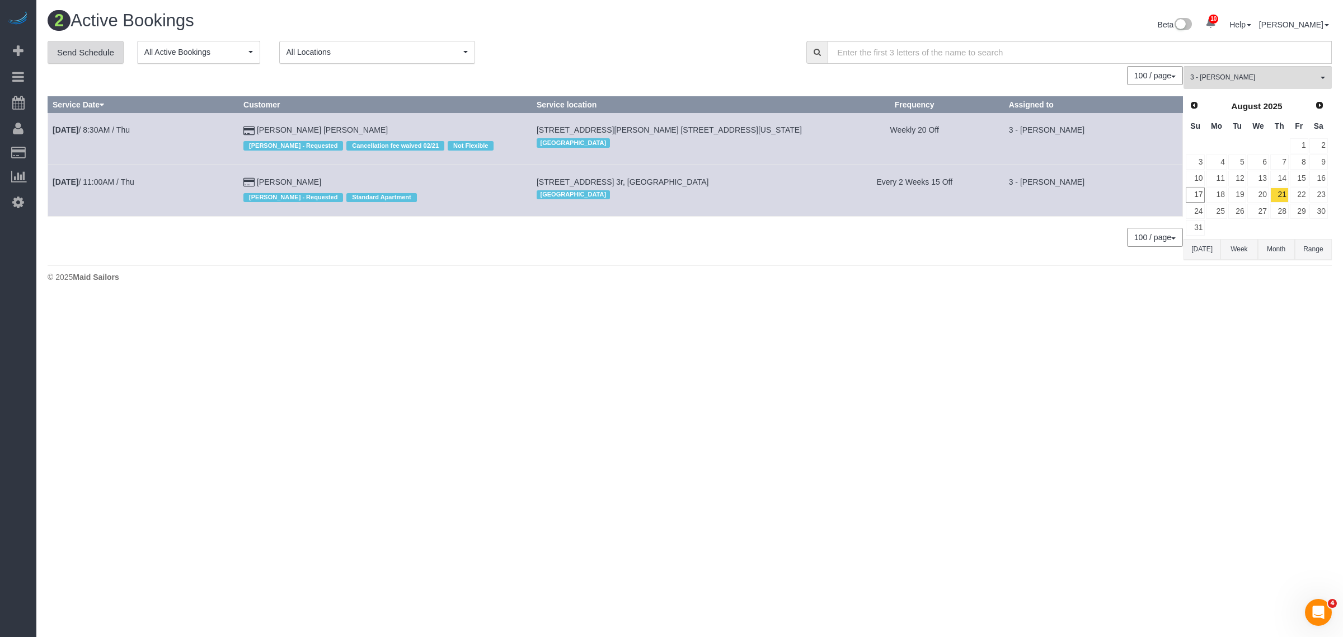
click at [84, 57] on link "Send Schedule" at bounding box center [86, 53] width 76 height 24
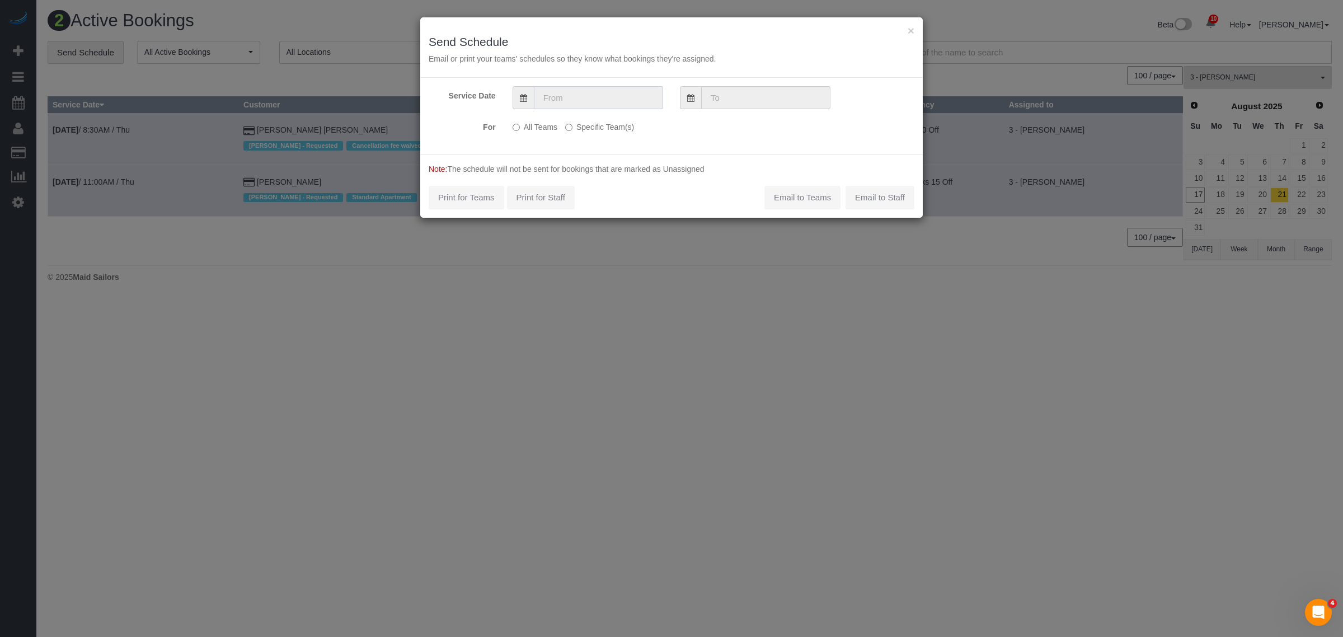
click at [571, 105] on input "text" at bounding box center [598, 97] width 129 height 23
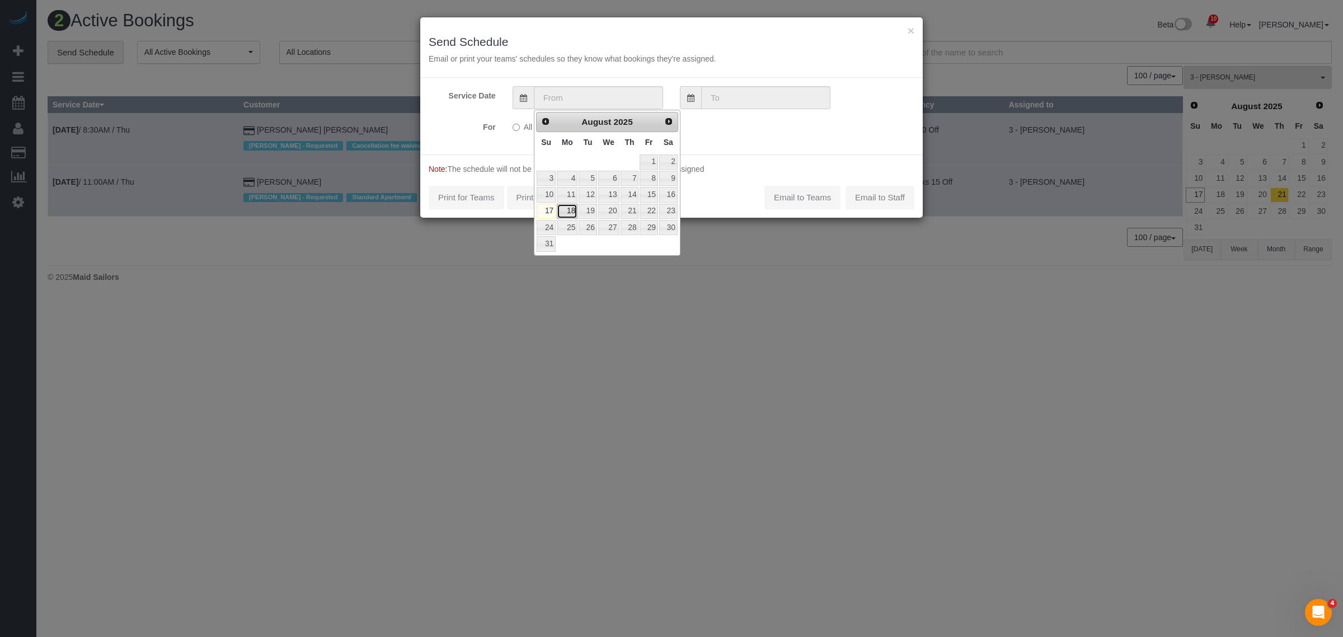
click at [562, 214] on link "18" at bounding box center [567, 211] width 21 height 15
type input "[DATE]"
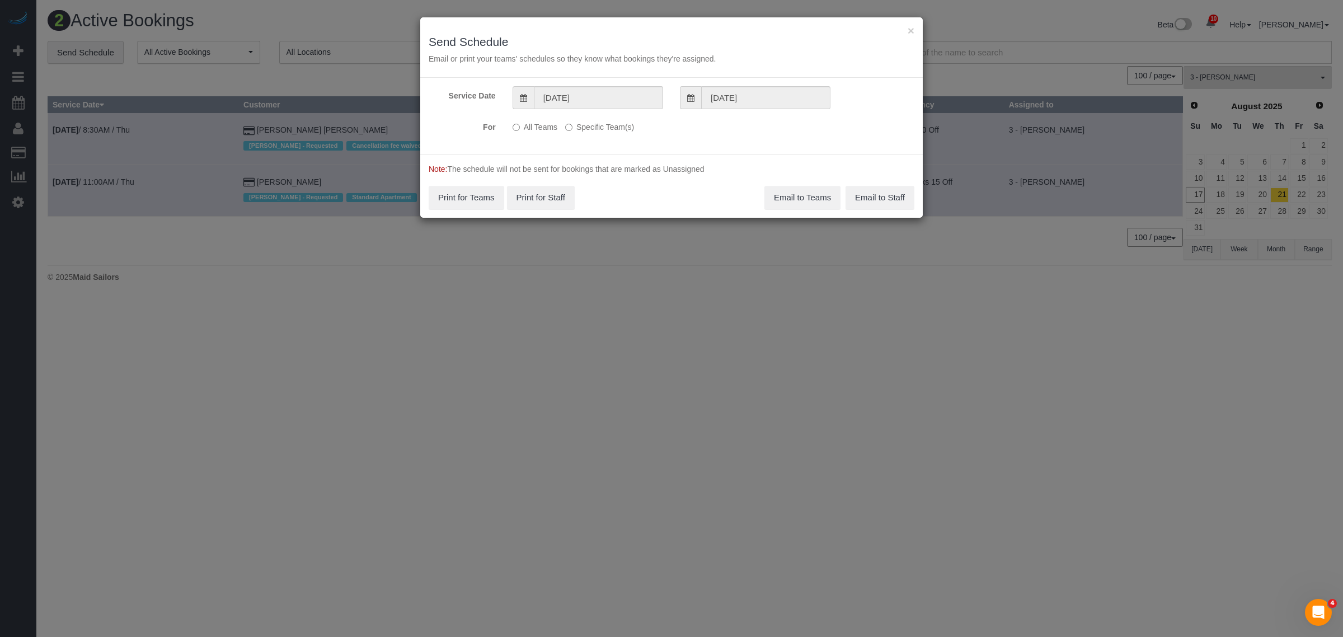
click at [596, 135] on div "All Teams Specific Team(s) 3 - [PERSON_NAME] Choose Team(s) * - K.J. *[PERSON_N…" at bounding box center [629, 128] width 251 height 20
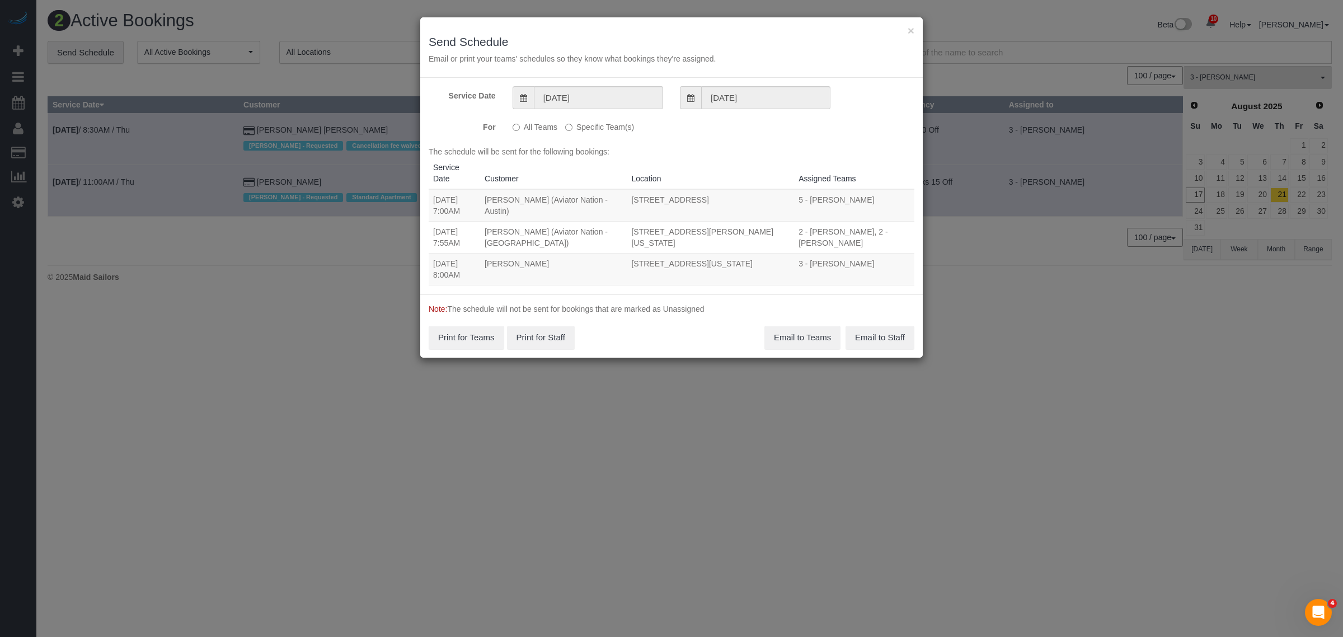
click at [605, 126] on label "Specific Team(s)" at bounding box center [599, 125] width 69 height 15
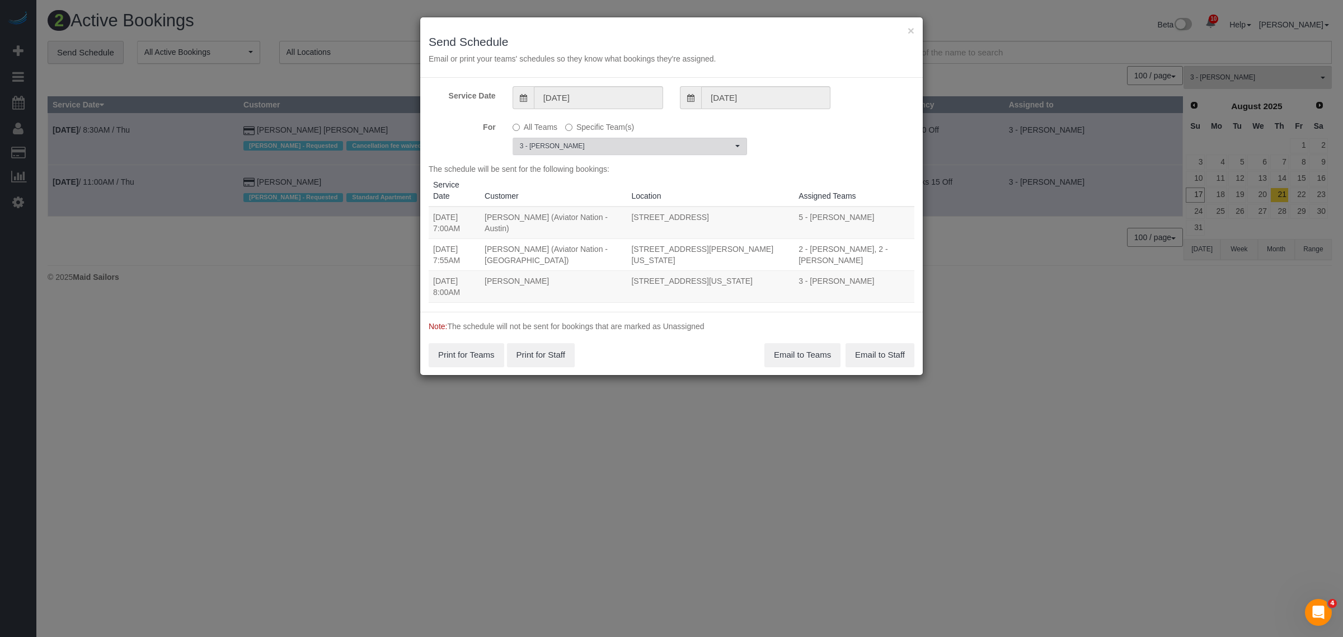
click at [613, 144] on span "3 - [PERSON_NAME]" at bounding box center [626, 147] width 213 height 10
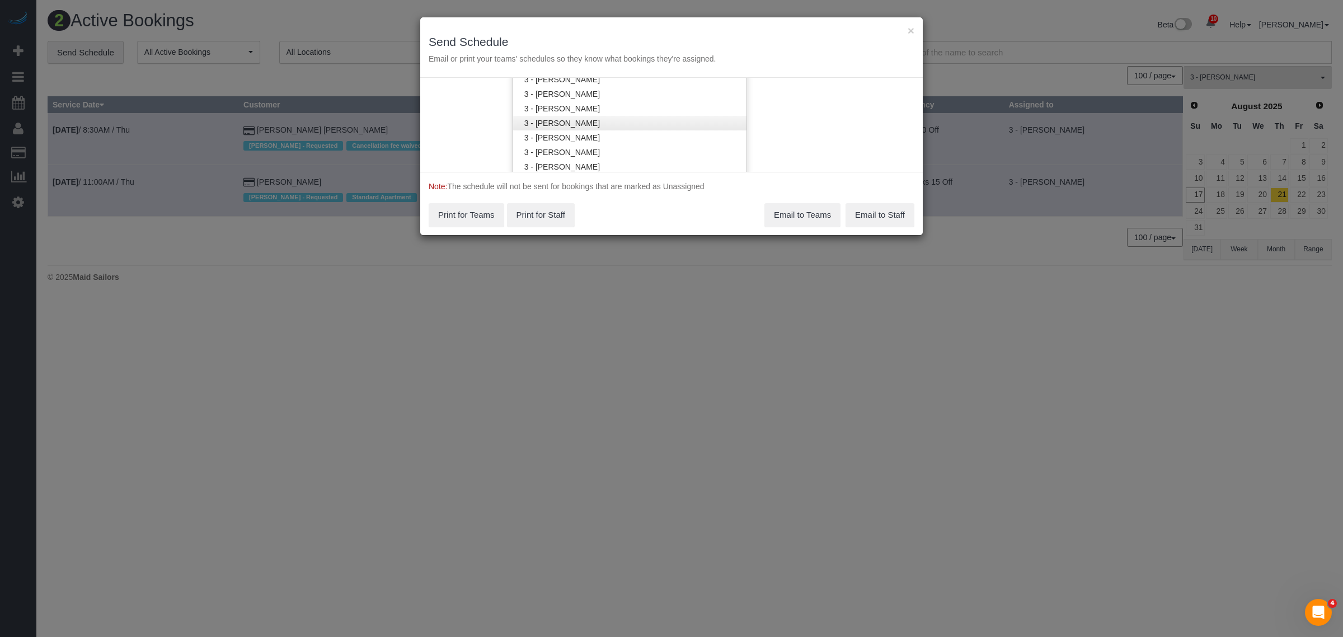
scroll to position [1103, 0]
click at [651, 127] on link "3 - [PERSON_NAME]" at bounding box center [629, 126] width 233 height 15
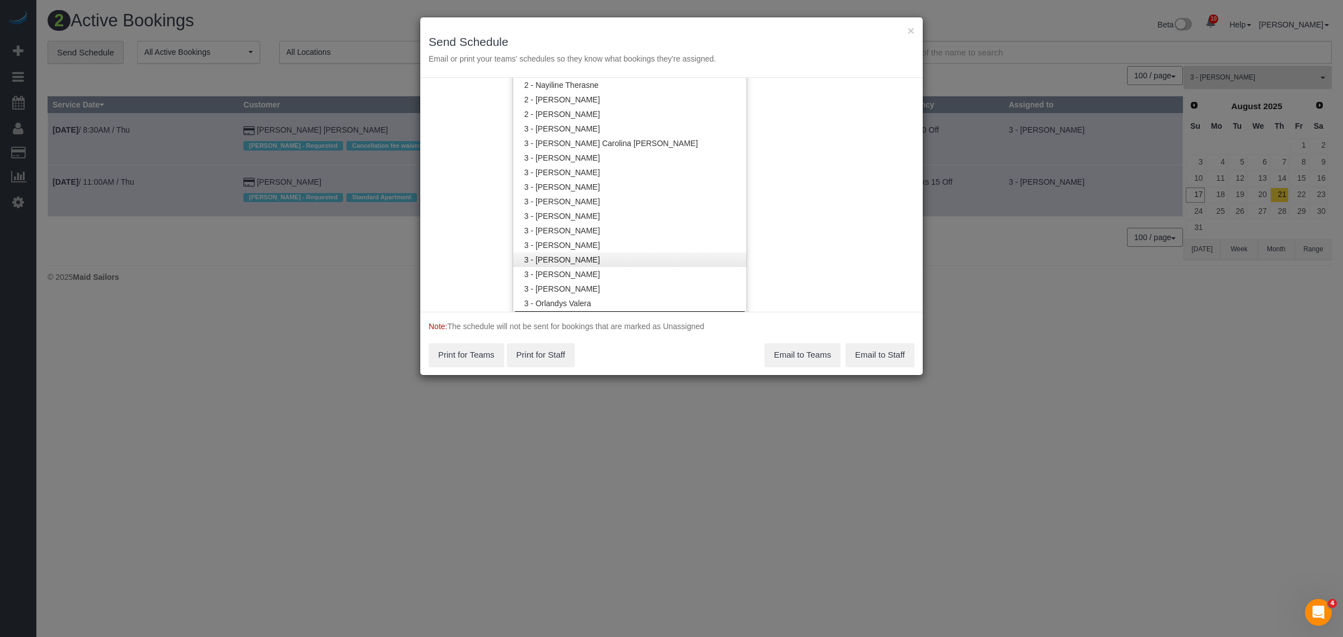
scroll to position [963, 0]
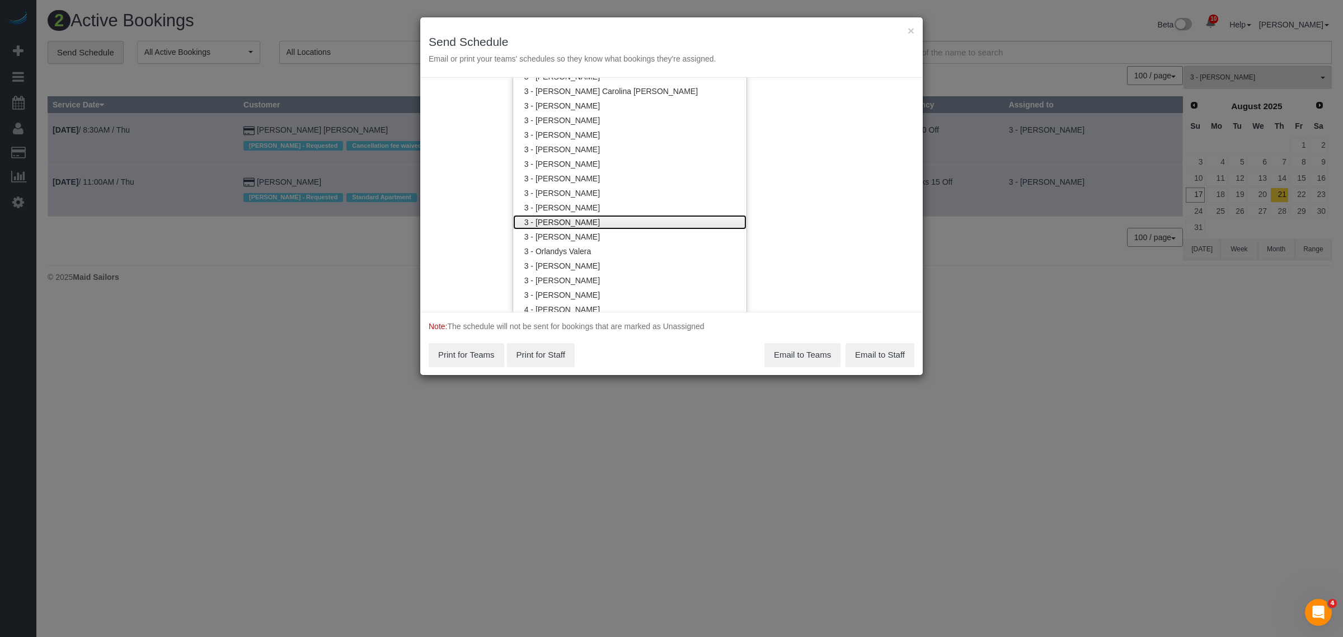
click at [639, 224] on link "3 - [PERSON_NAME]" at bounding box center [629, 222] width 233 height 15
click at [796, 212] on div "Service Date [DATE] [DATE] For All Teams Specific Team(s) 3 - [PERSON_NAME] Cho…" at bounding box center [671, 195] width 503 height 234
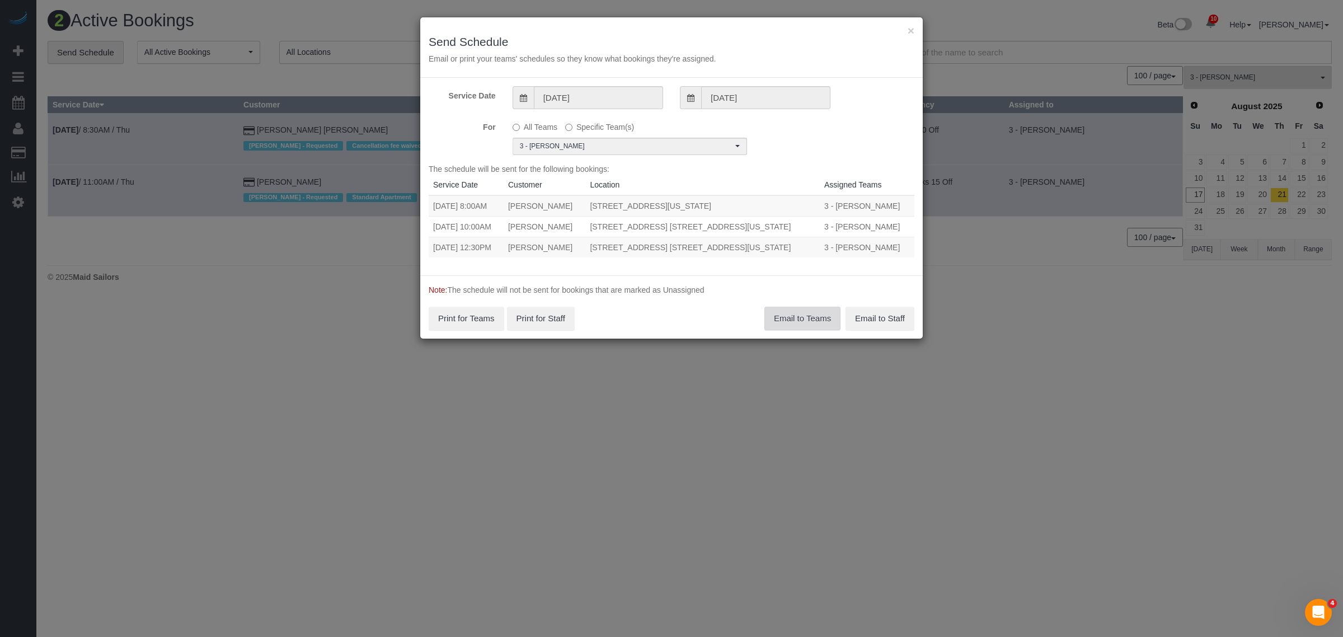
click at [798, 315] on button "Email to Teams" at bounding box center [803, 319] width 76 height 24
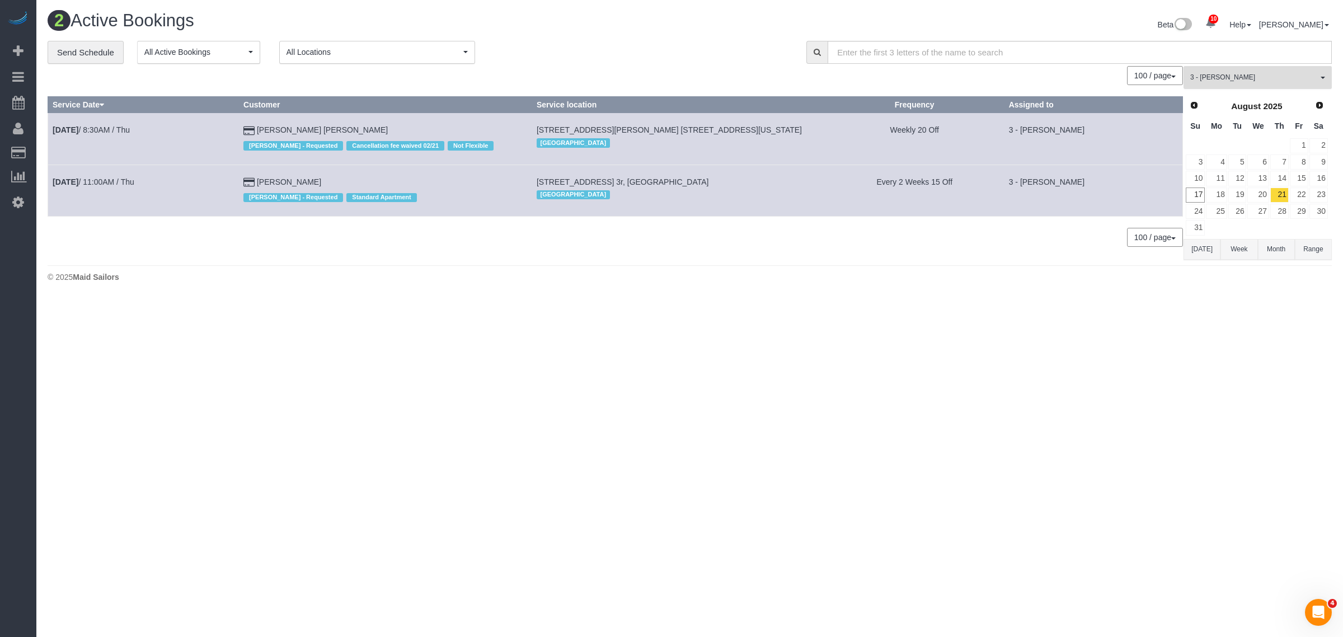
click at [1217, 86] on button "3 - [PERSON_NAME] All Teams" at bounding box center [1258, 77] width 148 height 23
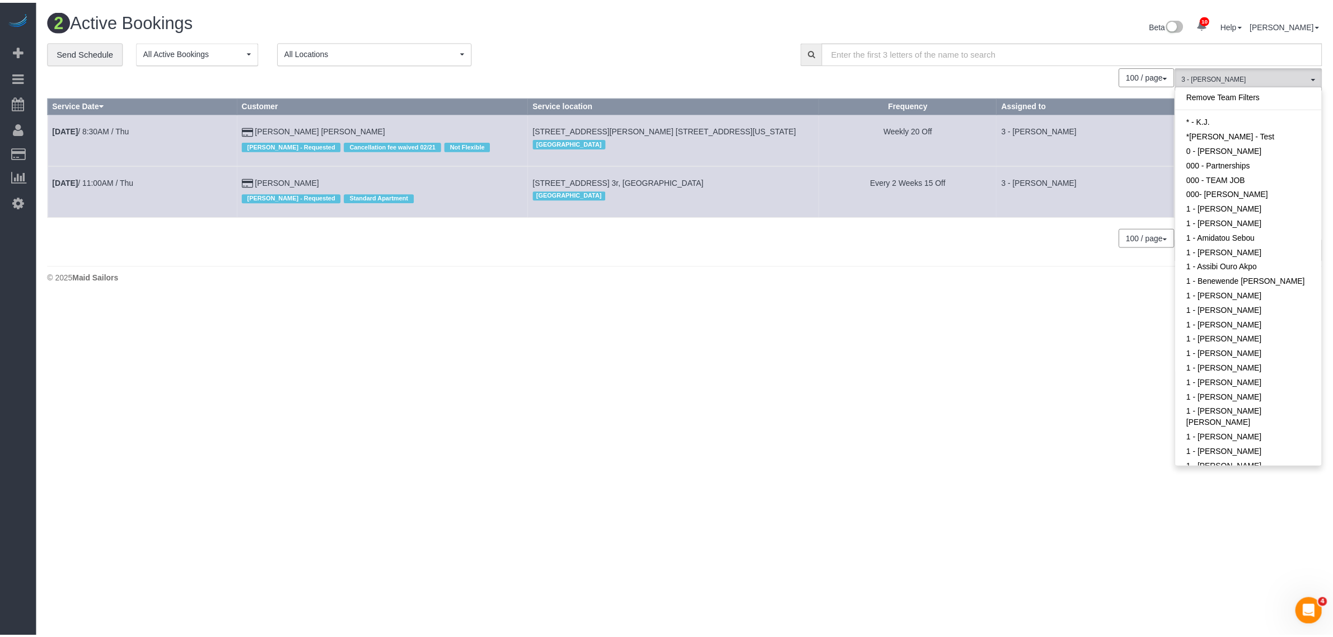
scroll to position [928, 0]
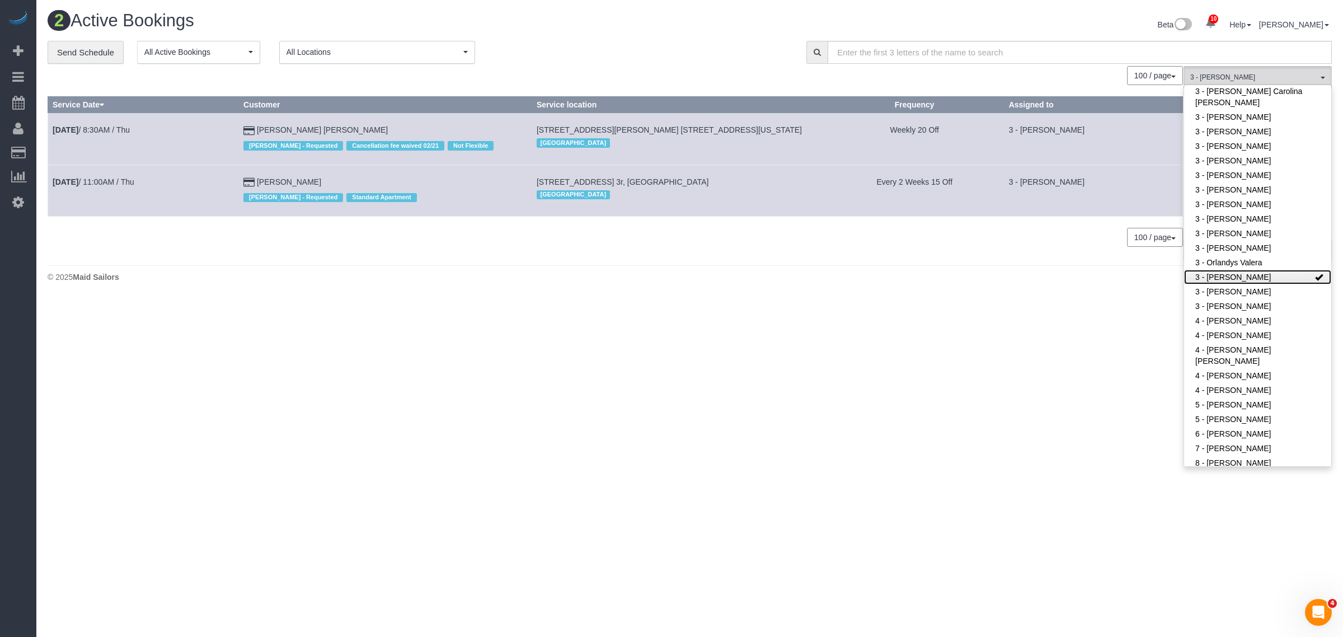
click at [1241, 280] on link "3 - [PERSON_NAME]" at bounding box center [1257, 277] width 147 height 15
click at [1086, 302] on body "10 Beta Your Notifications You have 0 alerts × You have 5 to charge for [DATE] …" at bounding box center [671, 318] width 1343 height 637
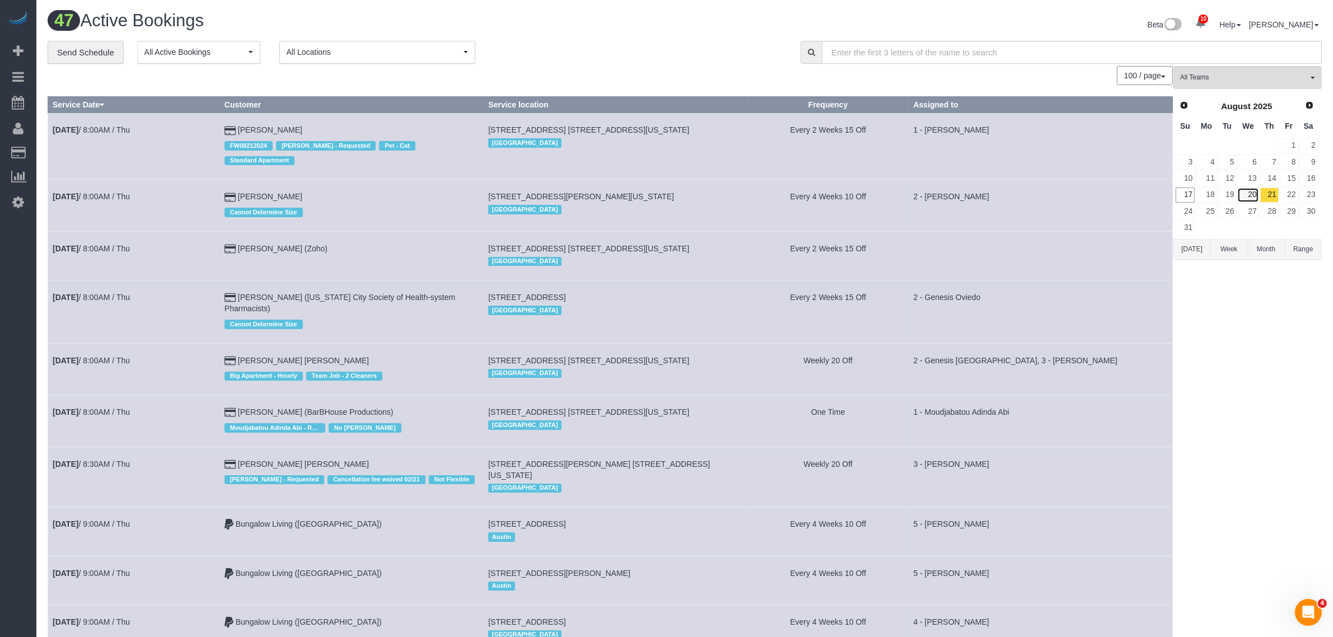
click at [1243, 196] on link "20" at bounding box center [1247, 194] width 21 height 15
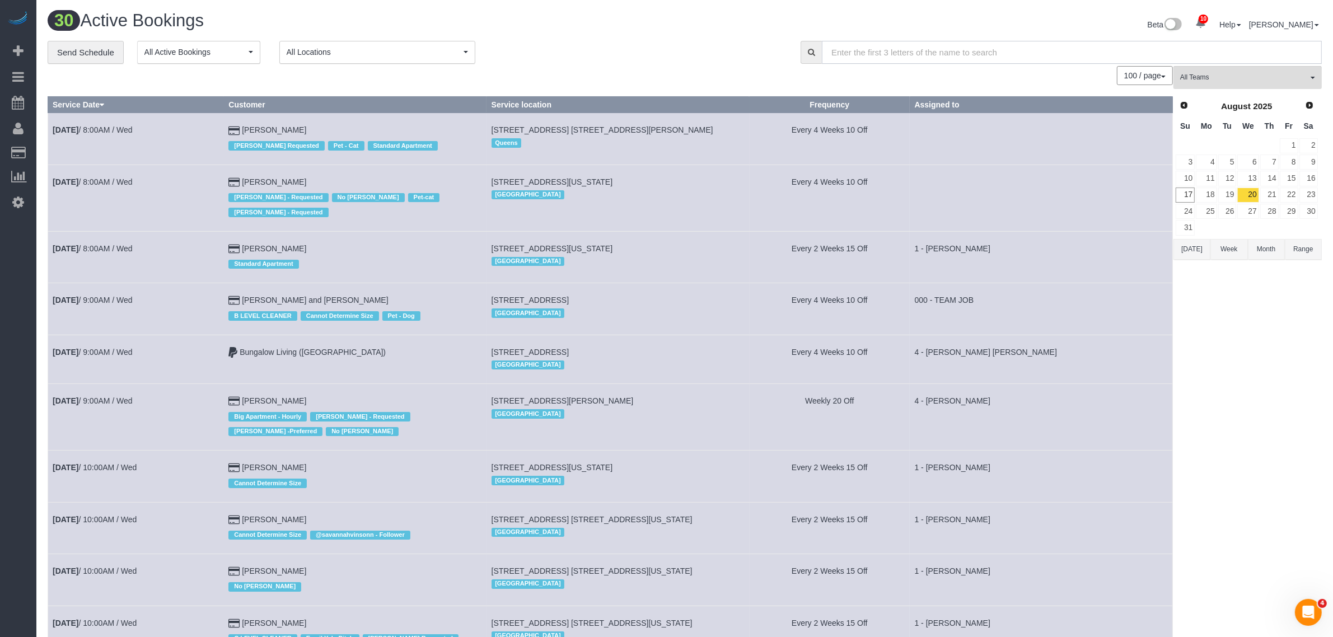
click at [1230, 60] on input "text" at bounding box center [1072, 52] width 500 height 23
click at [1230, 70] on button "All Teams" at bounding box center [1247, 77] width 148 height 23
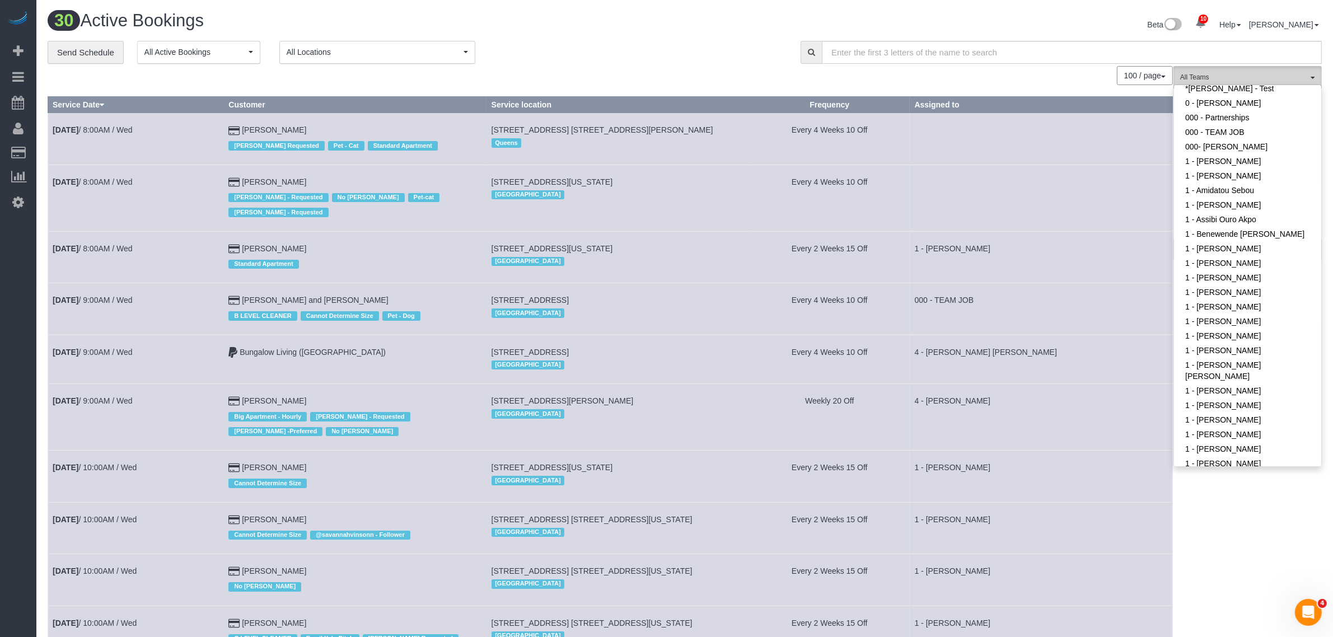
scroll to position [44, 0]
click at [682, 71] on div "100 / page 10 / page 20 / page 30 / page 40 / page 50 / page 100 / page" at bounding box center [610, 75] width 1125 height 19
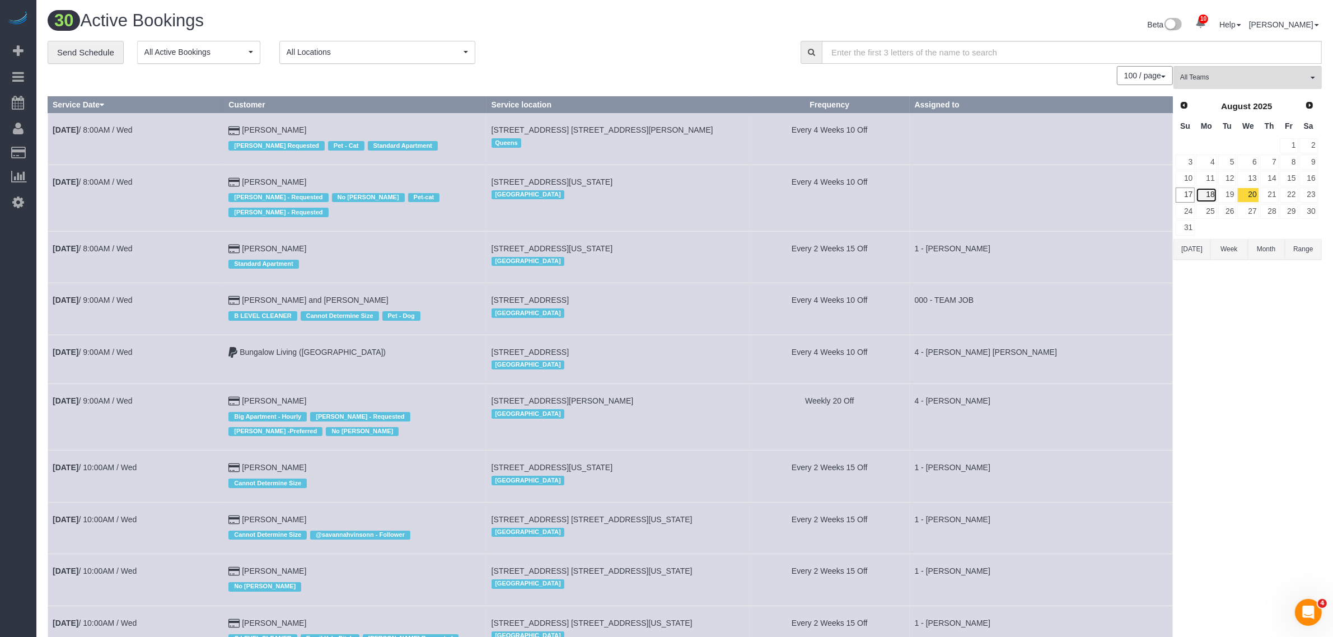
click at [1211, 190] on link "18" at bounding box center [1205, 194] width 21 height 15
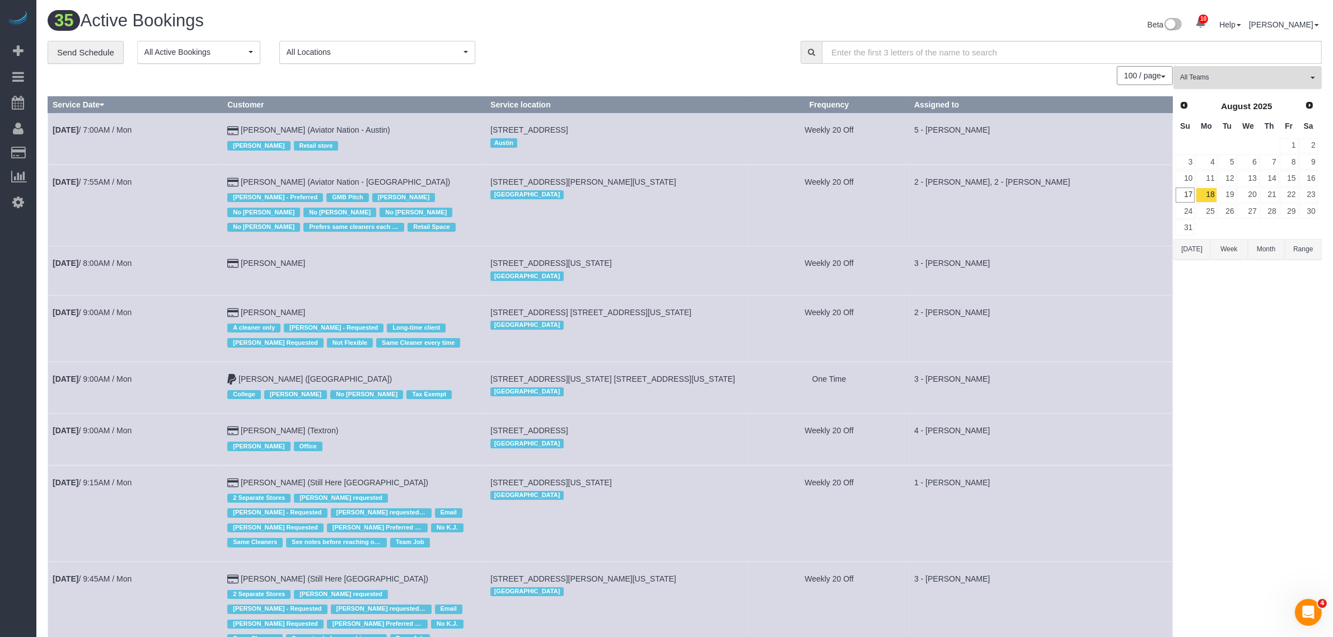
click at [1232, 78] on span "All Teams" at bounding box center [1244, 78] width 128 height 10
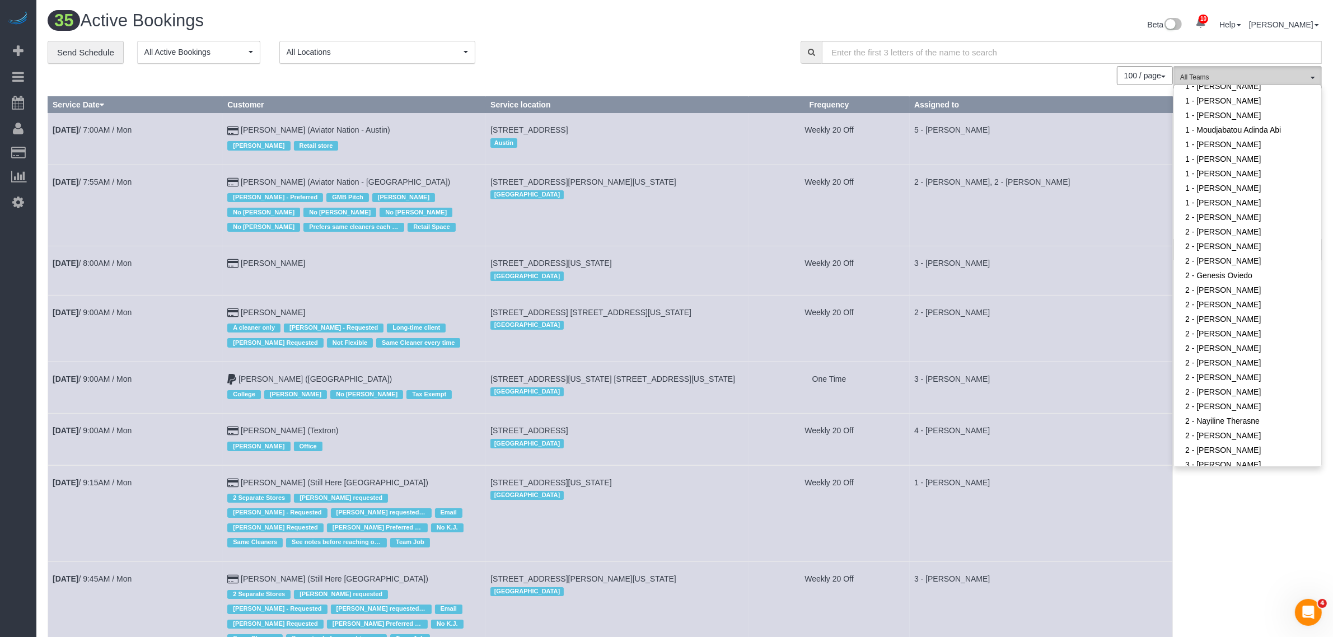
scroll to position [603, 0]
